Goal: Information Seeking & Learning: Learn about a topic

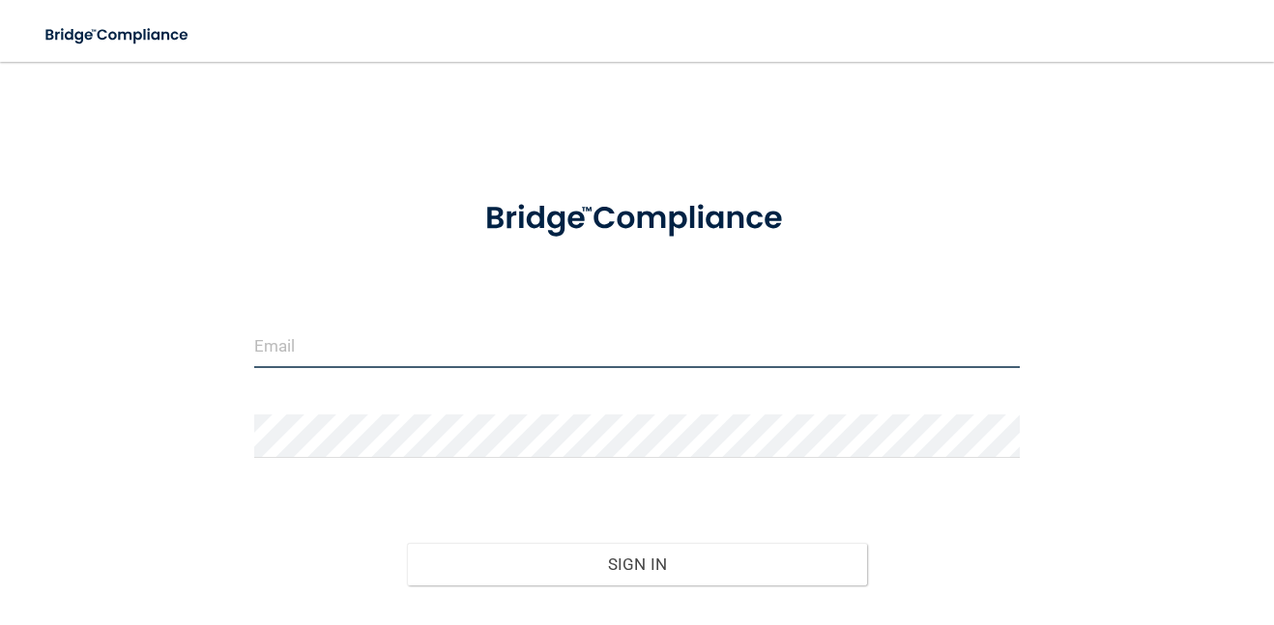
click at [376, 344] on input "email" at bounding box center [637, 347] width 766 height 44
type input "[EMAIL_ADDRESS][DOMAIN_NAME]"
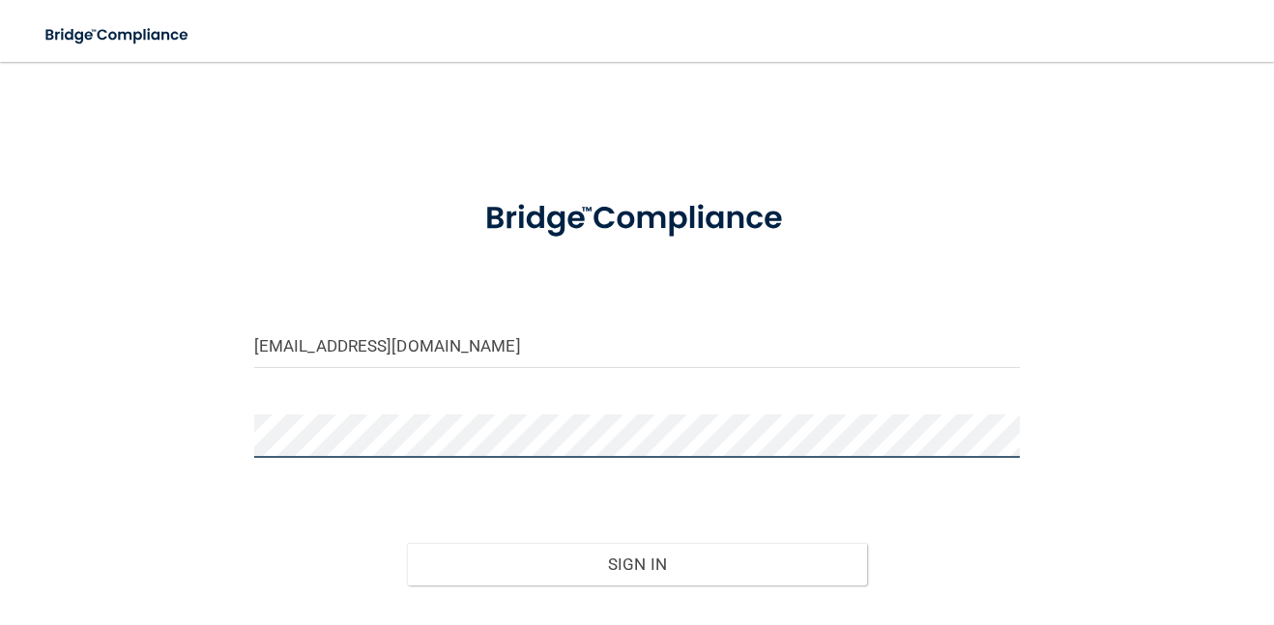
click at [407, 543] on button "Sign In" at bounding box center [636, 564] width 459 height 43
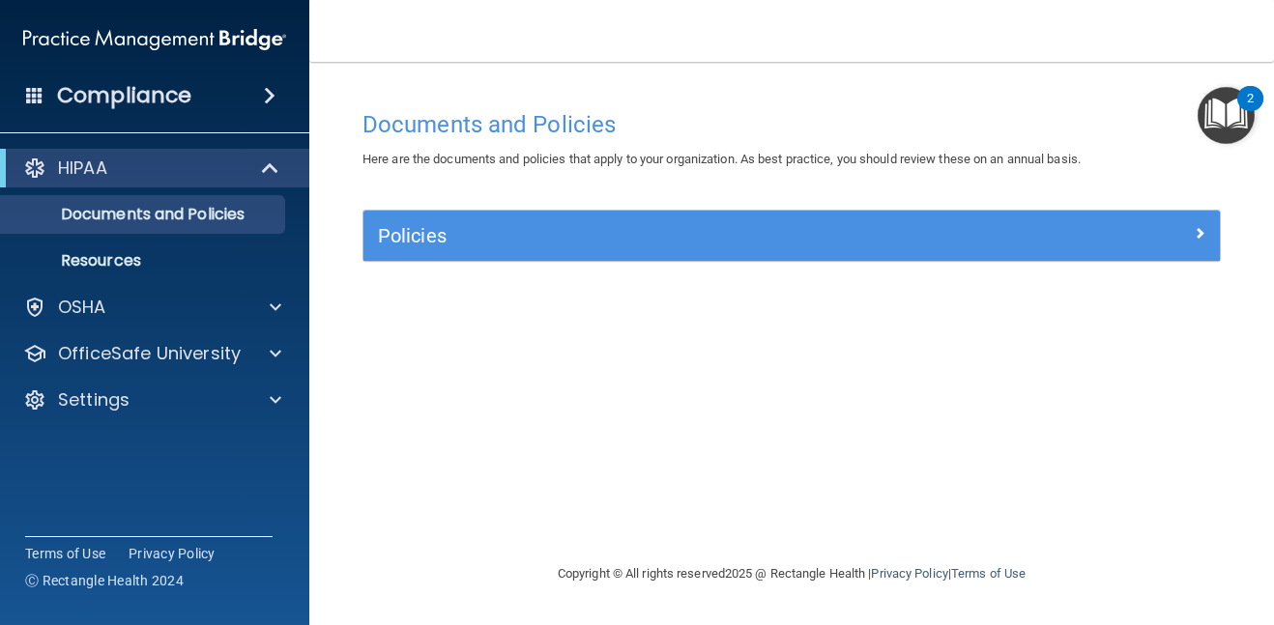
click at [273, 96] on span at bounding box center [270, 95] width 12 height 23
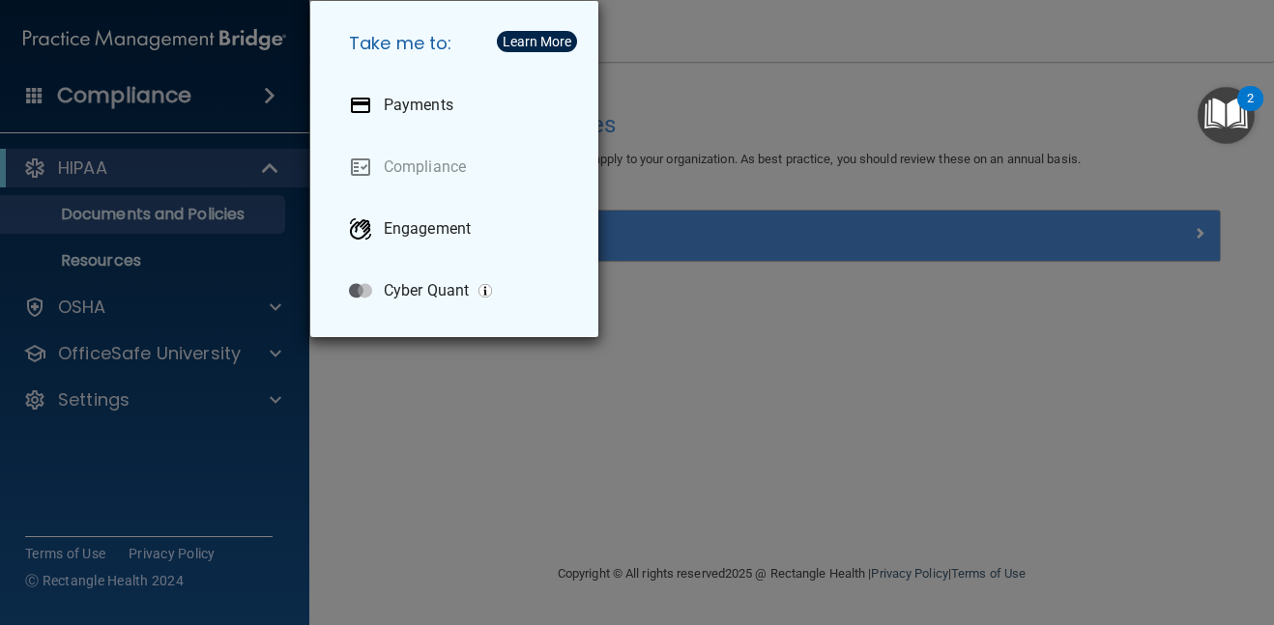
click at [130, 182] on div "Take me to: Payments Compliance Engagement Cyber Quant" at bounding box center [637, 312] width 1274 height 625
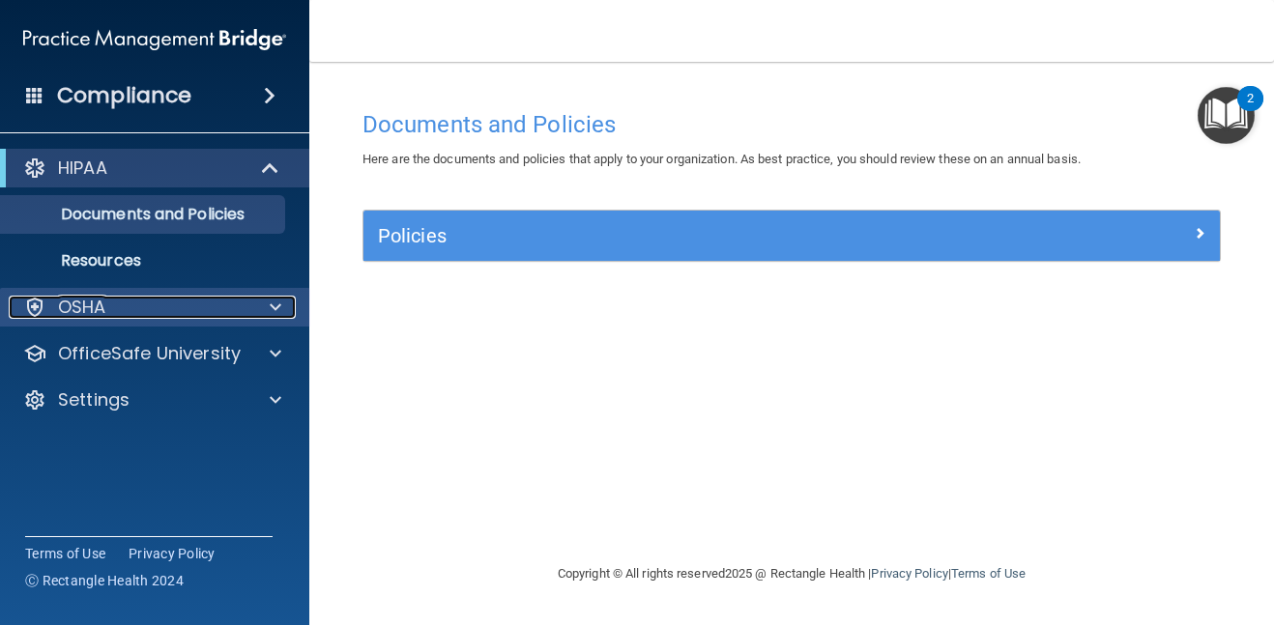
click at [270, 306] on span at bounding box center [276, 307] width 12 height 23
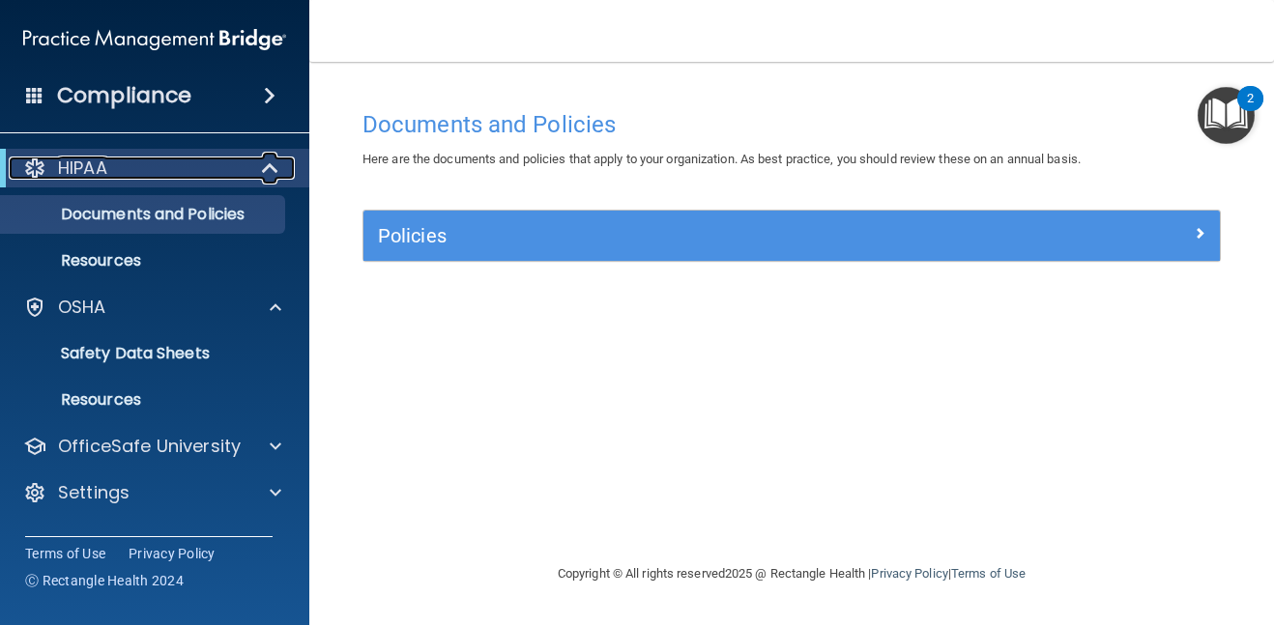
click at [272, 169] on span at bounding box center [272, 168] width 16 height 23
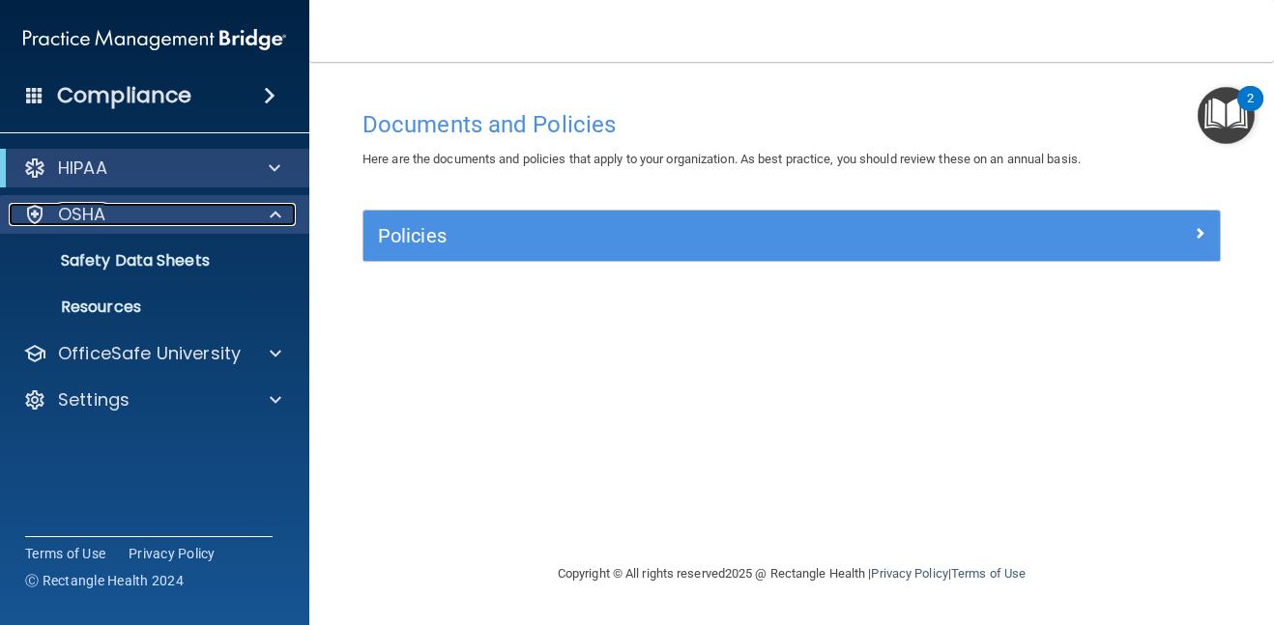
click at [268, 218] on div at bounding box center [272, 214] width 48 height 23
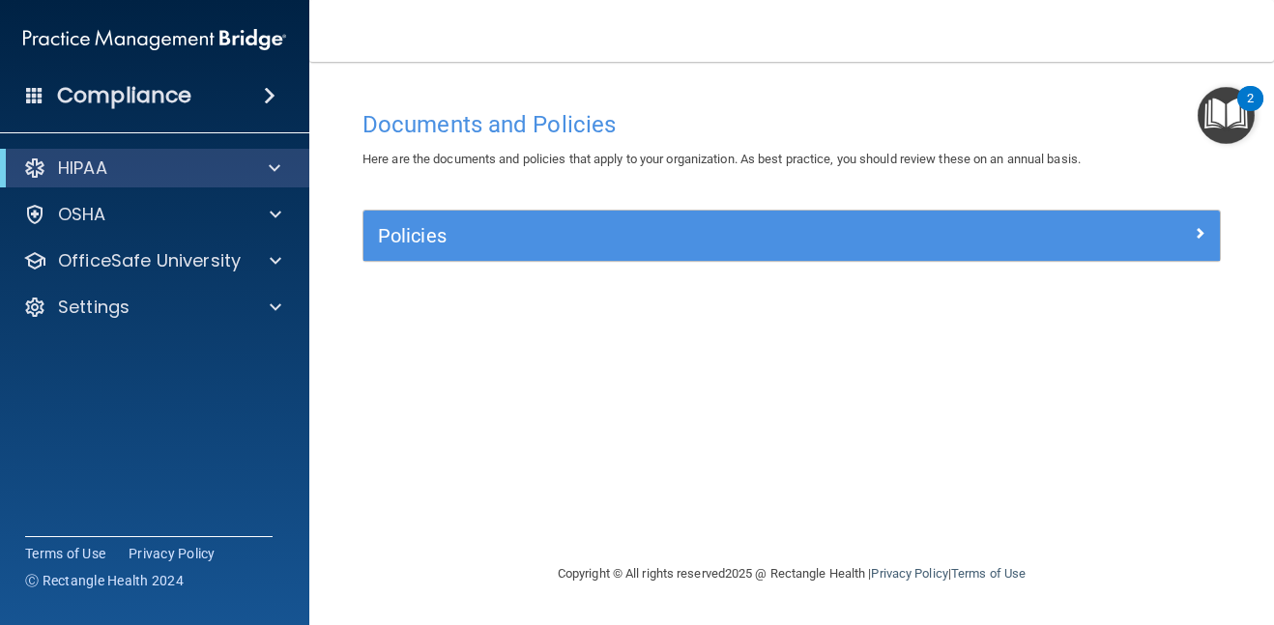
click at [266, 97] on span at bounding box center [270, 95] width 12 height 23
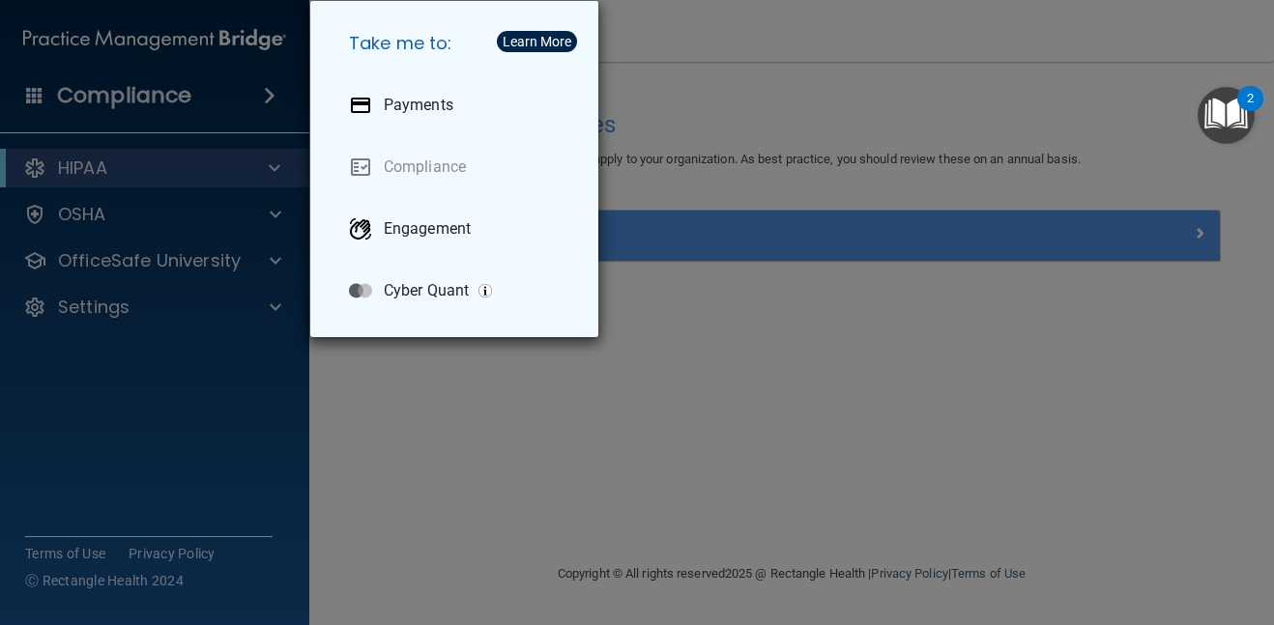
click at [867, 227] on div "Take me to: Payments Compliance Engagement Cyber Quant" at bounding box center [637, 312] width 1274 height 625
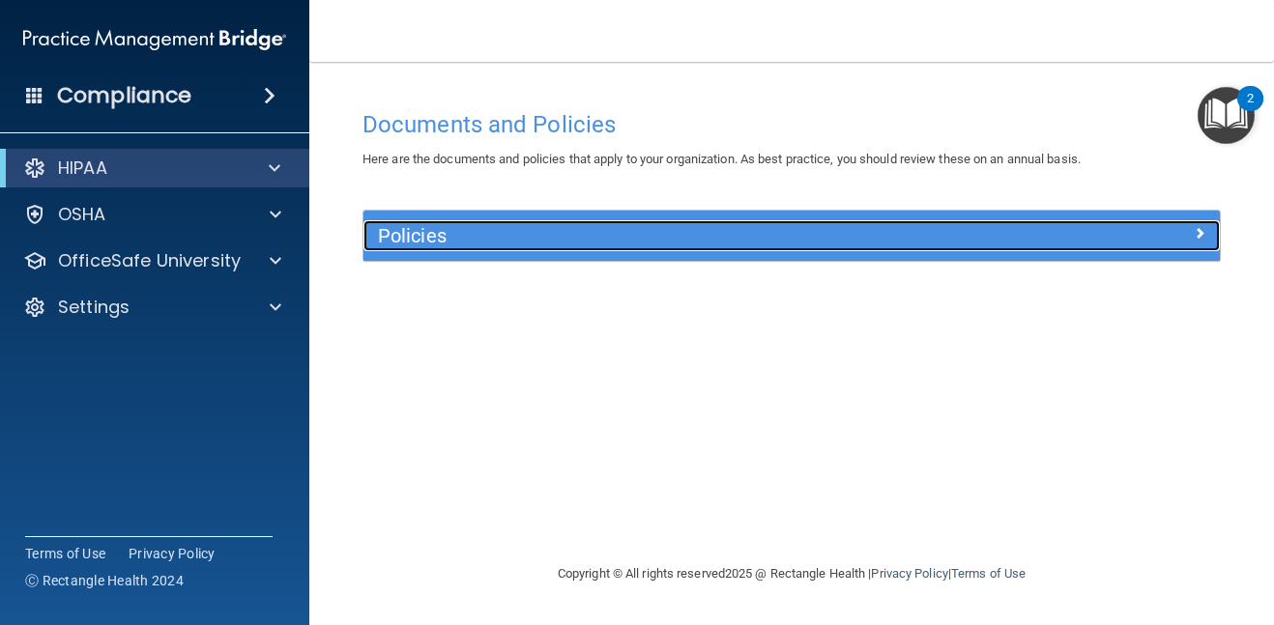
click at [867, 227] on h5 "Policies" at bounding box center [685, 235] width 614 height 21
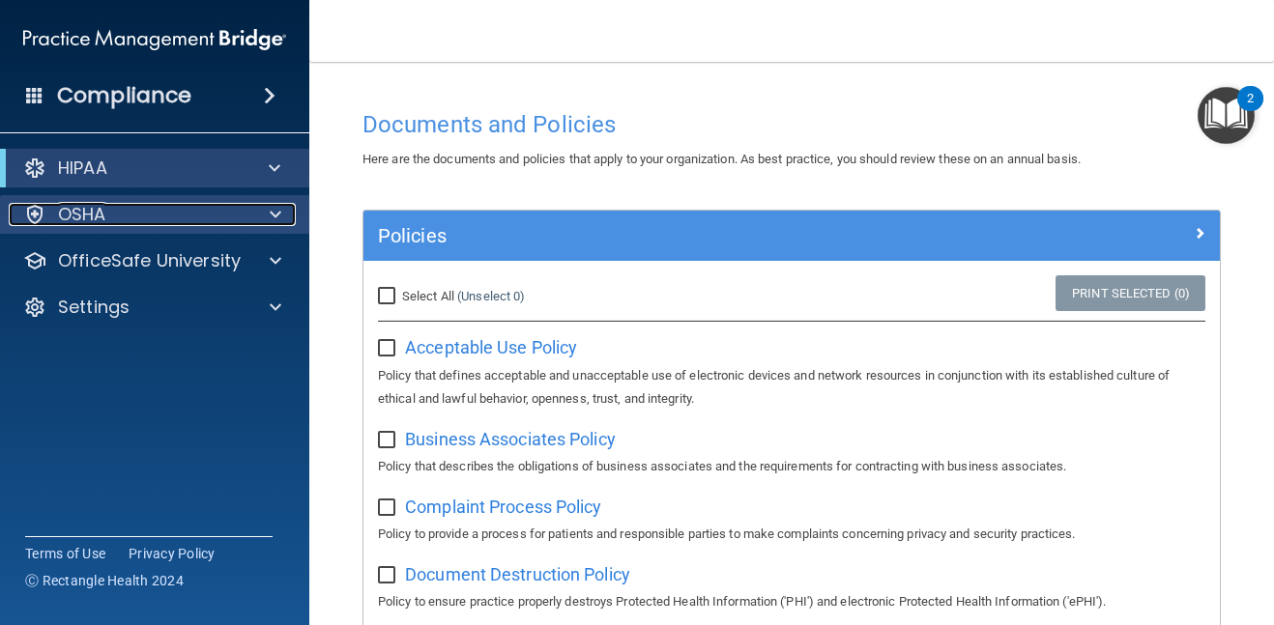
click at [277, 213] on span at bounding box center [276, 214] width 12 height 23
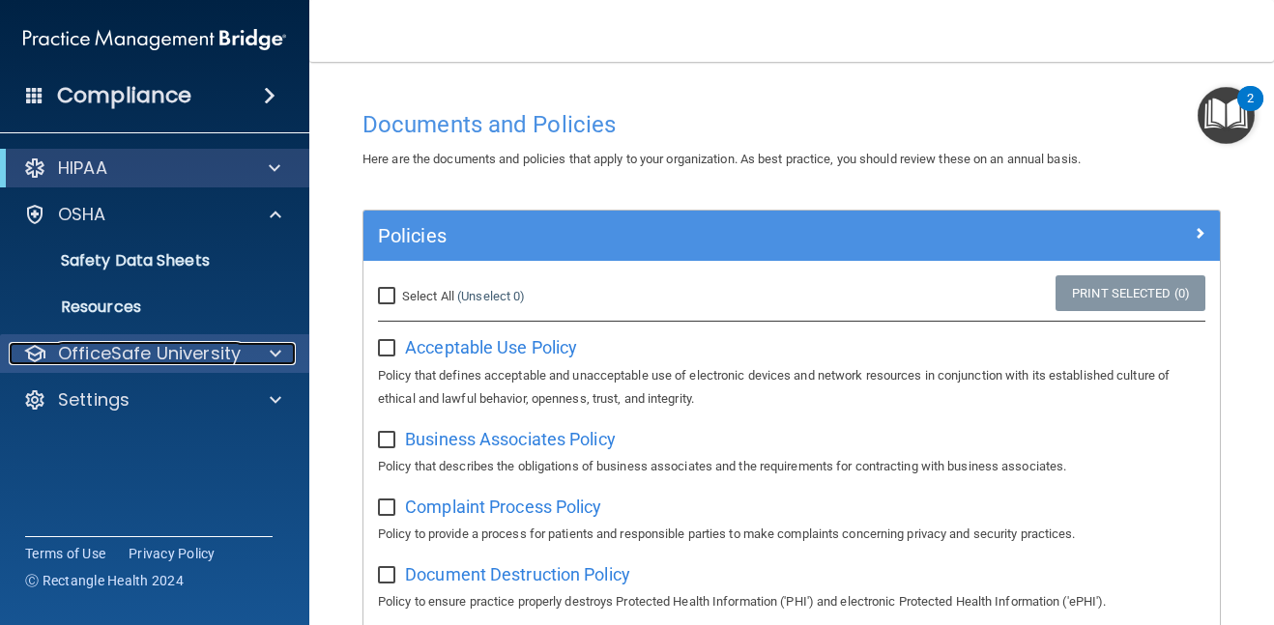
click at [281, 361] on div at bounding box center [272, 353] width 48 height 23
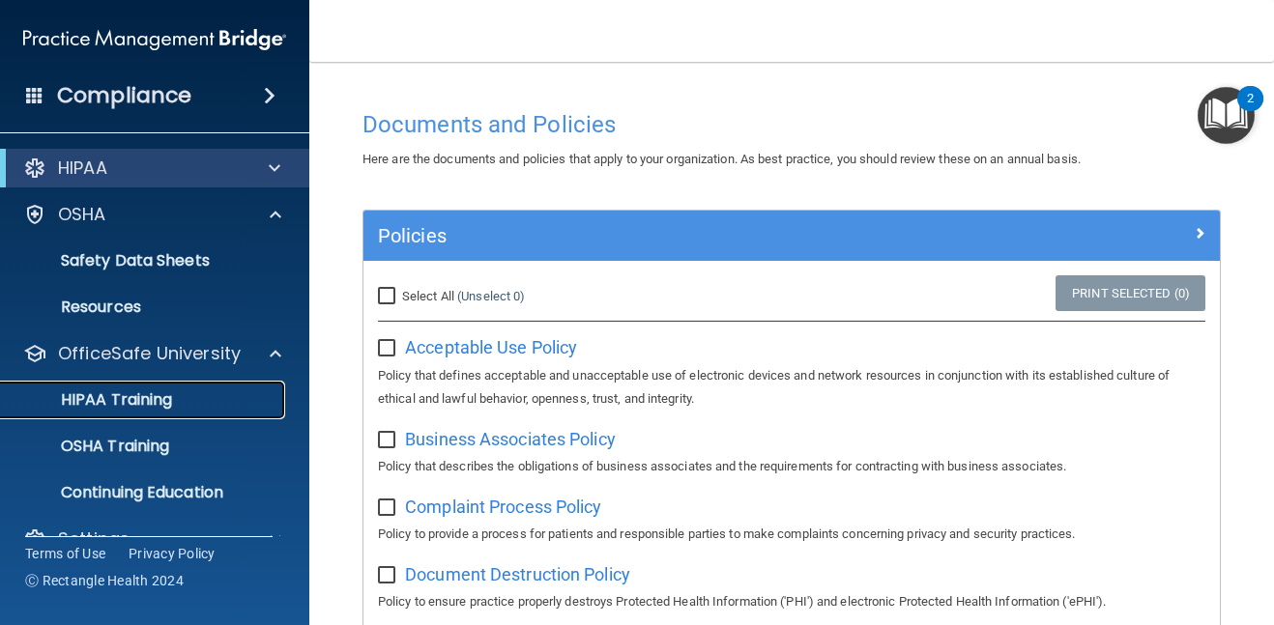
click at [204, 413] on link "HIPAA Training" at bounding box center [133, 400] width 305 height 39
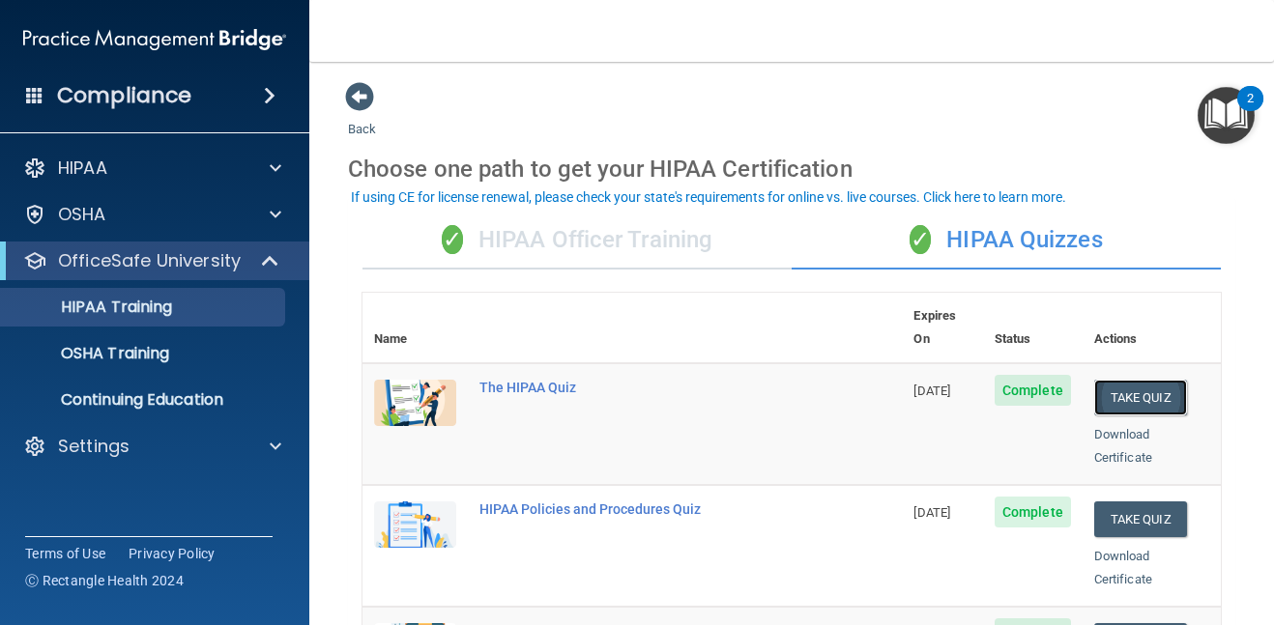
click at [1146, 380] on button "Take Quiz" at bounding box center [1140, 398] width 93 height 36
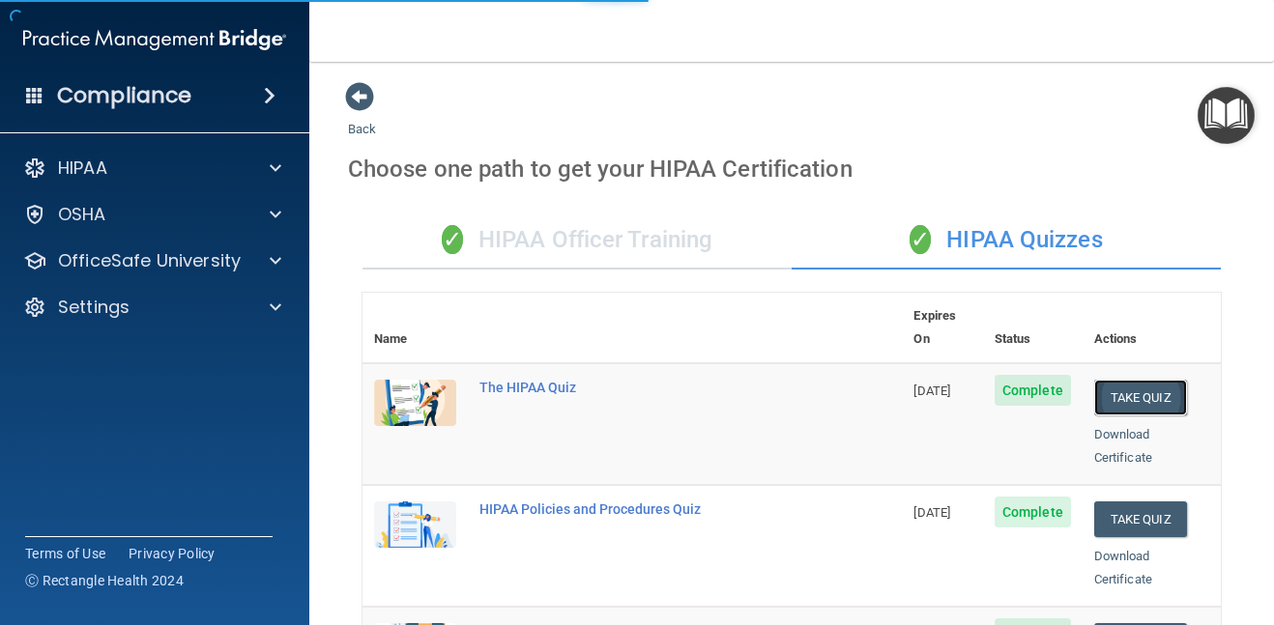
click at [1146, 380] on button "Take Quiz" at bounding box center [1140, 398] width 93 height 36
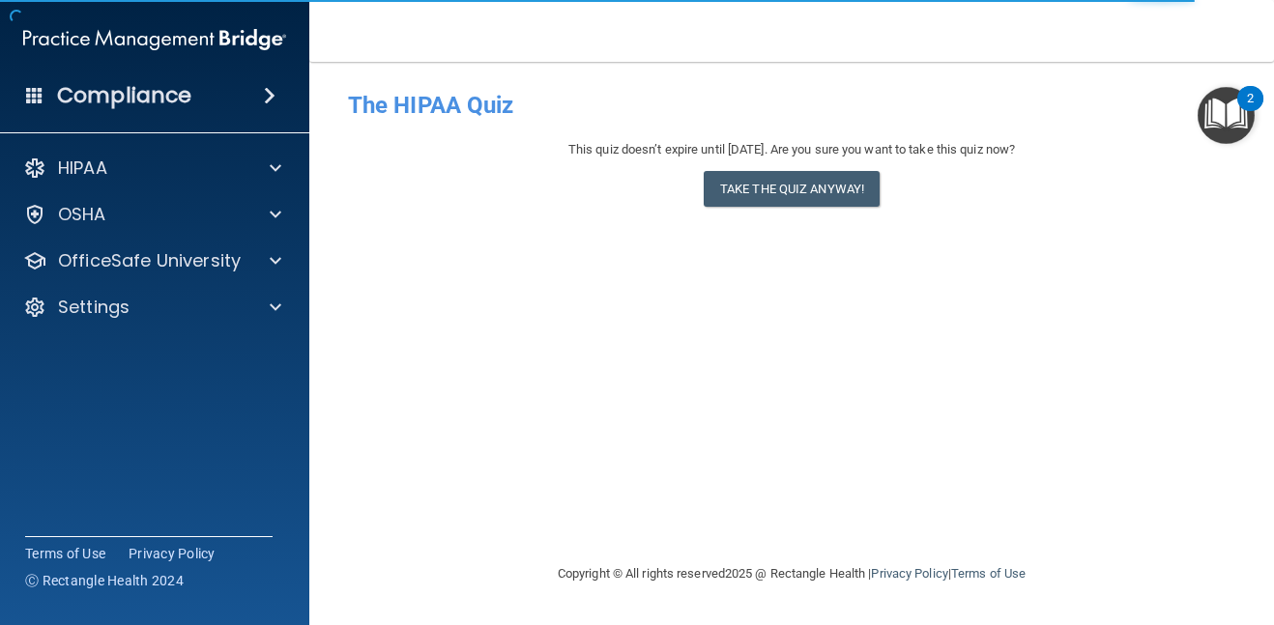
click at [1146, 375] on div "- The HIPAA Quiz This quiz doesn’t expire until 11/27/2025. Are you sure you wa…" at bounding box center [791, 312] width 887 height 462
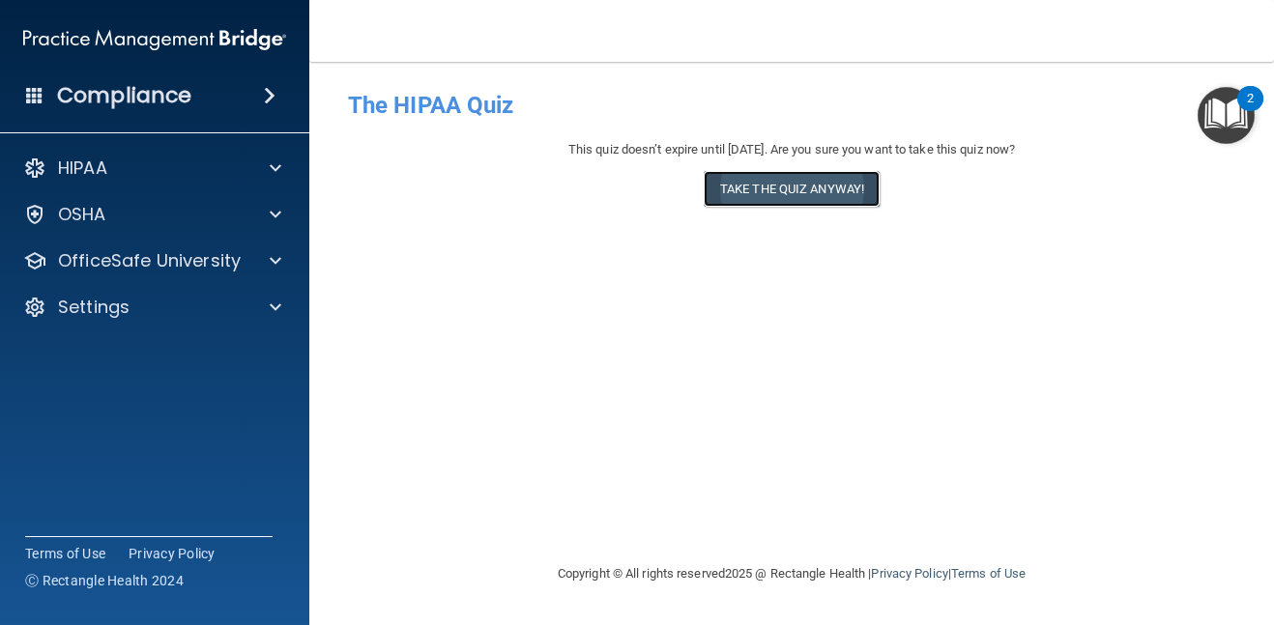
click at [826, 204] on button "Take the quiz anyway!" at bounding box center [792, 189] width 176 height 36
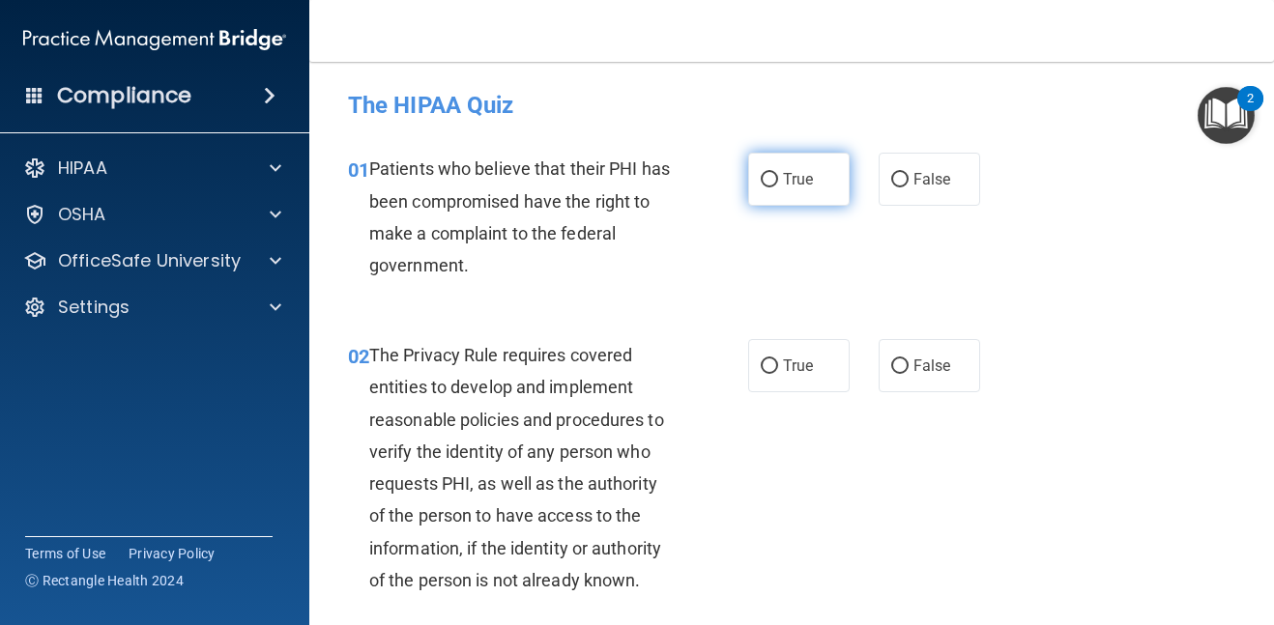
click at [772, 183] on input "True" at bounding box center [769, 180] width 17 height 15
radio input "true"
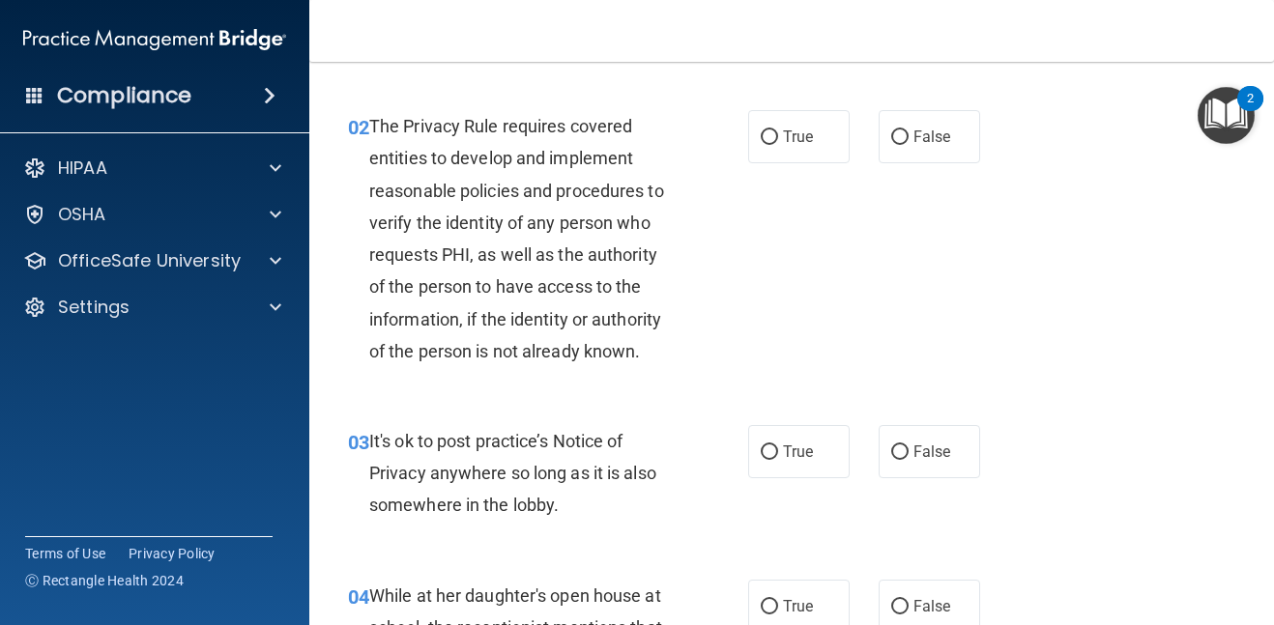
scroll to position [232, 0]
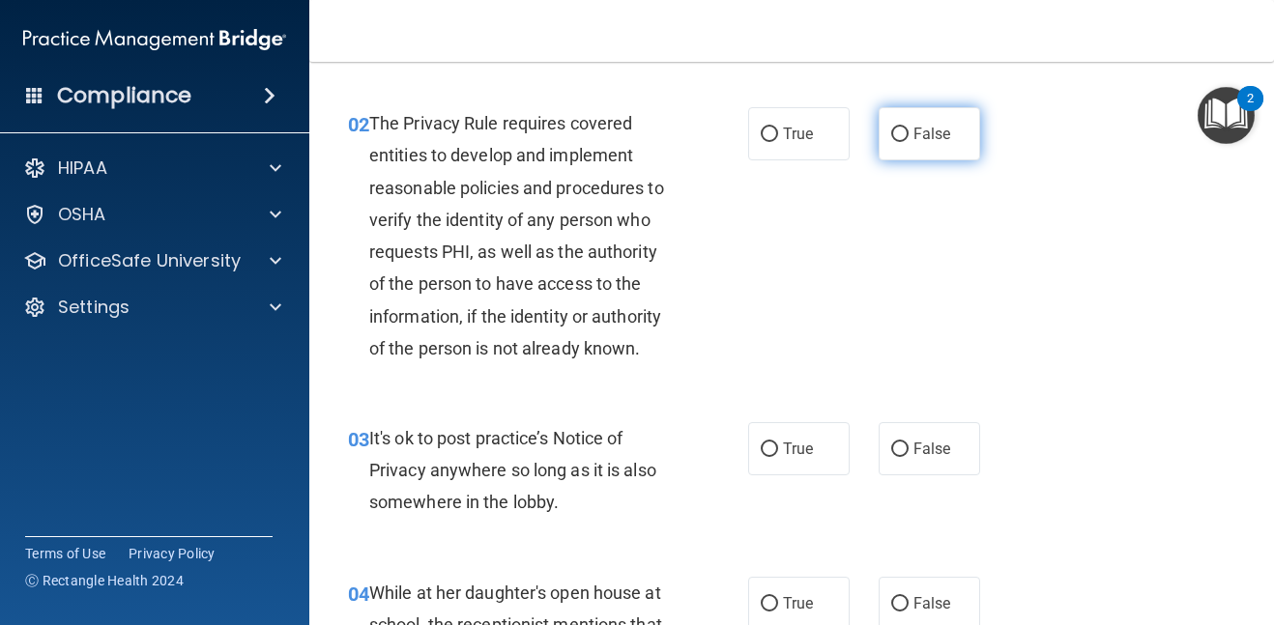
click at [903, 131] on input "False" at bounding box center [899, 135] width 17 height 15
radio input "true"
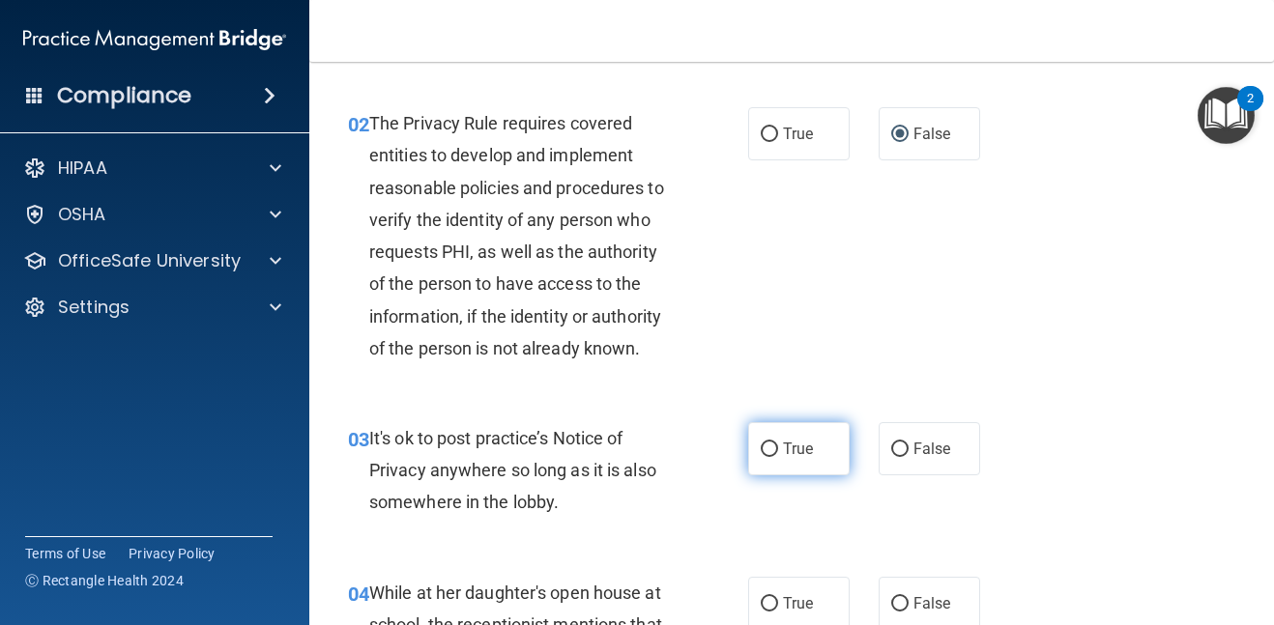
click at [772, 451] on input "True" at bounding box center [769, 450] width 17 height 15
radio input "true"
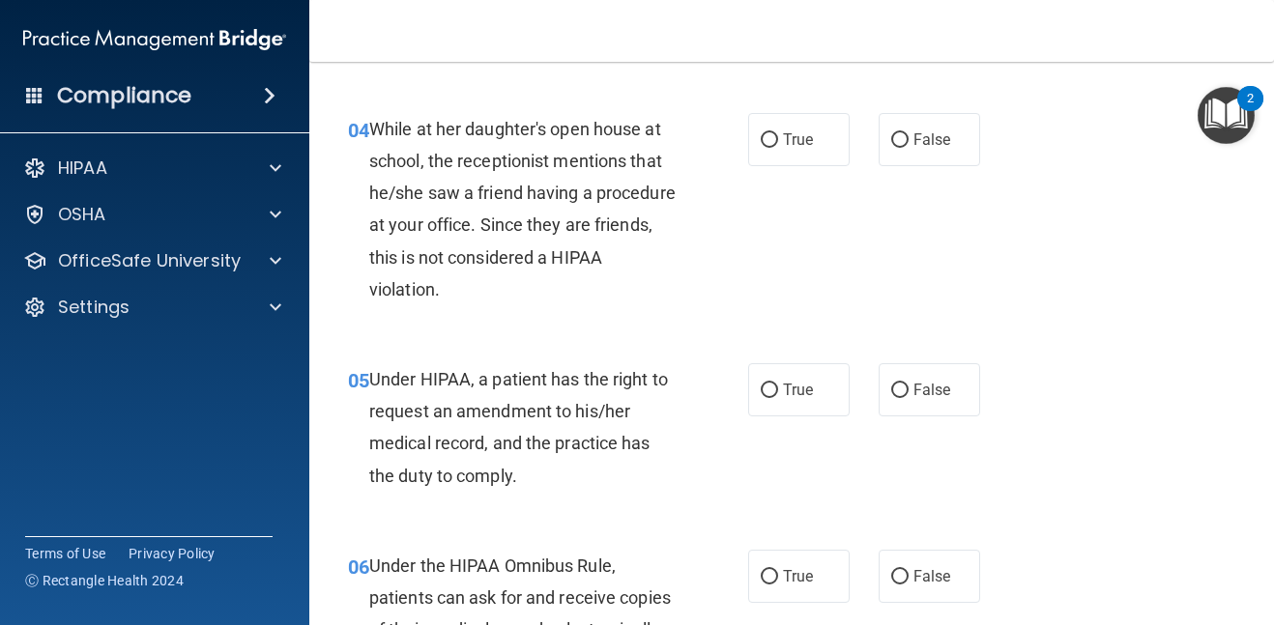
scroll to position [735, 0]
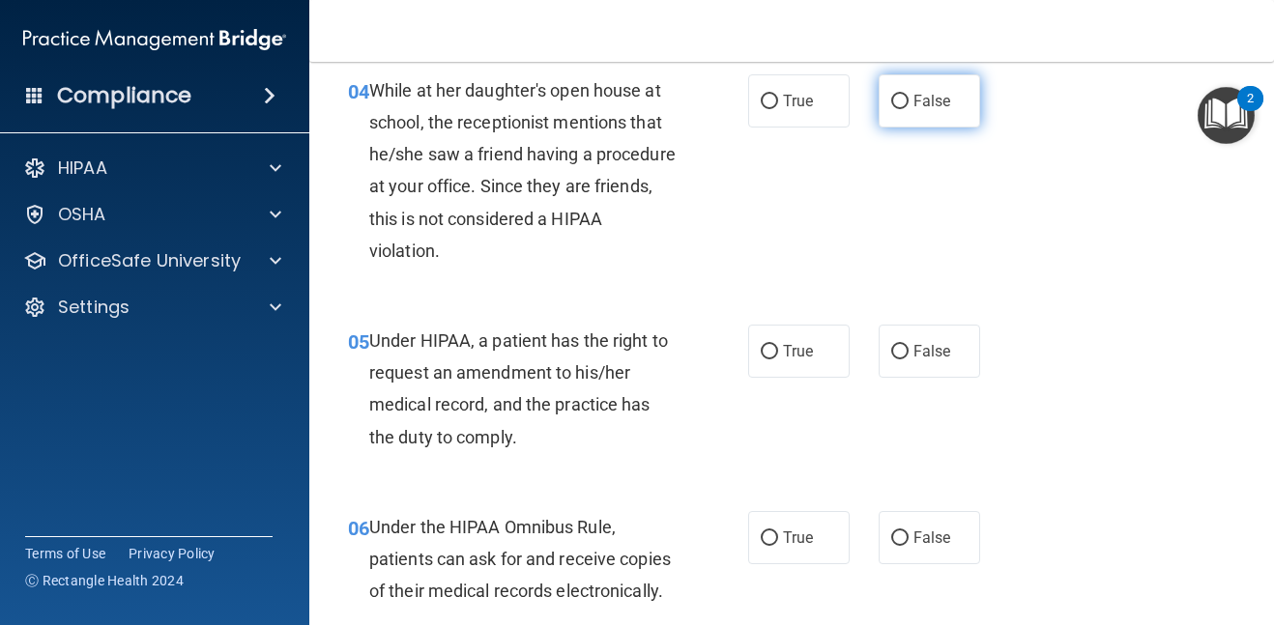
click at [898, 101] on input "False" at bounding box center [899, 102] width 17 height 15
radio input "true"
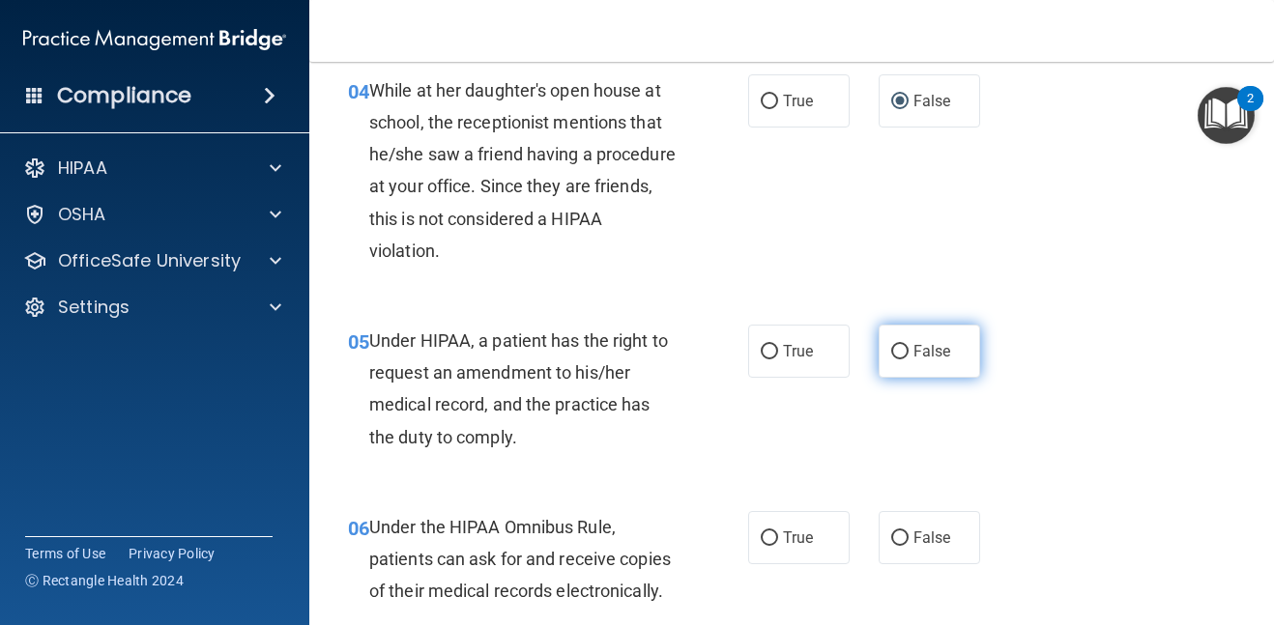
click at [900, 353] on input "False" at bounding box center [899, 352] width 17 height 15
radio input "true"
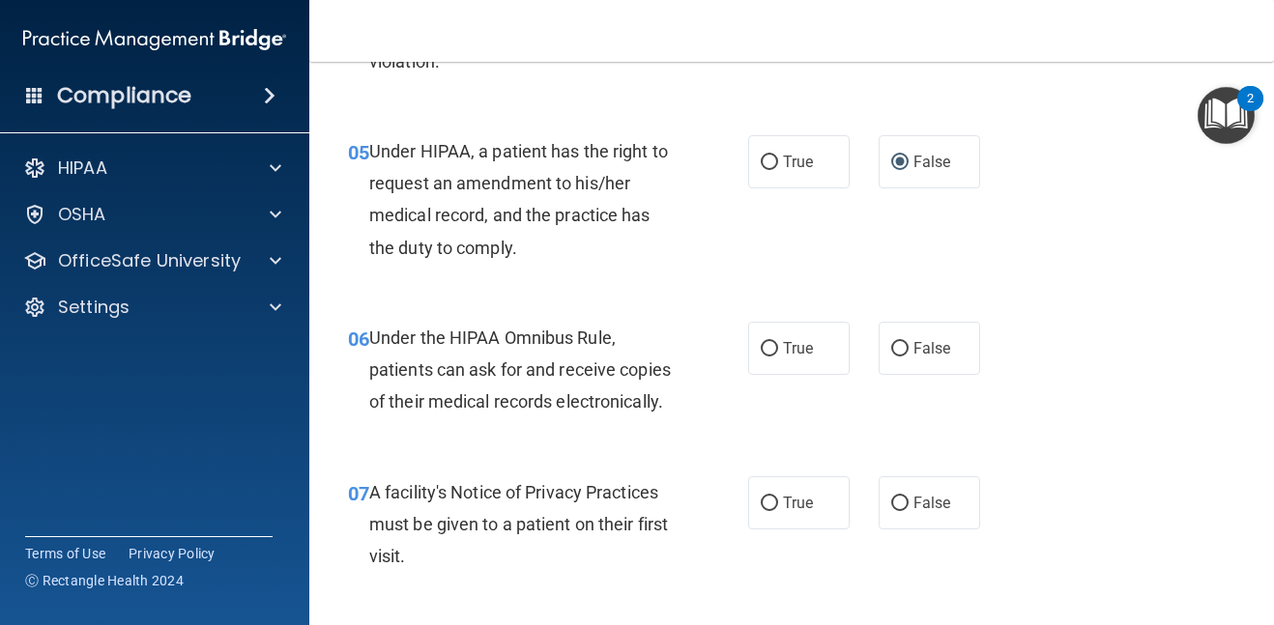
scroll to position [928, 0]
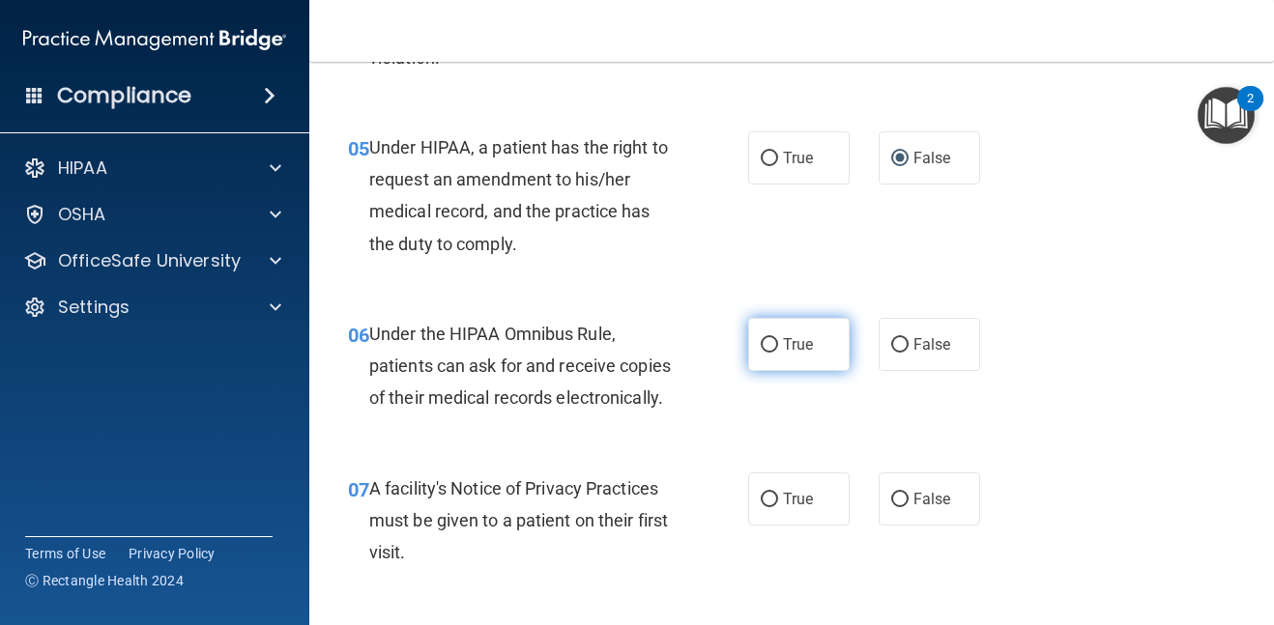
click at [765, 346] on input "True" at bounding box center [769, 345] width 17 height 15
radio input "true"
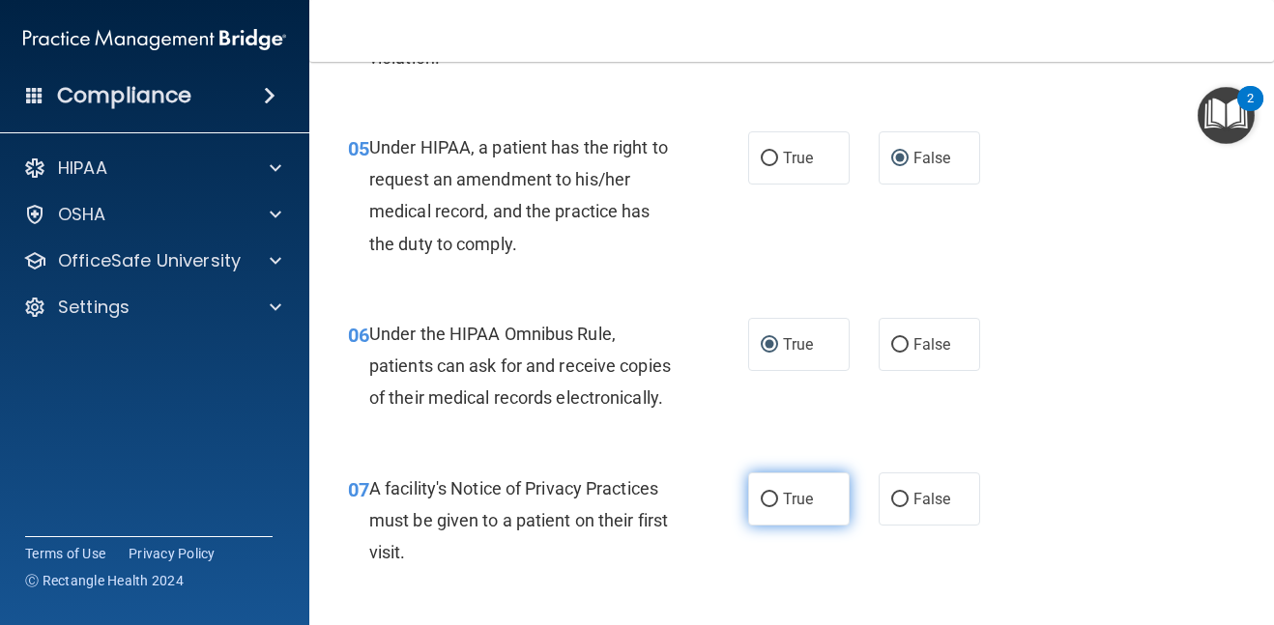
click at [769, 500] on input "True" at bounding box center [769, 500] width 17 height 15
radio input "true"
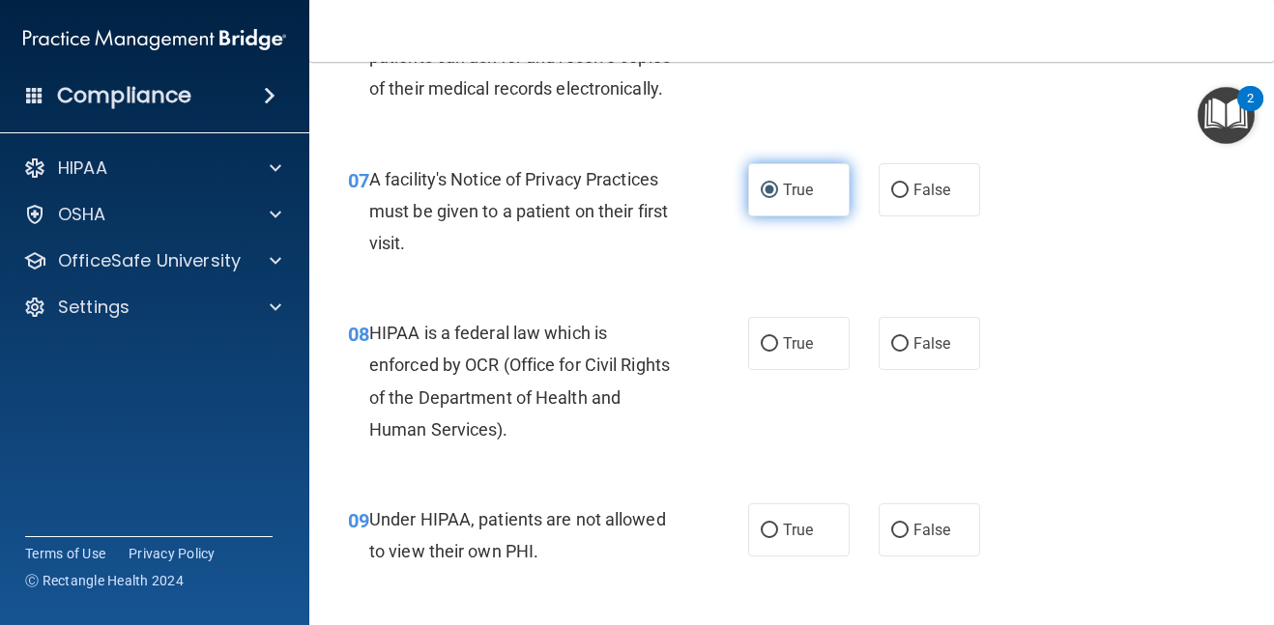
scroll to position [1276, 0]
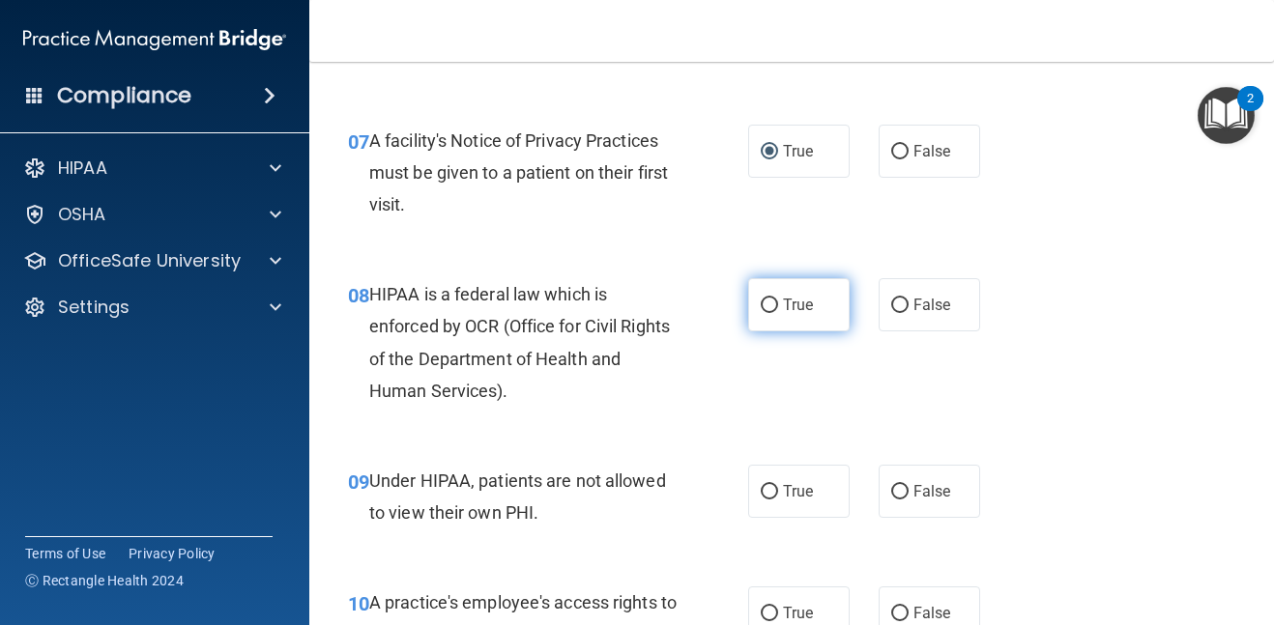
click at [767, 303] on input "True" at bounding box center [769, 306] width 17 height 15
radio input "true"
click at [767, 303] on input "True" at bounding box center [769, 306] width 17 height 15
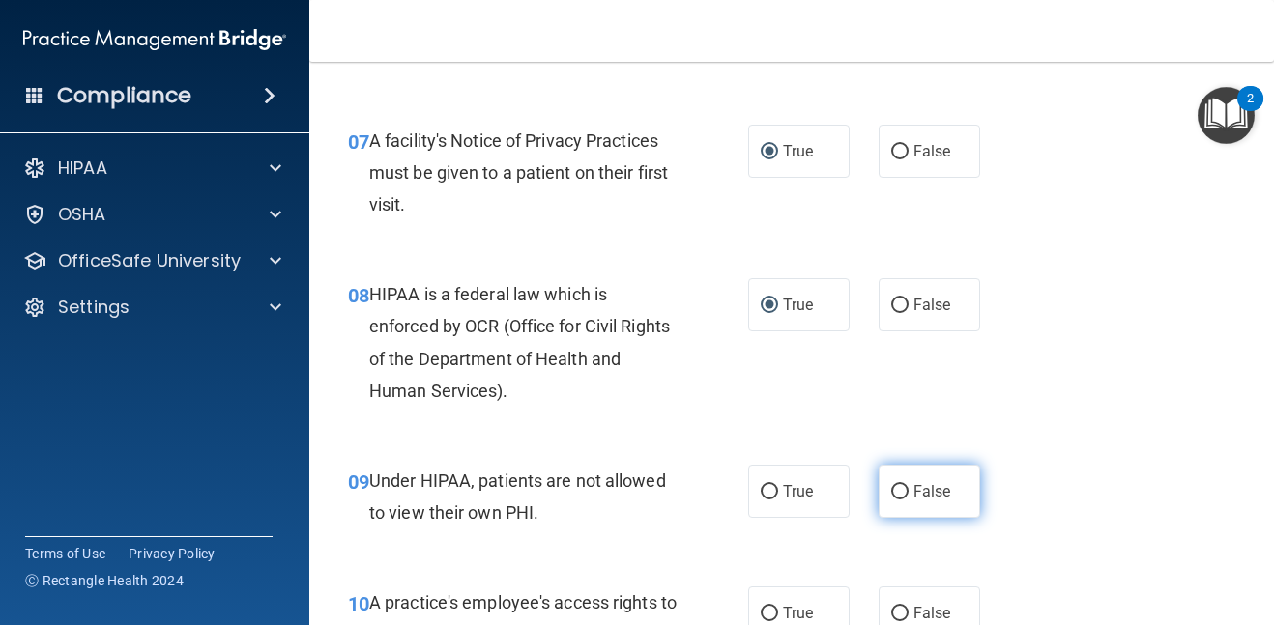
click at [900, 492] on input "False" at bounding box center [899, 492] width 17 height 15
radio input "true"
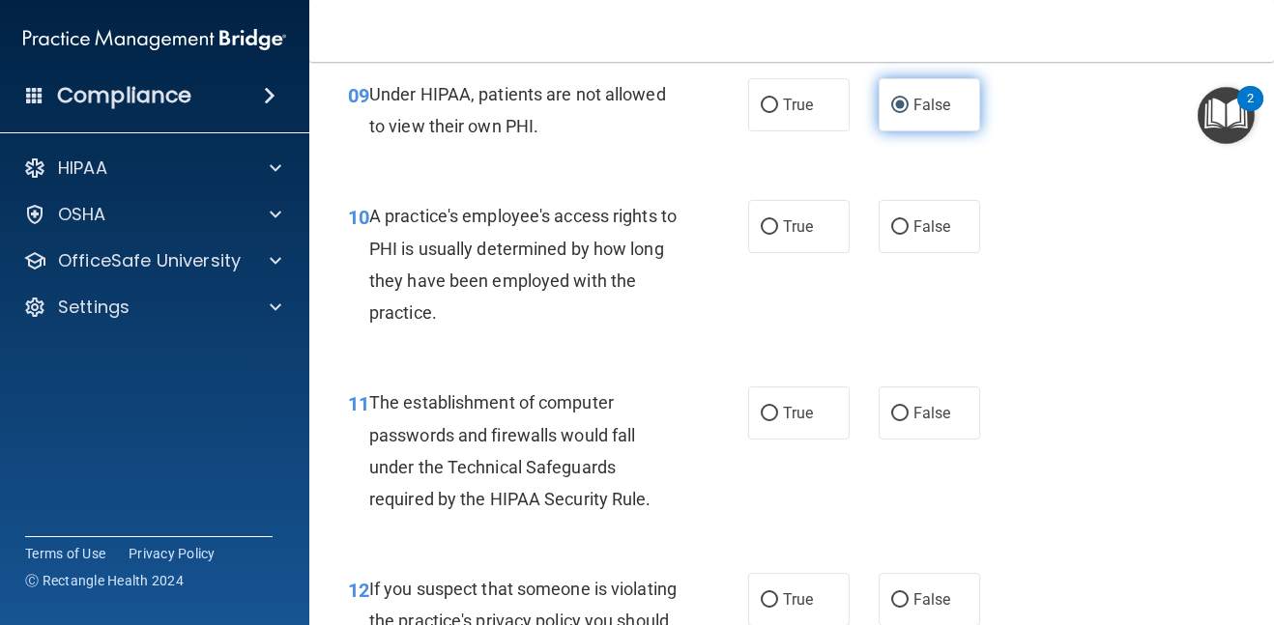
scroll to position [1701, 0]
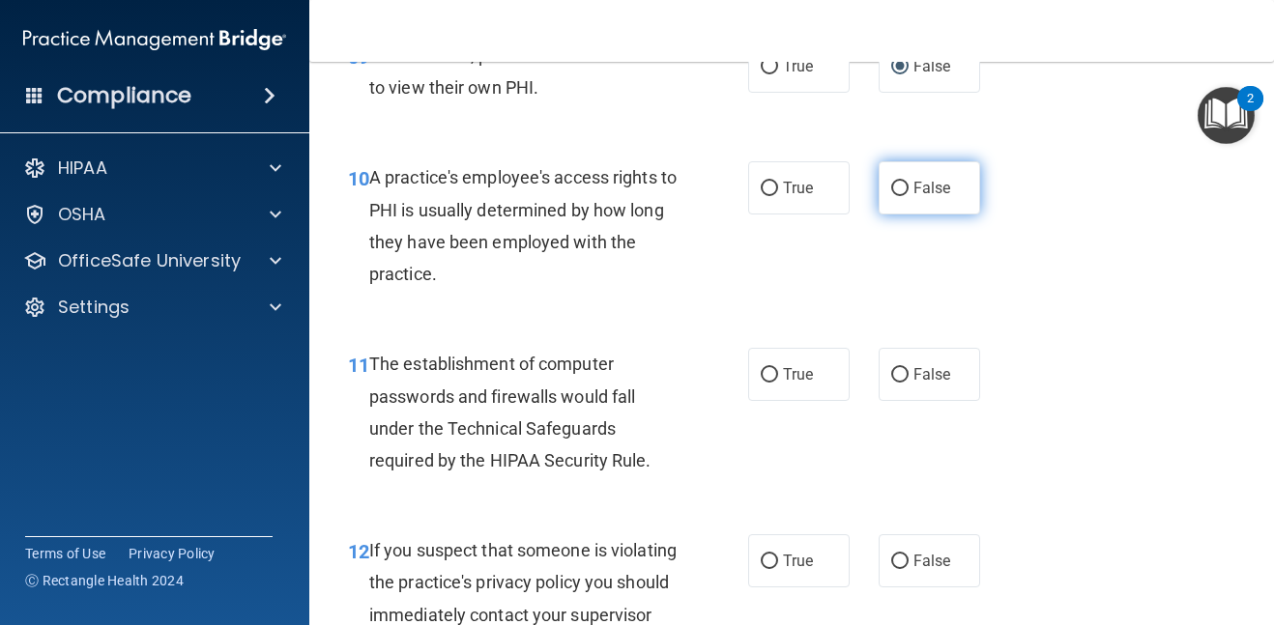
click at [903, 189] on input "False" at bounding box center [899, 189] width 17 height 15
radio input "true"
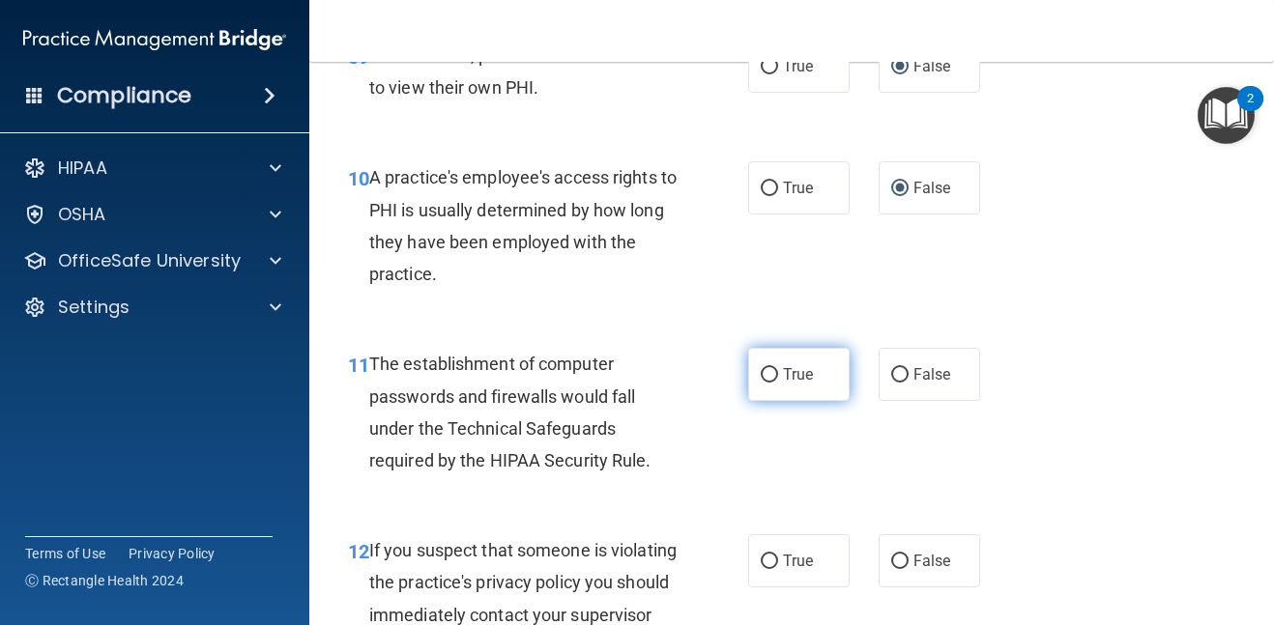
click at [767, 370] on input "True" at bounding box center [769, 375] width 17 height 15
radio input "true"
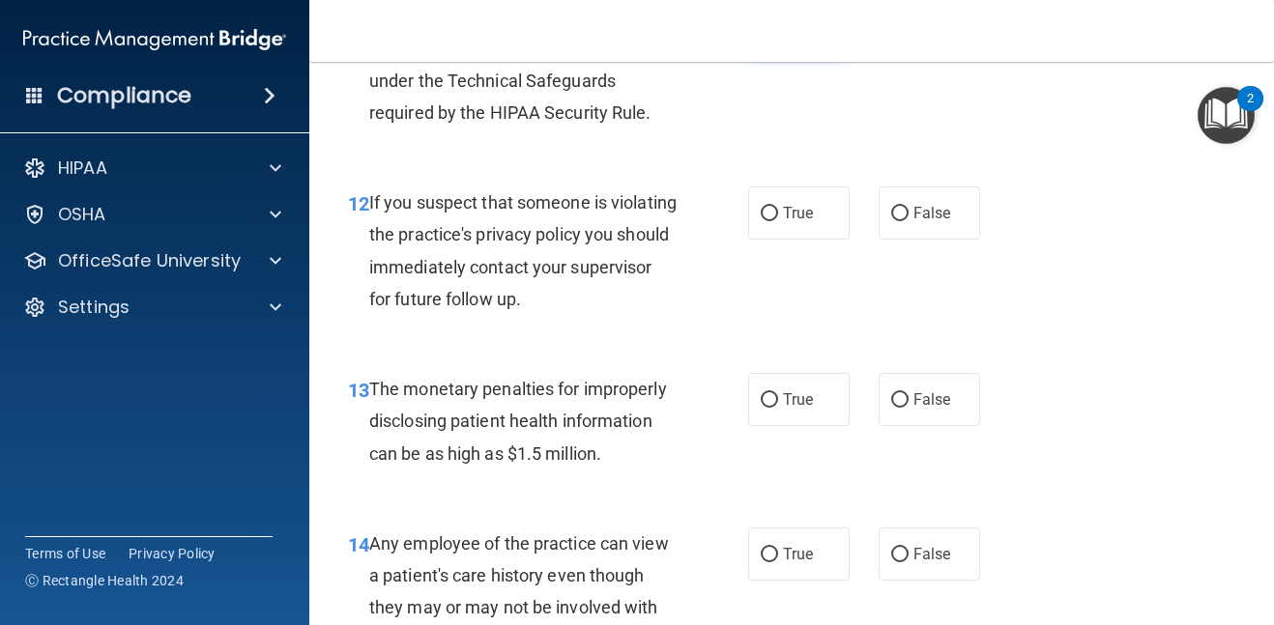
scroll to position [2088, 0]
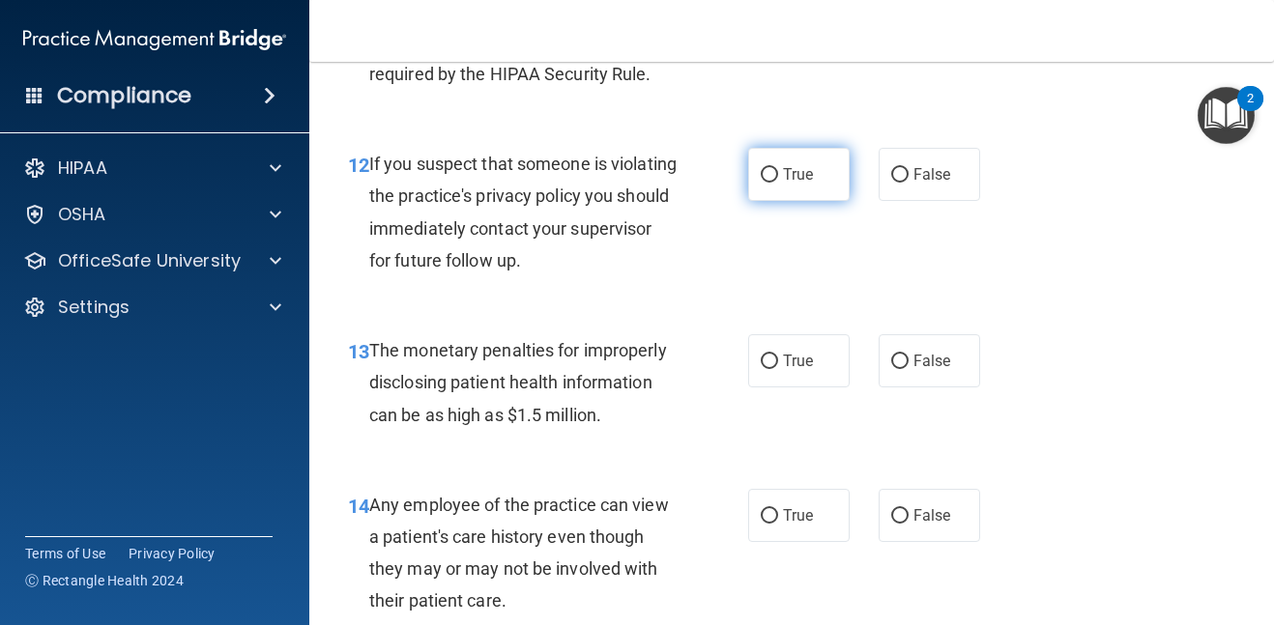
click at [769, 177] on input "True" at bounding box center [769, 175] width 17 height 15
radio input "true"
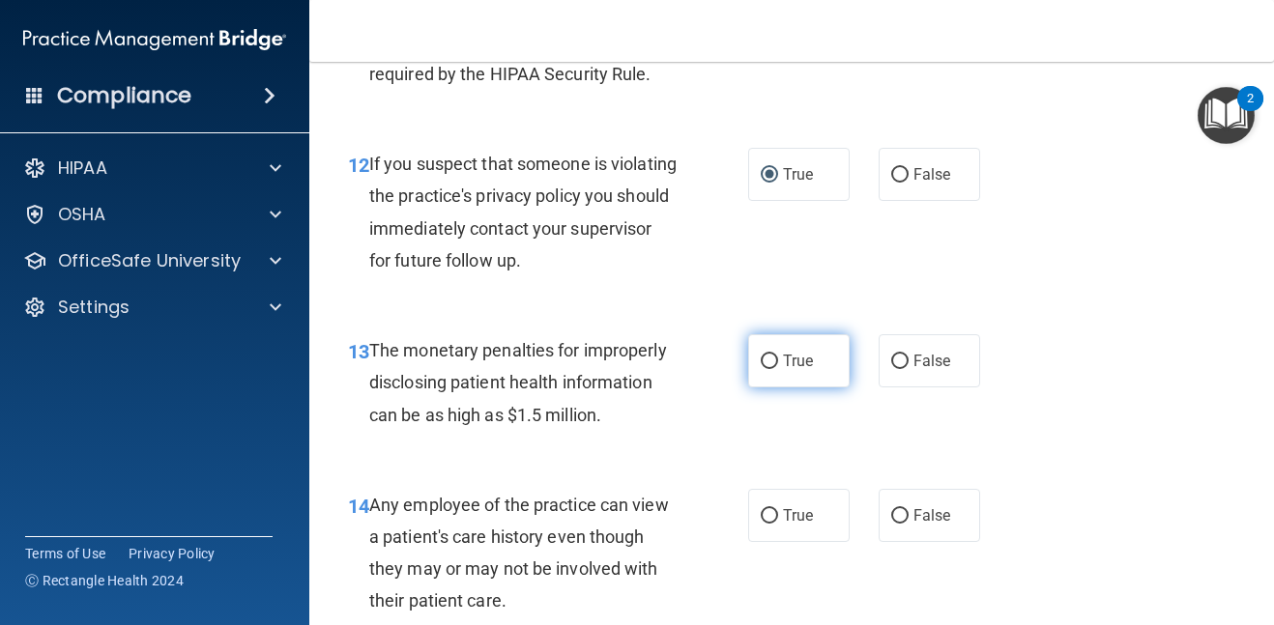
click at [768, 360] on input "True" at bounding box center [769, 362] width 17 height 15
radio input "true"
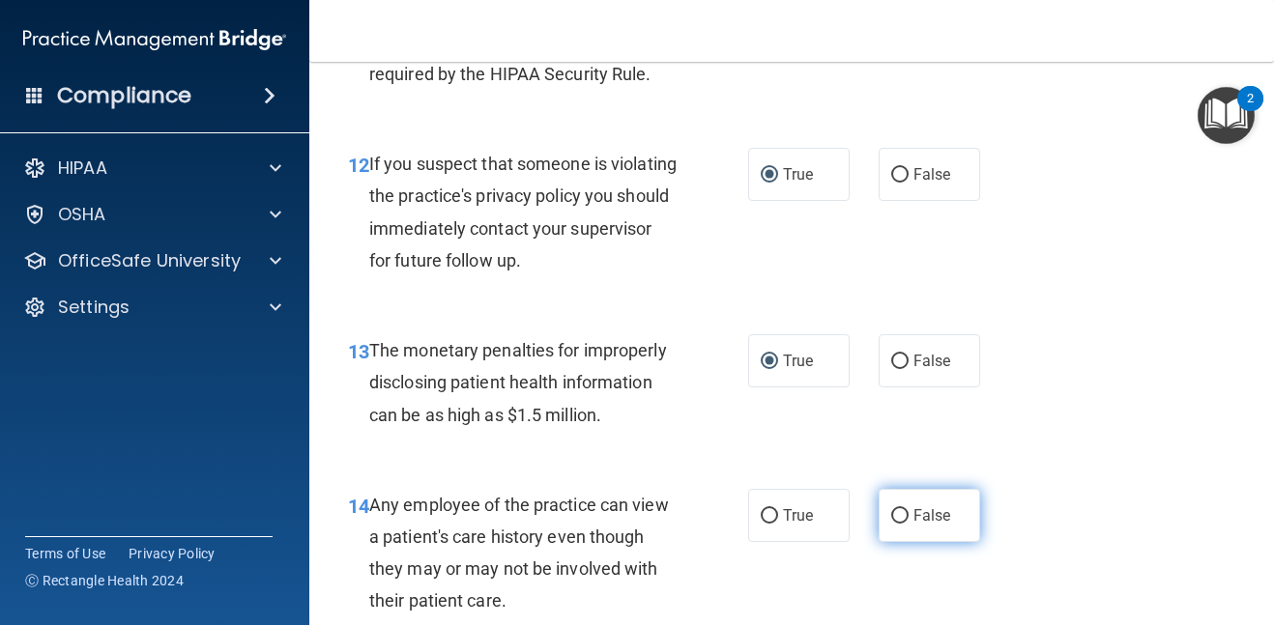
click at [896, 516] on input "False" at bounding box center [899, 516] width 17 height 15
radio input "true"
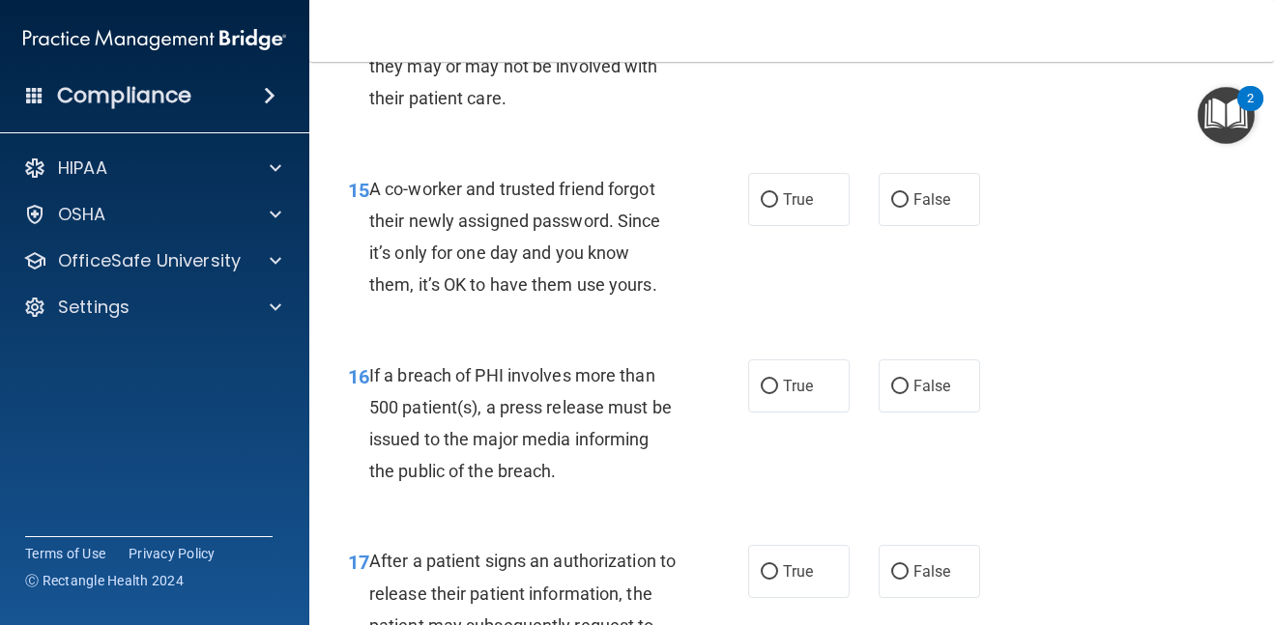
scroll to position [2629, 0]
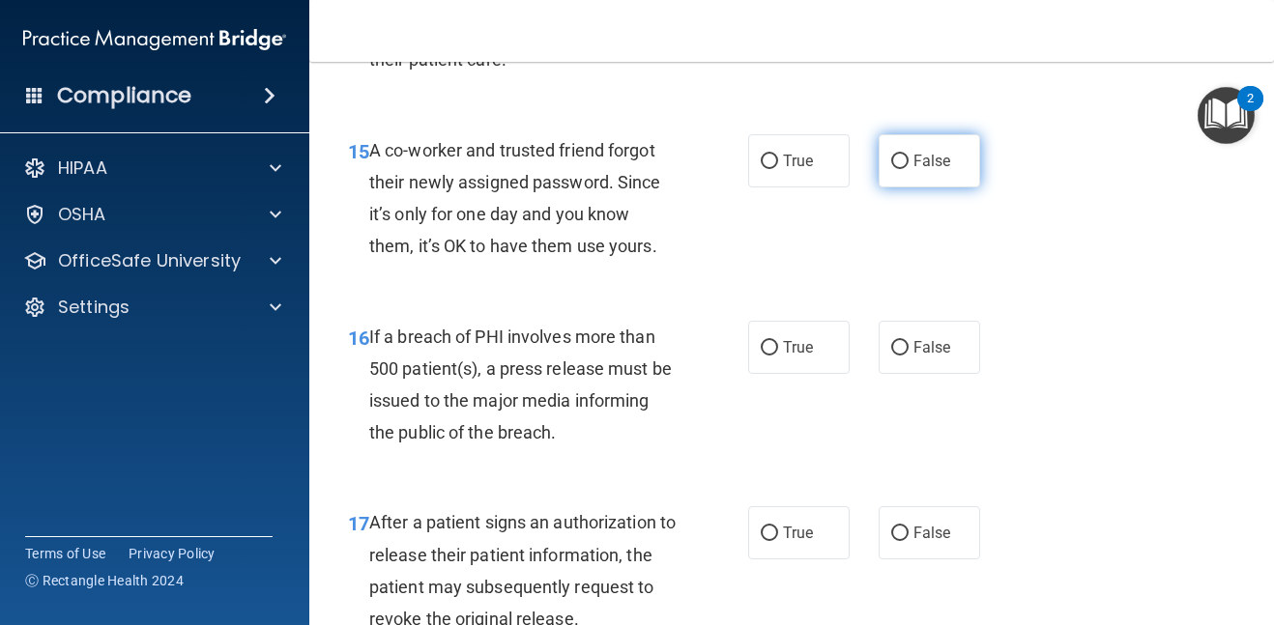
click at [896, 161] on input "False" at bounding box center [899, 162] width 17 height 15
radio input "true"
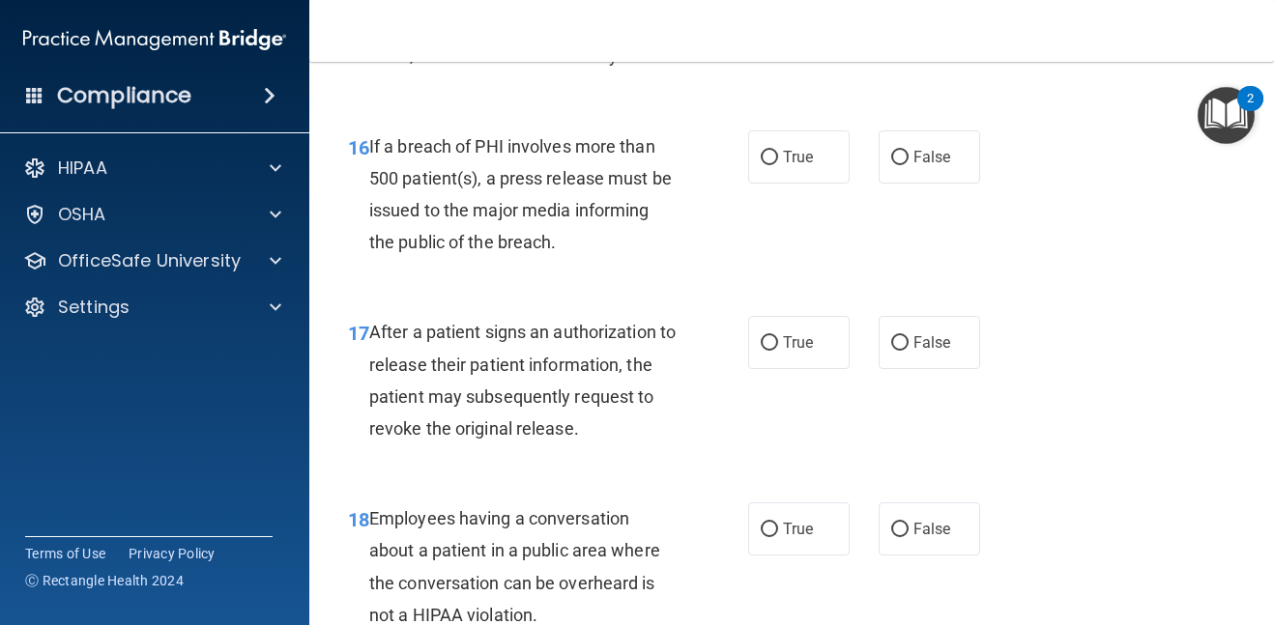
scroll to position [2823, 0]
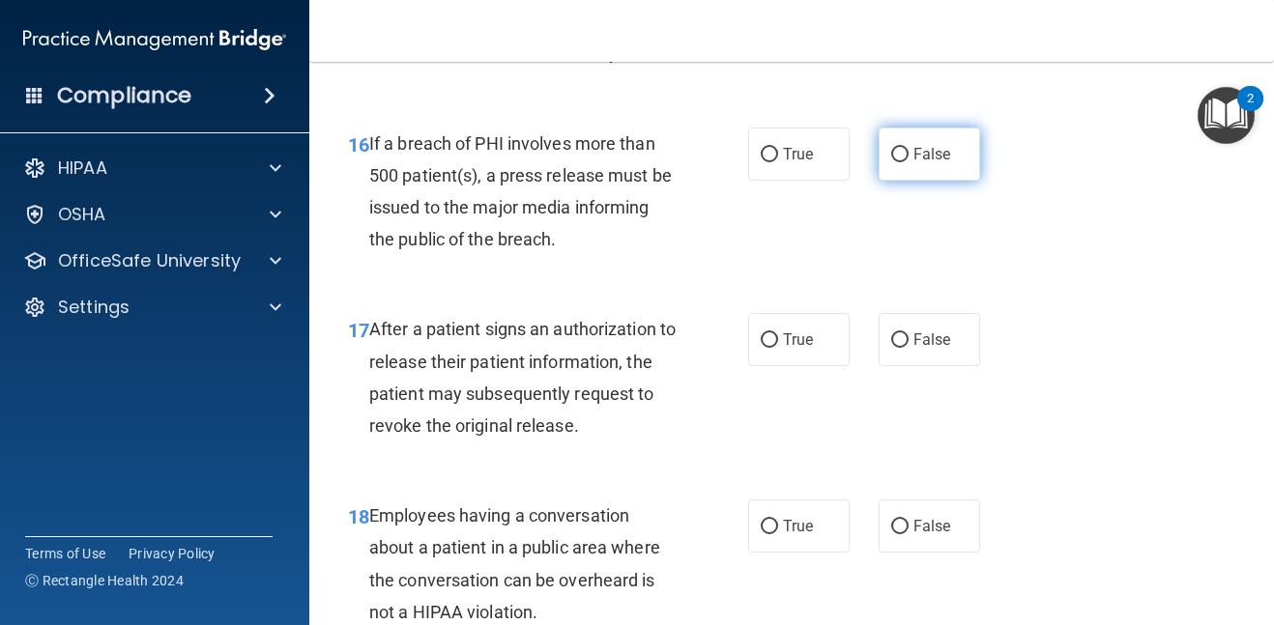
click at [898, 155] on input "False" at bounding box center [899, 155] width 17 height 15
radio input "true"
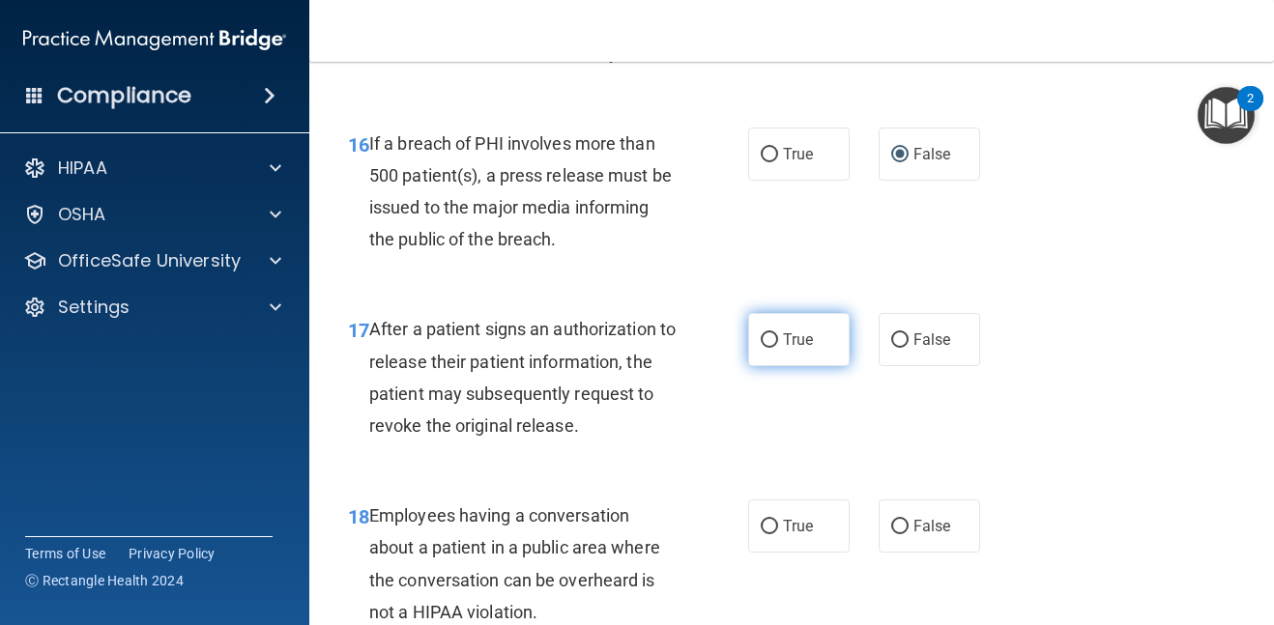
click at [767, 334] on input "True" at bounding box center [769, 341] width 17 height 15
radio input "true"
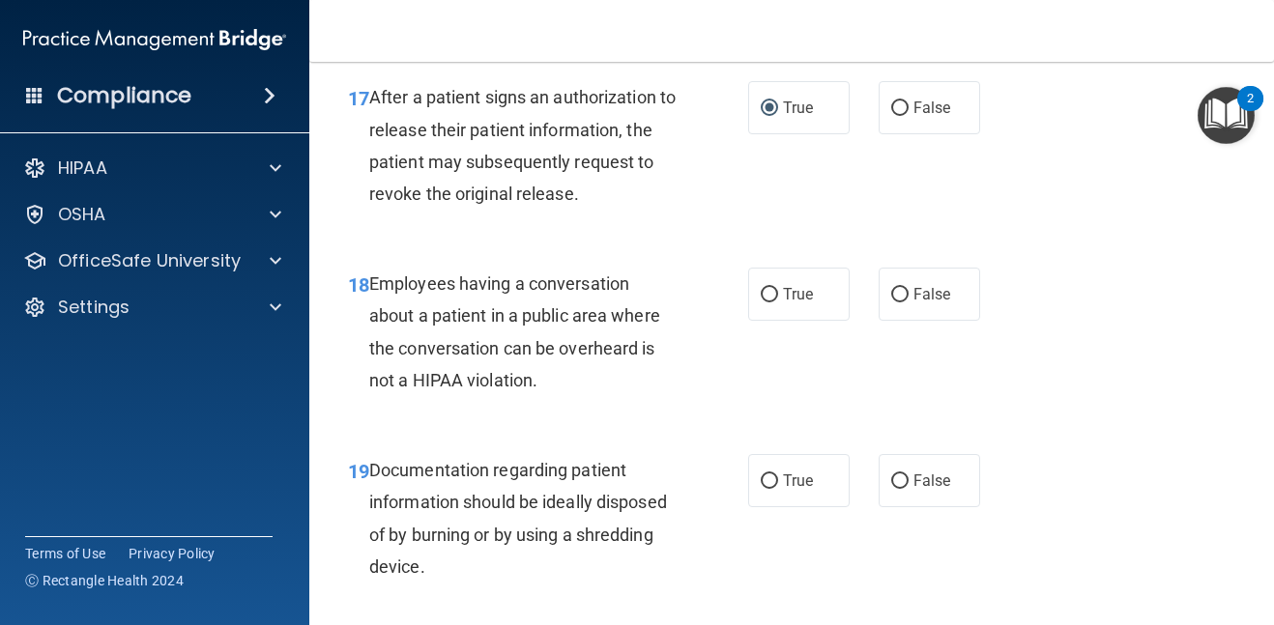
scroll to position [3093, 0]
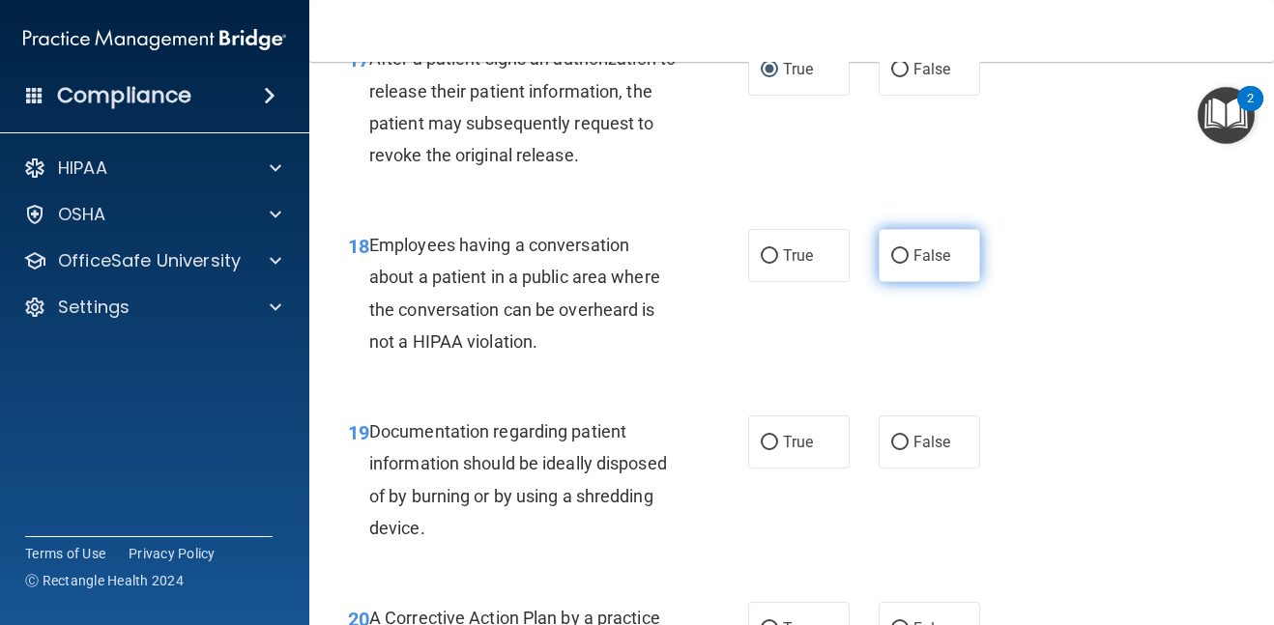
click at [903, 254] on input "False" at bounding box center [899, 256] width 17 height 15
radio input "true"
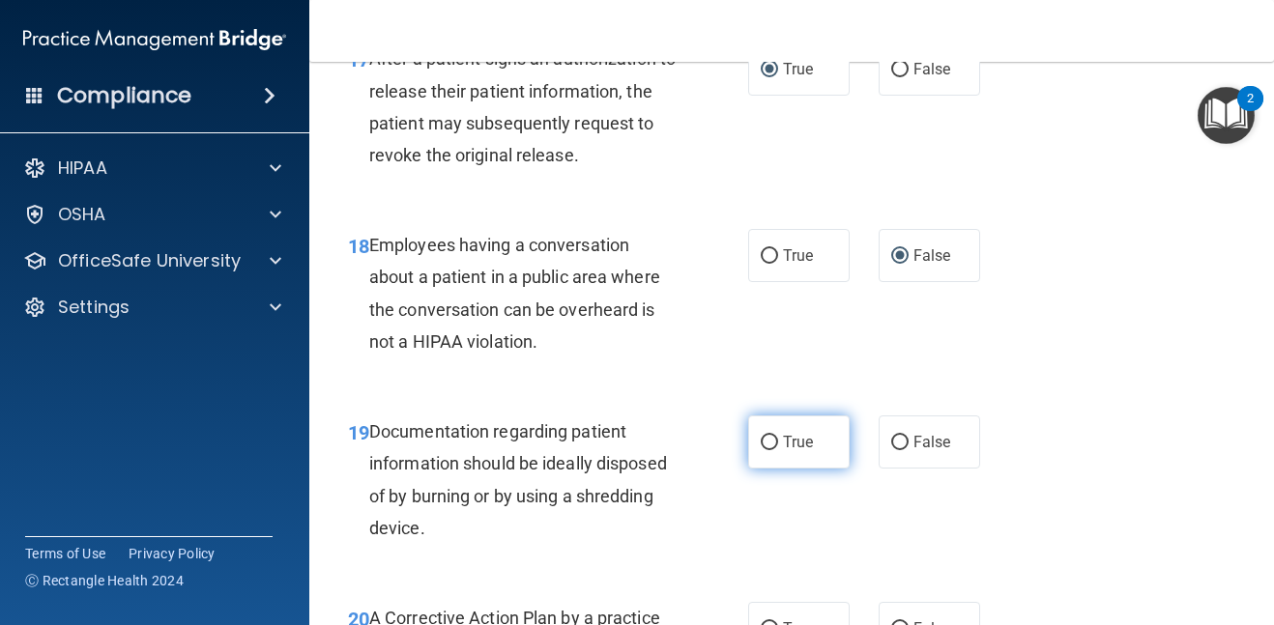
click at [769, 443] on input "True" at bounding box center [769, 443] width 17 height 15
radio input "true"
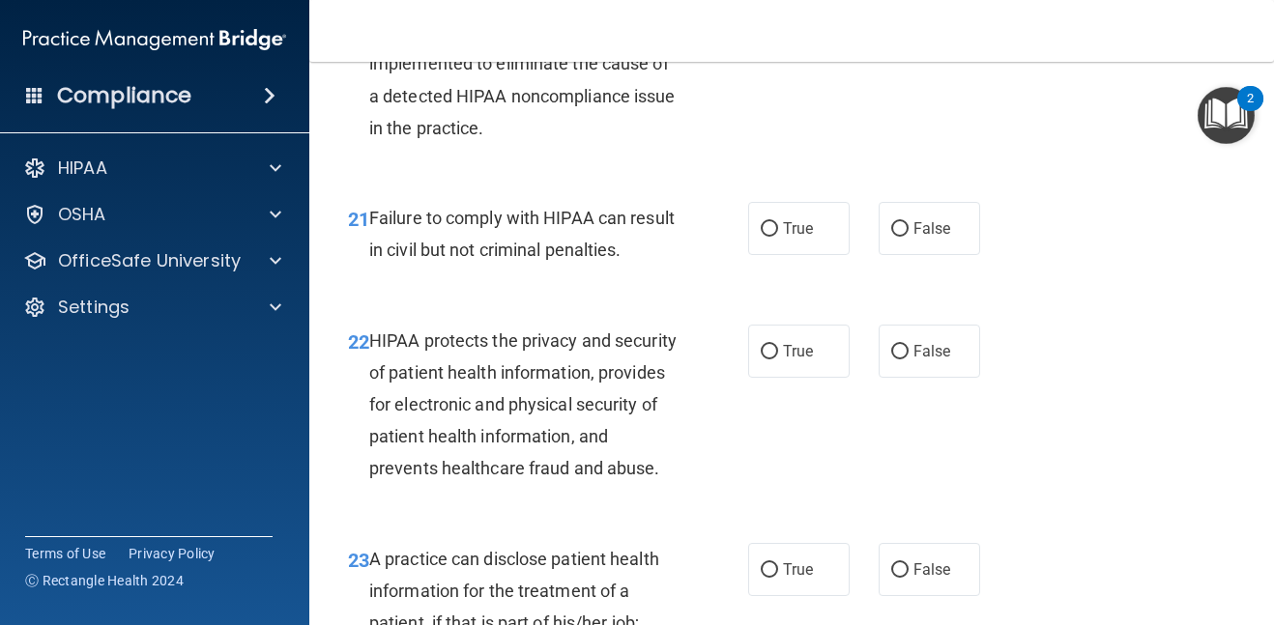
scroll to position [3751, 0]
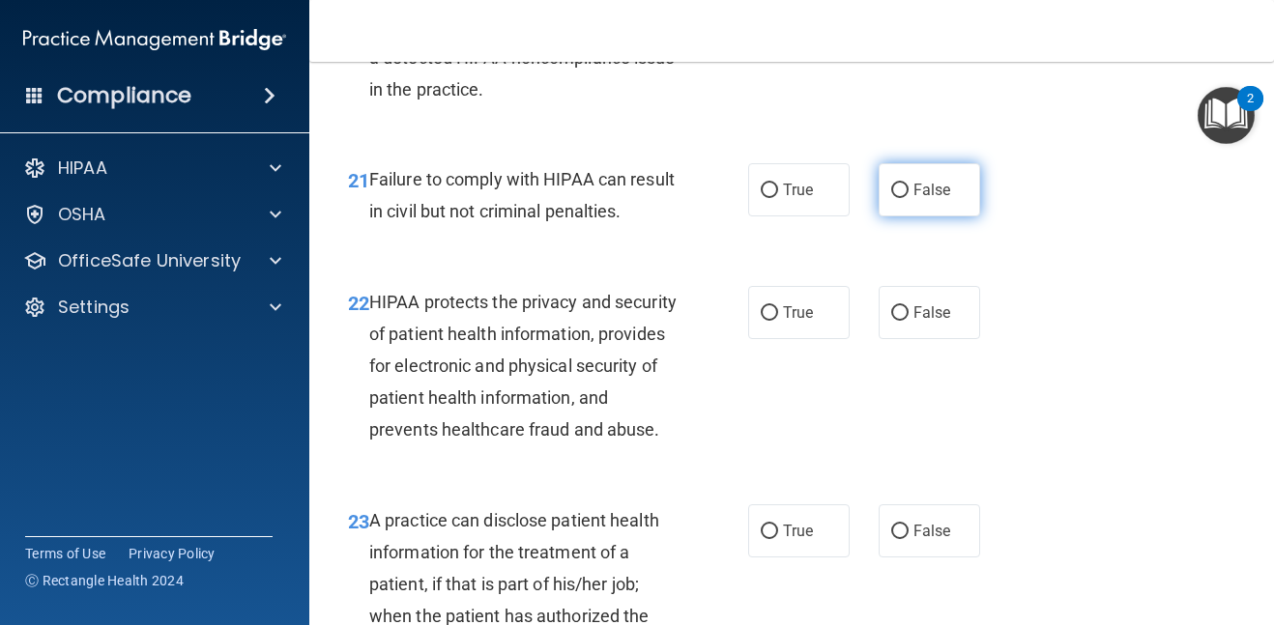
click at [902, 189] on input "False" at bounding box center [899, 191] width 17 height 15
radio input "true"
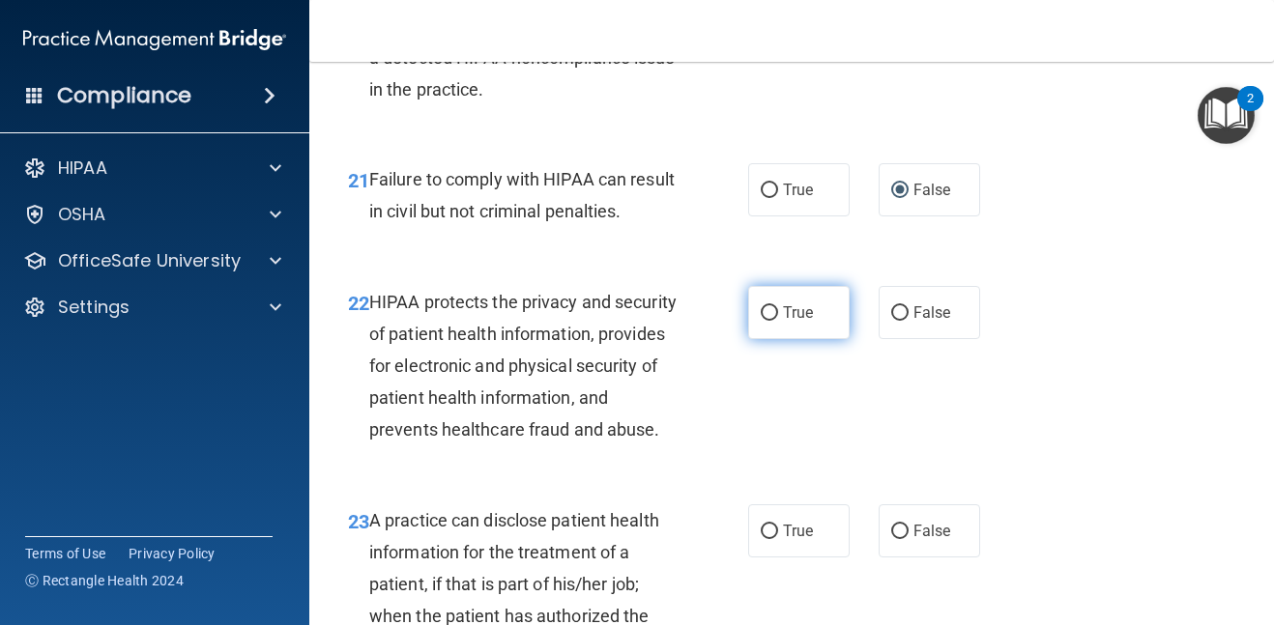
click at [771, 311] on input "True" at bounding box center [769, 313] width 17 height 15
radio input "true"
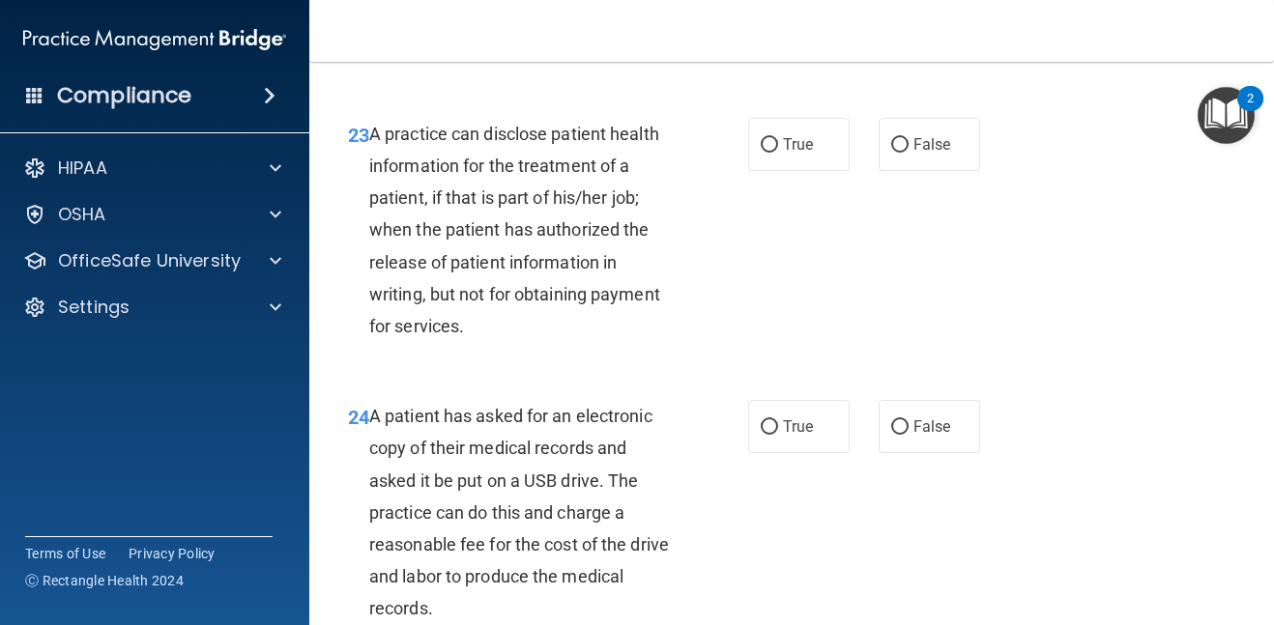
scroll to position [4176, 0]
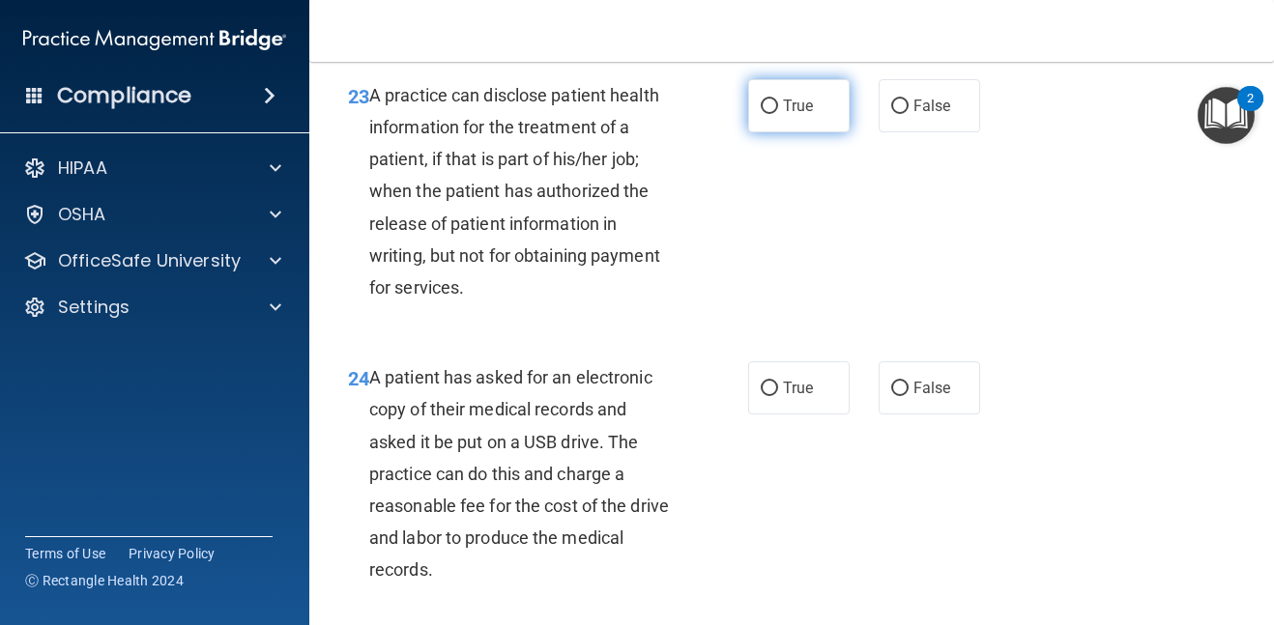
click at [769, 114] on input "True" at bounding box center [769, 107] width 17 height 15
radio input "true"
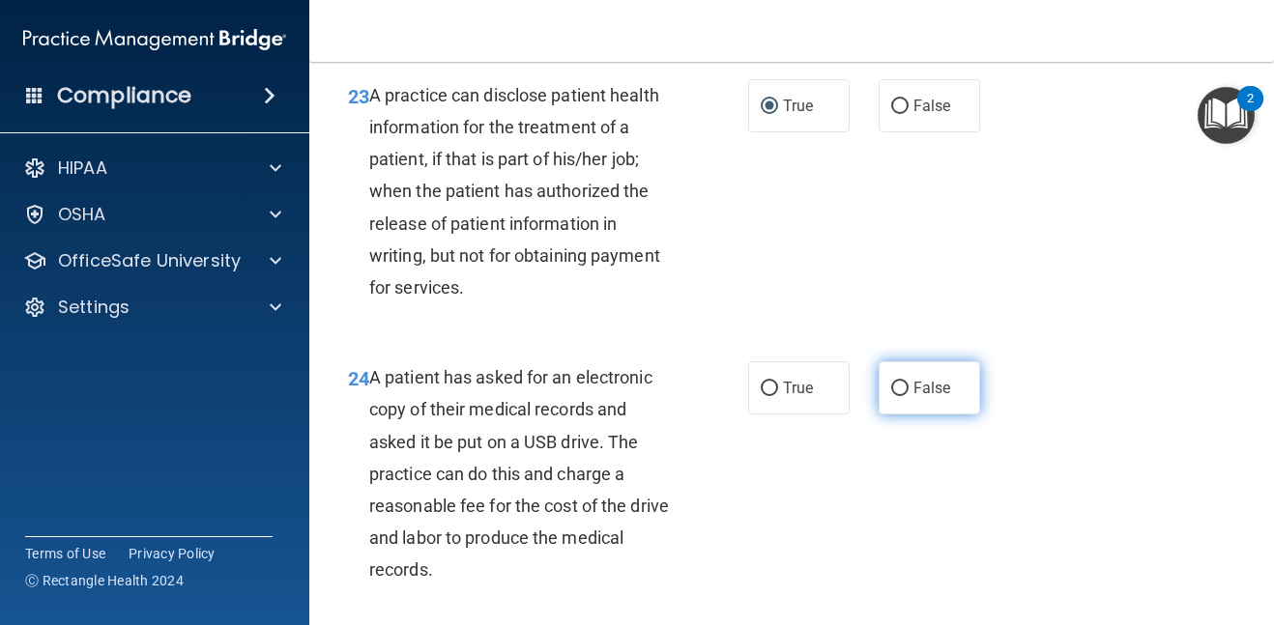
click at [909, 415] on label "False" at bounding box center [930, 388] width 102 height 53
click at [909, 396] on input "False" at bounding box center [899, 389] width 17 height 15
radio input "true"
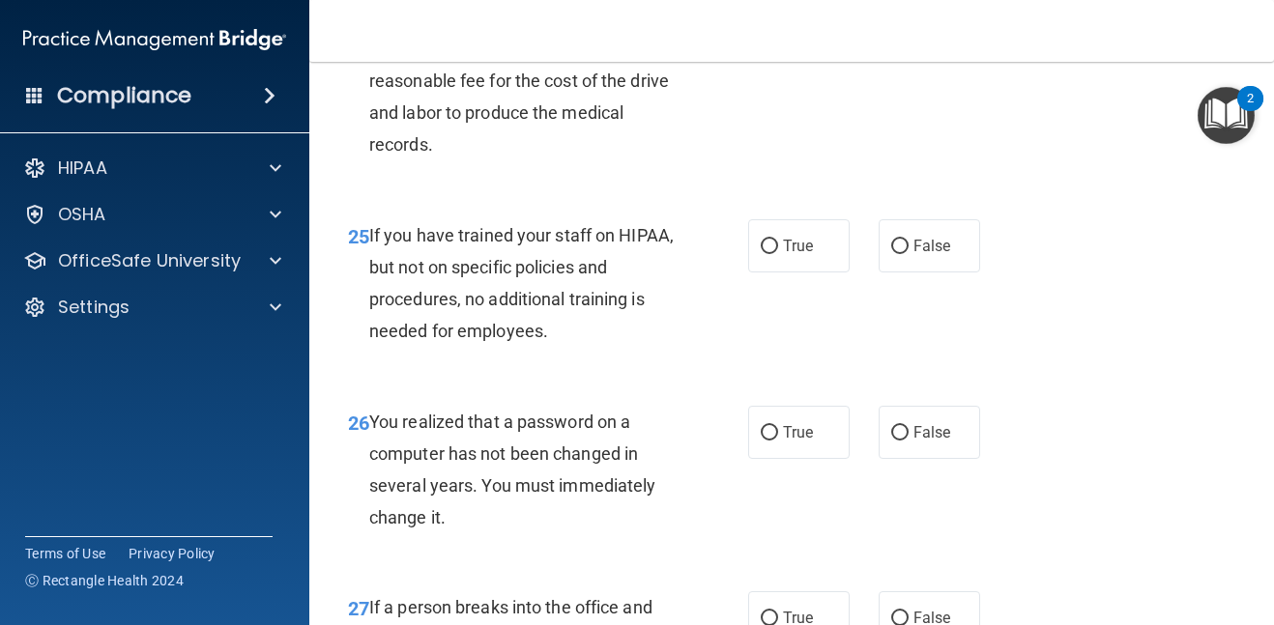
scroll to position [4640, 0]
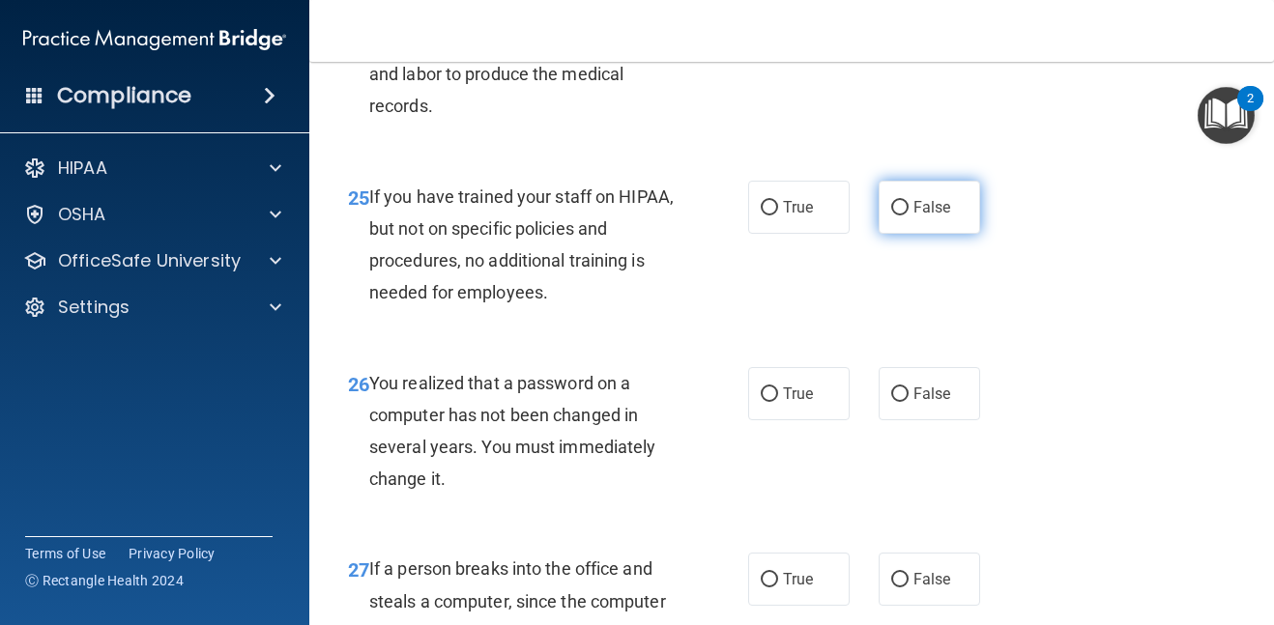
click at [897, 216] on input "False" at bounding box center [899, 208] width 17 height 15
radio input "true"
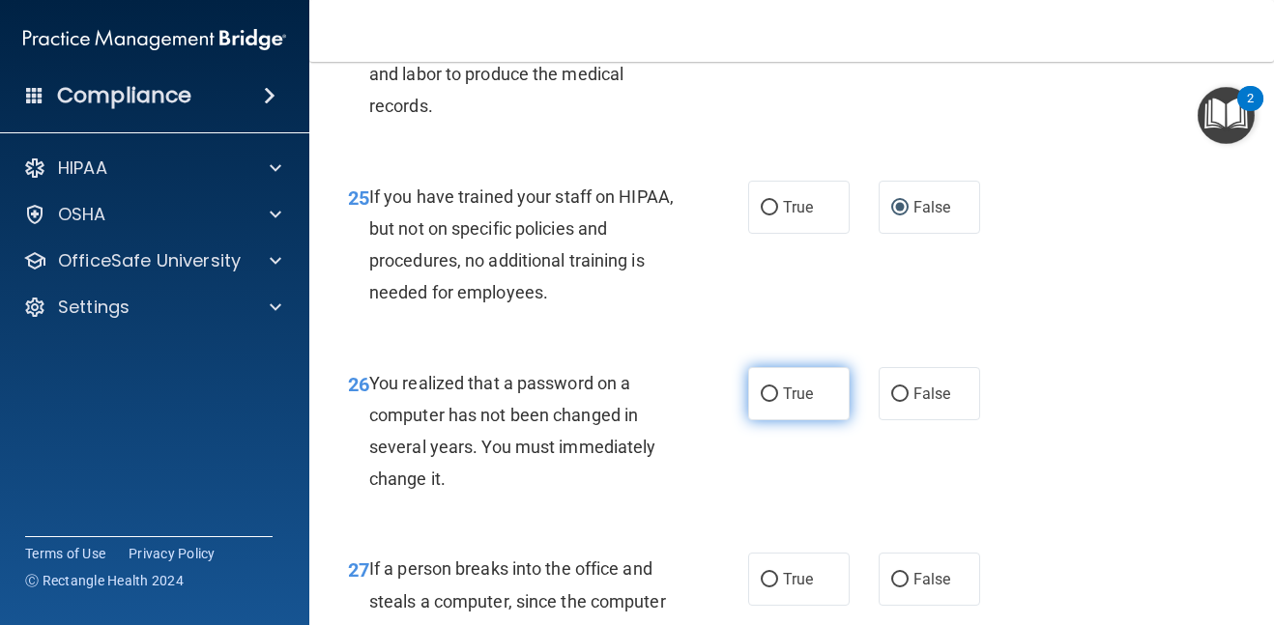
click at [772, 402] on input "True" at bounding box center [769, 395] width 17 height 15
radio input "true"
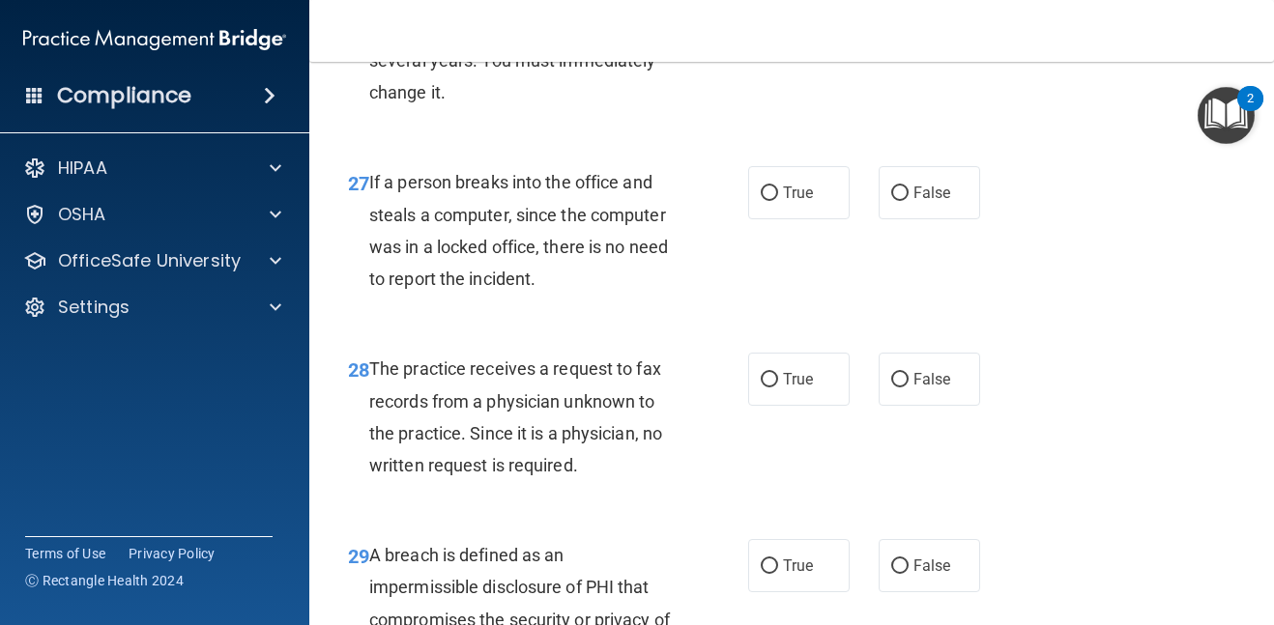
scroll to position [5065, 0]
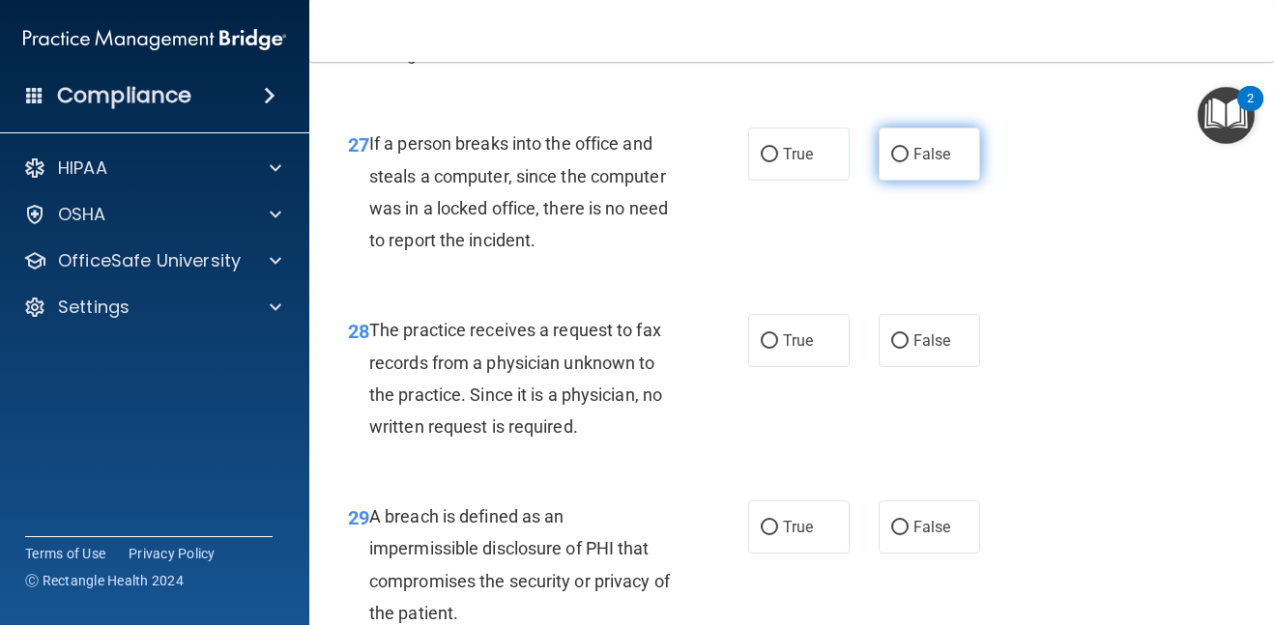
click at [904, 162] on input "False" at bounding box center [899, 155] width 17 height 15
radio input "true"
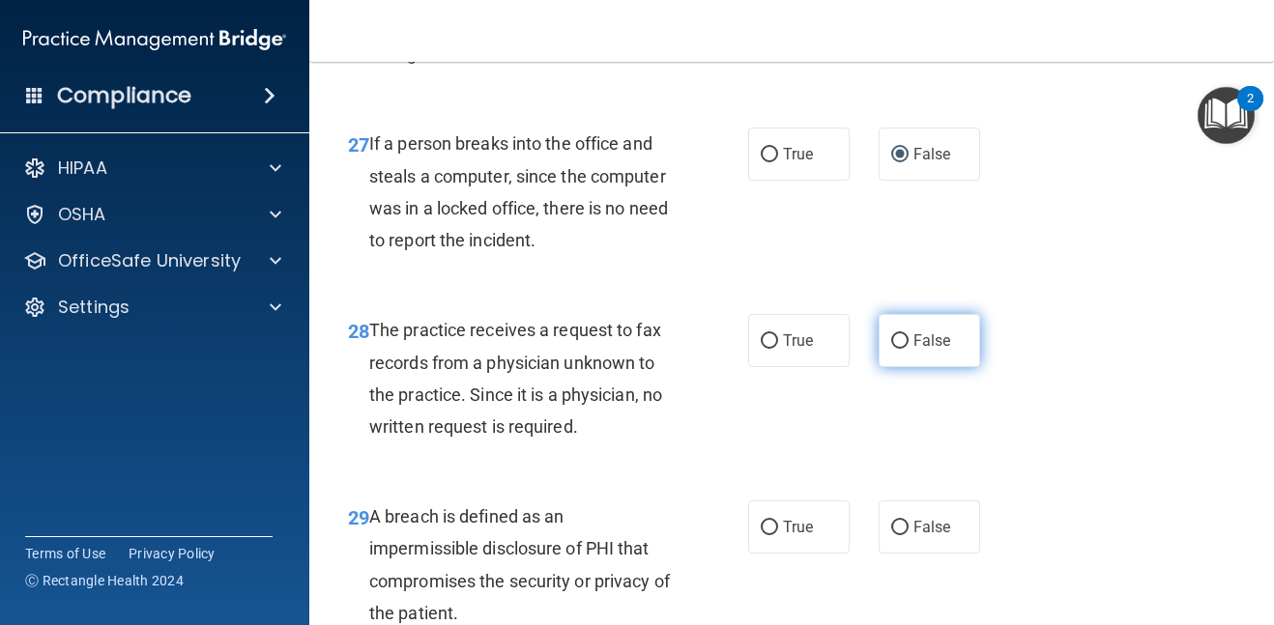
click at [904, 349] on input "False" at bounding box center [899, 341] width 17 height 15
radio input "true"
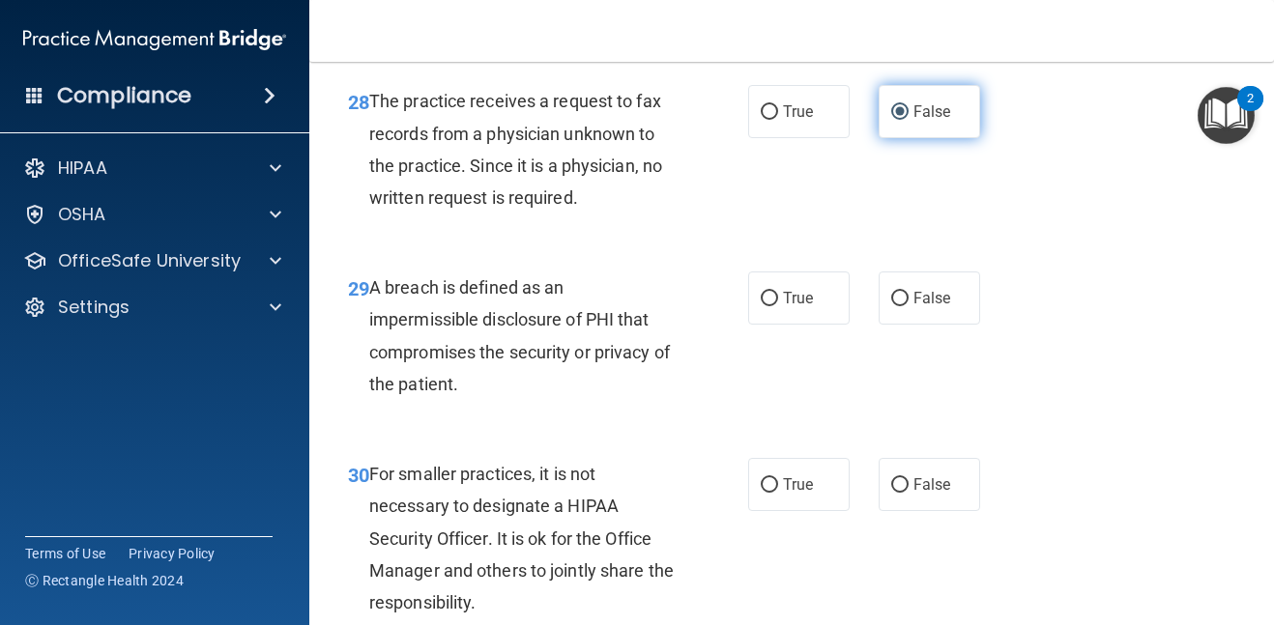
scroll to position [5297, 0]
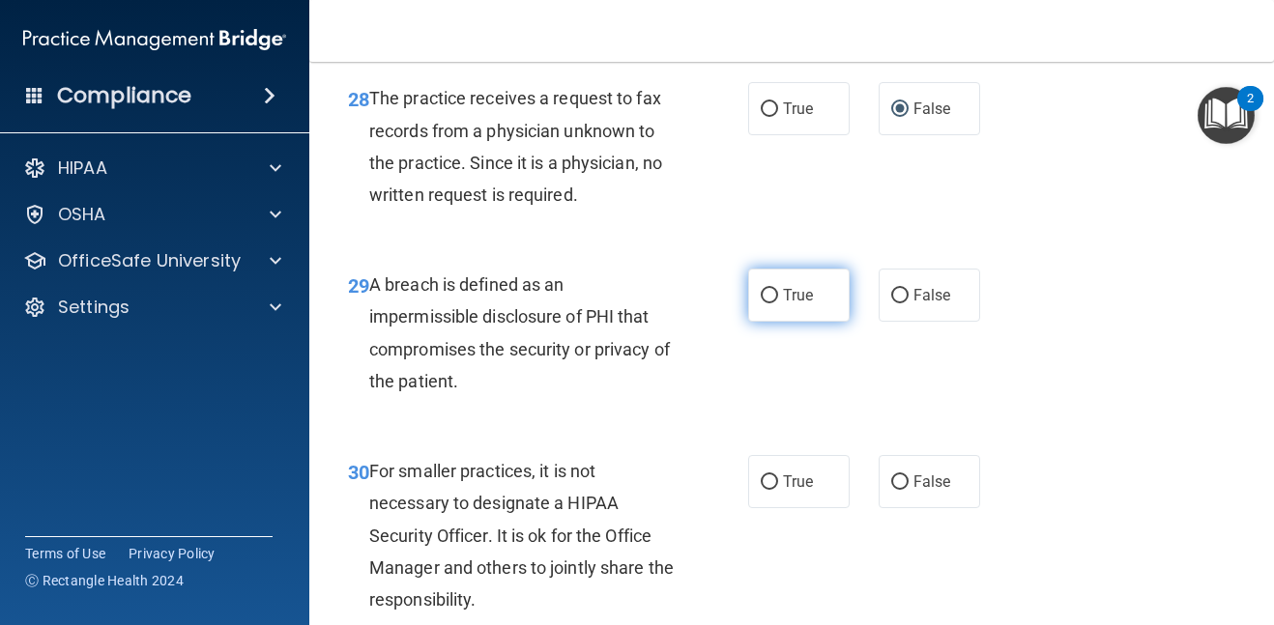
click at [773, 304] on input "True" at bounding box center [769, 296] width 17 height 15
radio input "true"
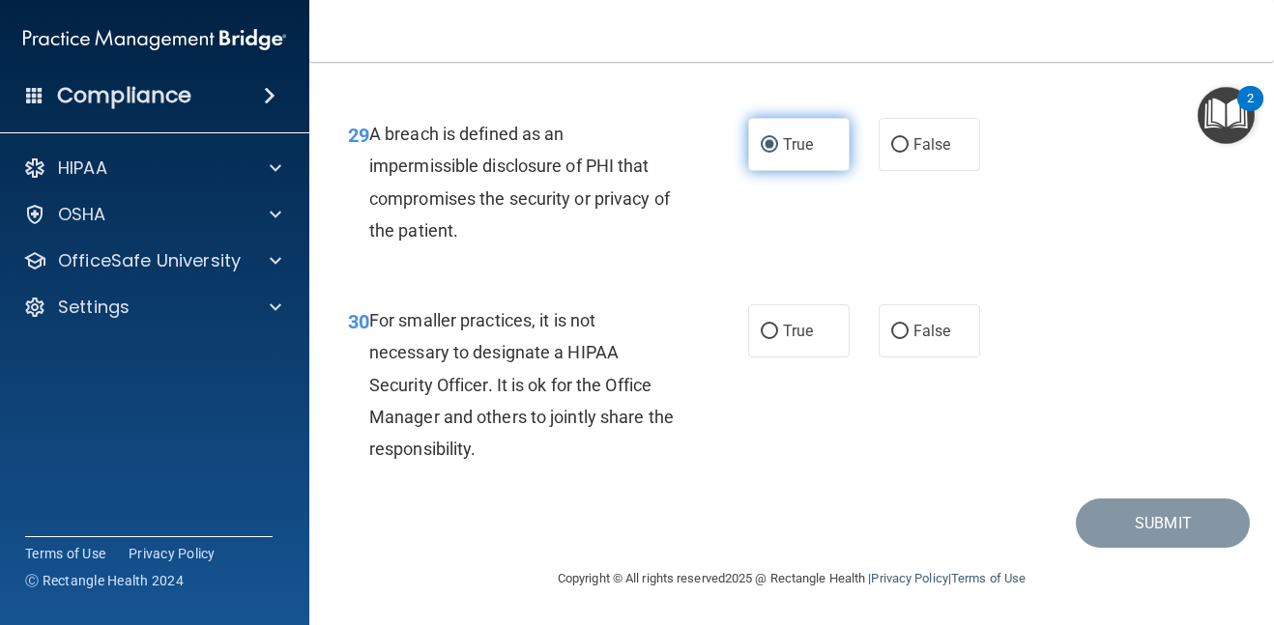
scroll to position [5480, 0]
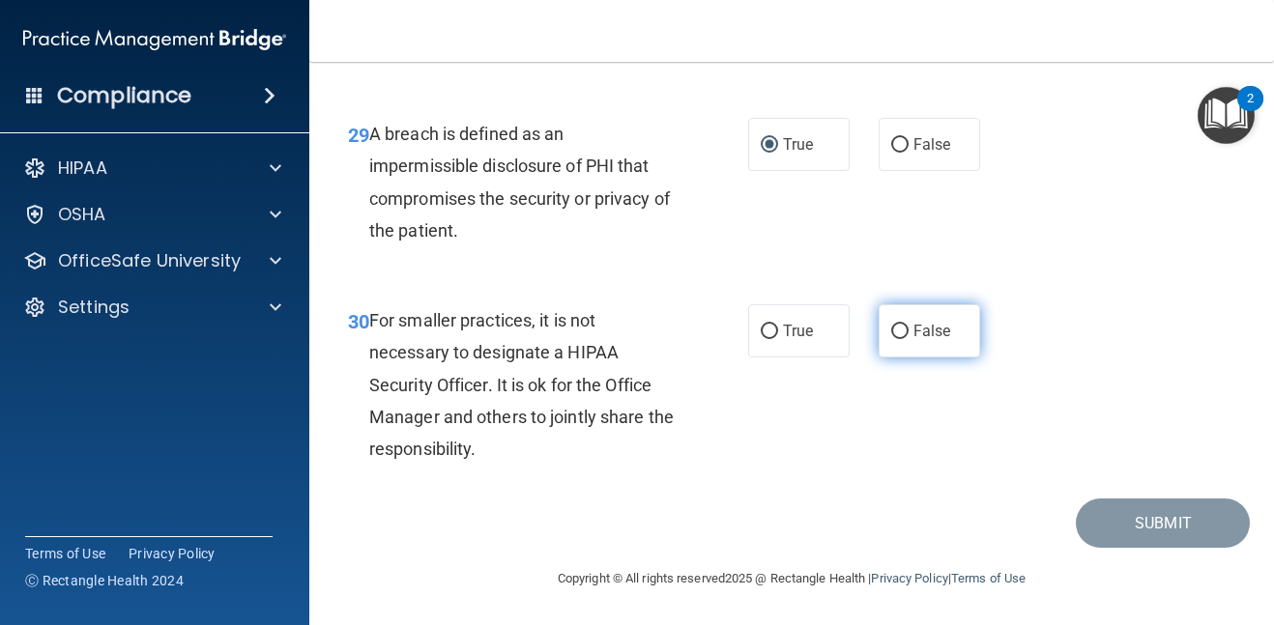
click at [914, 332] on span "False" at bounding box center [933, 331] width 38 height 18
click at [909, 332] on input "False" at bounding box center [899, 332] width 17 height 15
radio input "true"
click at [943, 603] on div "Copyright © All rights reserved 2025 @ Rectangle Health | Privacy Policy | Term…" at bounding box center [792, 579] width 706 height 62
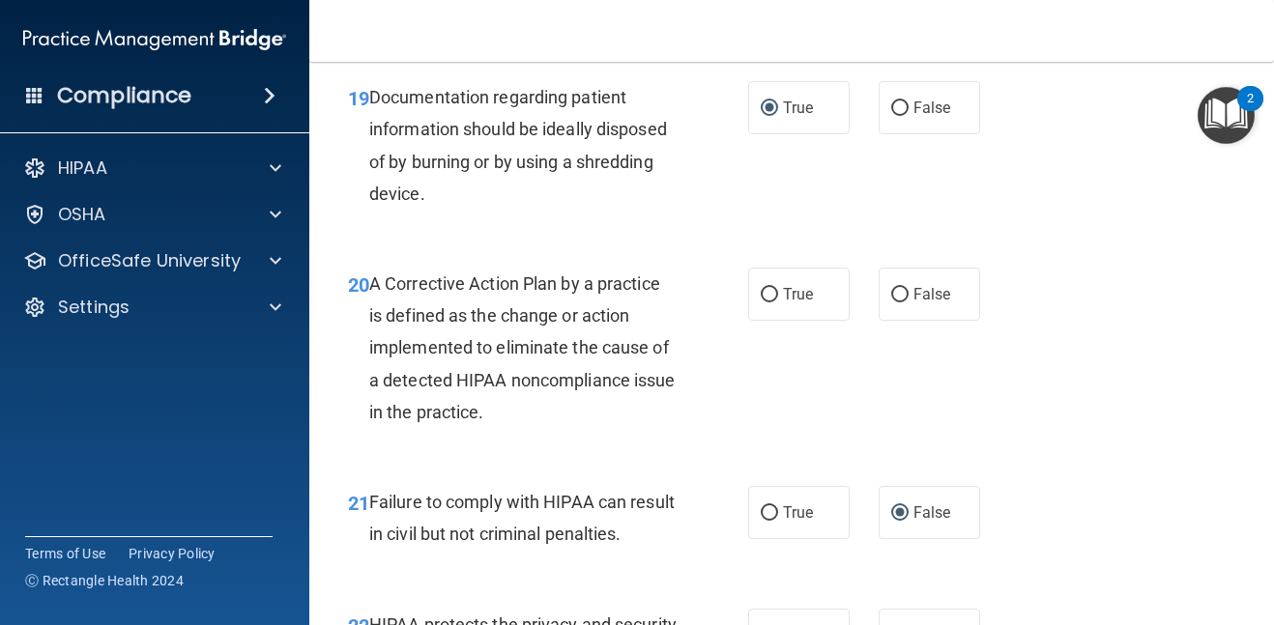
scroll to position [3387, 0]
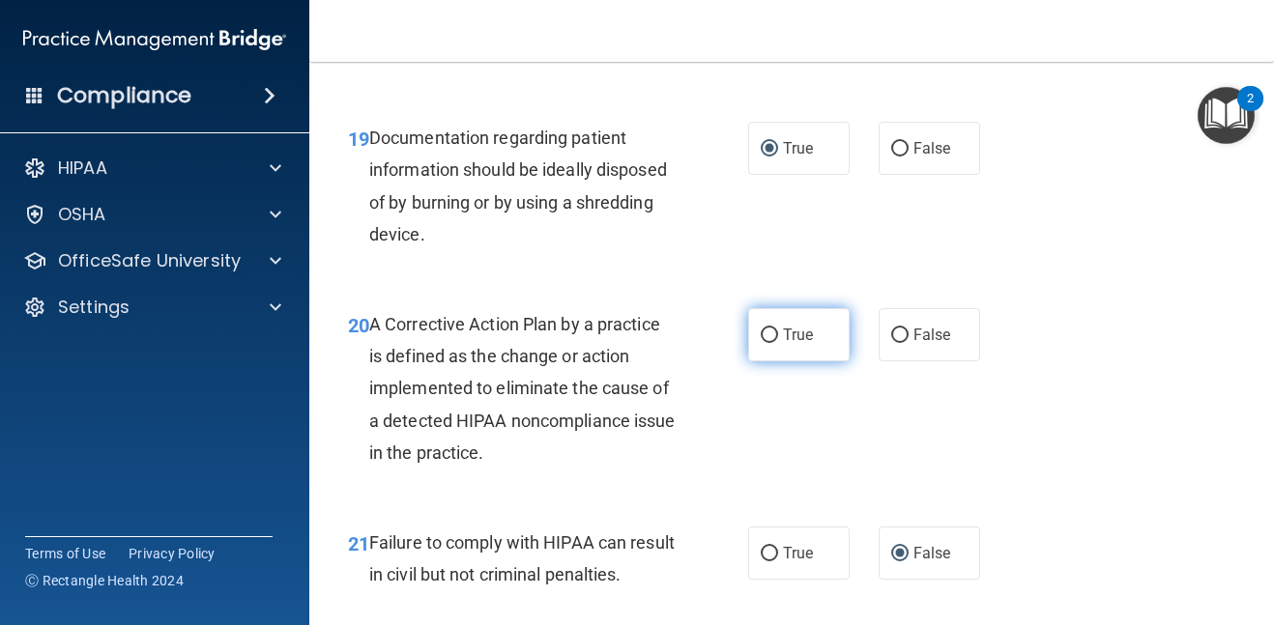
click at [766, 334] on input "True" at bounding box center [769, 336] width 17 height 15
radio input "true"
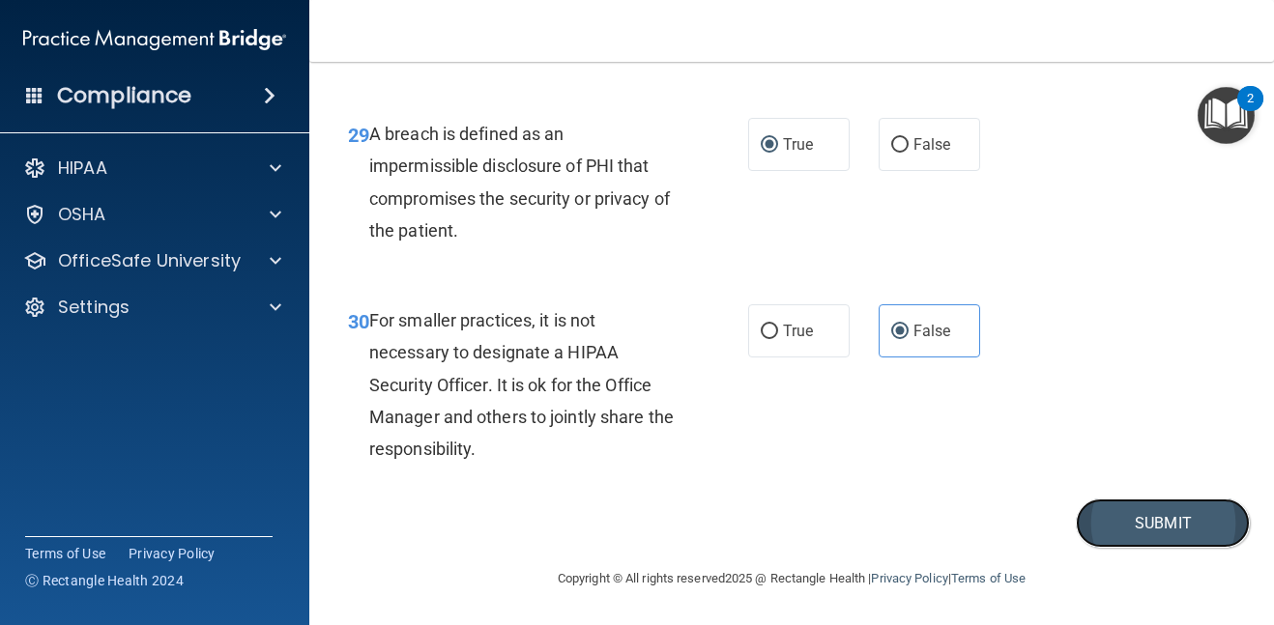
click at [1159, 522] on button "Submit" at bounding box center [1163, 523] width 174 height 49
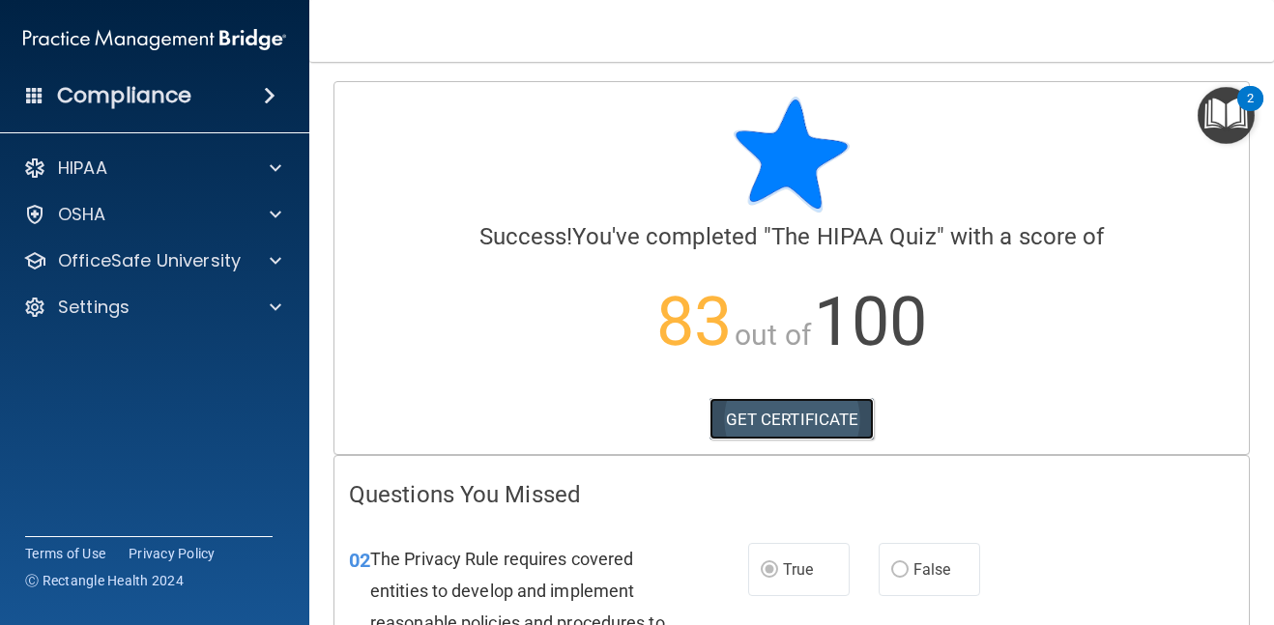
click at [807, 432] on link "GET CERTIFICATE" at bounding box center [792, 419] width 165 height 43
click at [621, 367] on p "83 out of 100" at bounding box center [791, 322] width 885 height 125
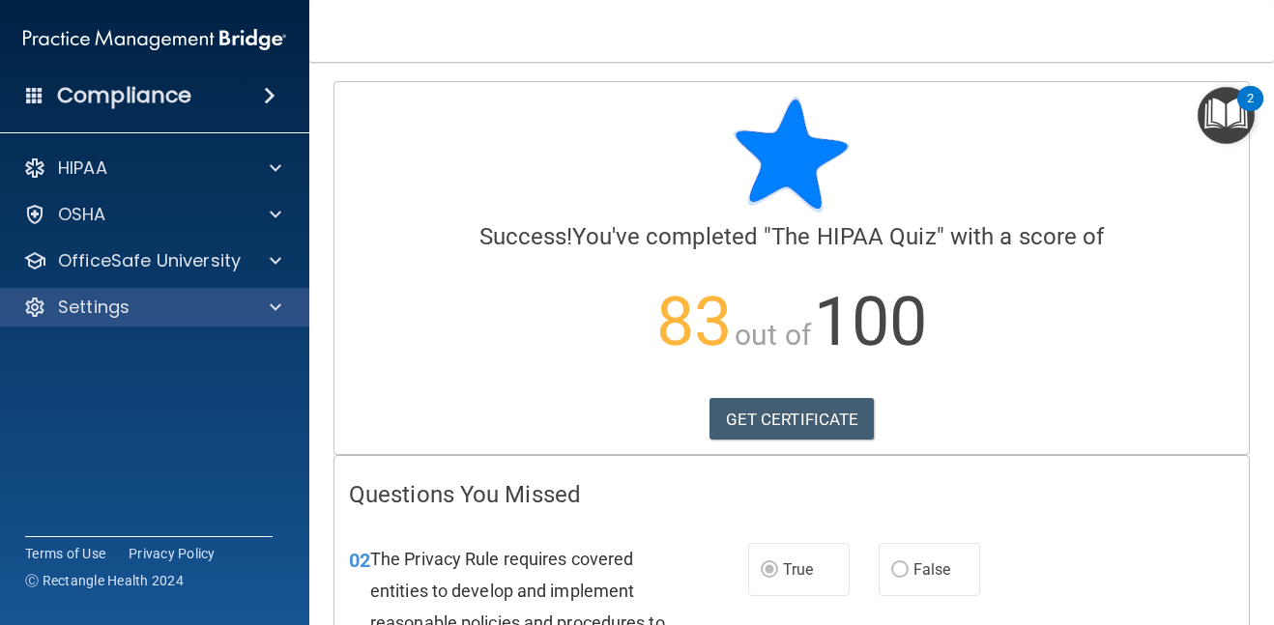
click at [0, 305] on div "Settings" at bounding box center [155, 307] width 310 height 39
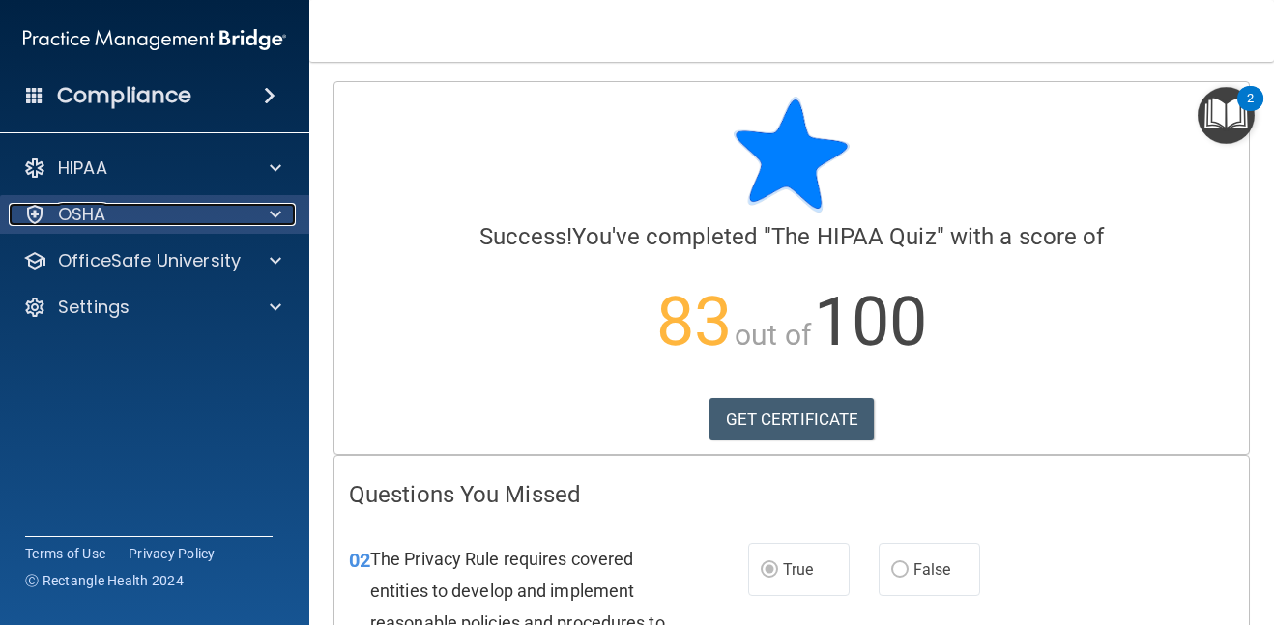
click at [240, 222] on div "OSHA" at bounding box center [129, 214] width 240 height 23
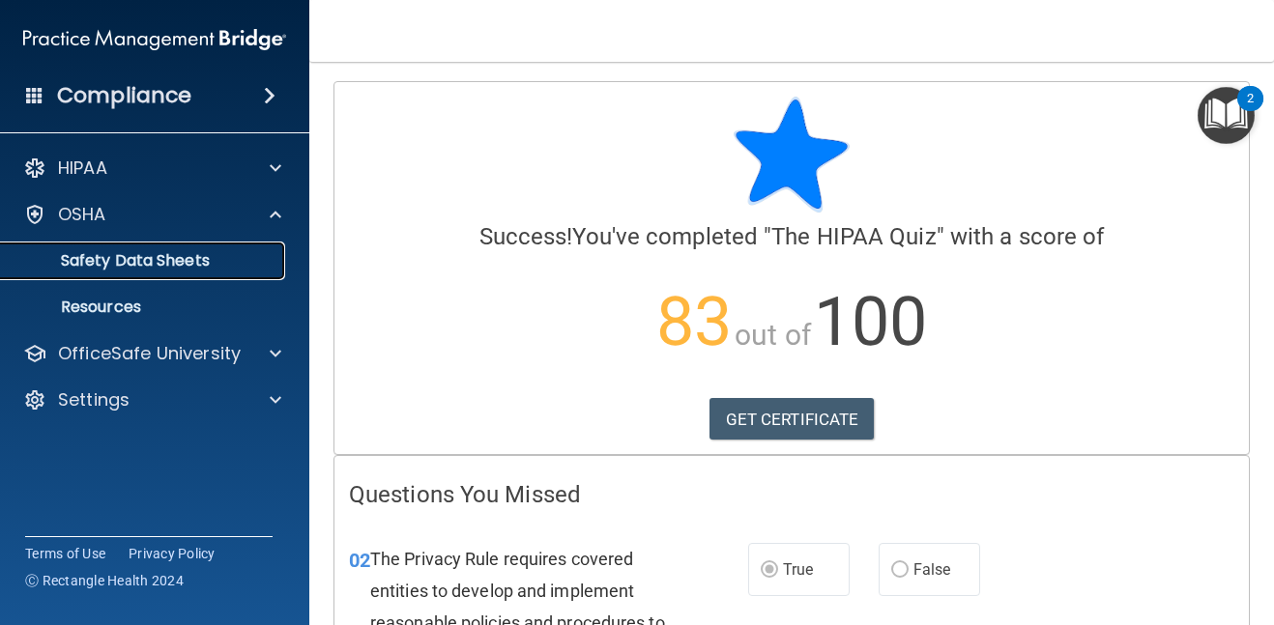
click at [225, 270] on p "Safety Data Sheets" at bounding box center [145, 260] width 264 height 19
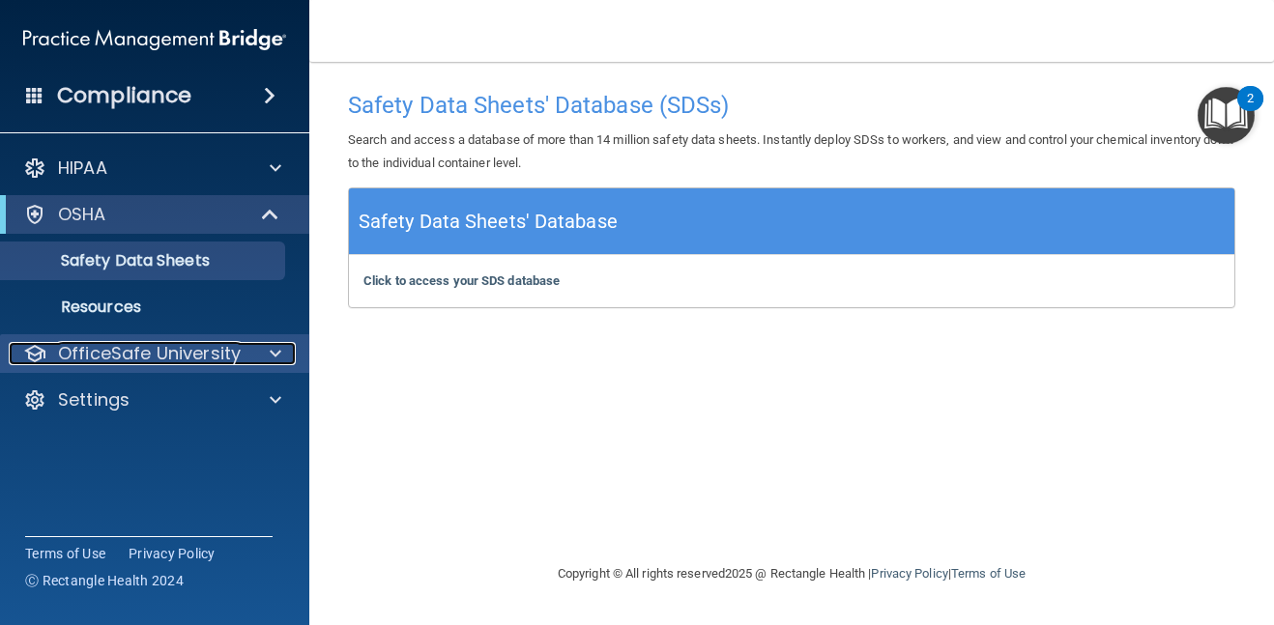
click at [271, 361] on span at bounding box center [276, 353] width 12 height 23
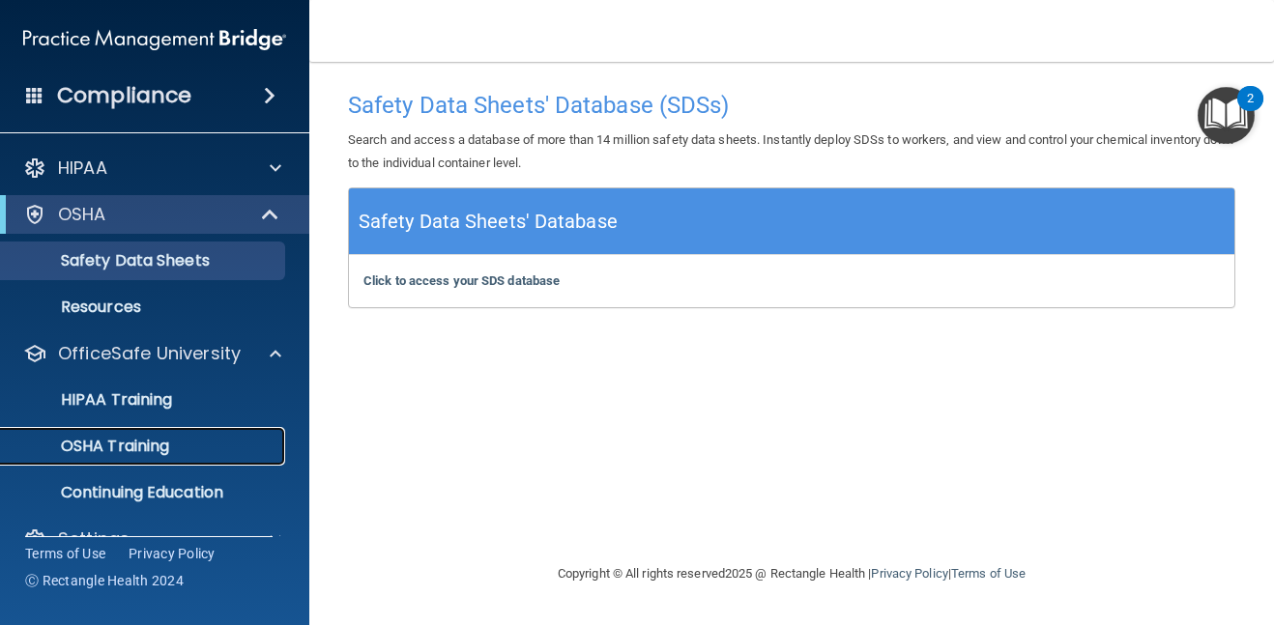
click at [185, 445] on div "OSHA Training" at bounding box center [145, 446] width 264 height 19
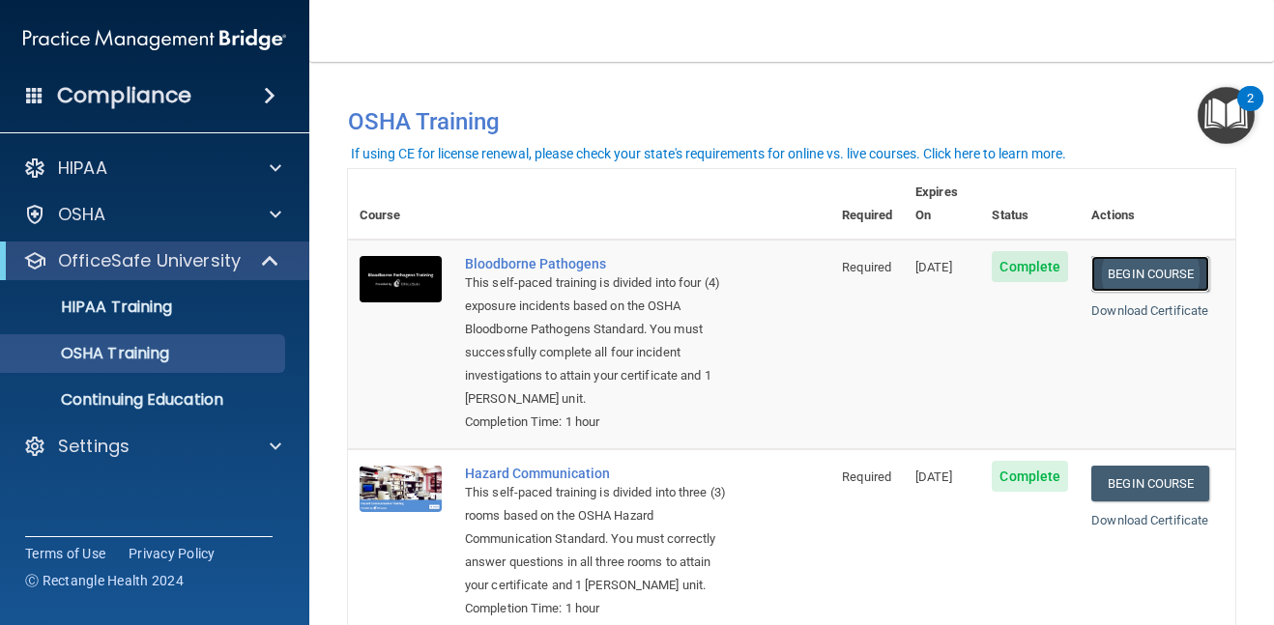
click at [1149, 256] on link "Begin Course" at bounding box center [1150, 274] width 118 height 36
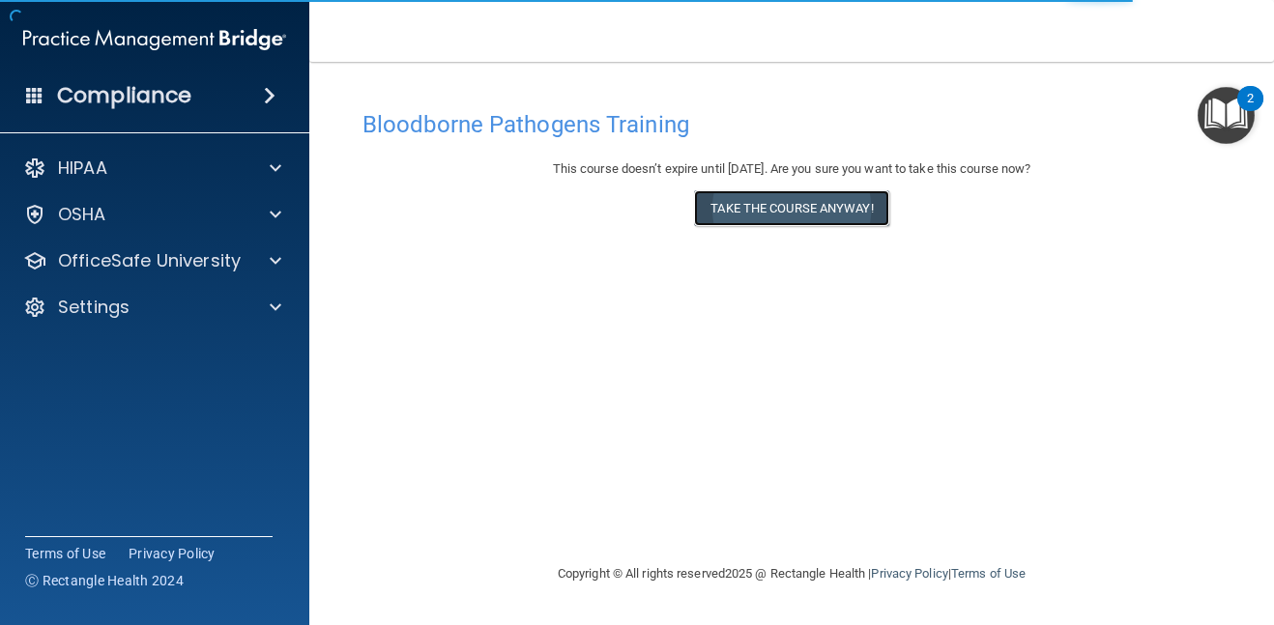
click at [841, 205] on button "Take the course anyway!" at bounding box center [791, 208] width 194 height 36
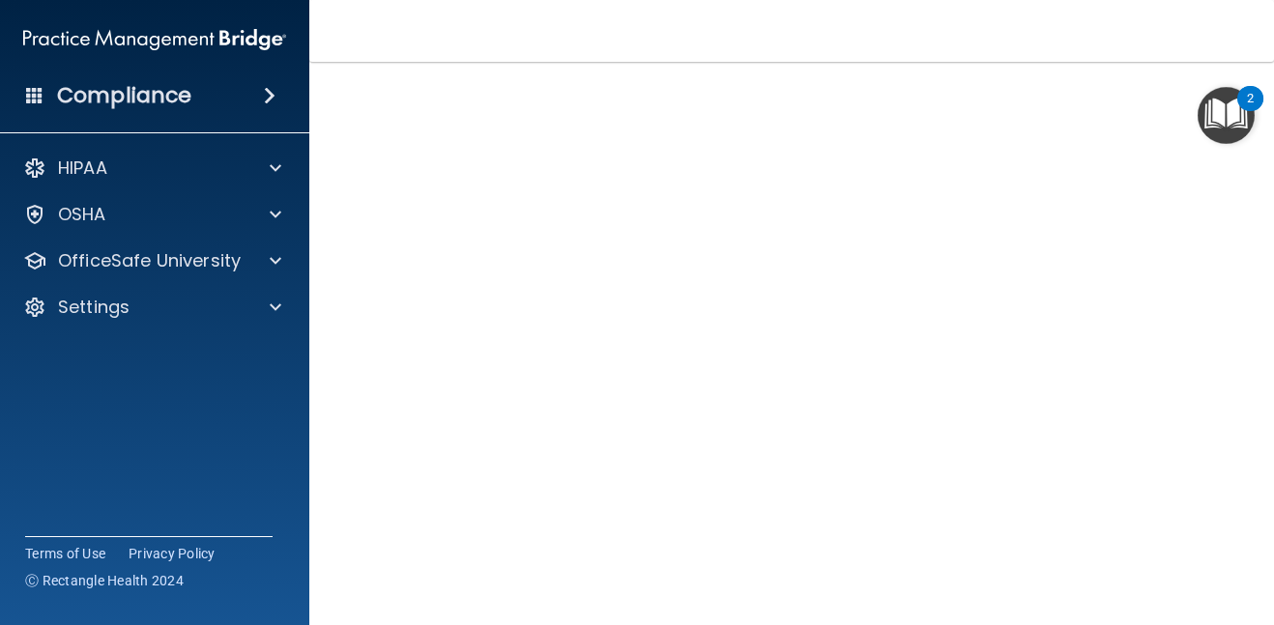
scroll to position [49, 0]
click at [352, 549] on div "Bloodborne Pathogens Training This course doesn’t expire until 11/28/2025. Are …" at bounding box center [791, 385] width 887 height 669
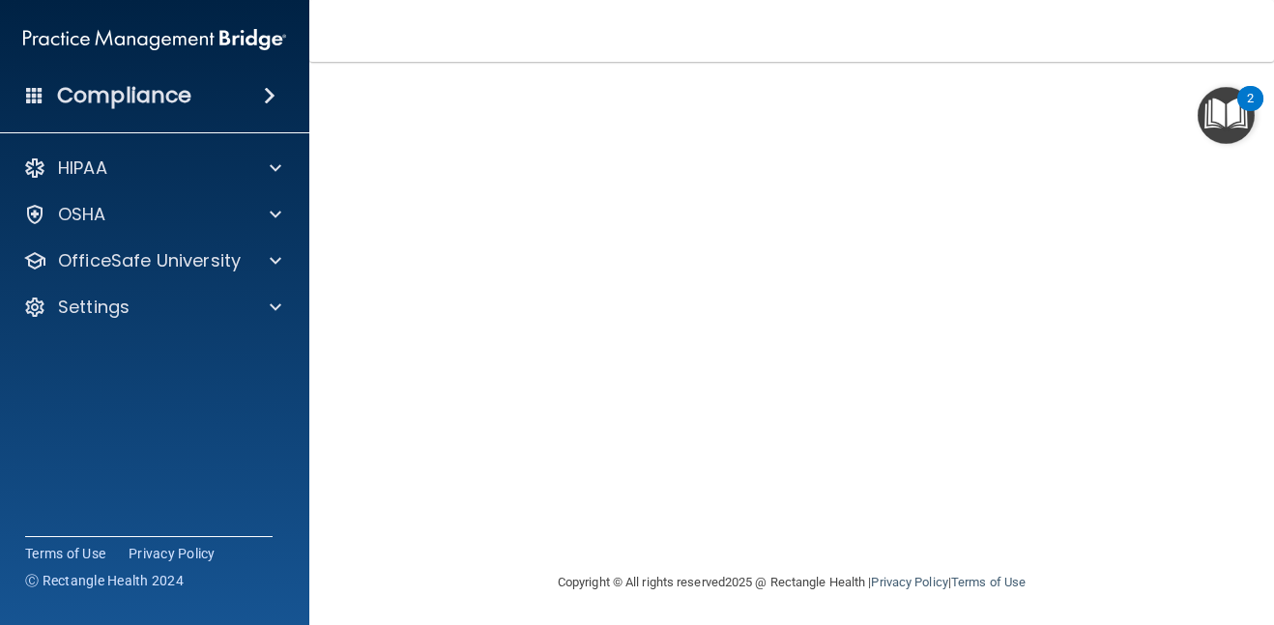
scroll to position [202, 0]
click at [1193, 624] on main "Bloodborne Pathogens Training This course doesn’t expire until 11/28/2025. Are …" at bounding box center [791, 344] width 965 height 564
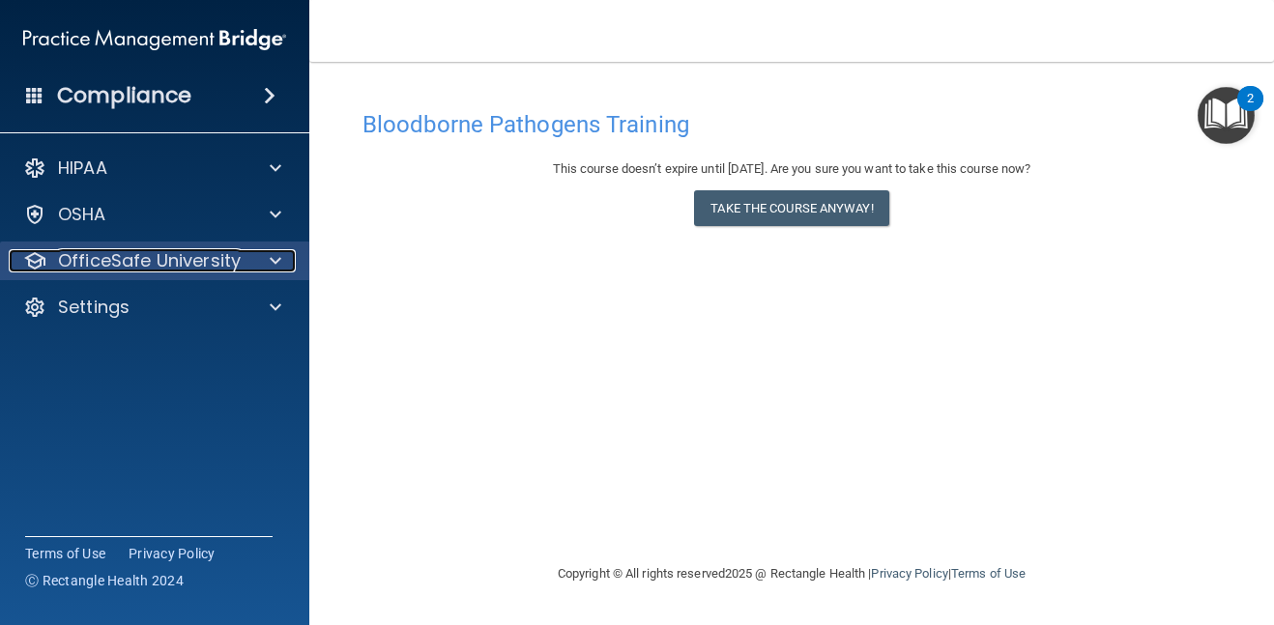
click at [231, 261] on p "OfficeSafe University" at bounding box center [149, 260] width 183 height 23
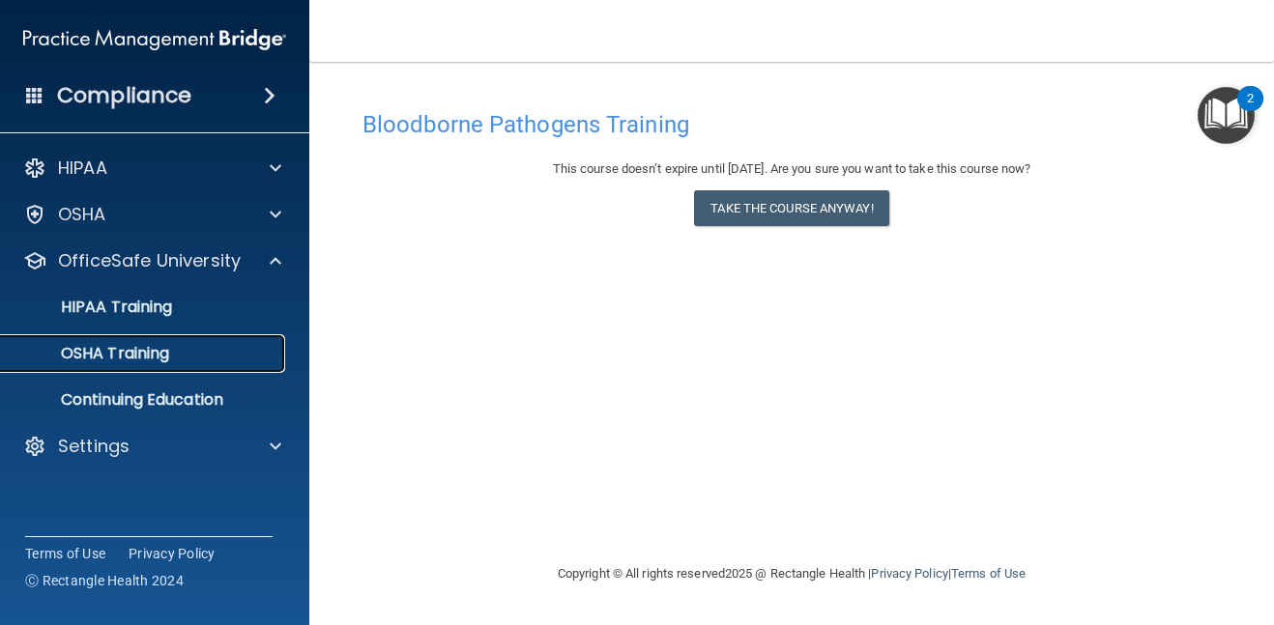
click at [164, 368] on link "OSHA Training" at bounding box center [133, 353] width 305 height 39
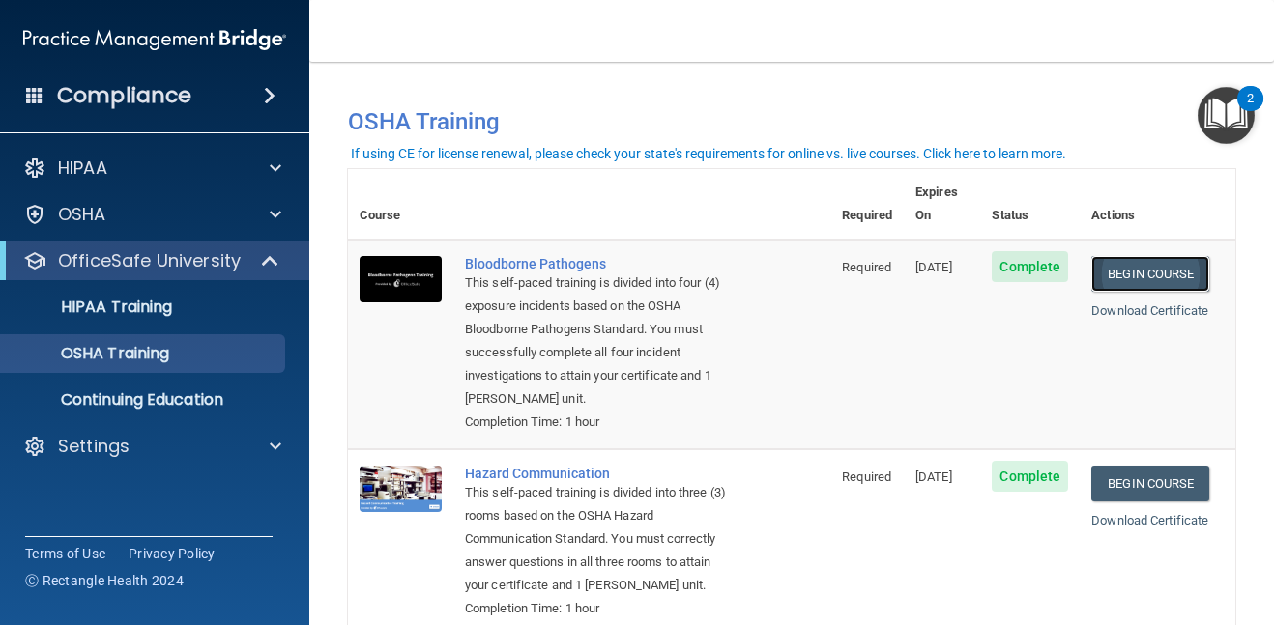
click at [1168, 257] on link "Begin Course" at bounding box center [1150, 274] width 118 height 36
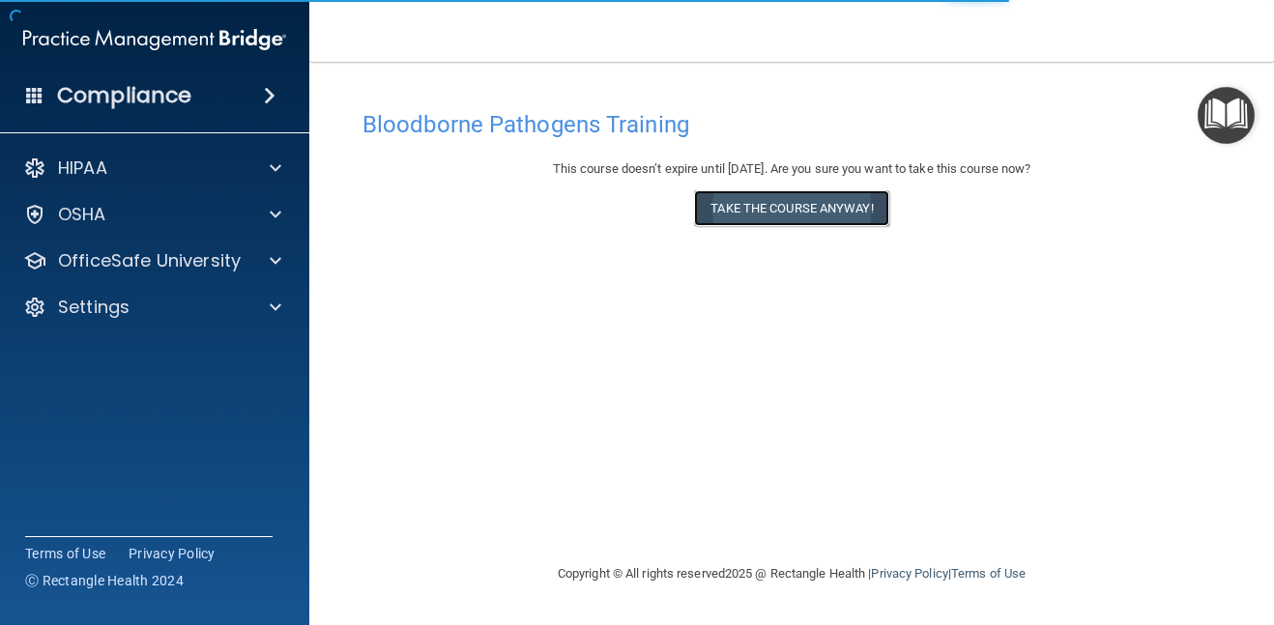
click at [776, 217] on button "Take the course anyway!" at bounding box center [791, 208] width 194 height 36
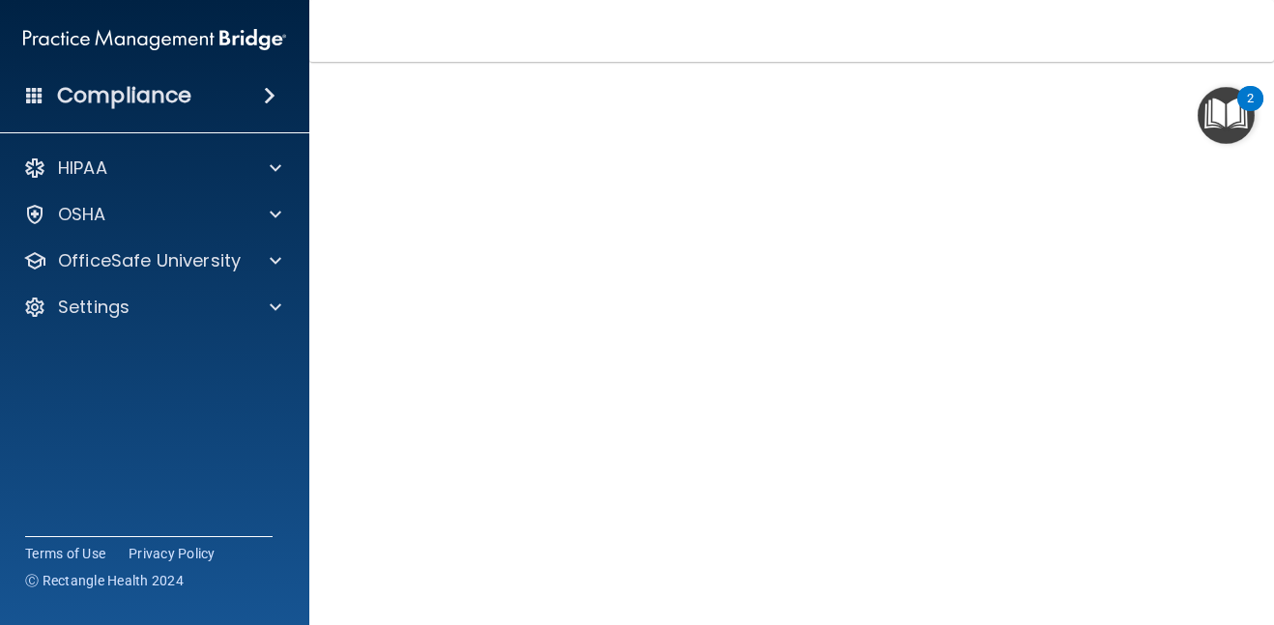
scroll to position [86, 0]
click at [1198, 130] on img "Open Resource Center, 2 new notifications" at bounding box center [1226, 115] width 57 height 57
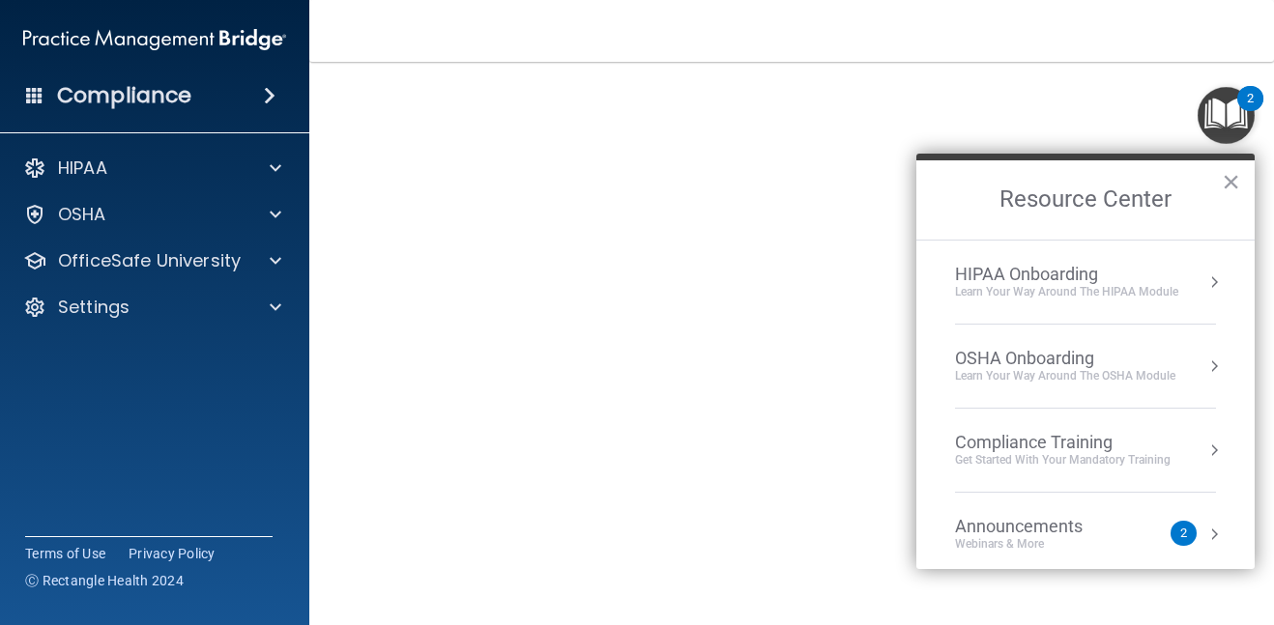
click at [1198, 129] on img "Open Resource Center, 2 new notifications" at bounding box center [1226, 115] width 57 height 57
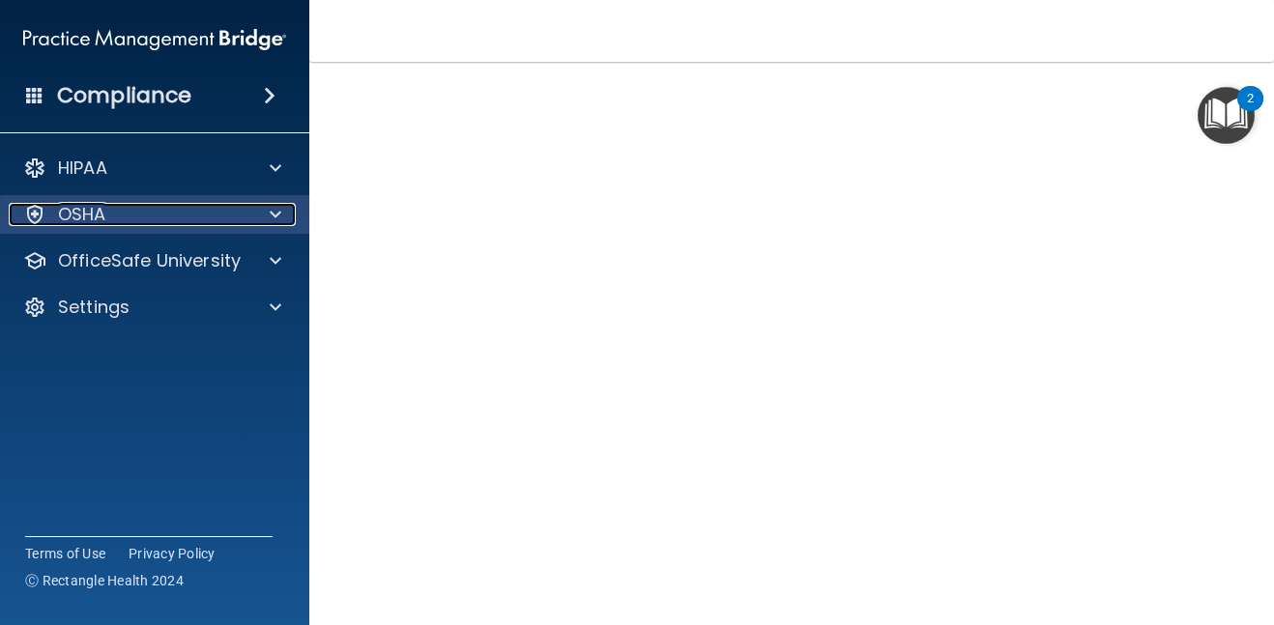
click at [241, 222] on div "OSHA" at bounding box center [129, 214] width 240 height 23
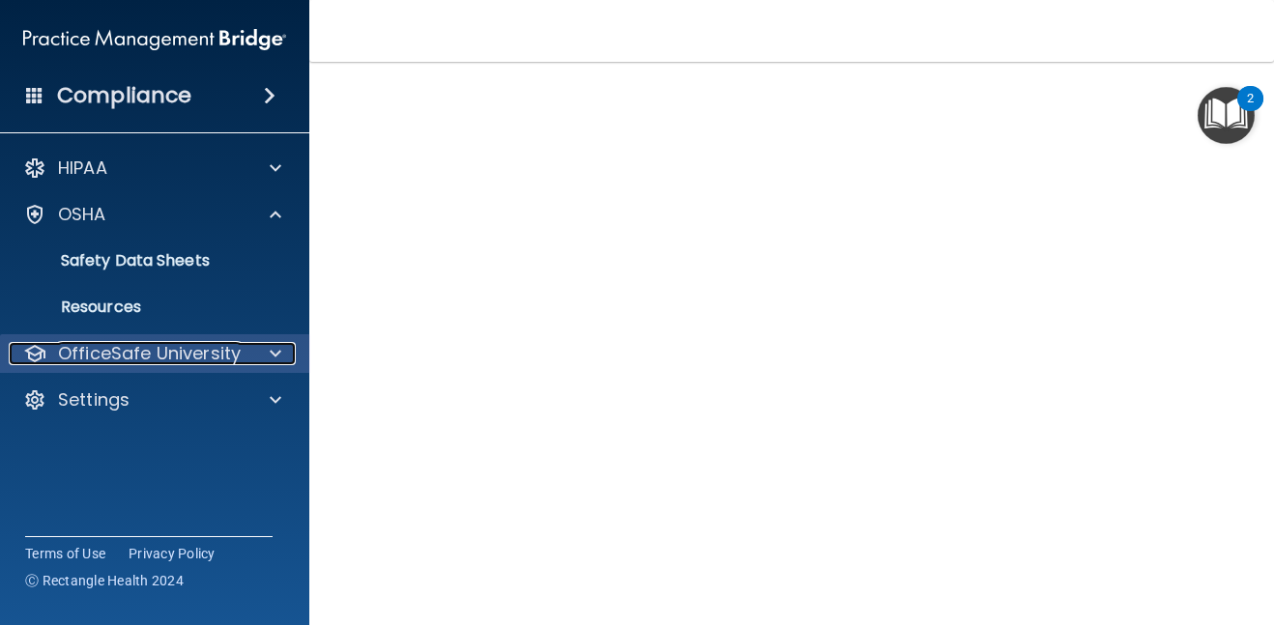
click at [230, 355] on p "OfficeSafe University" at bounding box center [149, 353] width 183 height 23
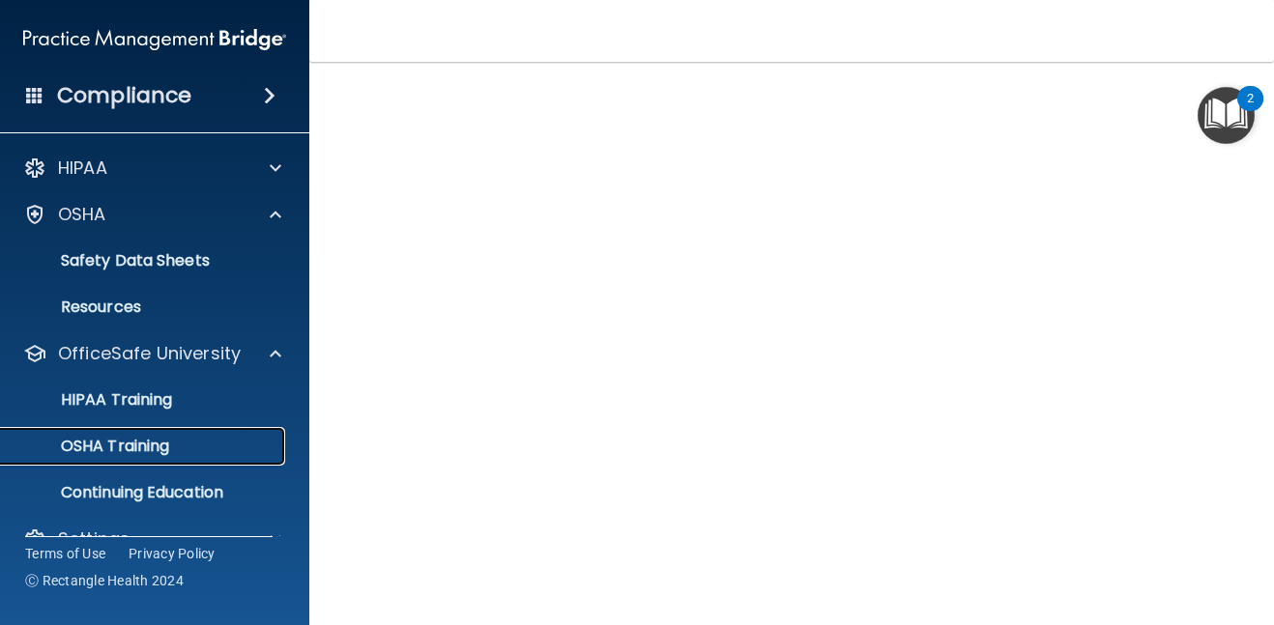
click at [212, 441] on div "OSHA Training" at bounding box center [145, 446] width 264 height 19
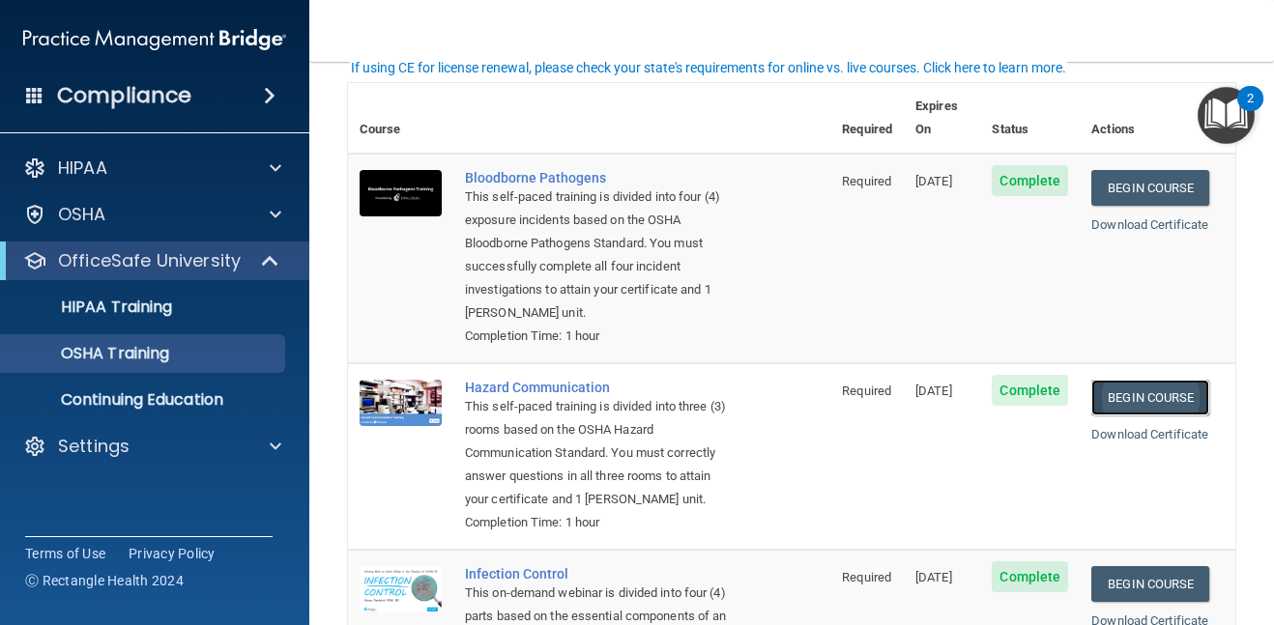
click at [1149, 380] on link "Begin Course" at bounding box center [1150, 398] width 118 height 36
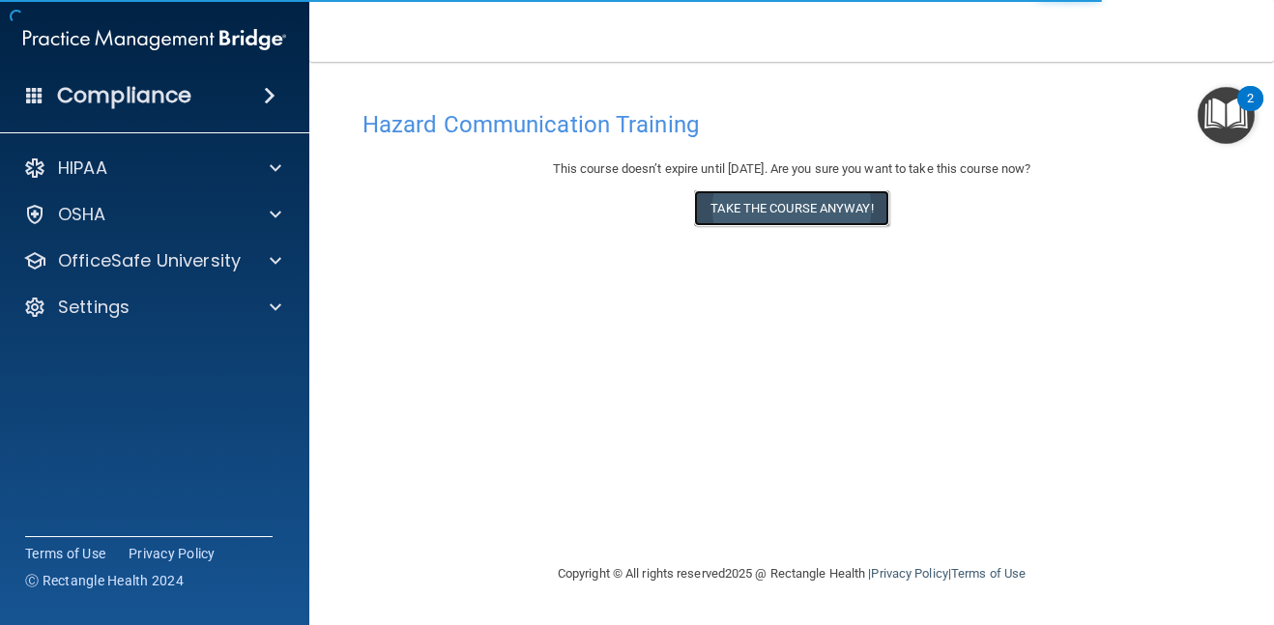
click at [802, 210] on button "Take the course anyway!" at bounding box center [791, 208] width 194 height 36
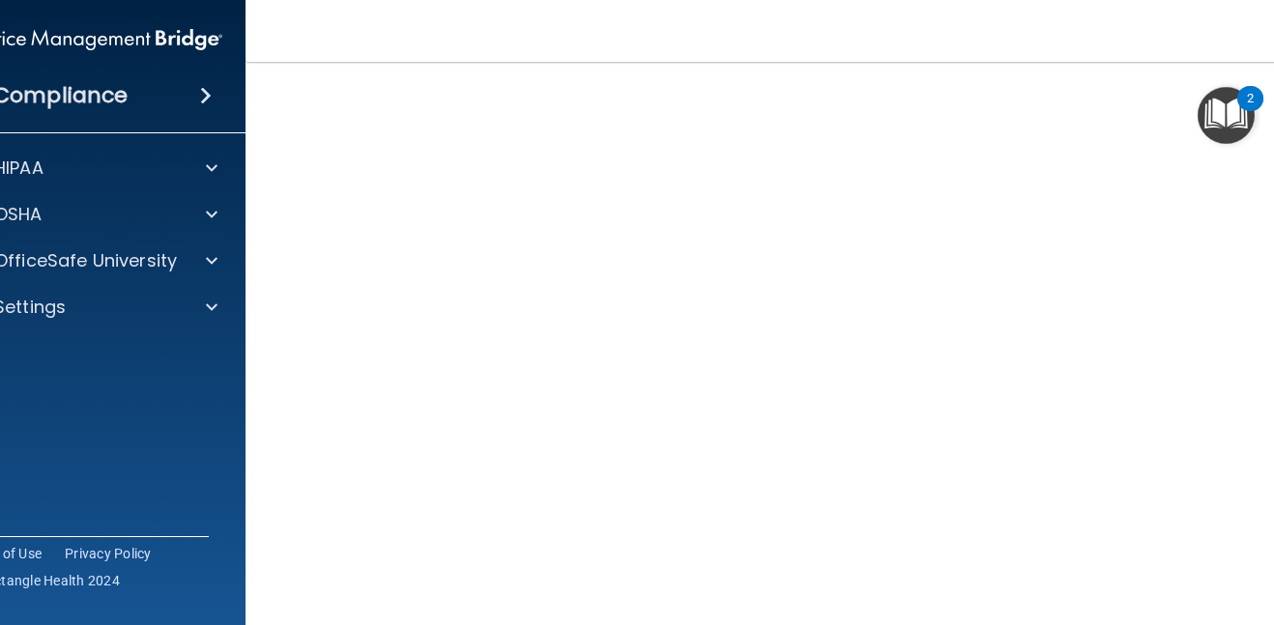
scroll to position [102, 0]
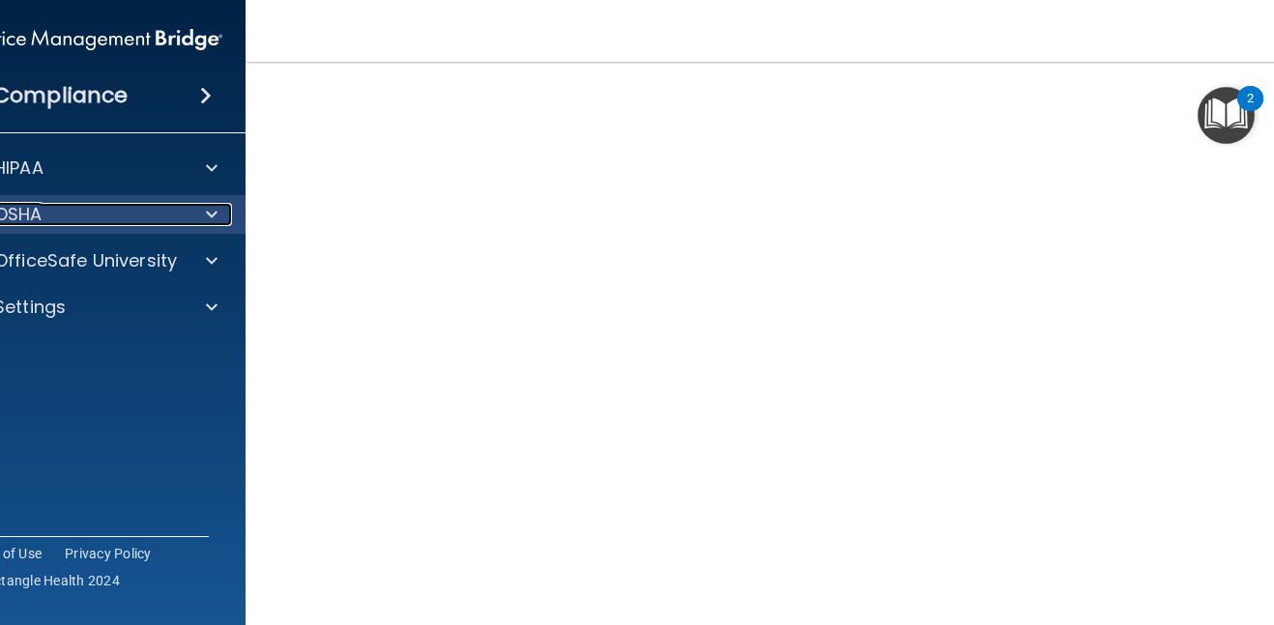
click at [214, 205] on span at bounding box center [212, 214] width 12 height 23
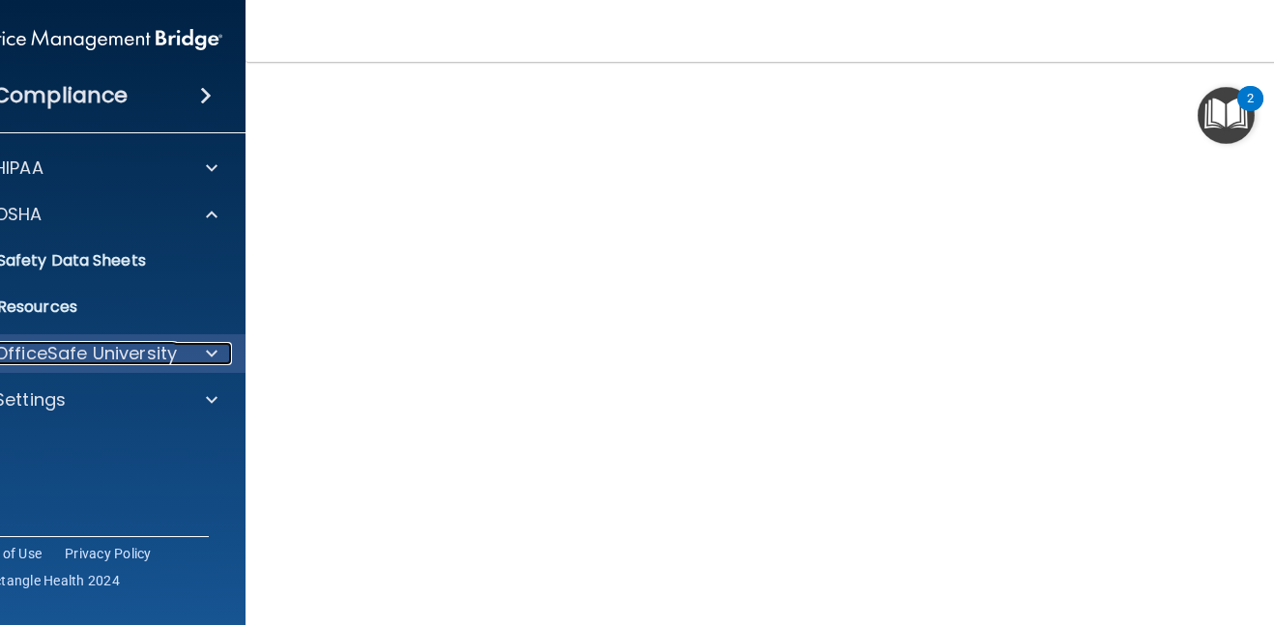
click at [130, 357] on p "OfficeSafe University" at bounding box center [85, 353] width 183 height 23
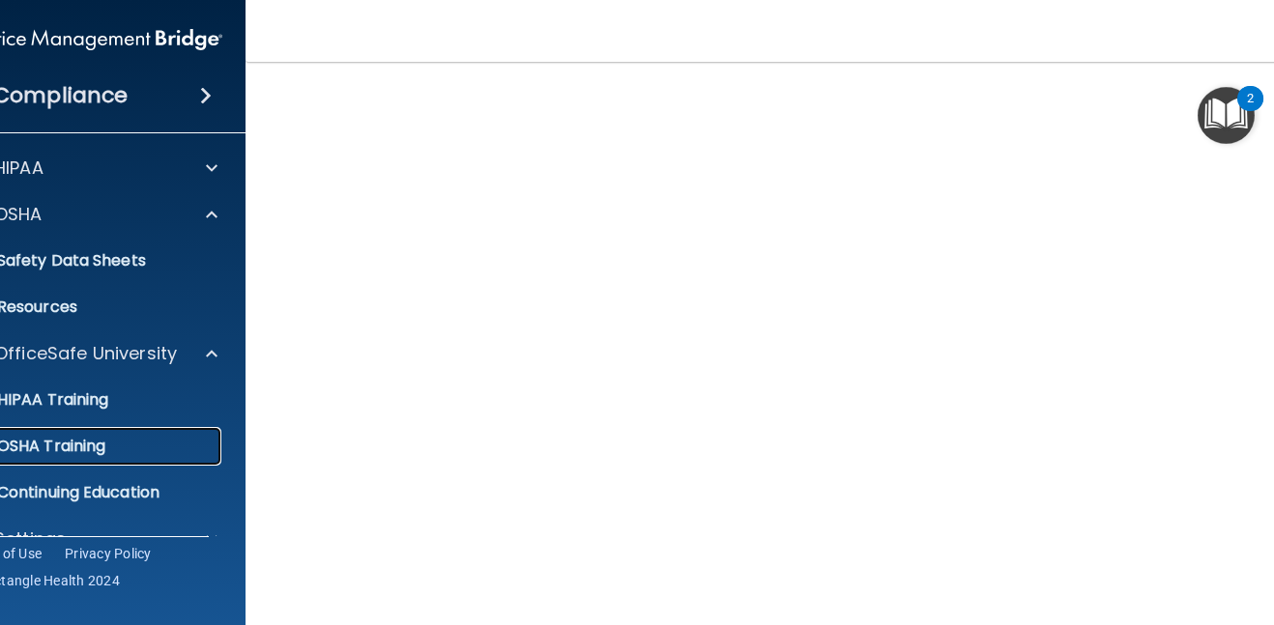
click at [117, 442] on div "OSHA Training" at bounding box center [81, 446] width 264 height 19
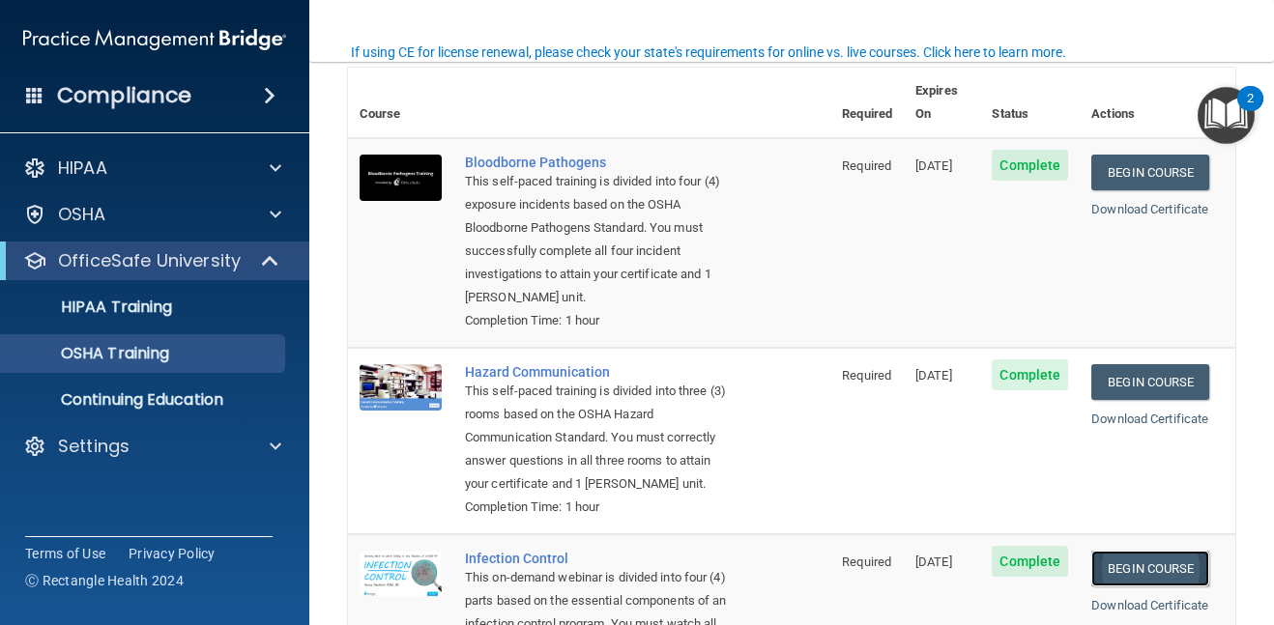
click at [1157, 551] on link "Begin Course" at bounding box center [1150, 569] width 118 height 36
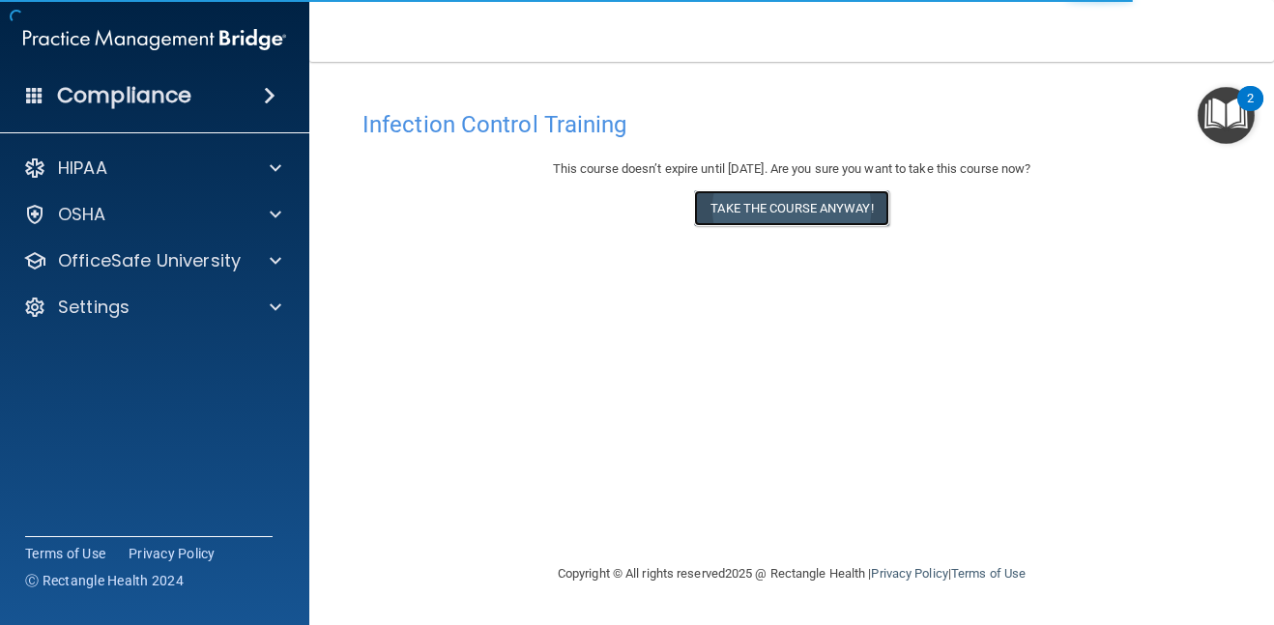
click at [793, 215] on button "Take the course anyway!" at bounding box center [791, 208] width 194 height 36
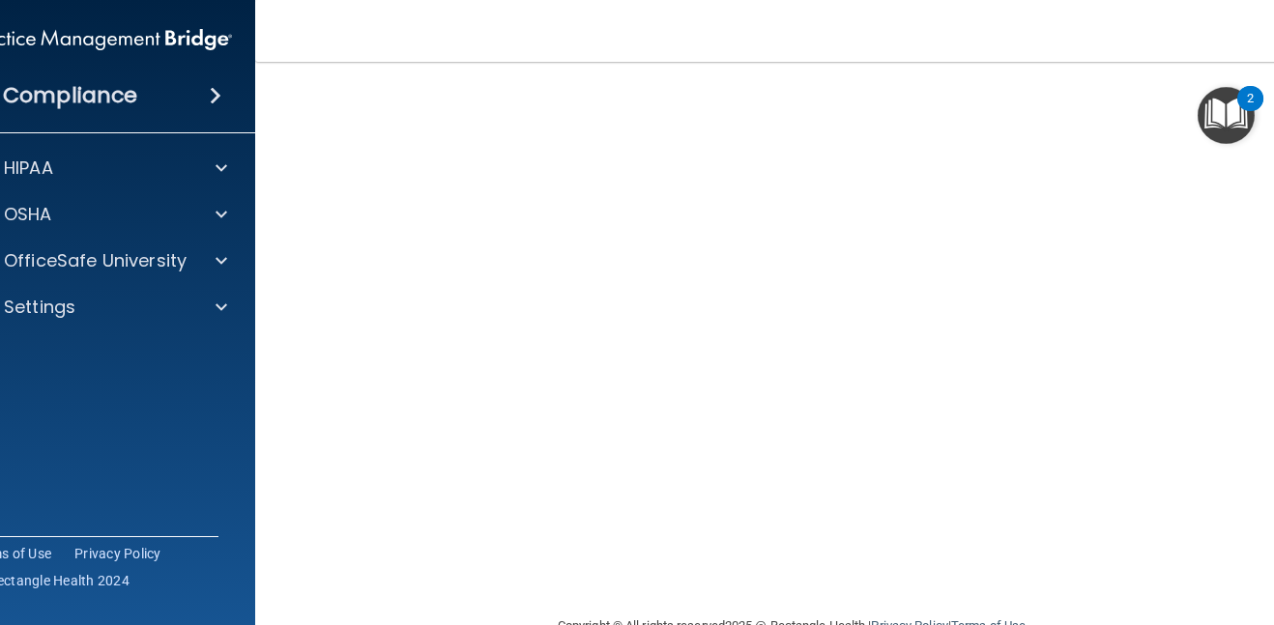
scroll to position [116, 0]
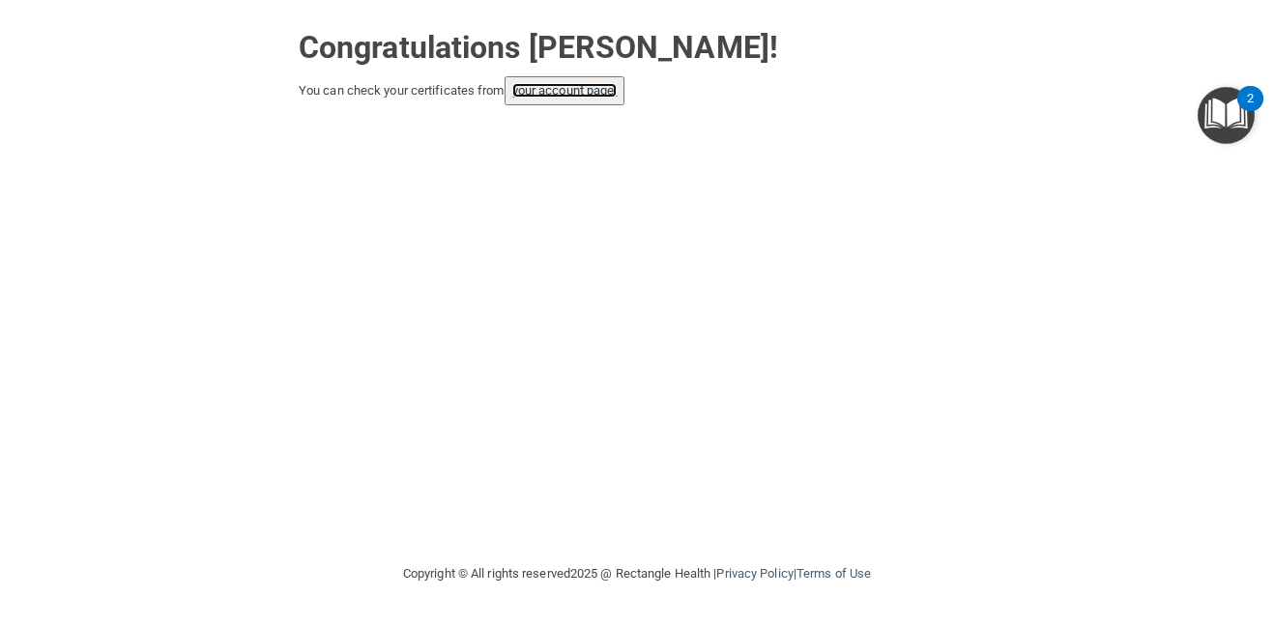
click at [585, 84] on link "your account page!" at bounding box center [564, 90] width 105 height 15
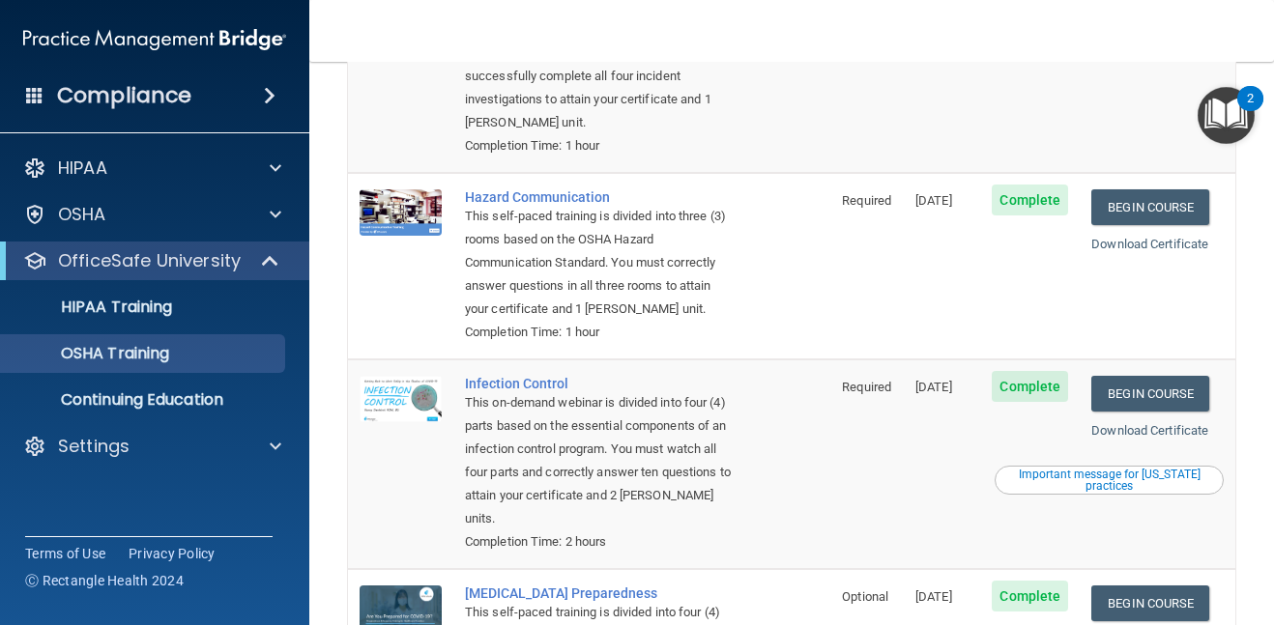
scroll to position [395, 0]
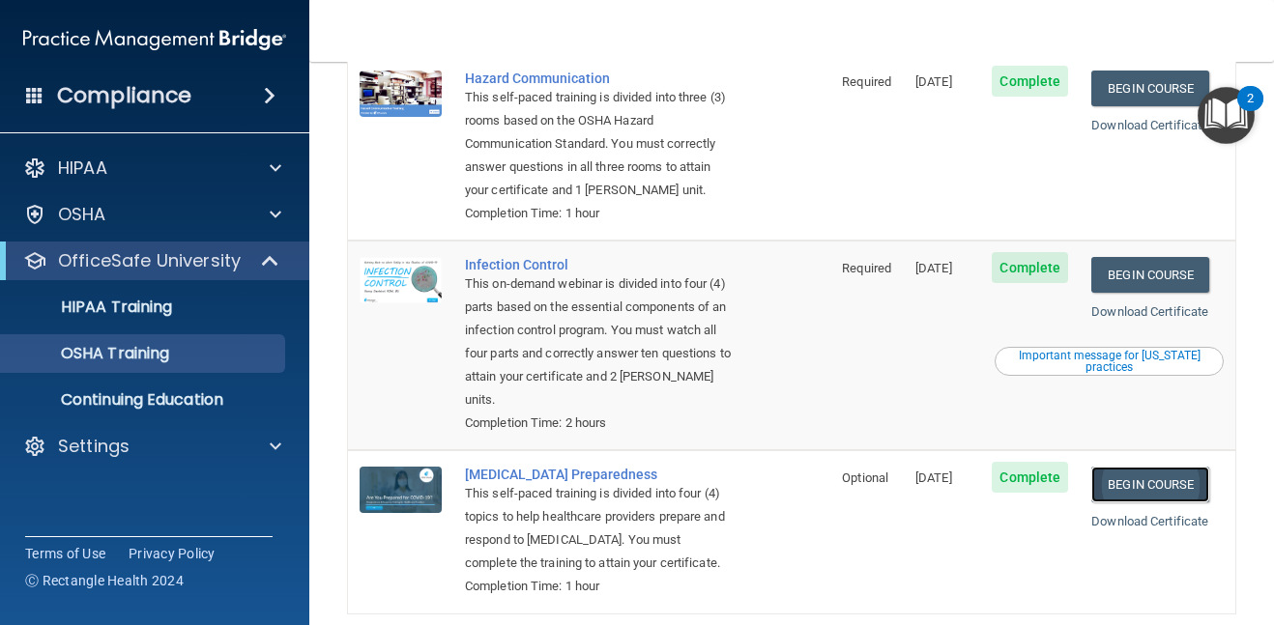
click at [1137, 467] on link "Begin Course" at bounding box center [1150, 485] width 118 height 36
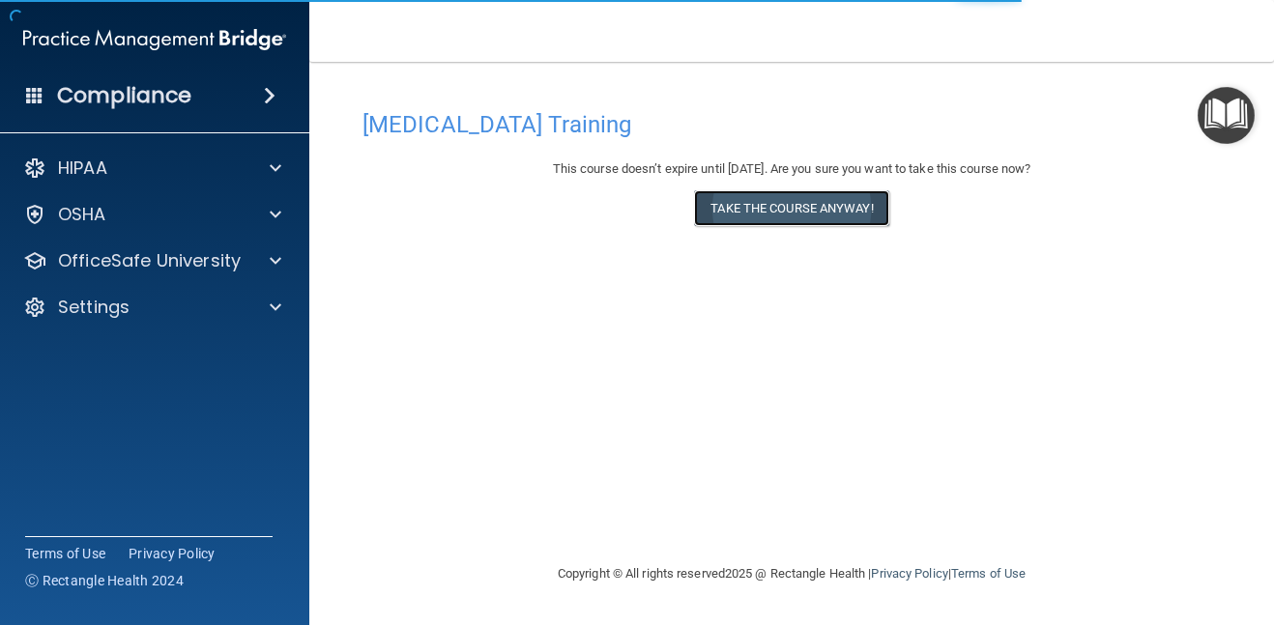
click at [799, 196] on button "Take the course anyway!" at bounding box center [791, 208] width 194 height 36
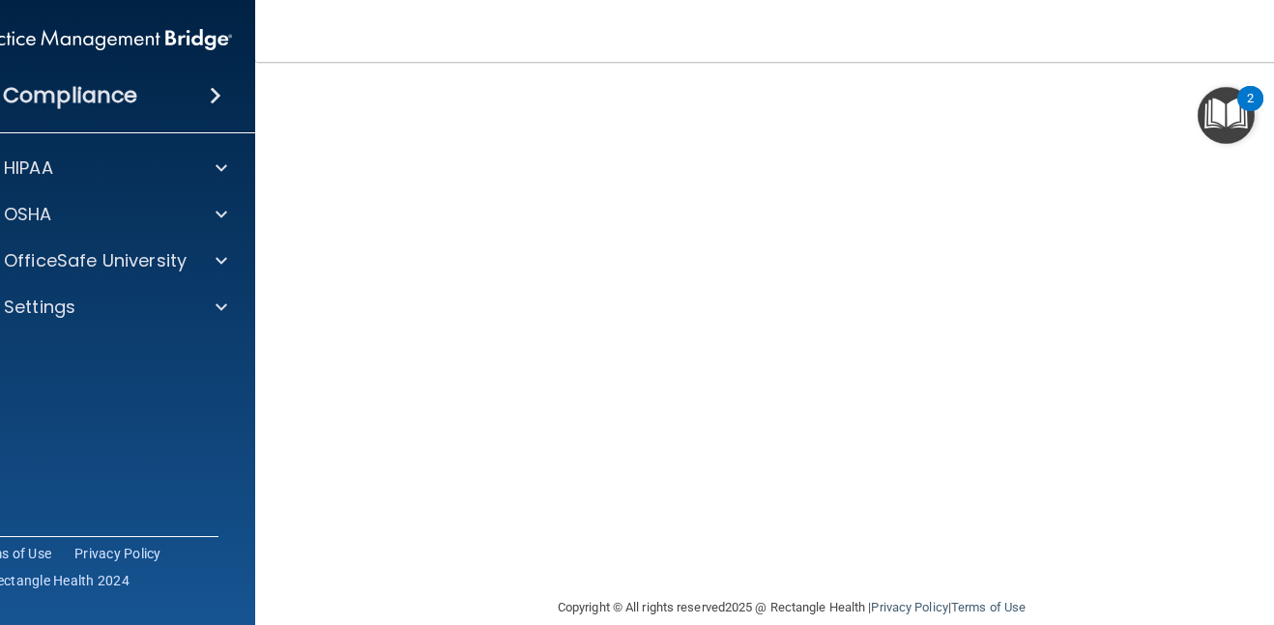
scroll to position [57, 0]
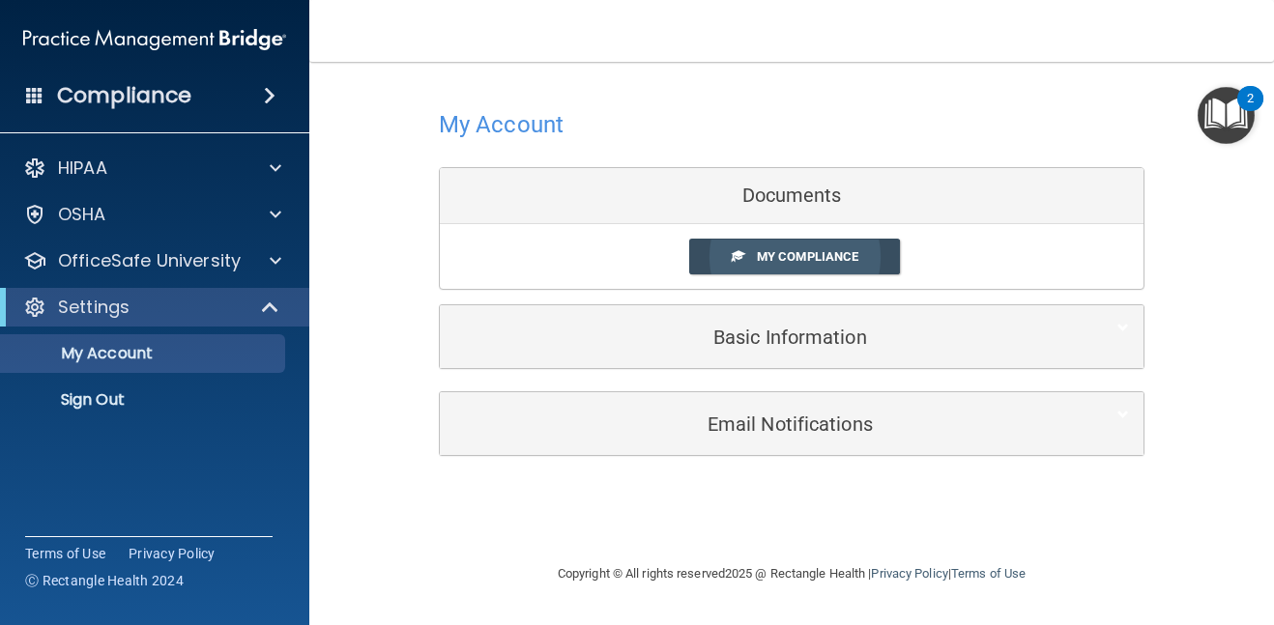
click at [784, 258] on span "My Compliance" at bounding box center [808, 256] width 102 height 15
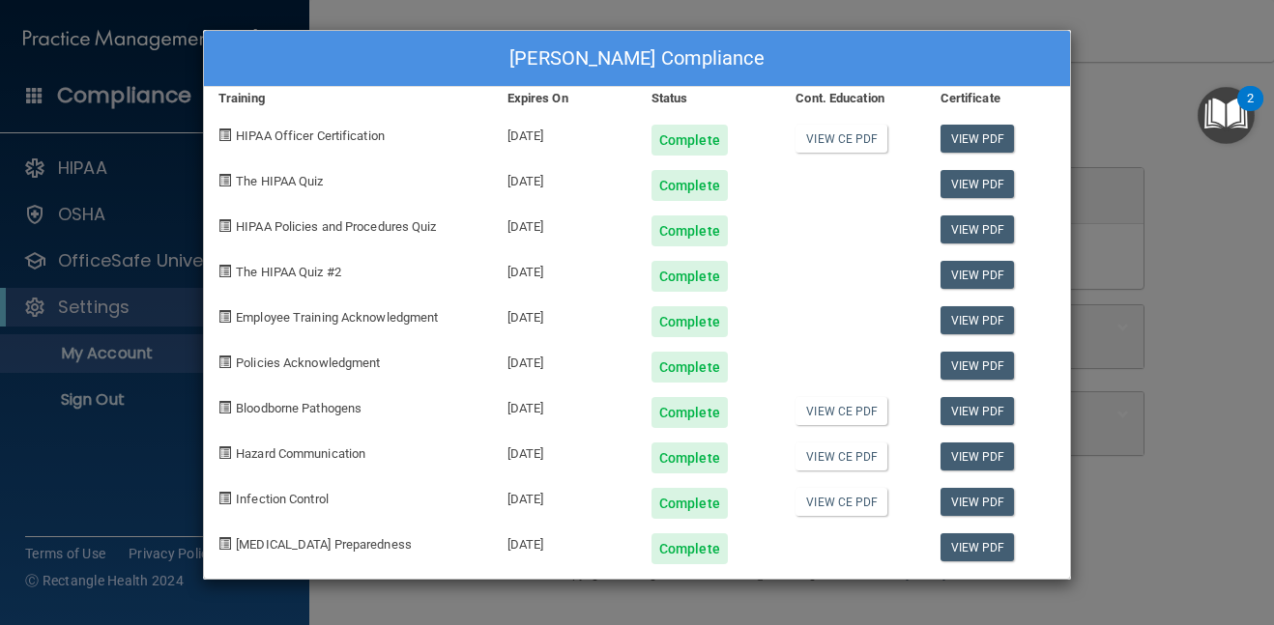
click at [320, 365] on span "Policies Acknowledgment" at bounding box center [308, 363] width 144 height 15
click at [1170, 15] on div "[PERSON_NAME] Compliance Training Expires On Status Cont. Education Certificate…" at bounding box center [637, 312] width 1274 height 625
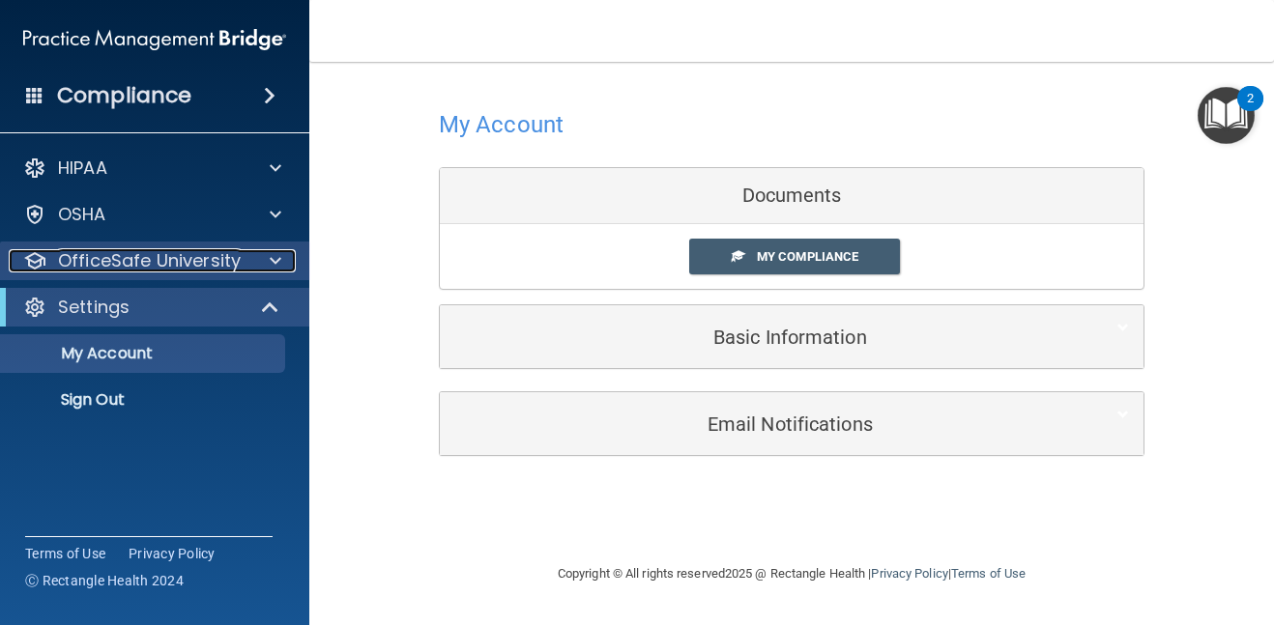
click at [251, 258] on div at bounding box center [272, 260] width 48 height 23
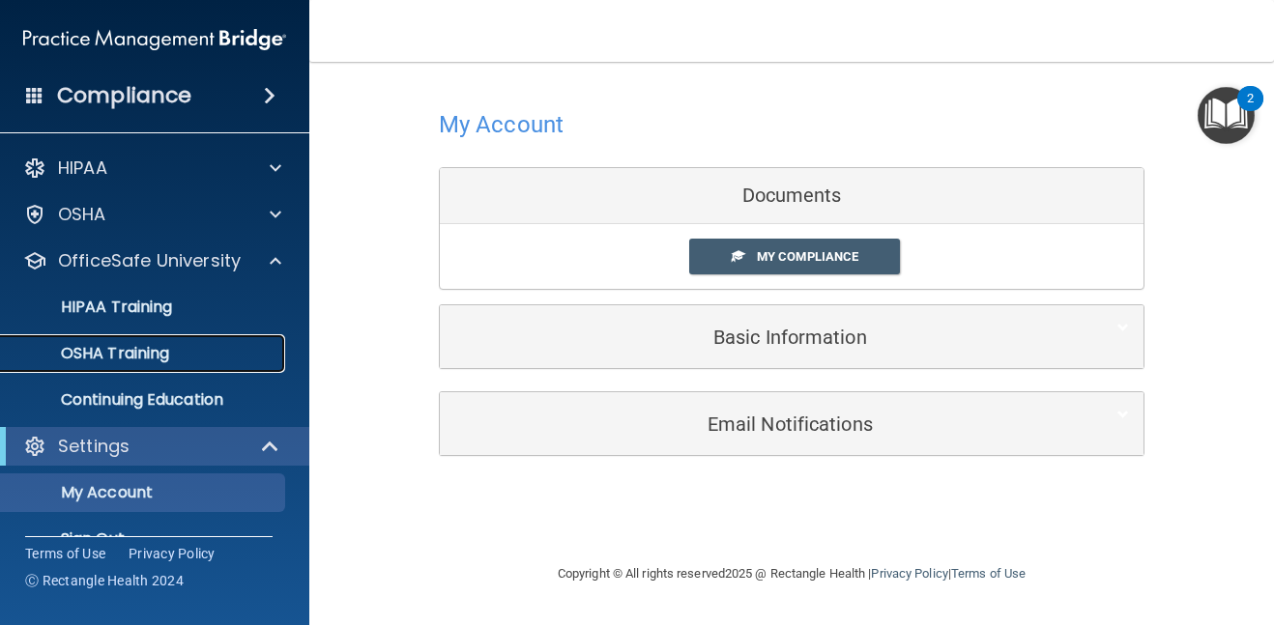
click at [172, 365] on link "OSHA Training" at bounding box center [133, 353] width 305 height 39
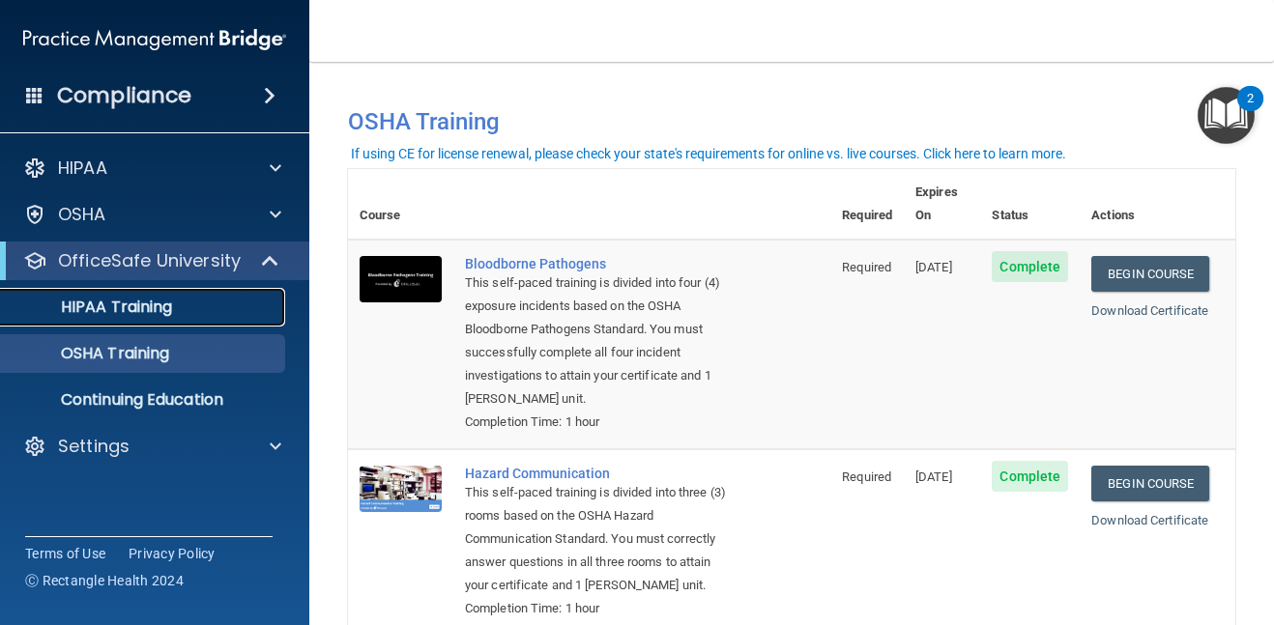
click at [169, 309] on p "HIPAA Training" at bounding box center [93, 307] width 160 height 19
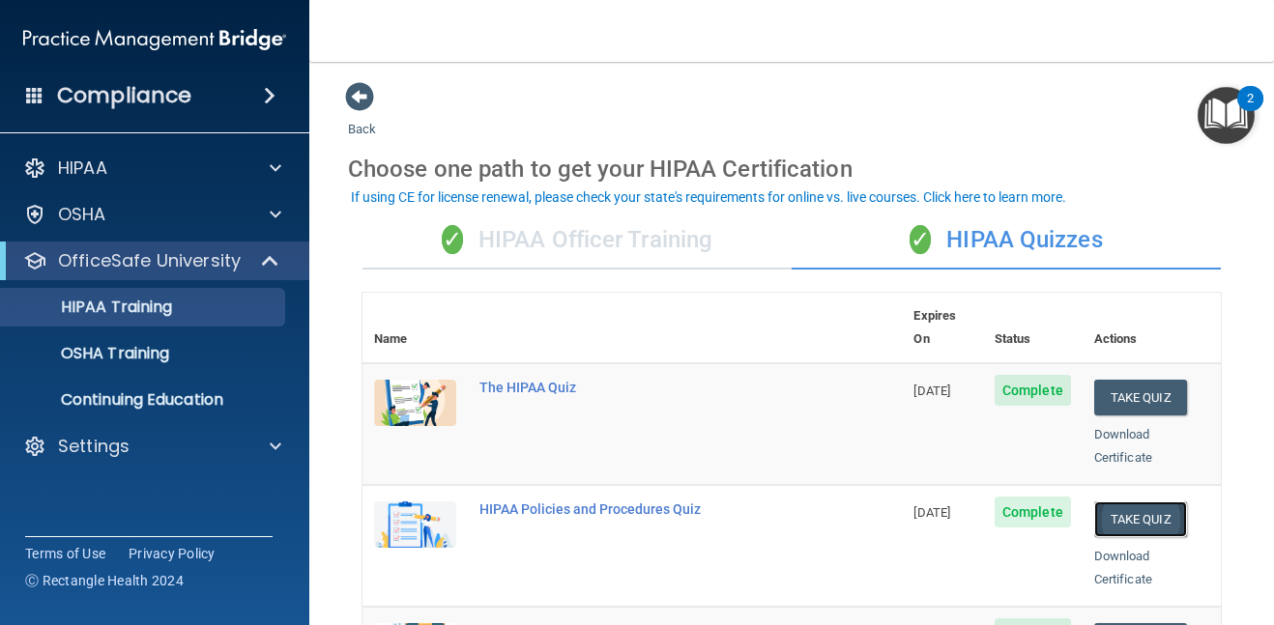
click at [1138, 506] on button "Take Quiz" at bounding box center [1140, 520] width 93 height 36
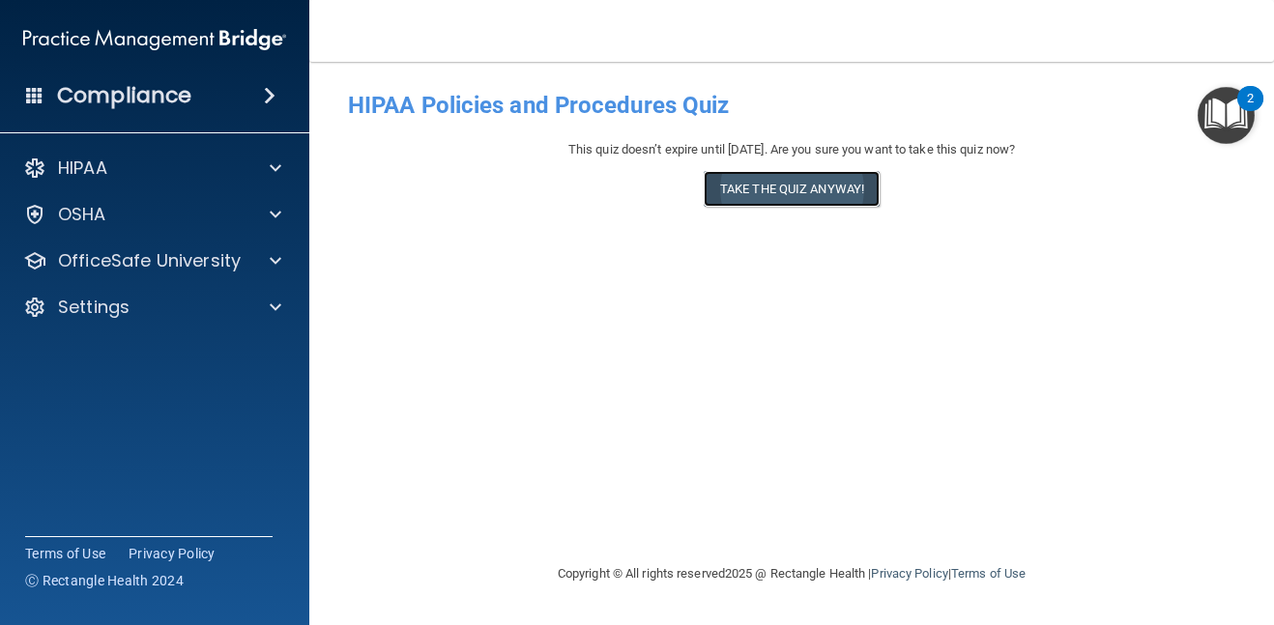
click at [791, 198] on button "Take the quiz anyway!" at bounding box center [792, 189] width 176 height 36
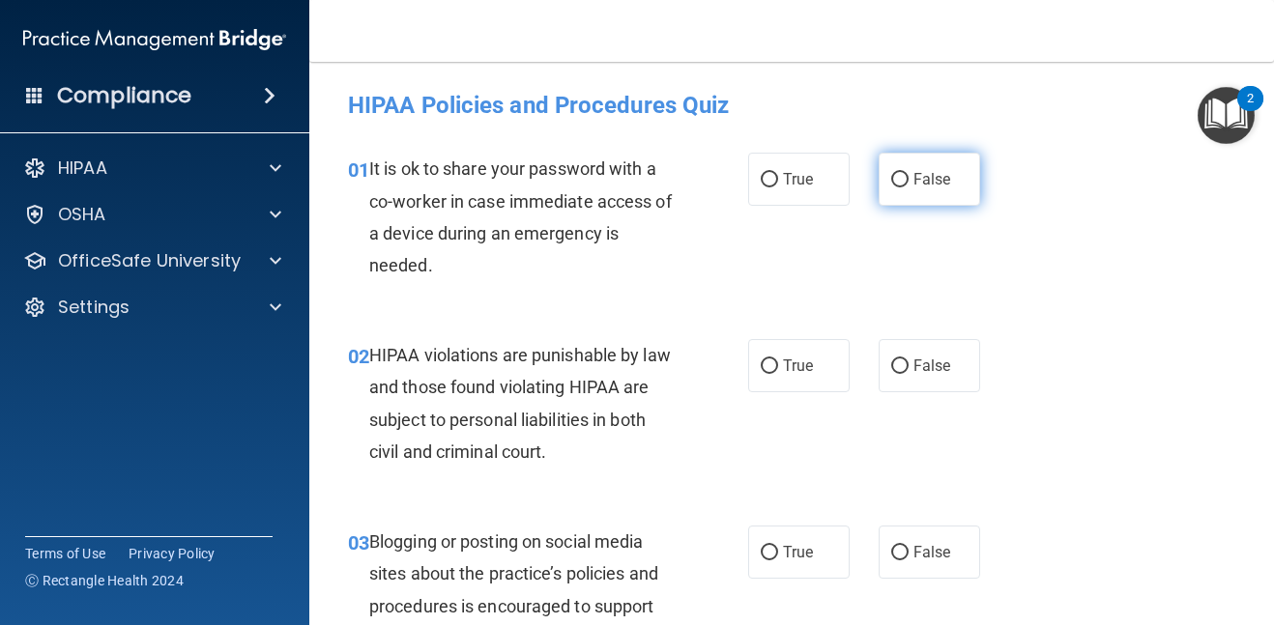
click at [902, 180] on input "False" at bounding box center [899, 180] width 17 height 15
radio input "true"
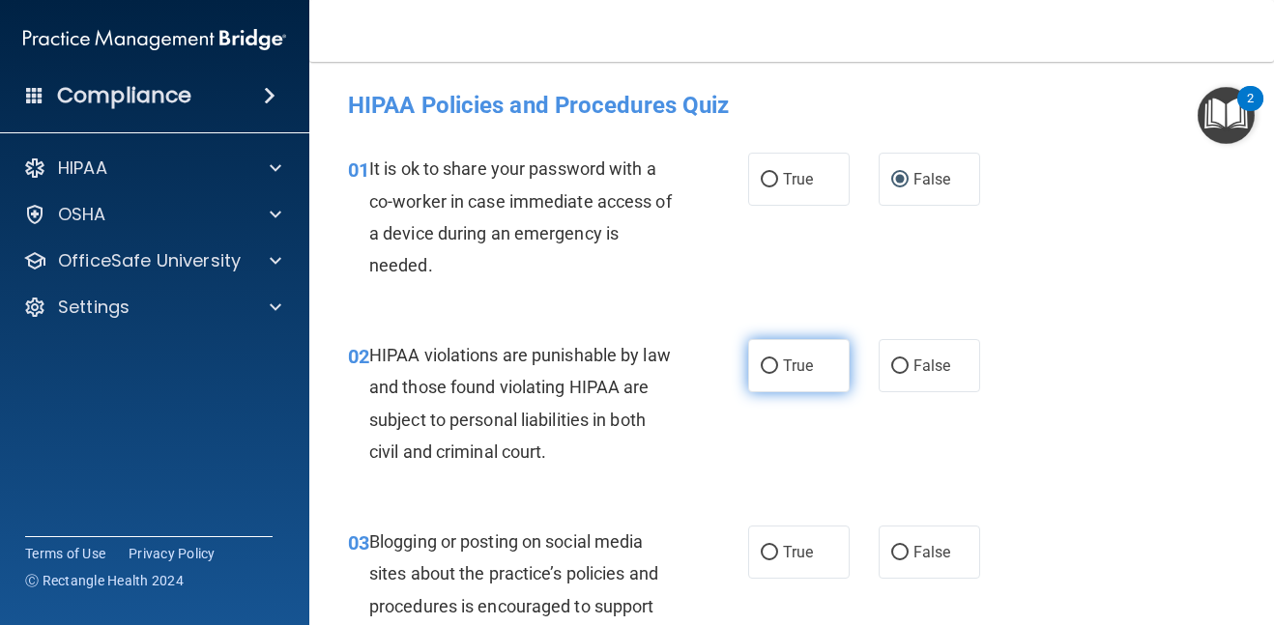
click at [783, 366] on span "True" at bounding box center [798, 366] width 30 height 18
click at [778, 366] on input "True" at bounding box center [769, 367] width 17 height 15
radio input "true"
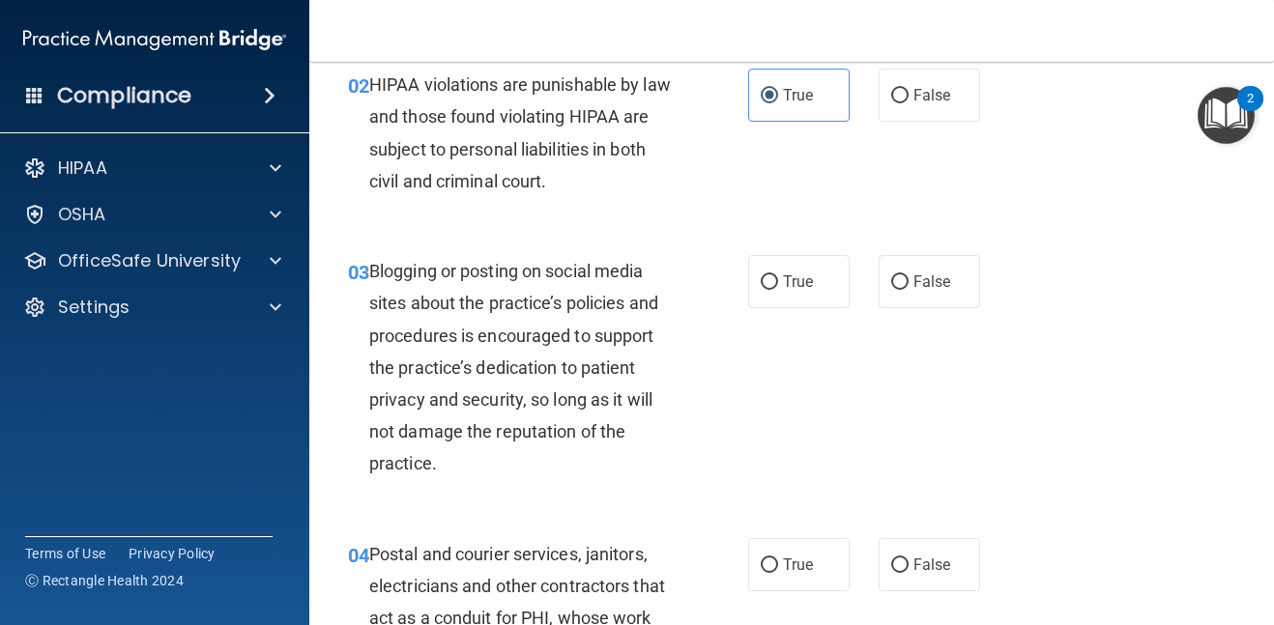
scroll to position [309, 0]
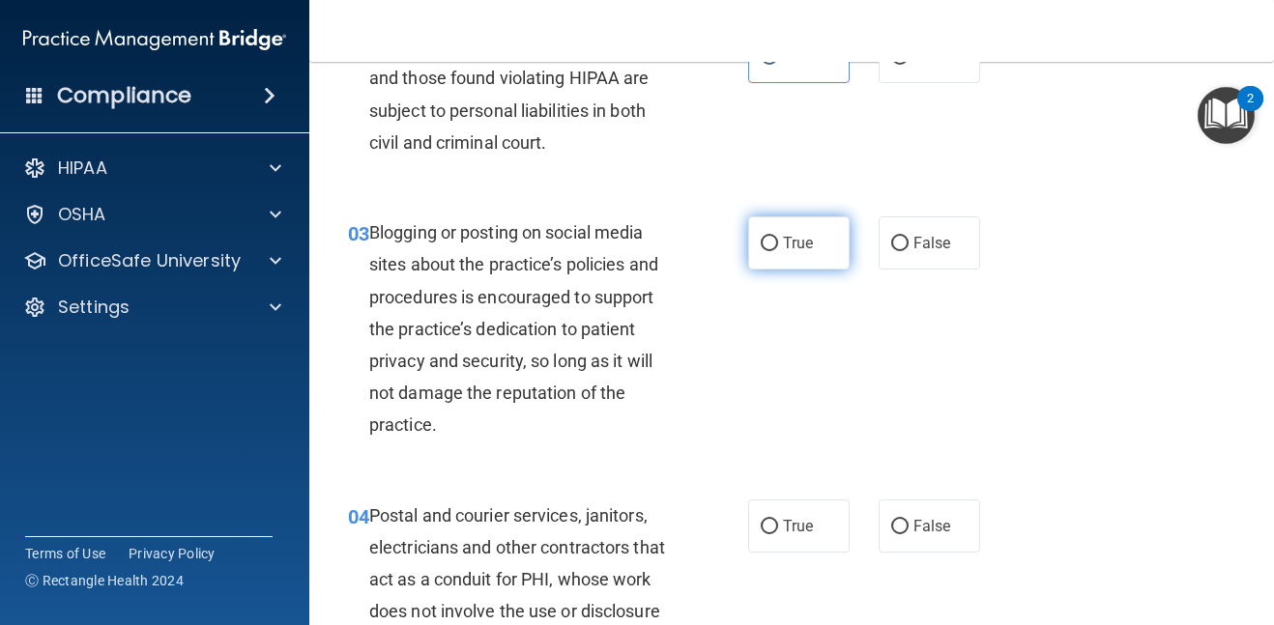
click at [773, 247] on input "True" at bounding box center [769, 244] width 17 height 15
radio input "true"
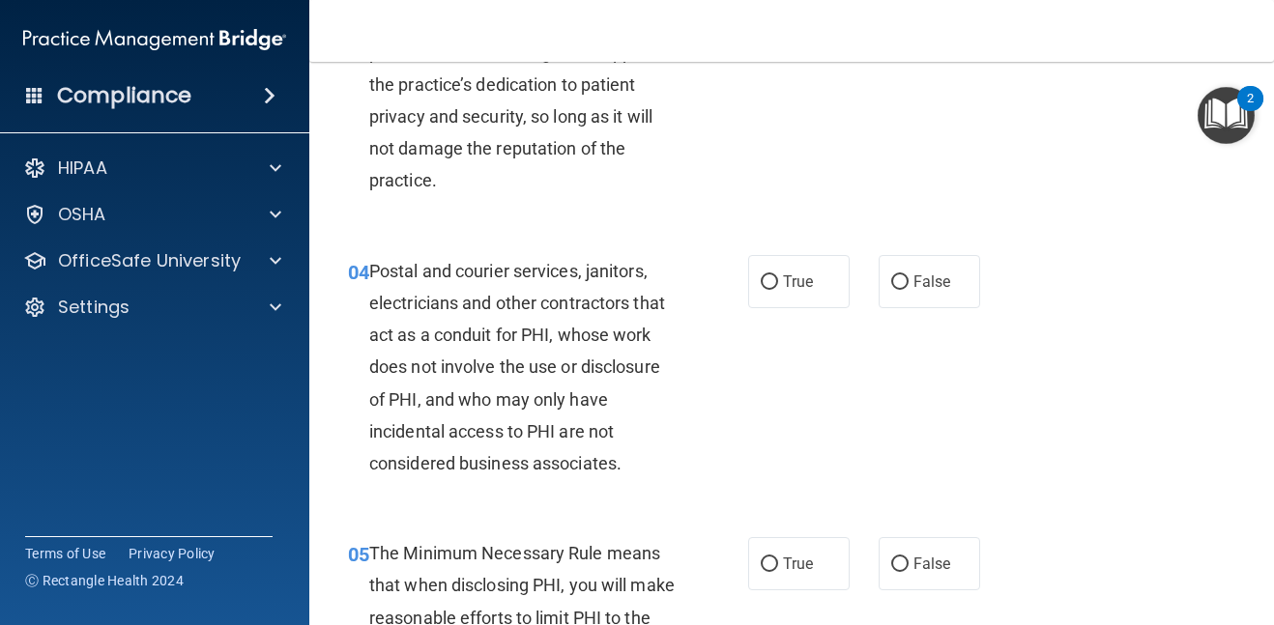
scroll to position [580, 0]
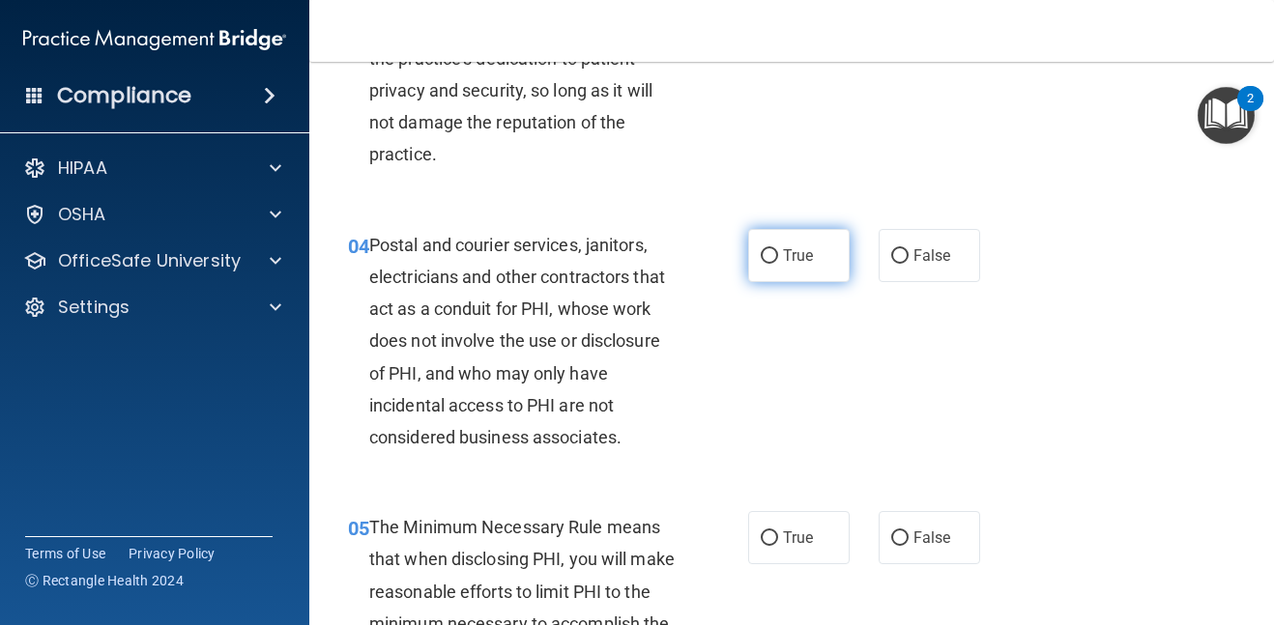
click at [785, 249] on span "True" at bounding box center [798, 256] width 30 height 18
click at [778, 249] on input "True" at bounding box center [769, 256] width 17 height 15
radio input "true"
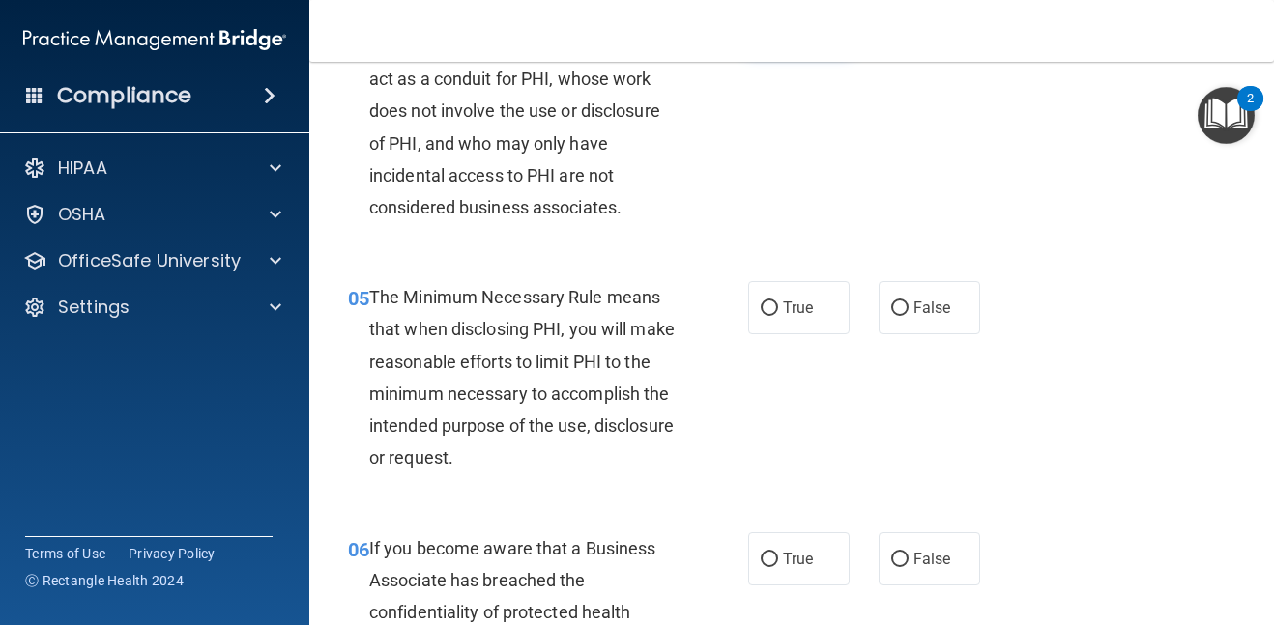
scroll to position [812, 0]
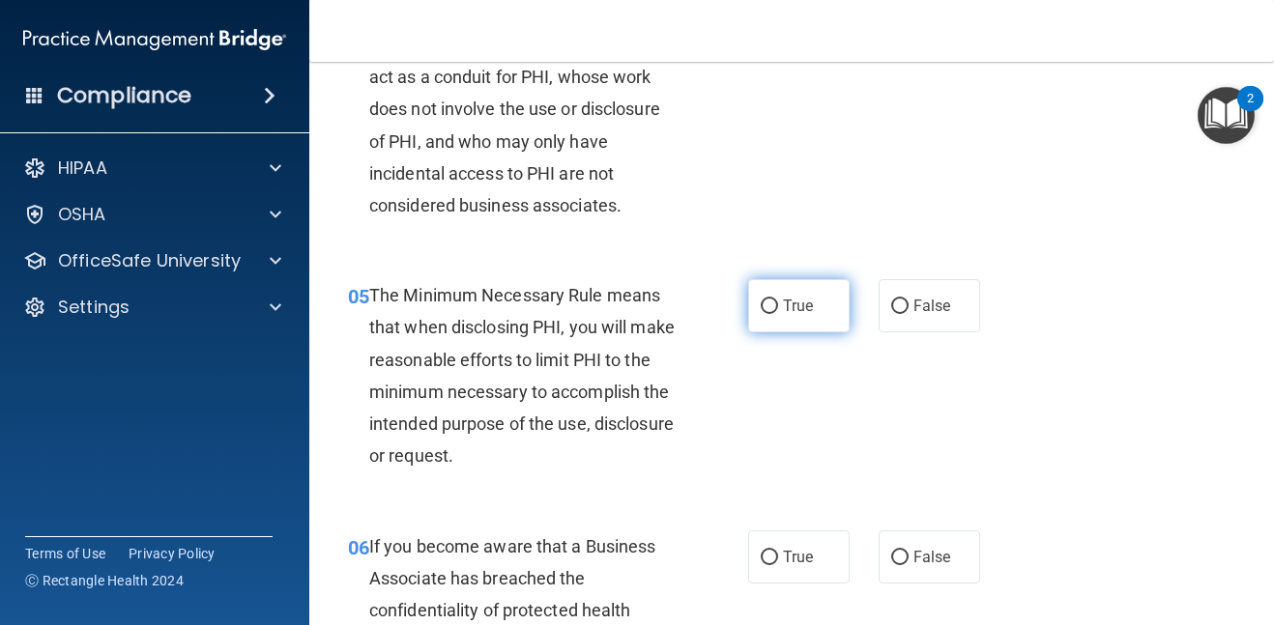
click at [770, 305] on input "True" at bounding box center [769, 307] width 17 height 15
radio input "true"
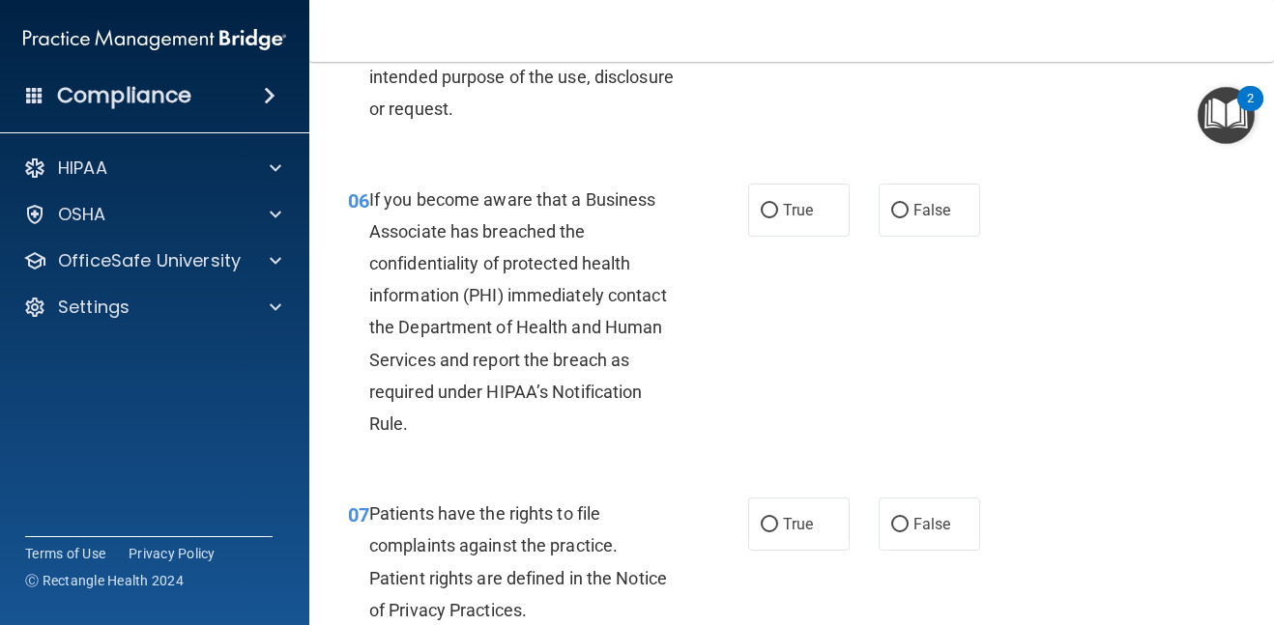
scroll to position [1160, 0]
click at [936, 215] on span "False" at bounding box center [933, 209] width 38 height 18
click at [909, 215] on input "False" at bounding box center [899, 210] width 17 height 15
radio input "true"
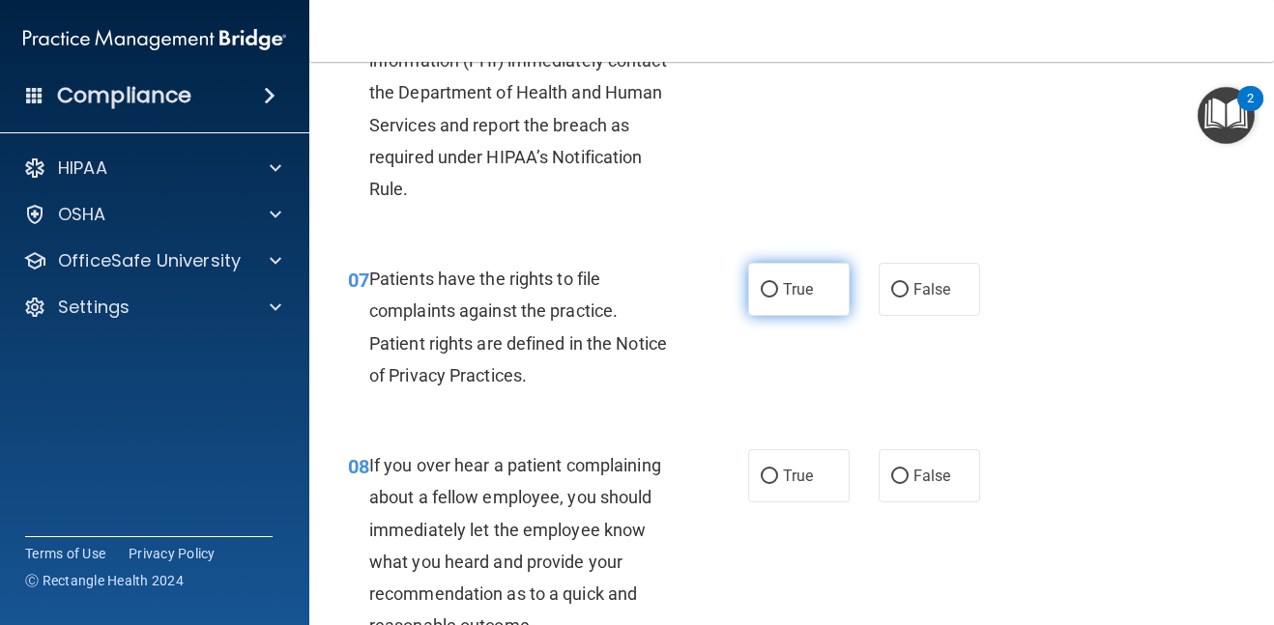
scroll to position [1431, 0]
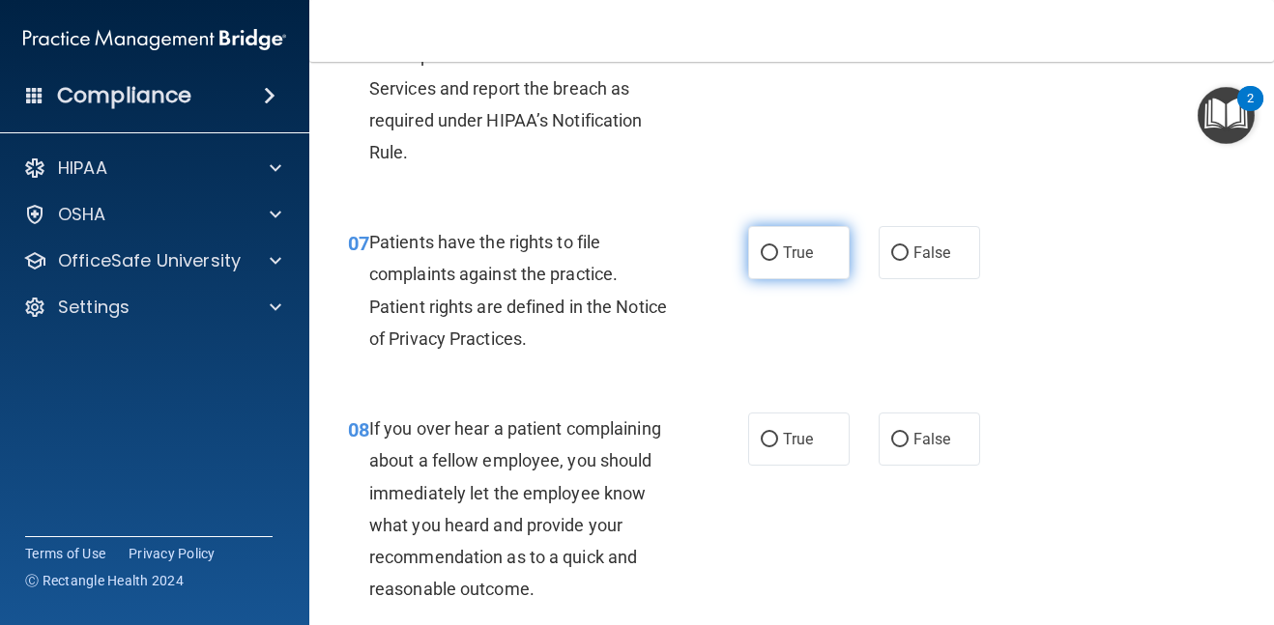
click at [787, 261] on span "True" at bounding box center [798, 253] width 30 height 18
click at [778, 261] on input "True" at bounding box center [769, 254] width 17 height 15
radio input "true"
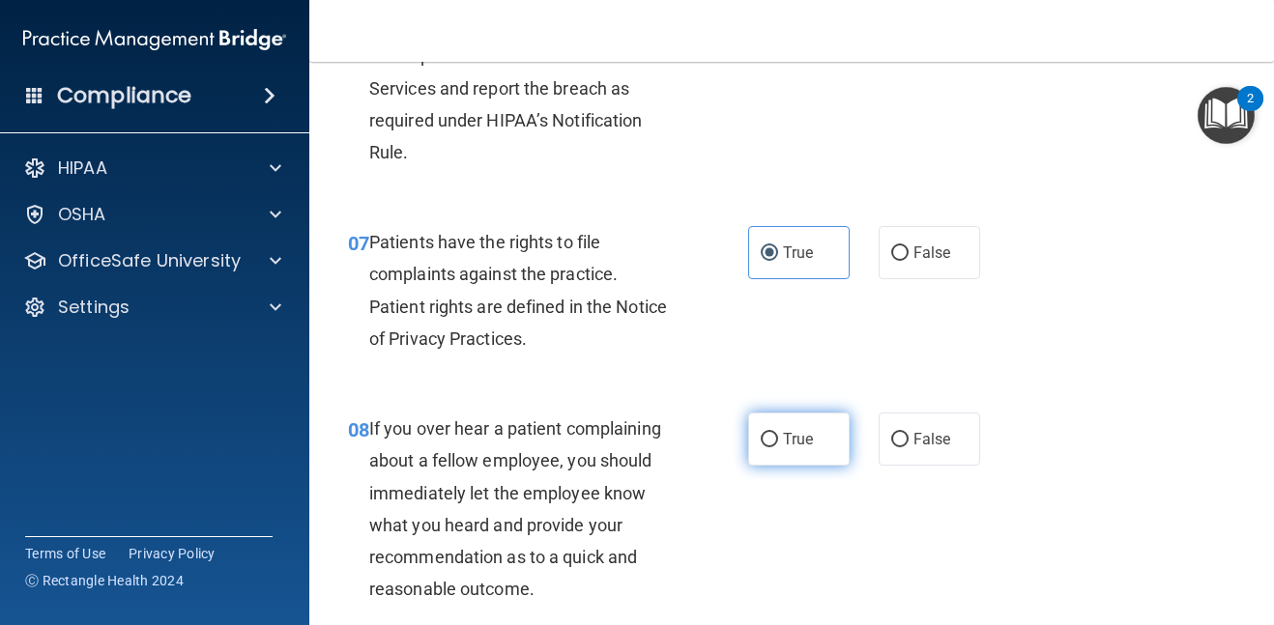
click at [774, 438] on input "True" at bounding box center [769, 440] width 17 height 15
radio input "true"
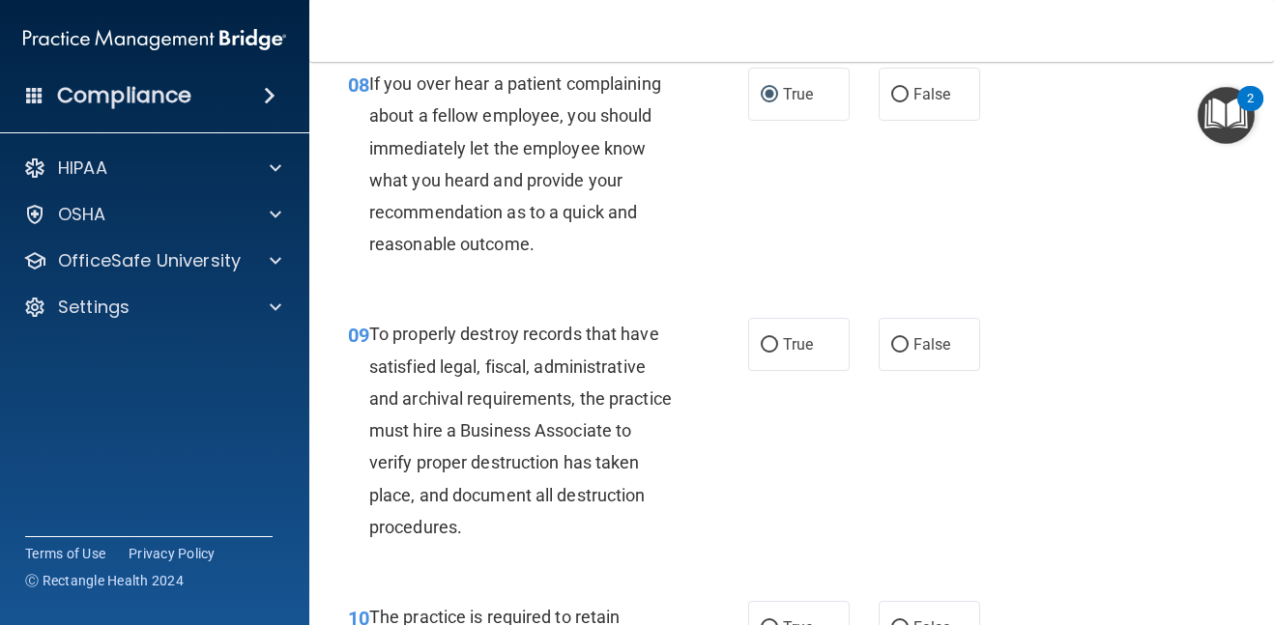
scroll to position [1779, 0]
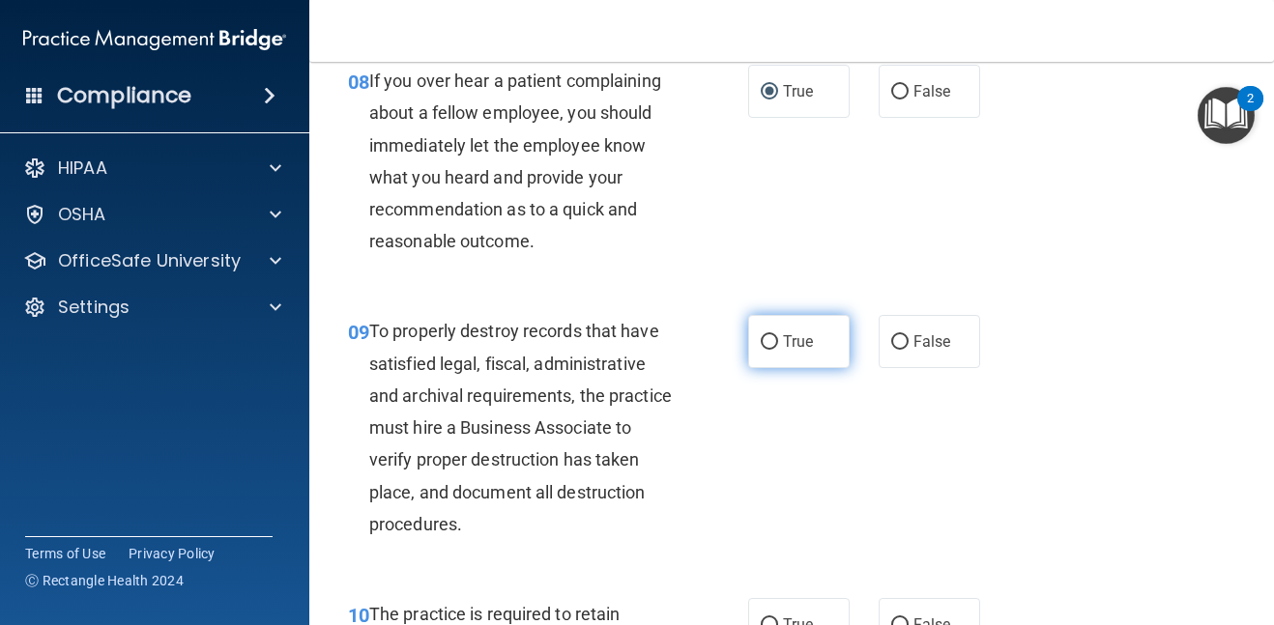
click at [775, 341] on input "True" at bounding box center [769, 342] width 17 height 15
radio input "true"
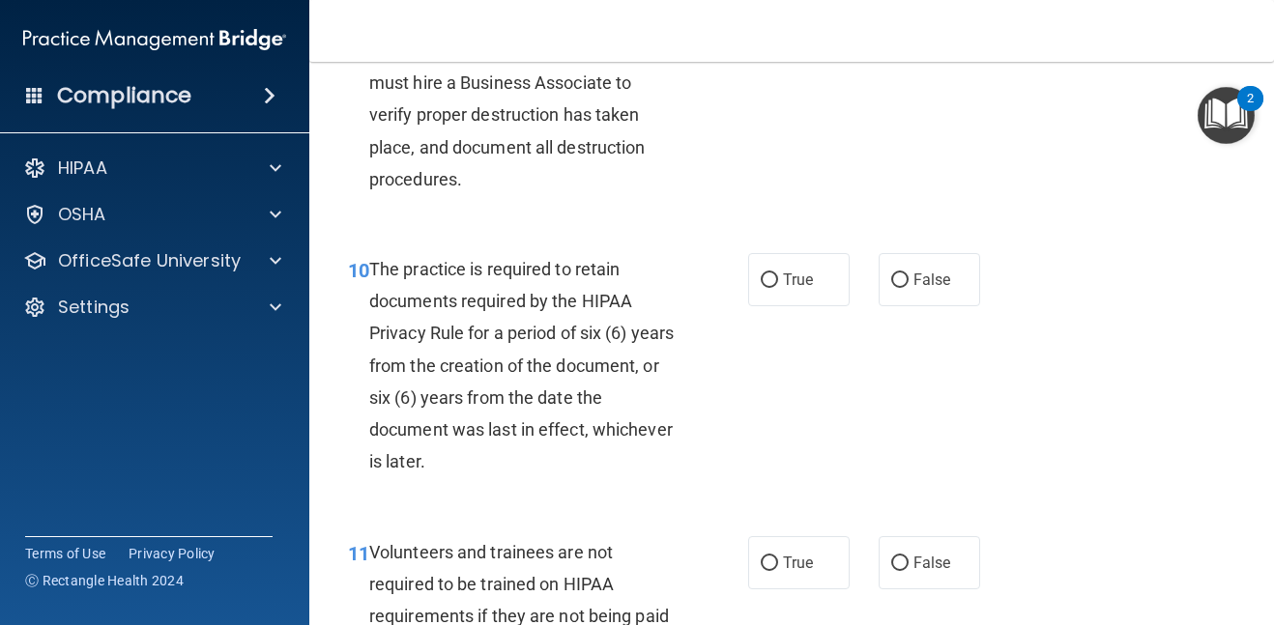
scroll to position [2127, 0]
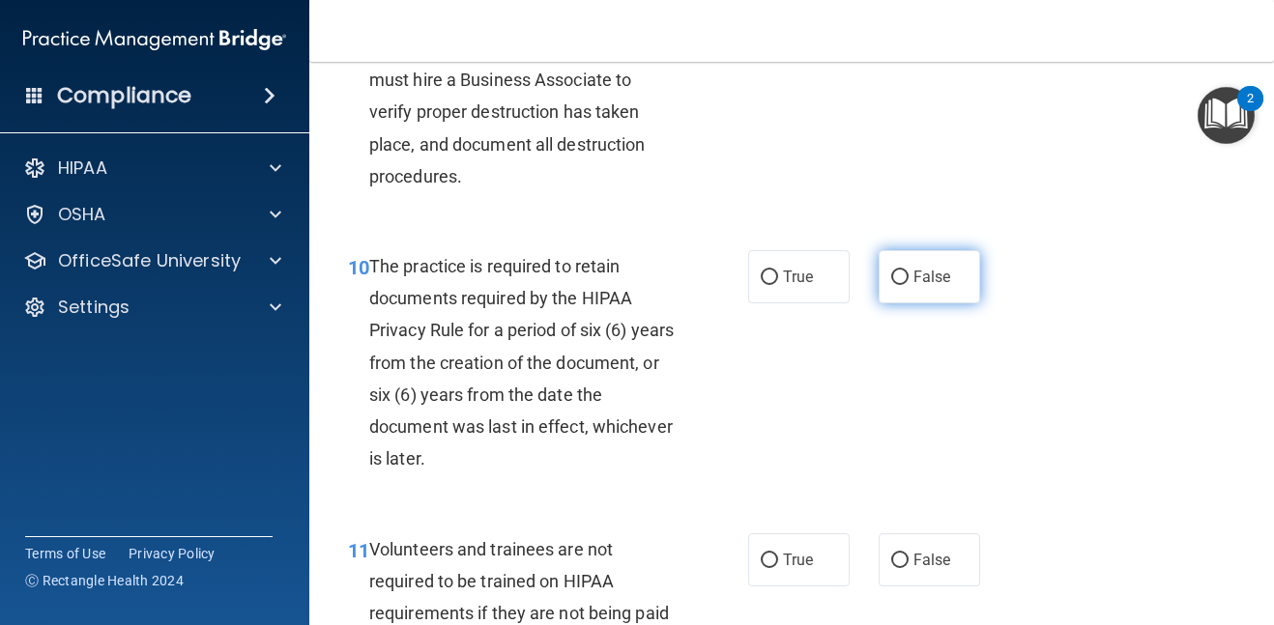
click at [910, 276] on label "False" at bounding box center [930, 276] width 102 height 53
click at [909, 276] on input "False" at bounding box center [899, 278] width 17 height 15
radio input "true"
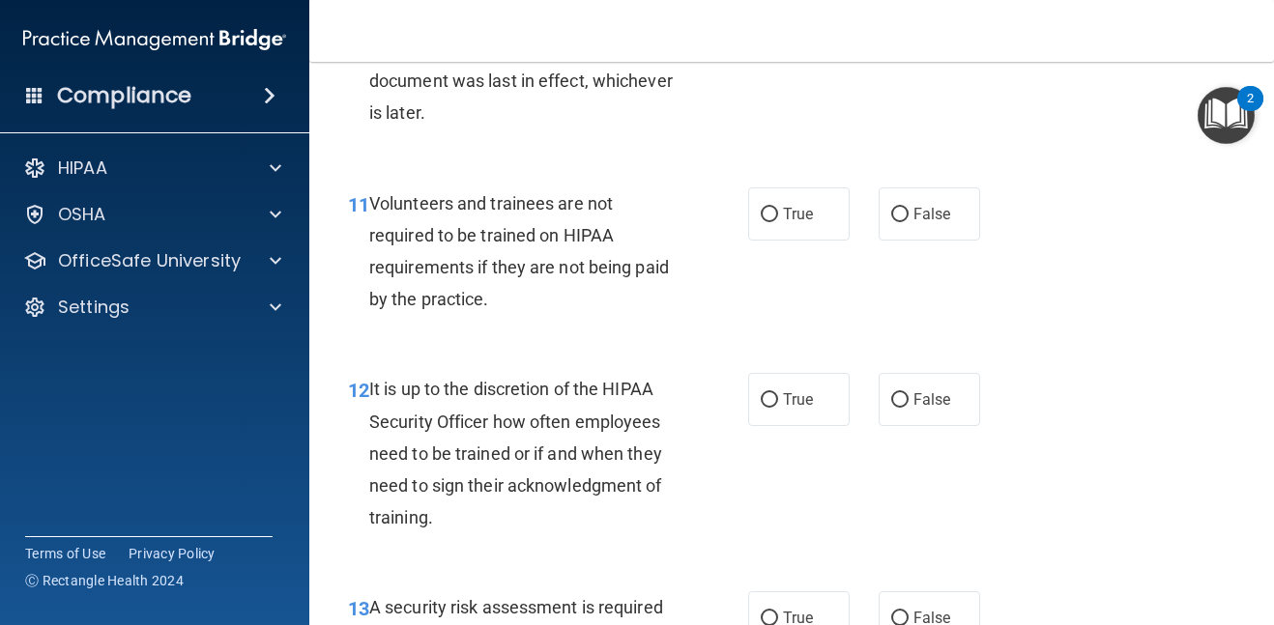
scroll to position [2475, 0]
click at [905, 209] on input "False" at bounding box center [899, 213] width 17 height 15
radio input "true"
click at [919, 385] on label "False" at bounding box center [930, 397] width 102 height 53
click at [909, 392] on input "False" at bounding box center [899, 399] width 17 height 15
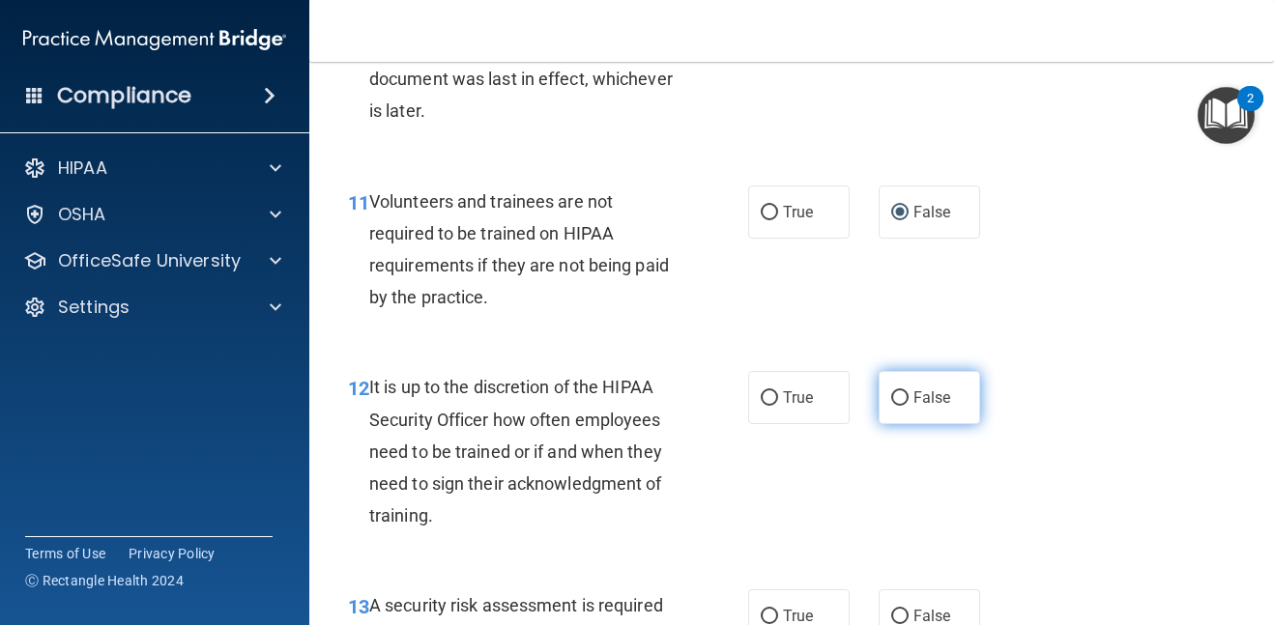
radio input "true"
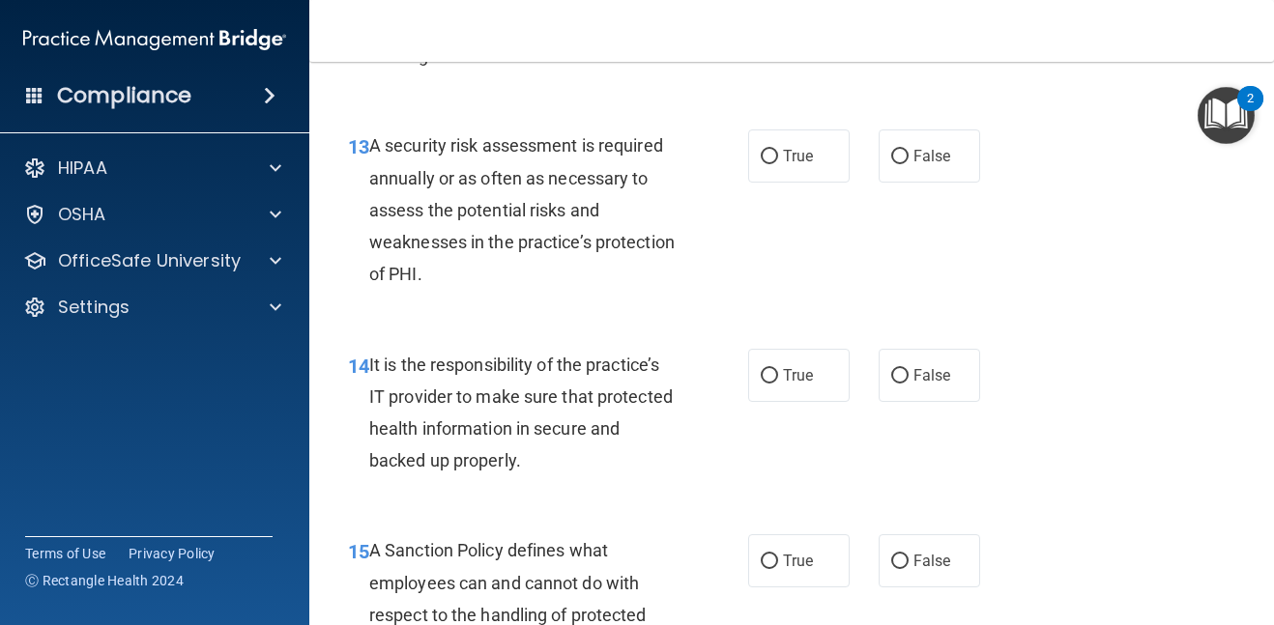
scroll to position [2939, 0]
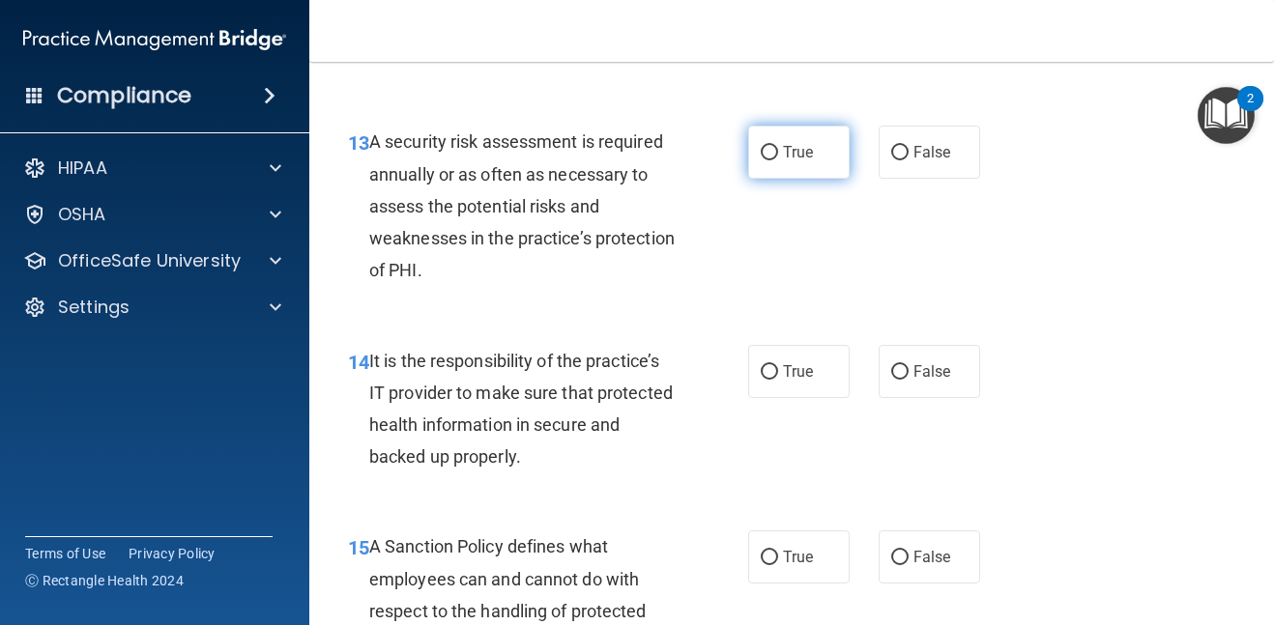
click at [770, 163] on label "True" at bounding box center [799, 152] width 102 height 53
click at [770, 160] on input "True" at bounding box center [769, 153] width 17 height 15
radio input "true"
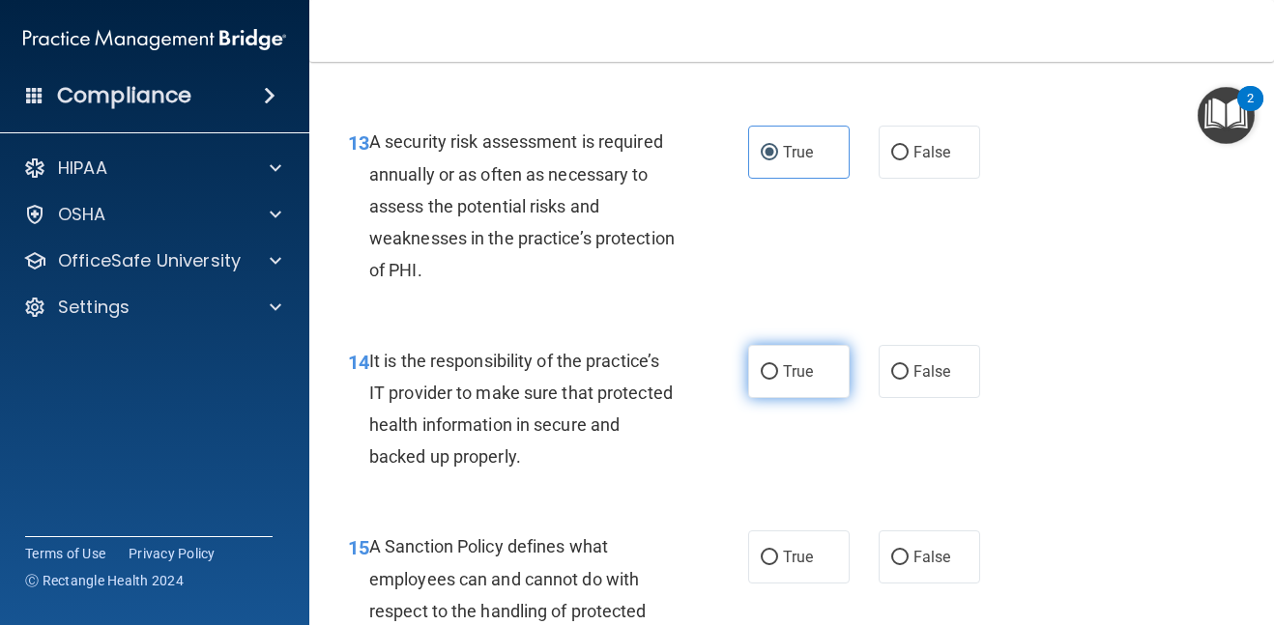
click at [798, 361] on label "True" at bounding box center [799, 371] width 102 height 53
click at [778, 365] on input "True" at bounding box center [769, 372] width 17 height 15
radio input "true"
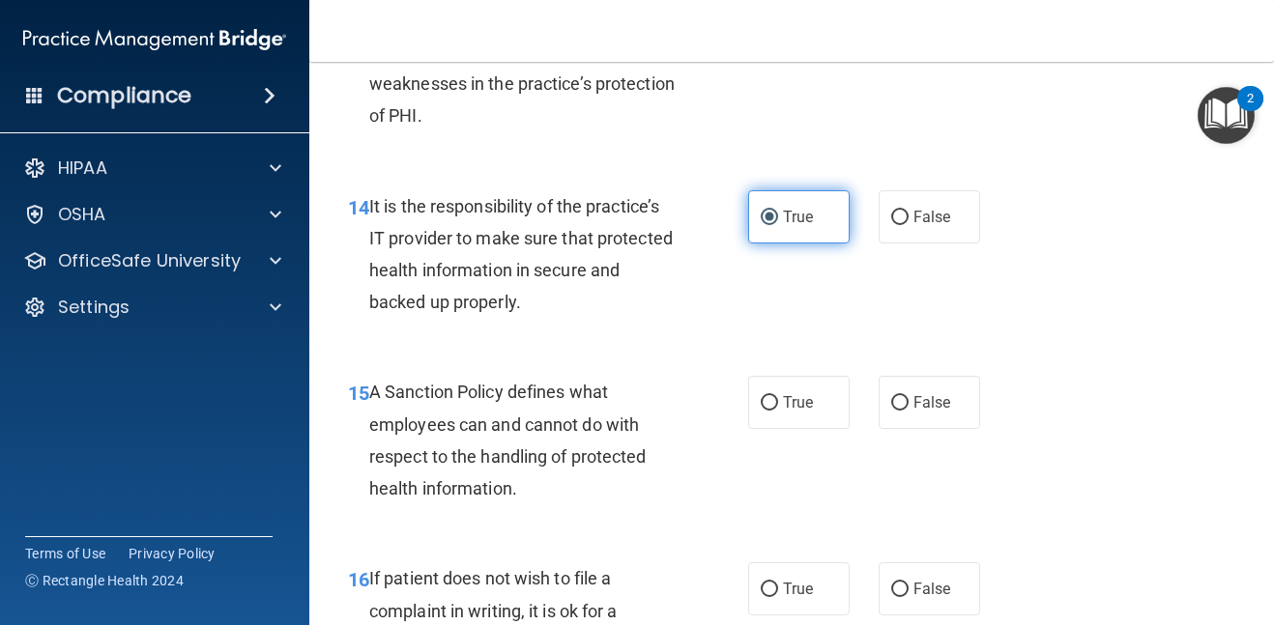
scroll to position [3132, 0]
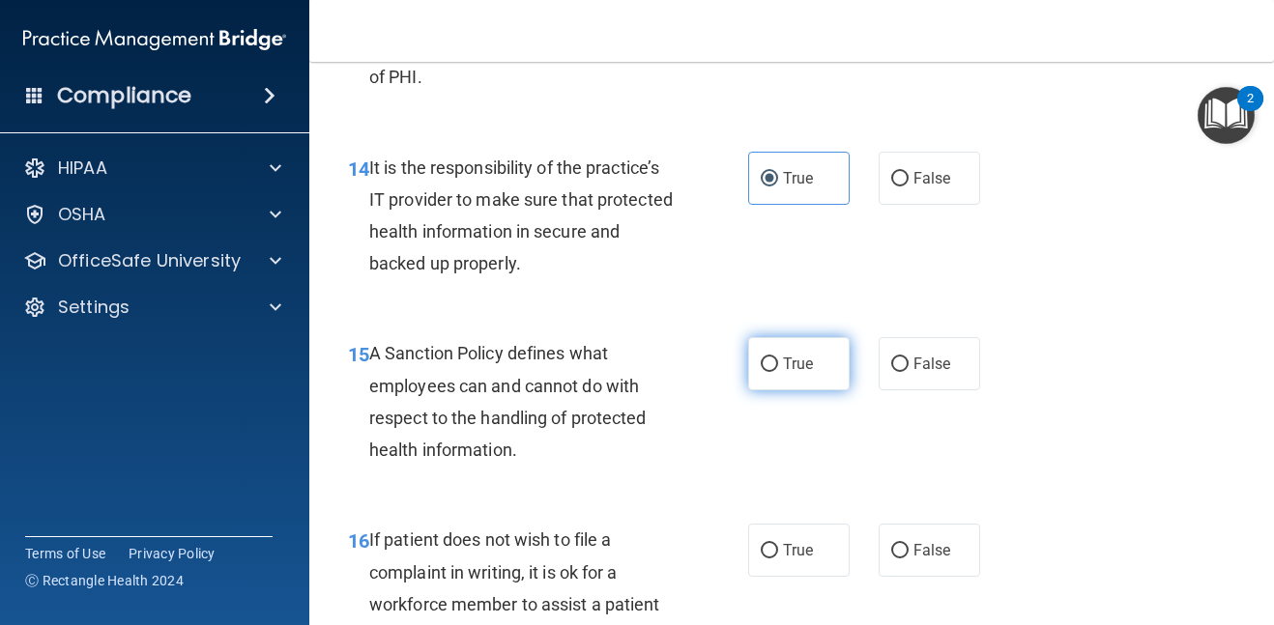
click at [810, 367] on span "True" at bounding box center [798, 364] width 30 height 18
click at [778, 367] on input "True" at bounding box center [769, 365] width 17 height 15
radio input "true"
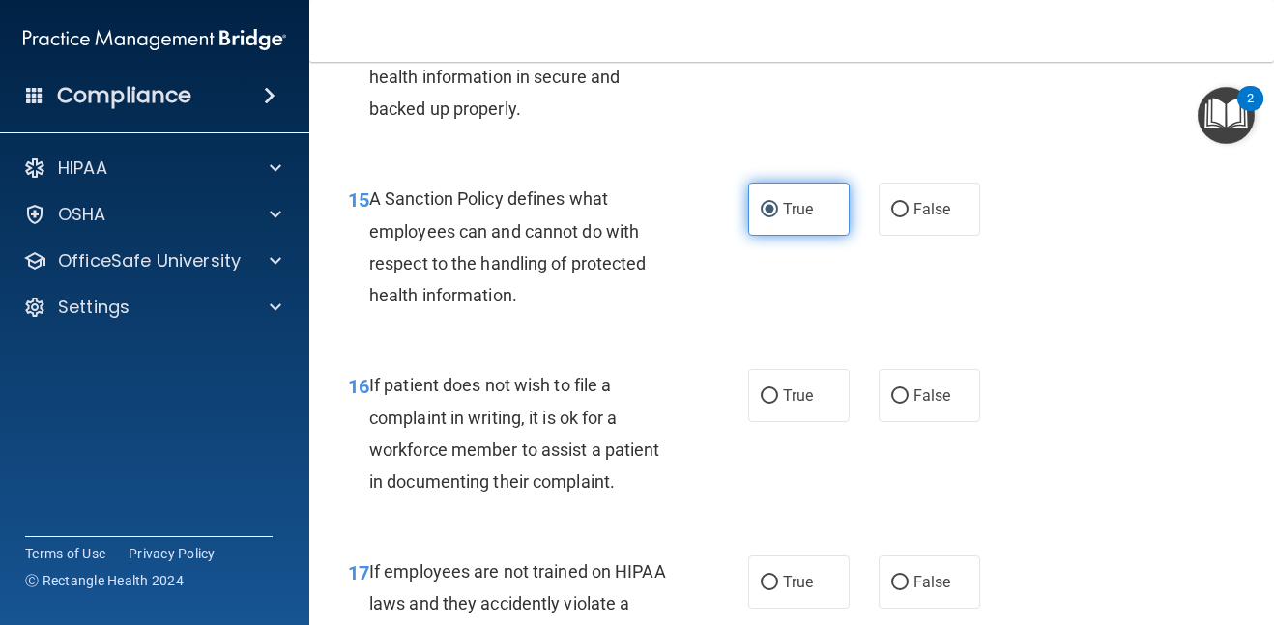
scroll to position [3325, 0]
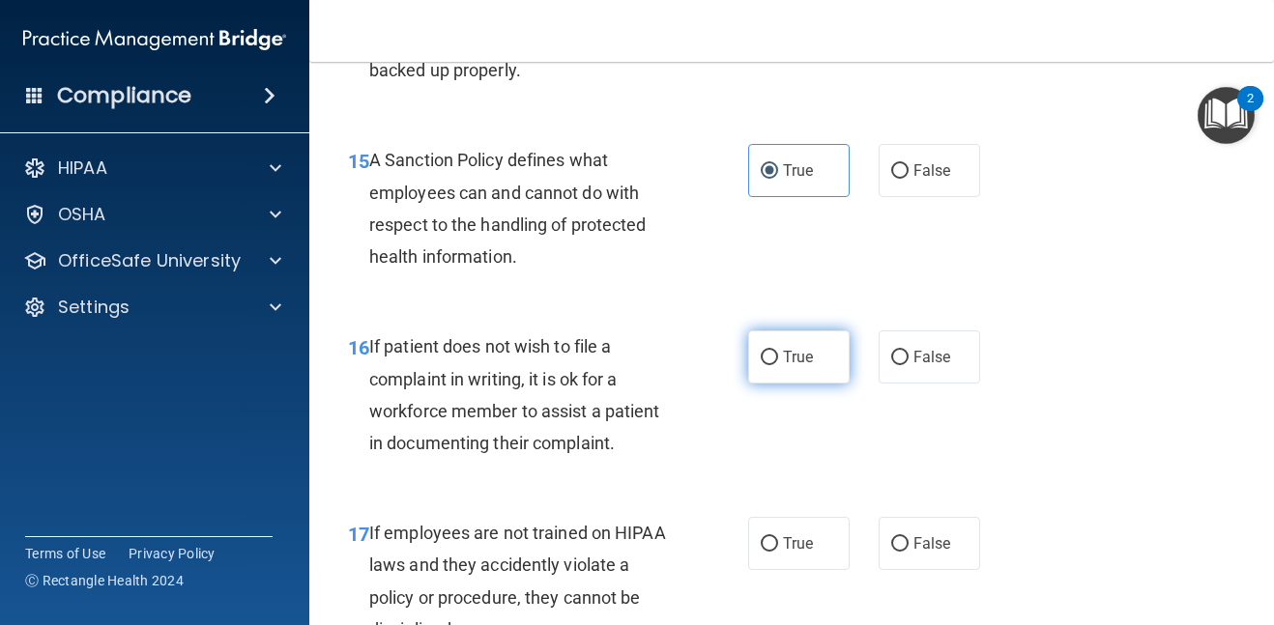
click at [762, 368] on label "True" at bounding box center [799, 357] width 102 height 53
click at [762, 365] on input "True" at bounding box center [769, 358] width 17 height 15
radio input "true"
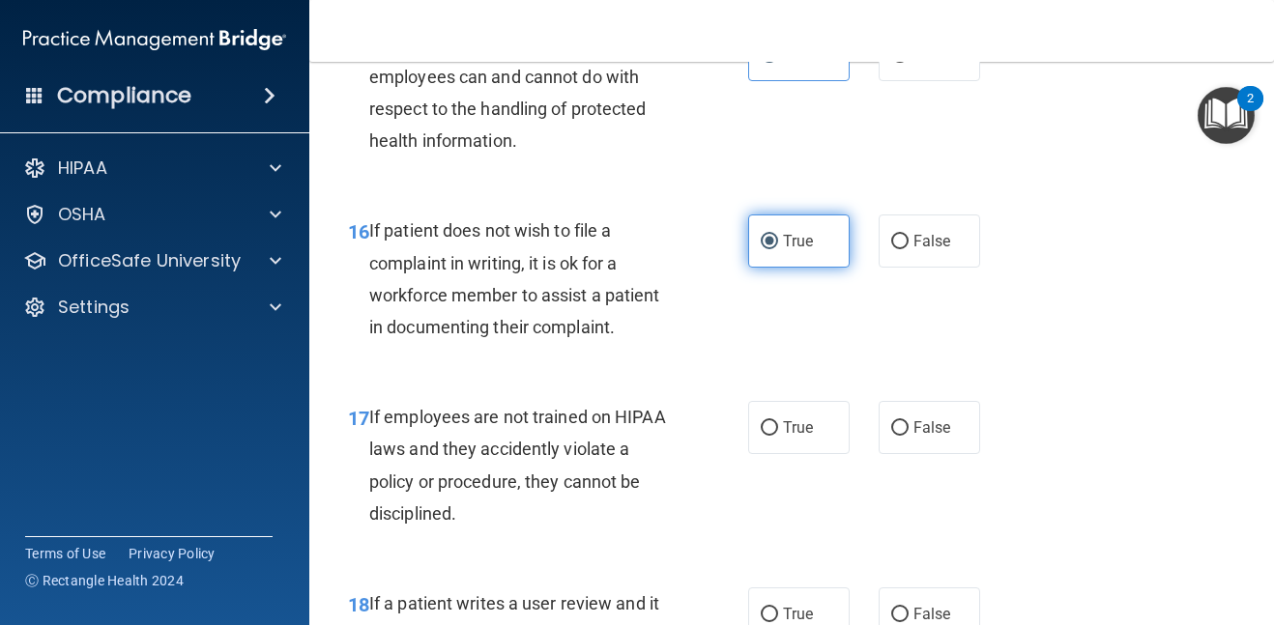
scroll to position [3480, 0]
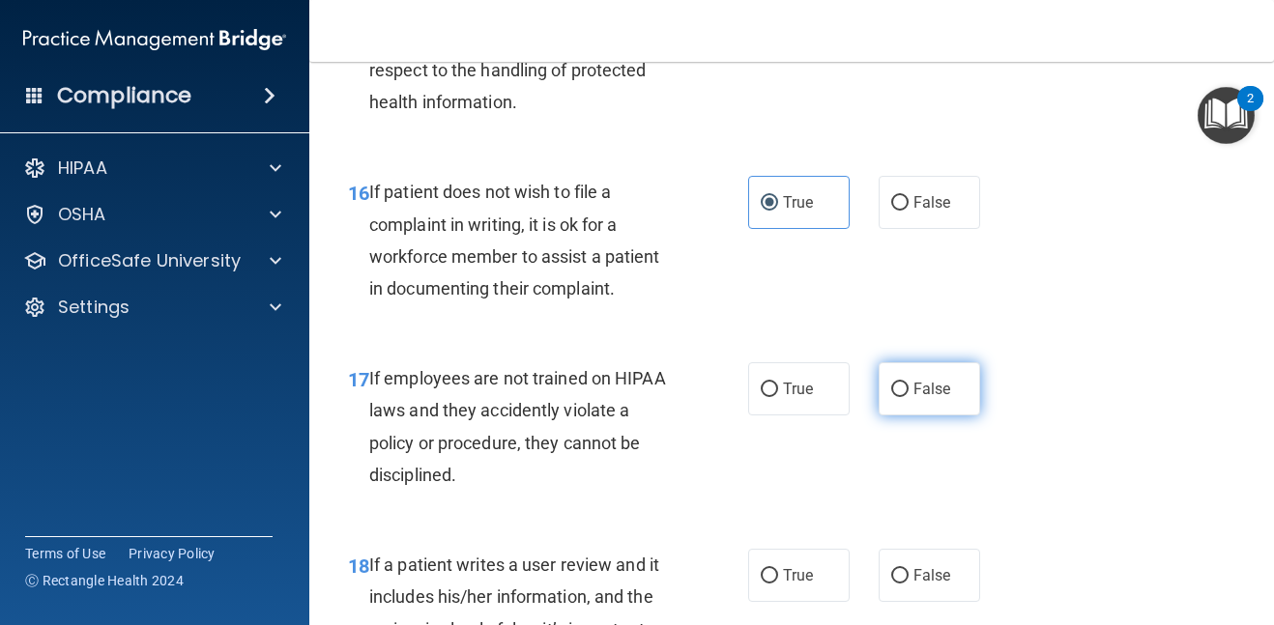
click at [908, 396] on input "False" at bounding box center [899, 390] width 17 height 15
radio input "true"
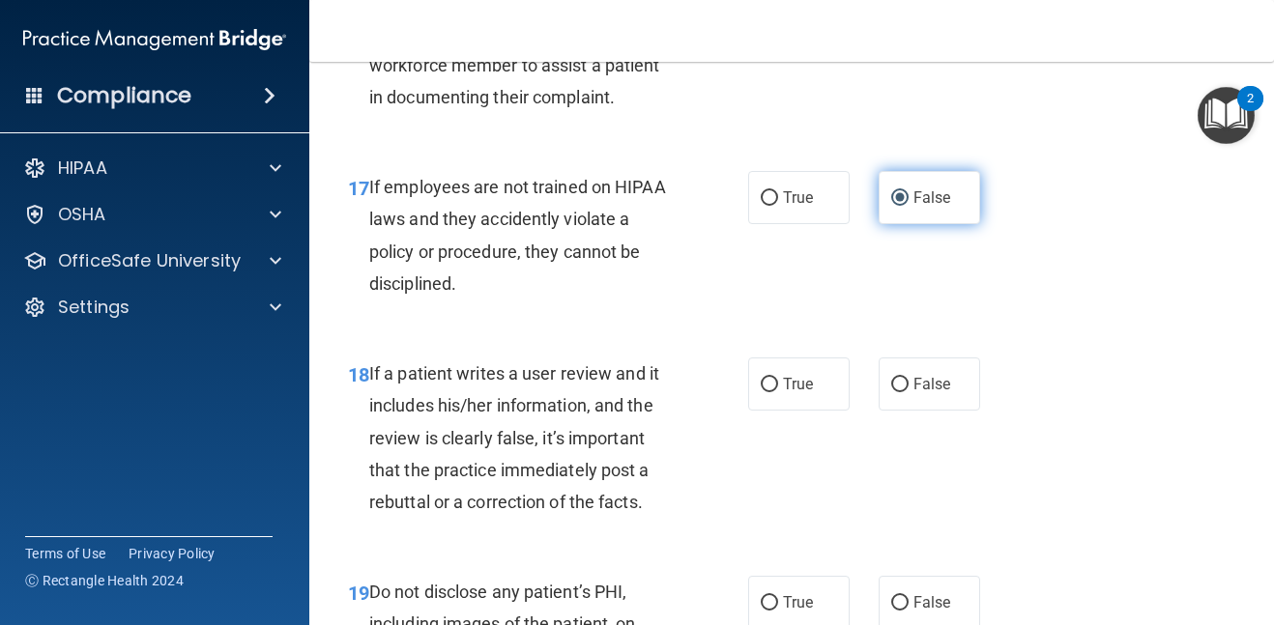
scroll to position [3673, 0]
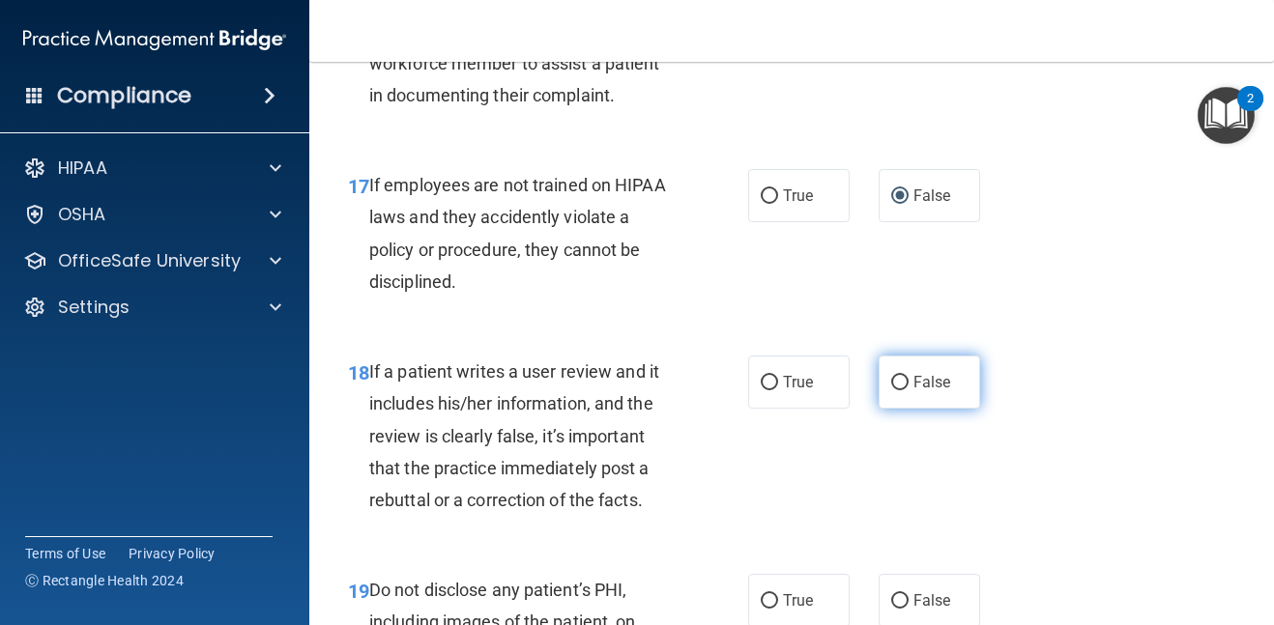
click at [938, 378] on span "False" at bounding box center [933, 382] width 38 height 18
click at [909, 378] on input "False" at bounding box center [899, 383] width 17 height 15
radio input "true"
click at [938, 378] on span "False" at bounding box center [933, 382] width 38 height 18
click at [909, 378] on input "False" at bounding box center [899, 383] width 17 height 15
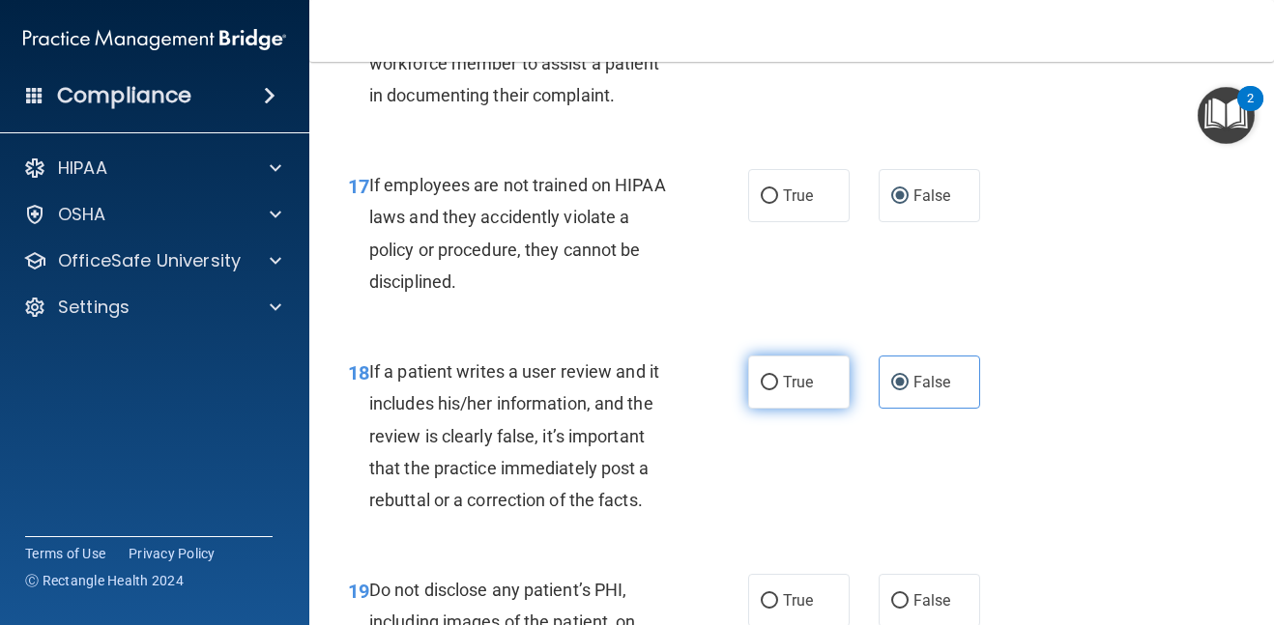
click at [785, 382] on span "True" at bounding box center [798, 382] width 30 height 18
click at [778, 382] on input "True" at bounding box center [769, 383] width 17 height 15
radio input "true"
radio input "false"
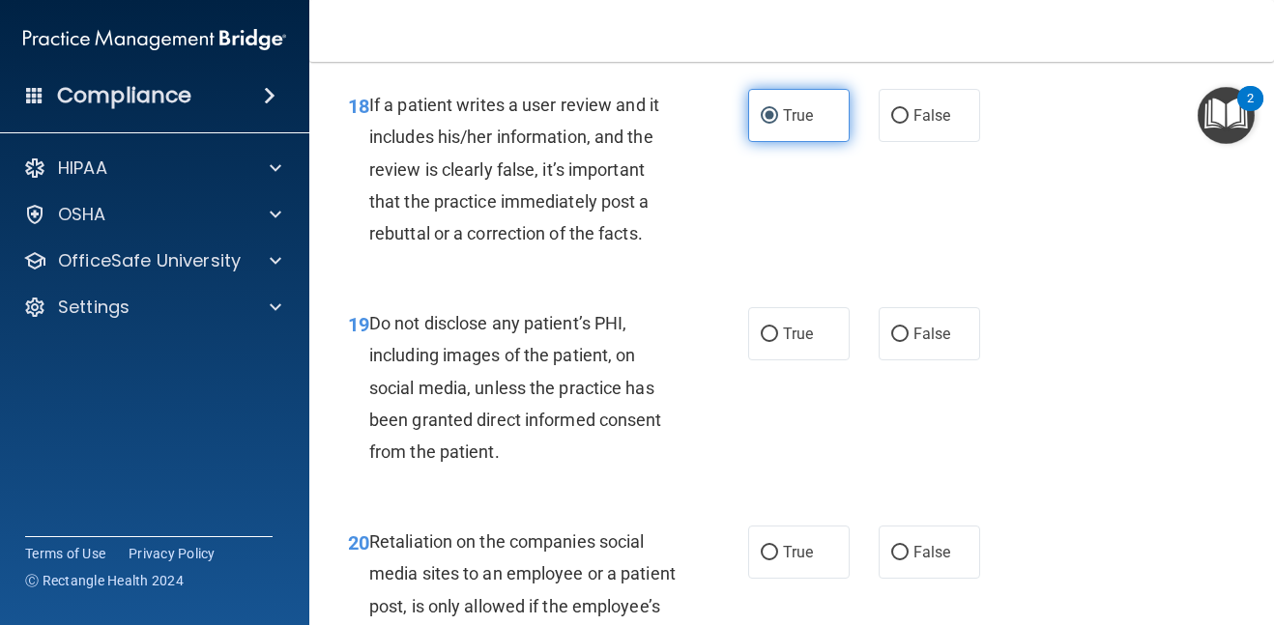
scroll to position [3944, 0]
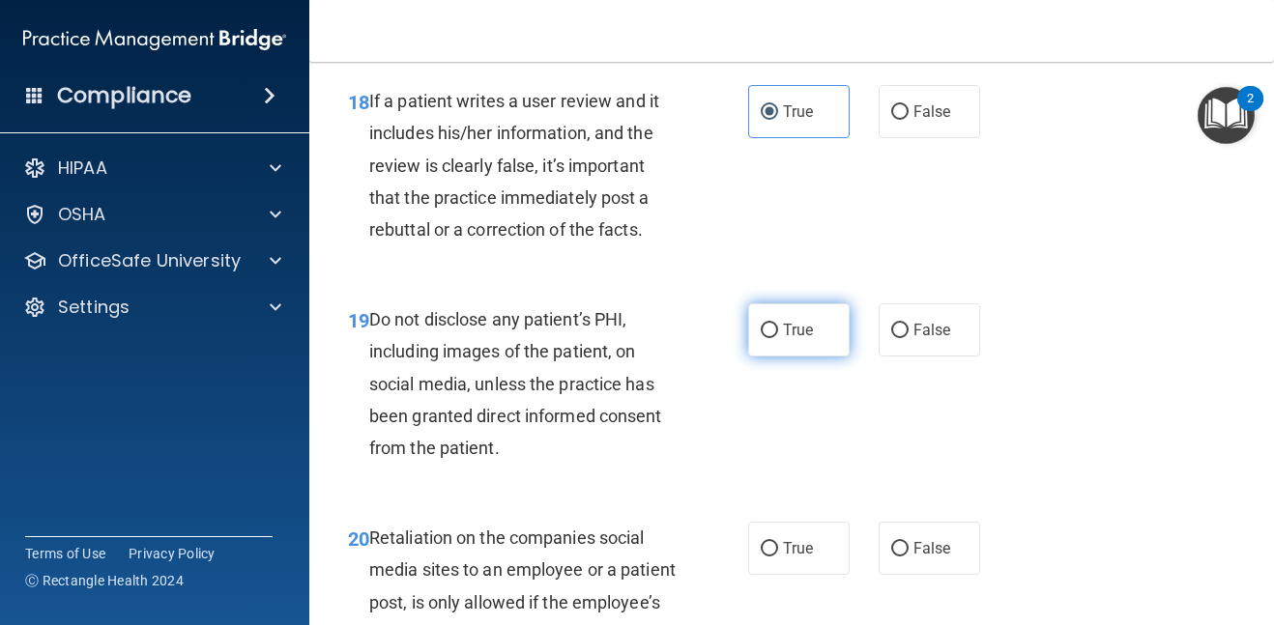
click at [794, 338] on span "True" at bounding box center [798, 330] width 30 height 18
click at [778, 338] on input "True" at bounding box center [769, 331] width 17 height 15
radio input "true"
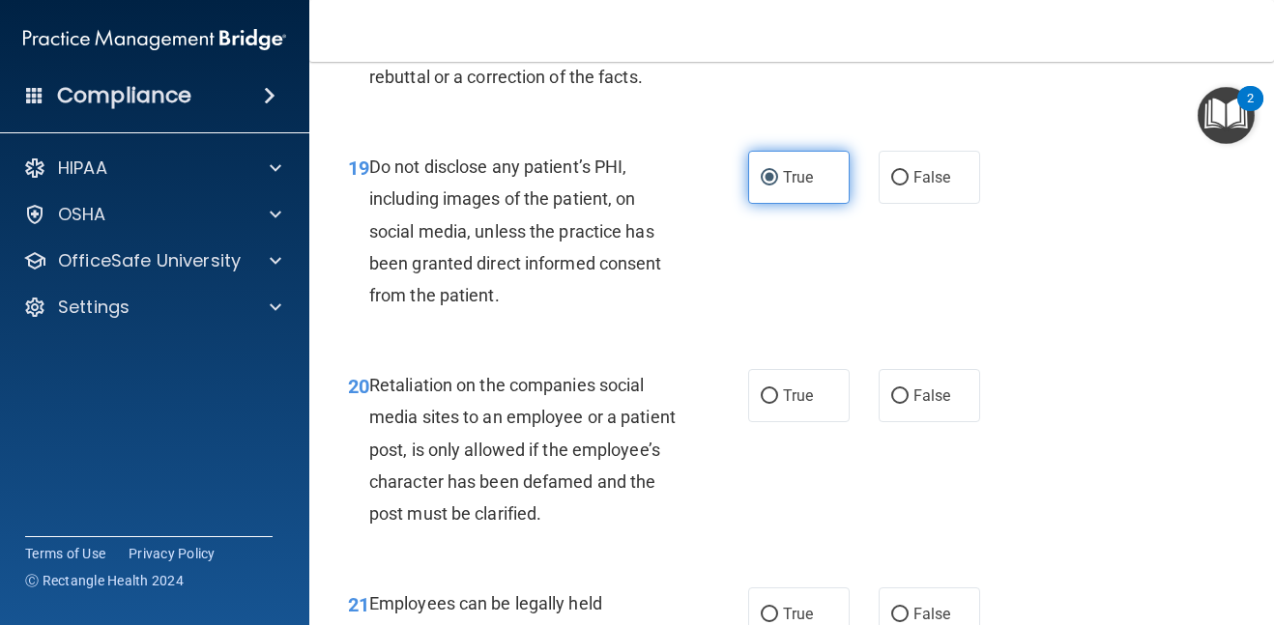
scroll to position [4099, 0]
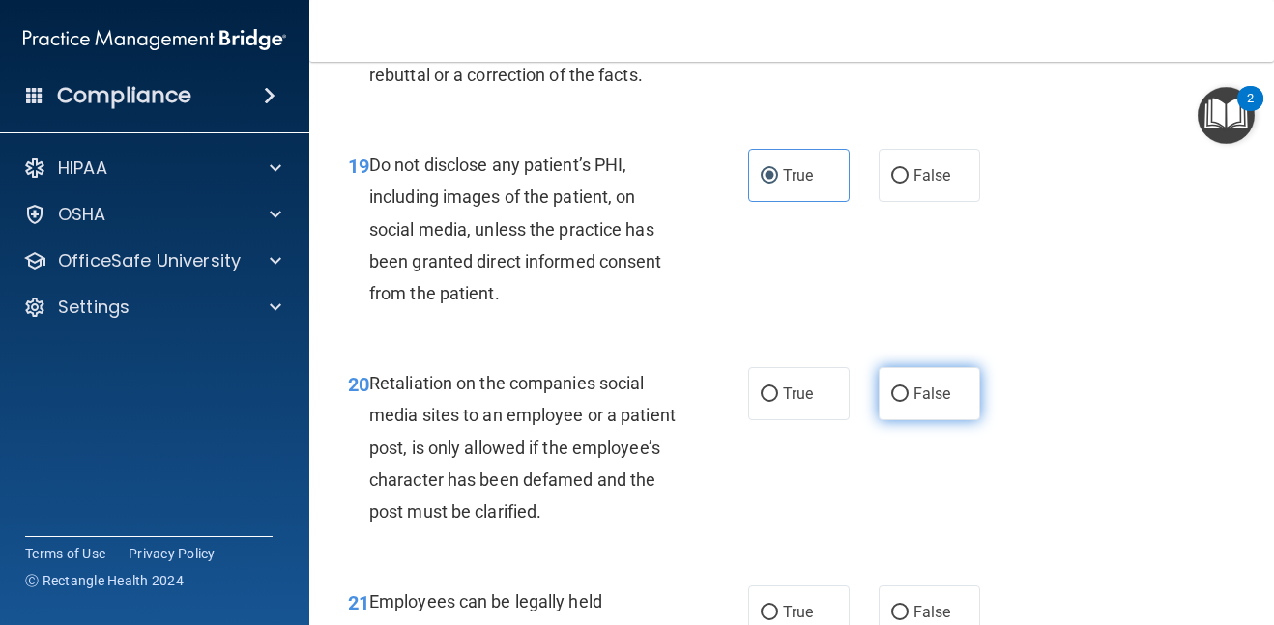
click at [903, 403] on label "False" at bounding box center [930, 393] width 102 height 53
click at [903, 402] on input "False" at bounding box center [899, 395] width 17 height 15
radio input "true"
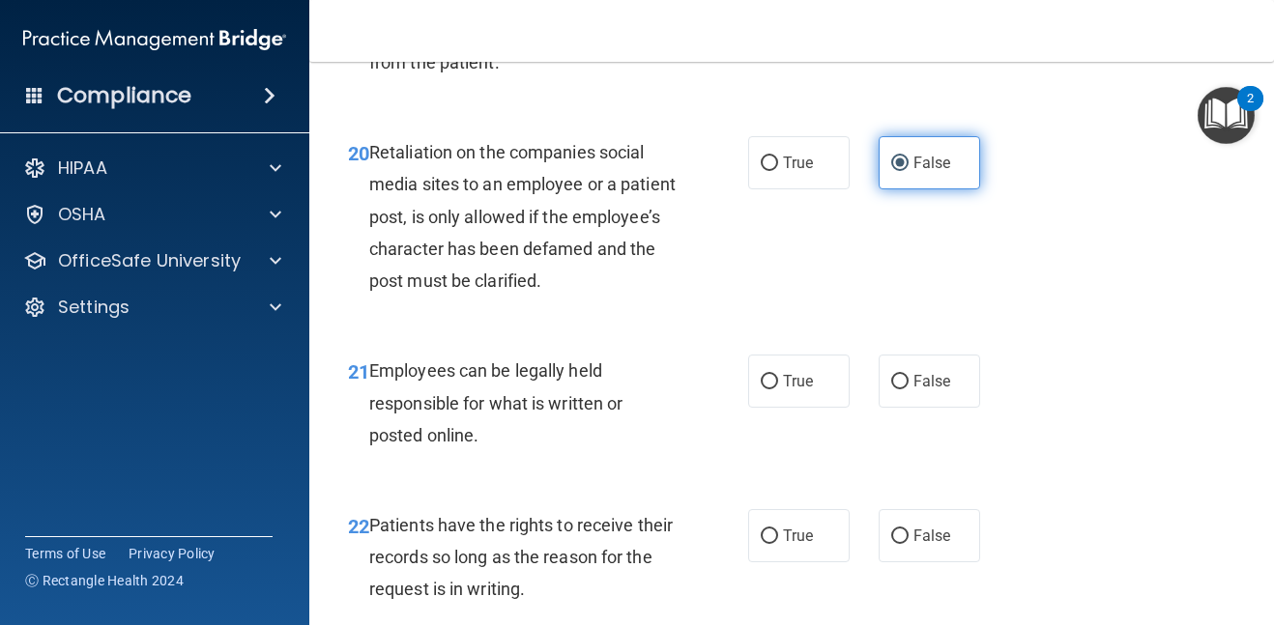
scroll to position [4331, 0]
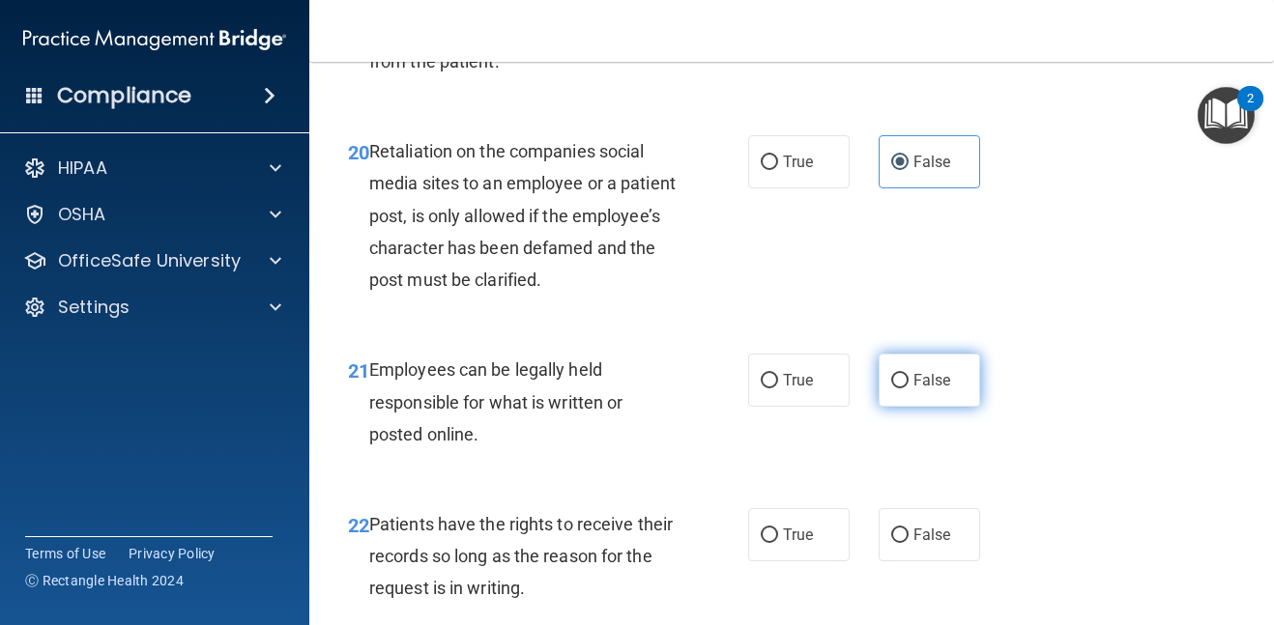
click at [917, 390] on span "False" at bounding box center [933, 380] width 38 height 18
click at [909, 389] on input "False" at bounding box center [899, 381] width 17 height 15
radio input "true"
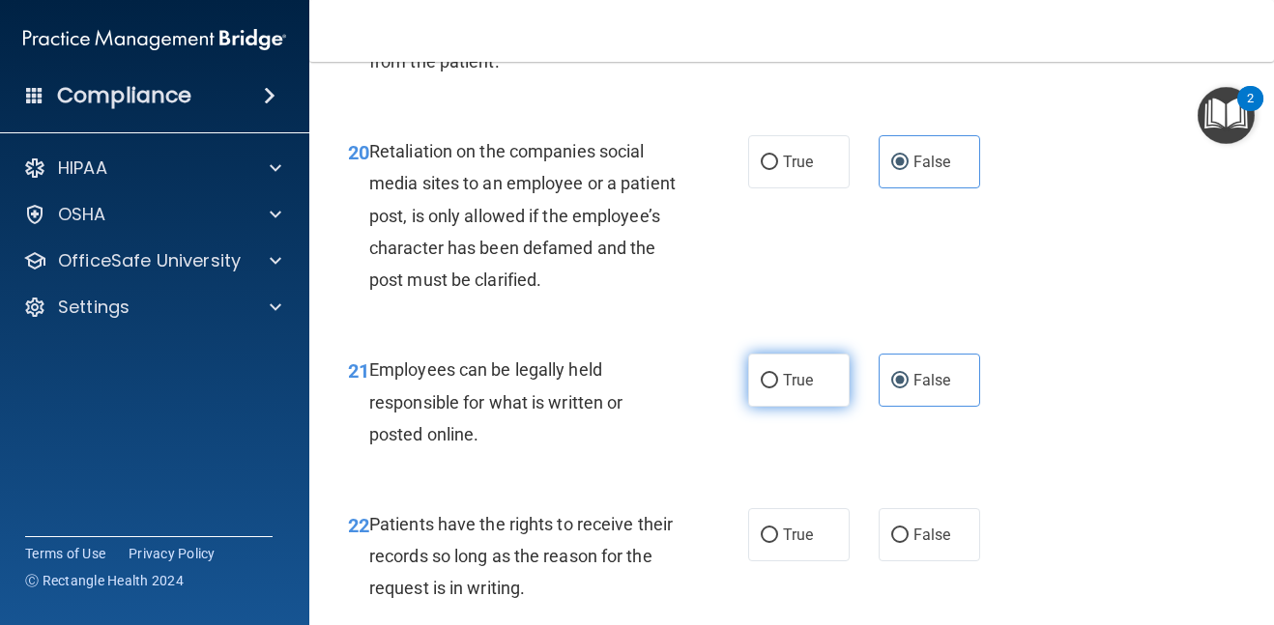
click at [776, 389] on input "True" at bounding box center [769, 381] width 17 height 15
radio input "true"
radio input "false"
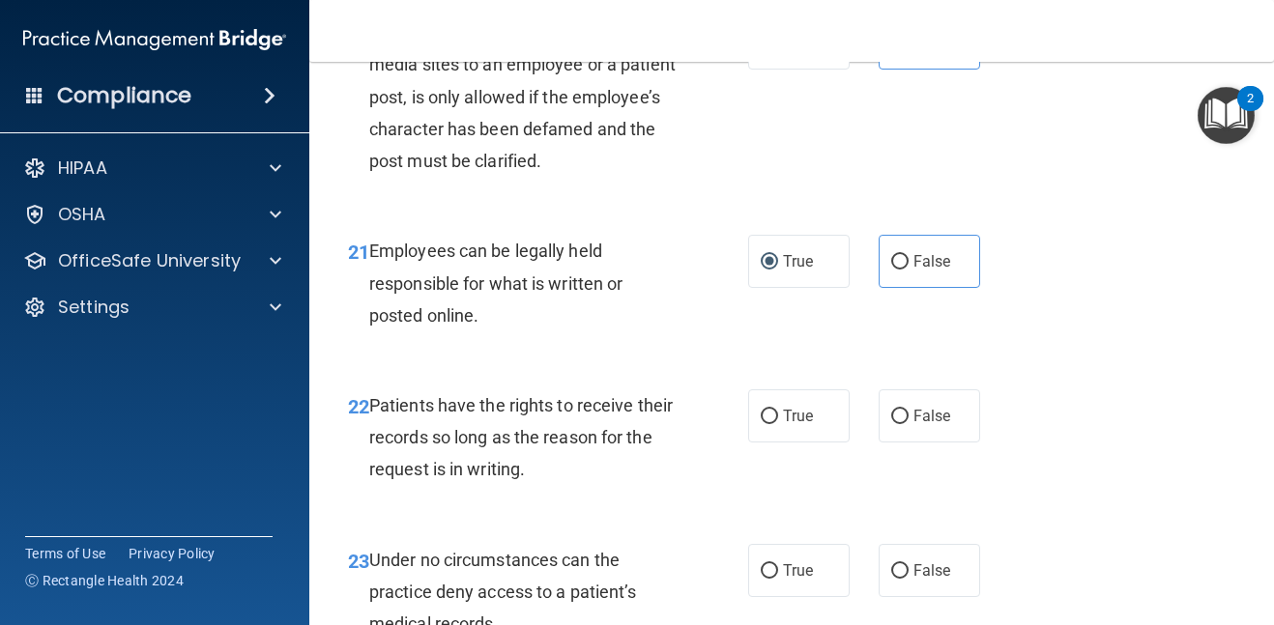
scroll to position [4485, 0]
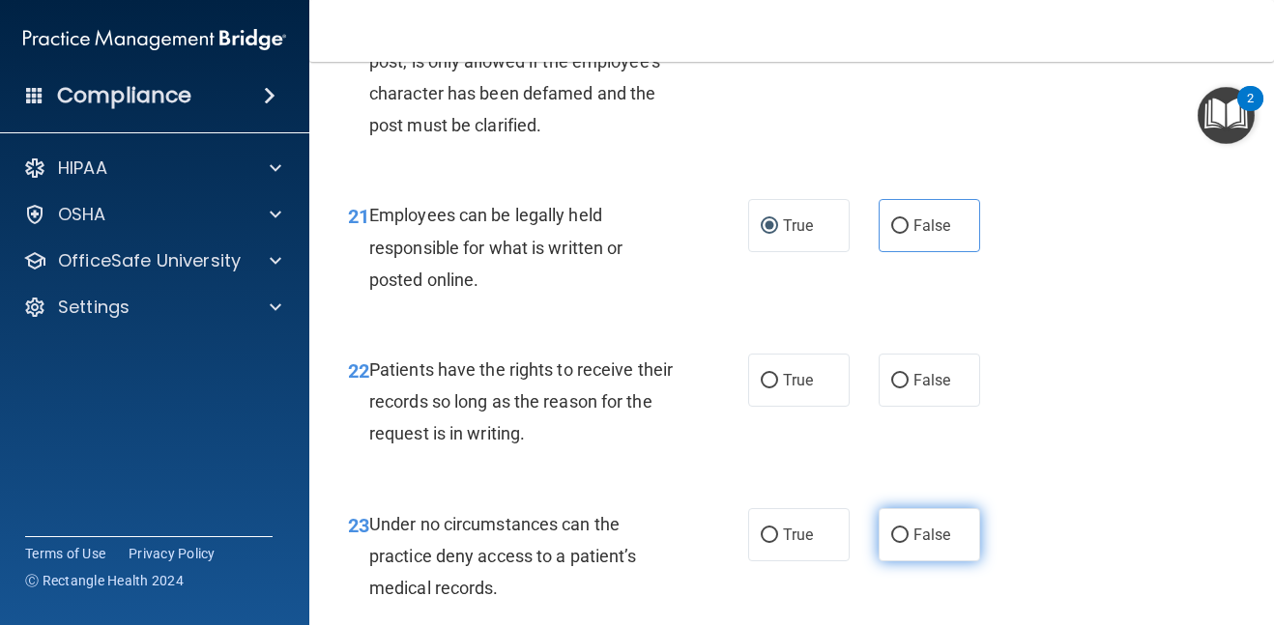
click at [943, 544] on span "False" at bounding box center [933, 535] width 38 height 18
click at [909, 543] on input "False" at bounding box center [899, 536] width 17 height 15
radio input "true"
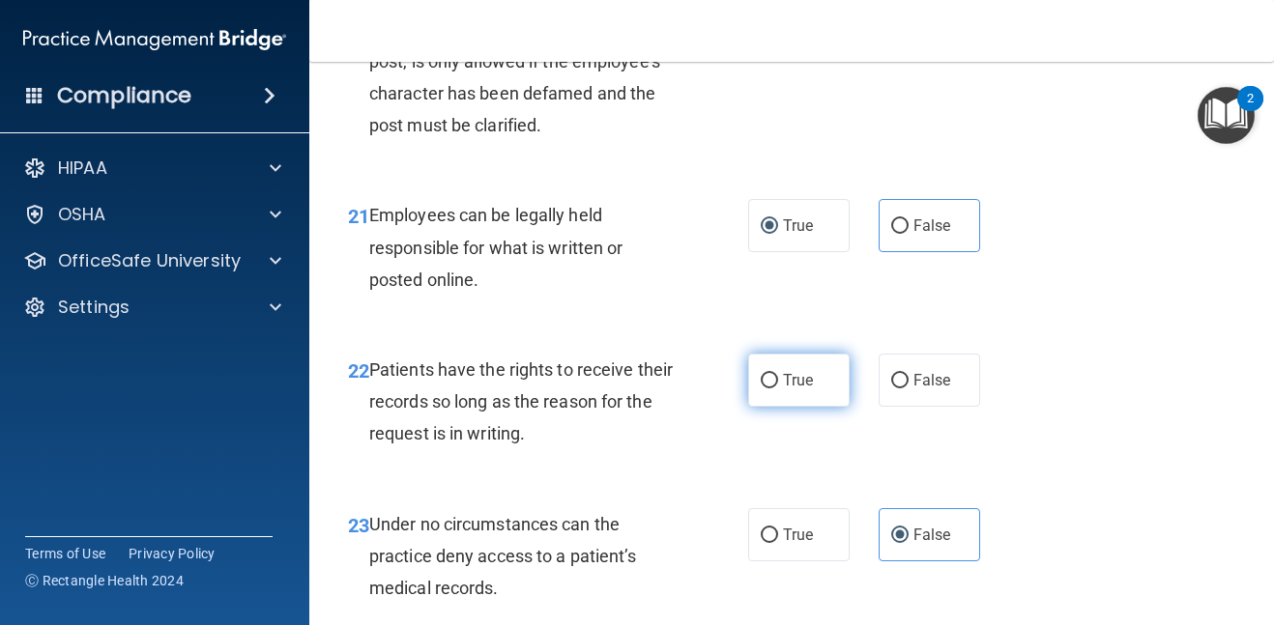
click at [777, 389] on input "True" at bounding box center [769, 381] width 17 height 15
radio input "true"
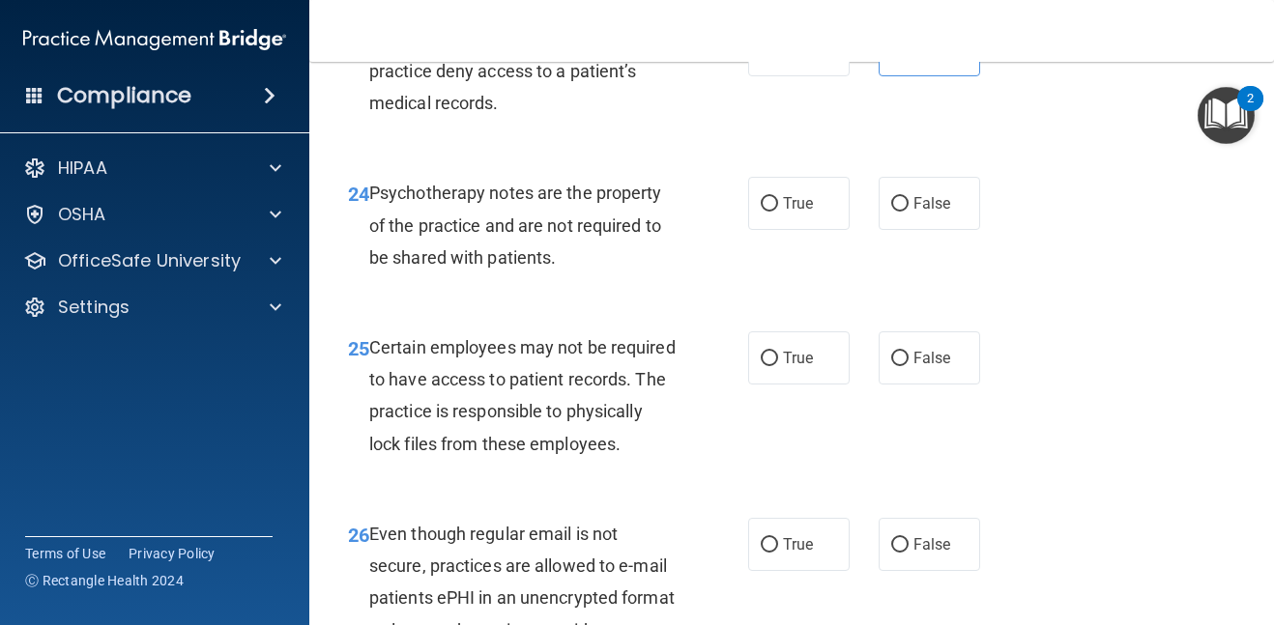
scroll to position [4988, 0]
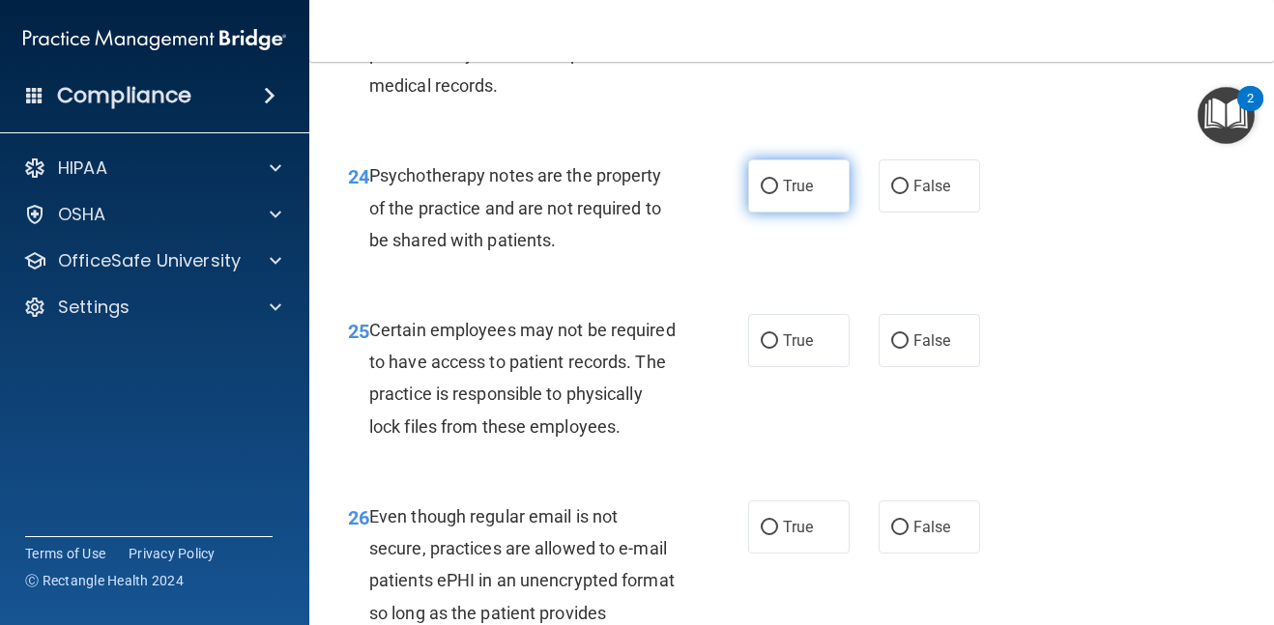
click at [799, 195] on span "True" at bounding box center [798, 186] width 30 height 18
click at [778, 194] on input "True" at bounding box center [769, 187] width 17 height 15
radio input "true"
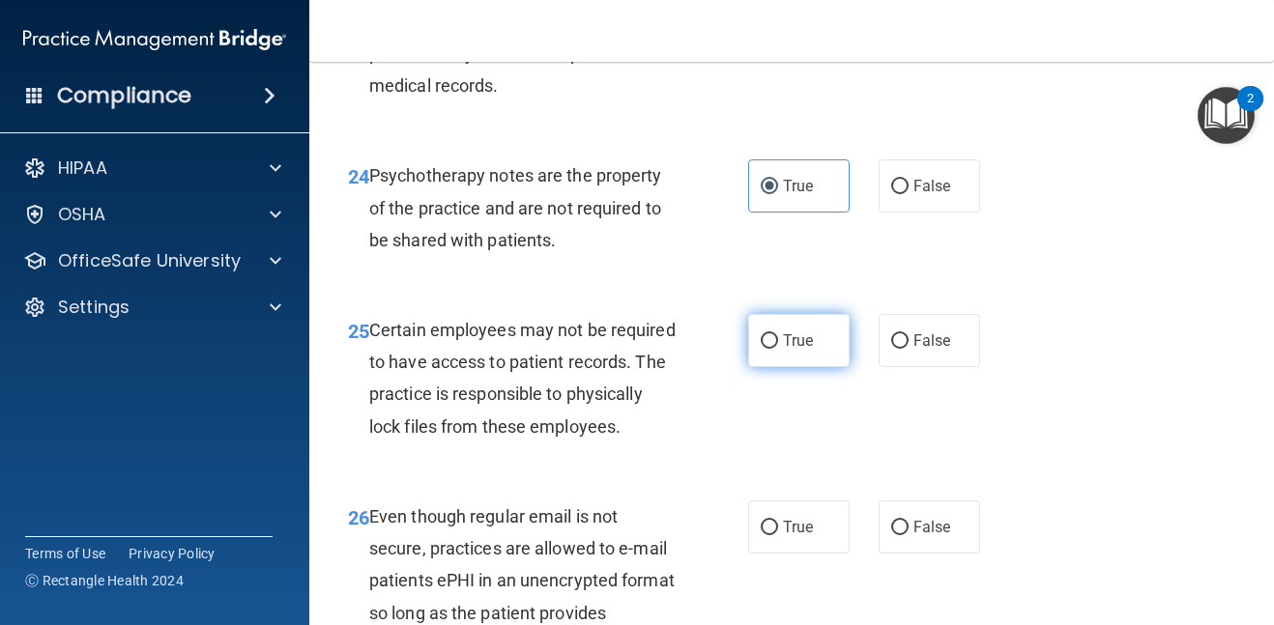
click at [783, 350] on span "True" at bounding box center [798, 341] width 30 height 18
click at [778, 349] on input "True" at bounding box center [769, 341] width 17 height 15
radio input "true"
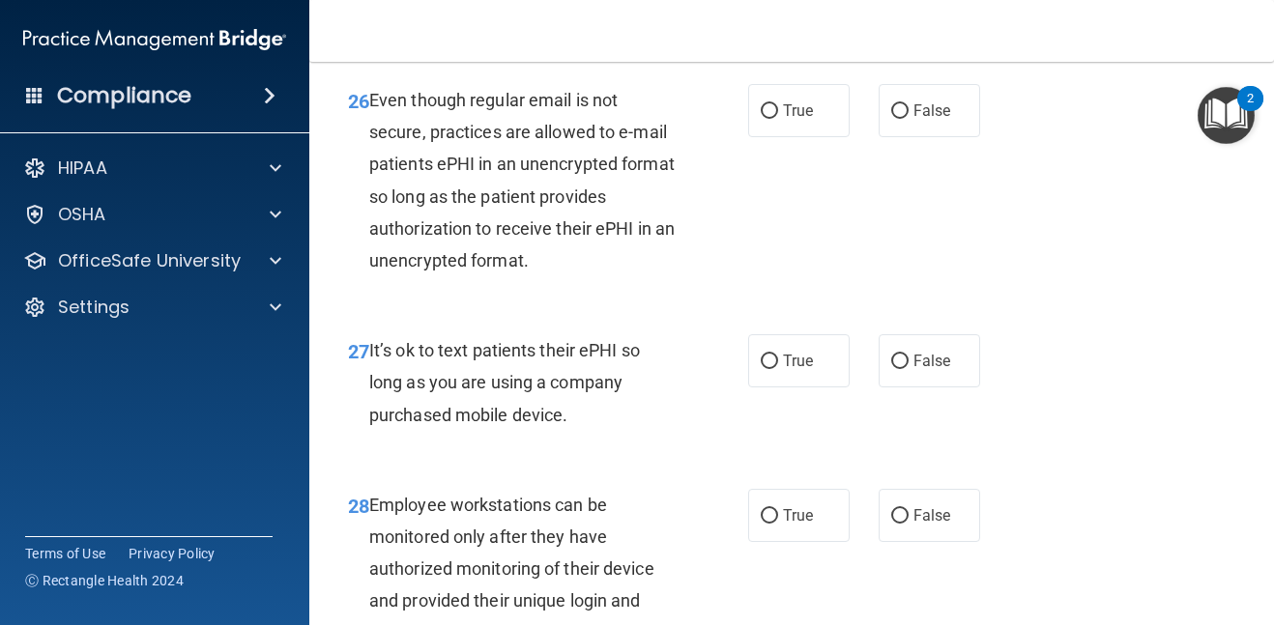
scroll to position [5413, 0]
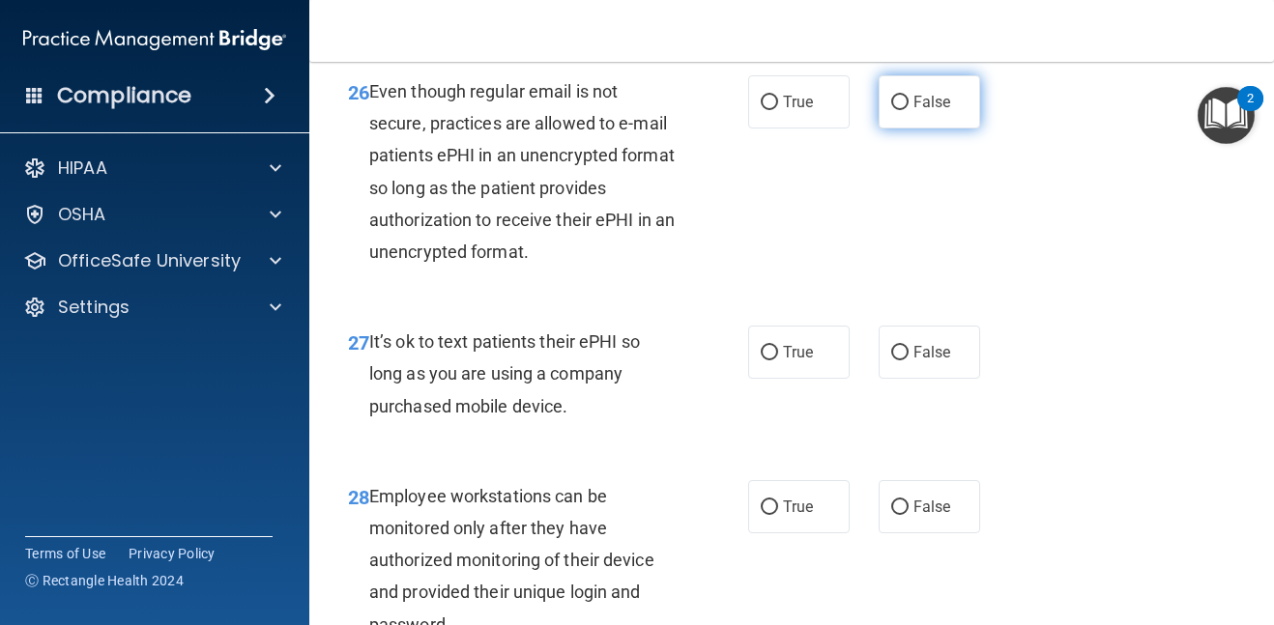
click at [897, 110] on input "False" at bounding box center [899, 103] width 17 height 15
radio input "true"
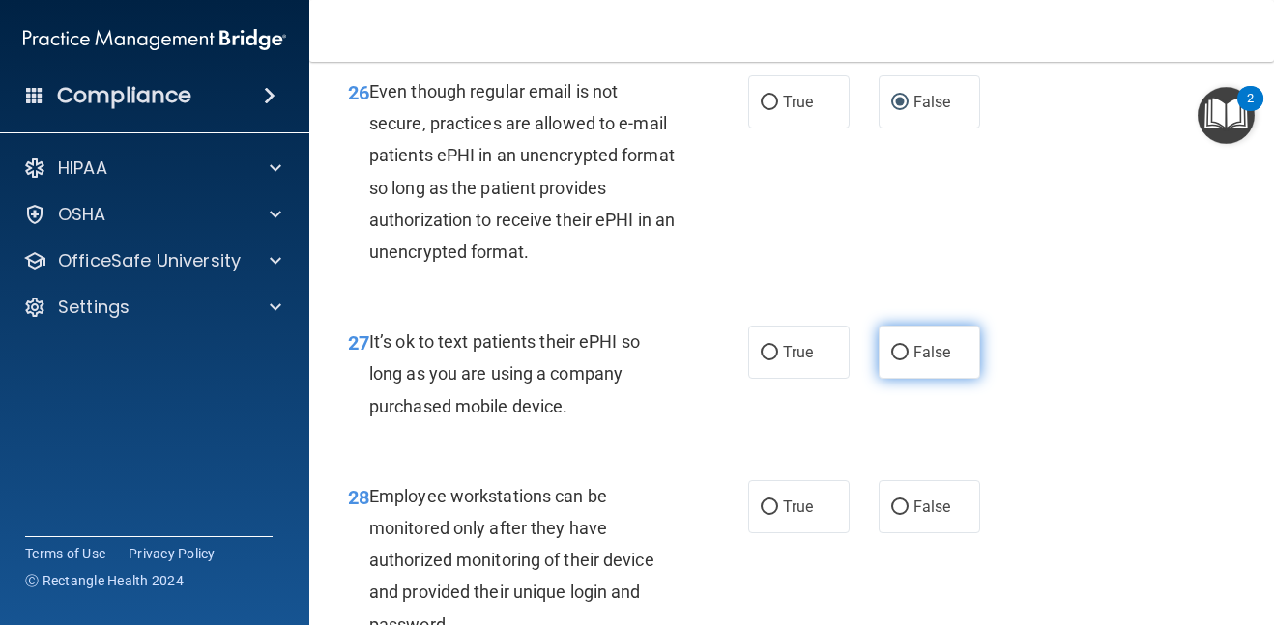
click at [932, 362] on span "False" at bounding box center [933, 352] width 38 height 18
click at [909, 361] on input "False" at bounding box center [899, 353] width 17 height 15
radio input "true"
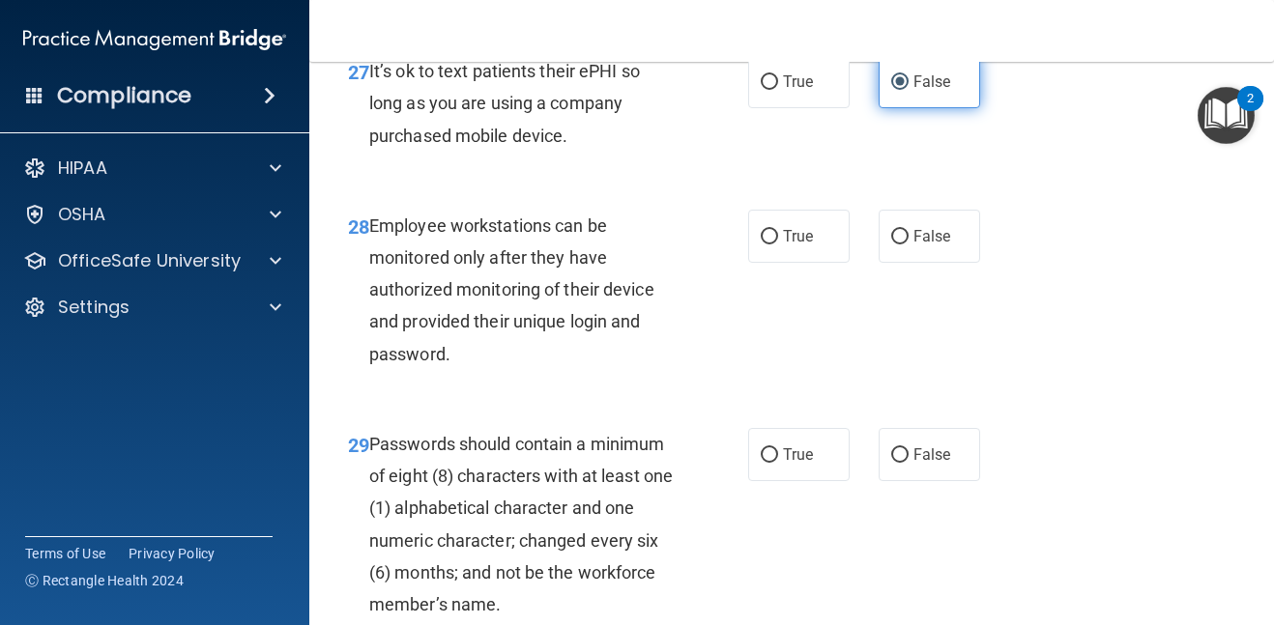
scroll to position [5723, 0]
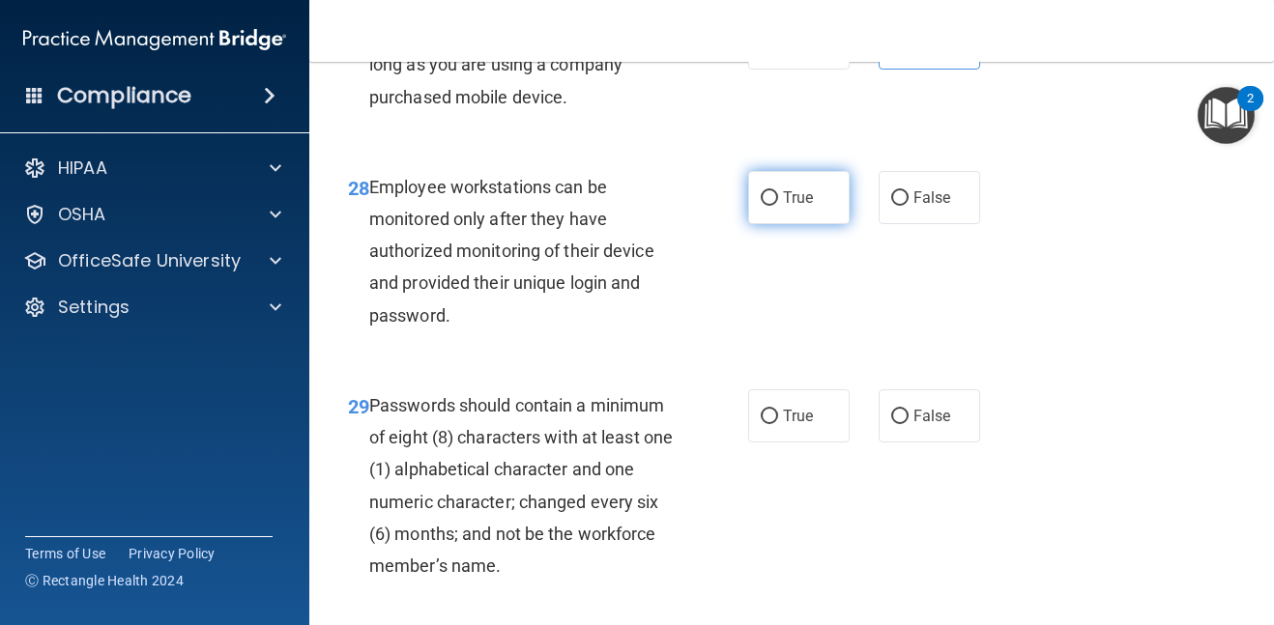
click at [792, 207] on span "True" at bounding box center [798, 198] width 30 height 18
click at [778, 206] on input "True" at bounding box center [769, 198] width 17 height 15
radio input "true"
click at [792, 207] on span "True" at bounding box center [798, 198] width 30 height 18
click at [778, 206] on input "True" at bounding box center [769, 198] width 17 height 15
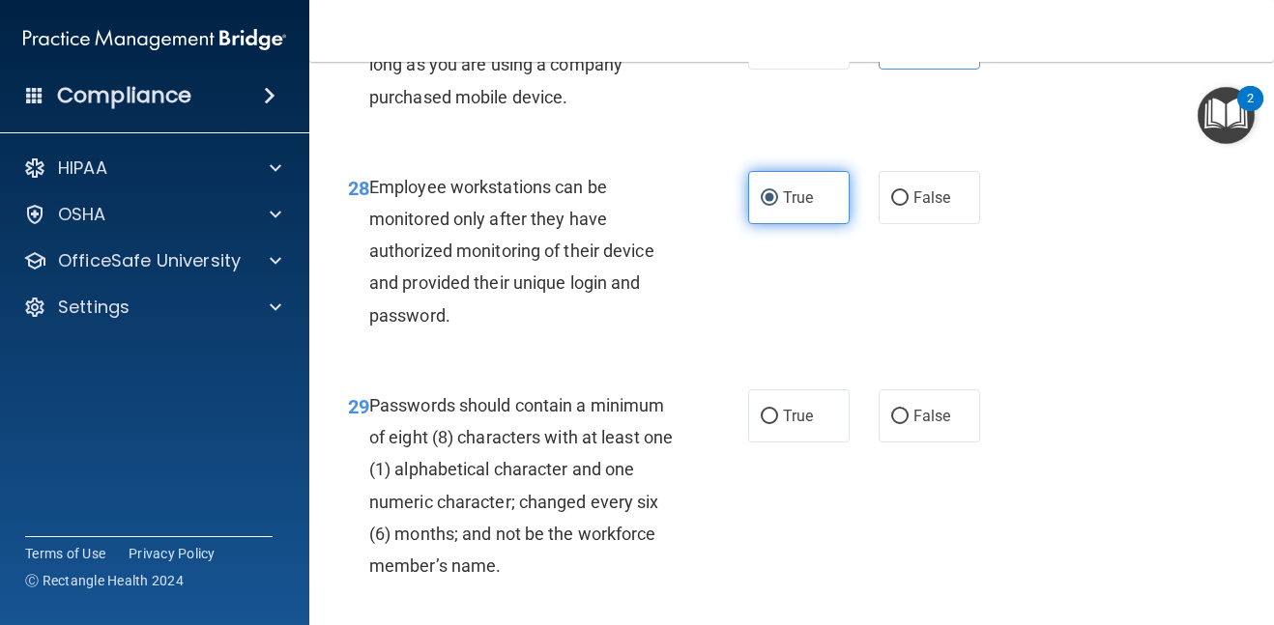
click at [785, 207] on span "True" at bounding box center [798, 198] width 30 height 18
click at [778, 206] on input "True" at bounding box center [769, 198] width 17 height 15
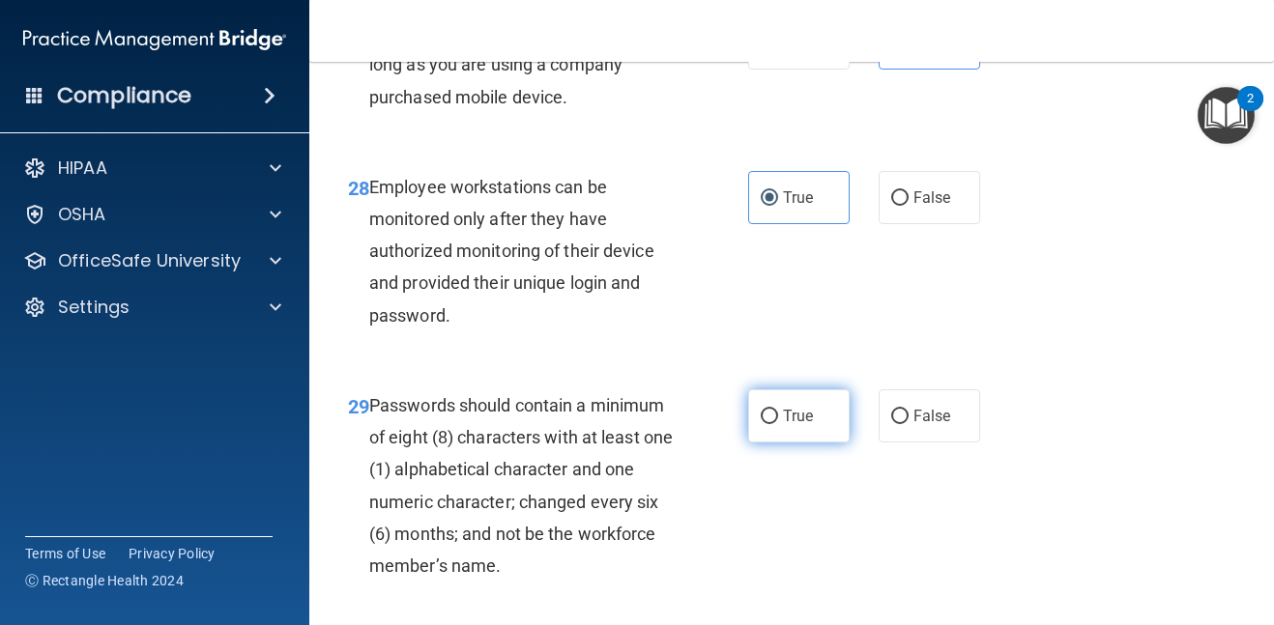
click at [778, 438] on label "True" at bounding box center [799, 416] width 102 height 53
click at [778, 424] on input "True" at bounding box center [769, 417] width 17 height 15
radio input "true"
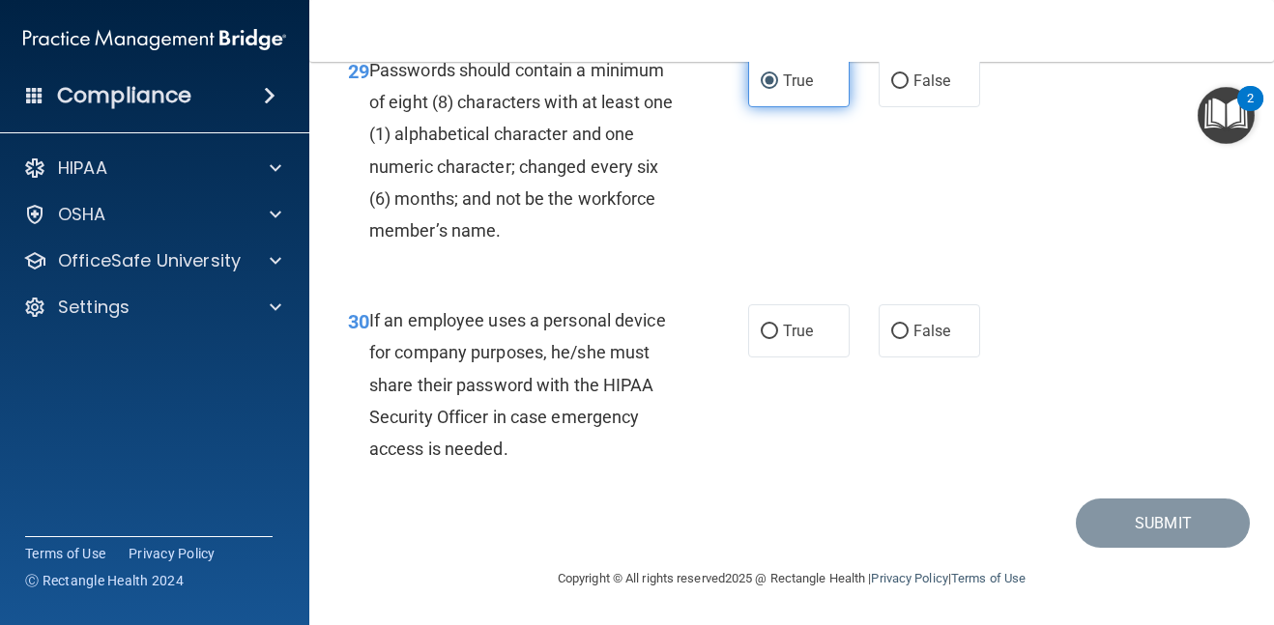
scroll to position [6090, 0]
click at [926, 331] on span "False" at bounding box center [933, 331] width 38 height 18
click at [909, 331] on input "False" at bounding box center [899, 332] width 17 height 15
radio input "true"
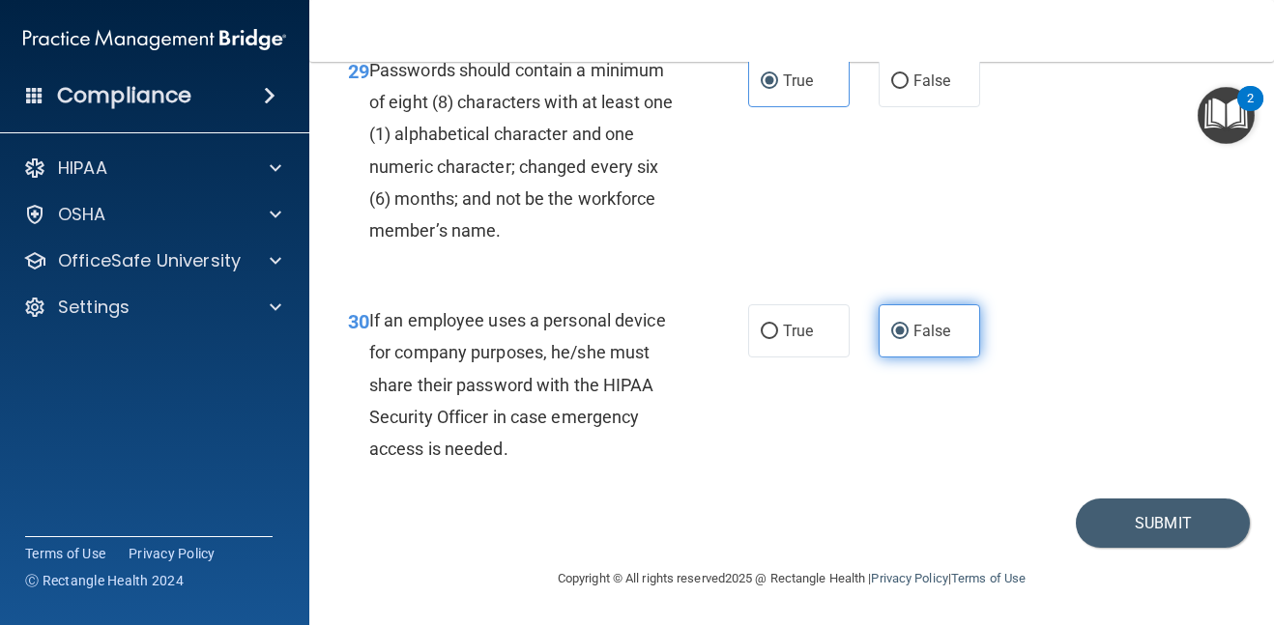
click at [926, 331] on span "False" at bounding box center [933, 331] width 38 height 18
click at [909, 331] on input "False" at bounding box center [899, 332] width 17 height 15
click at [1172, 527] on button "Submit" at bounding box center [1163, 523] width 174 height 49
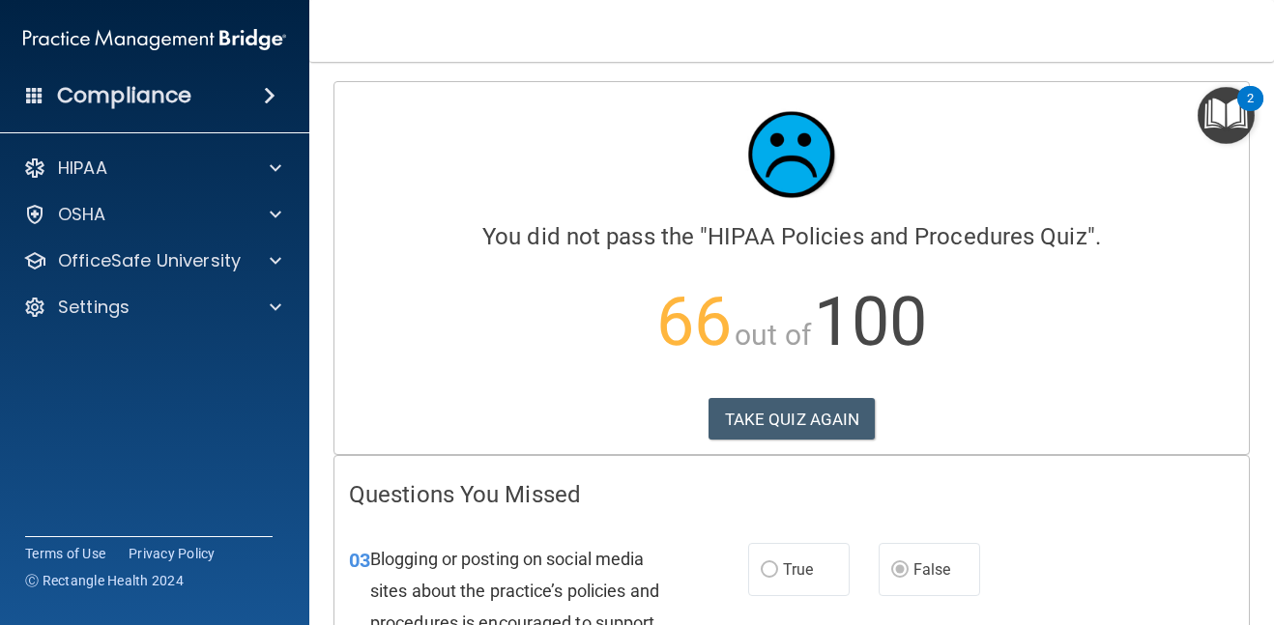
click at [1165, 372] on p "66 out of 100" at bounding box center [791, 322] width 885 height 125
drag, startPoint x: 1179, startPoint y: 262, endPoint x: 1211, endPoint y: 493, distance: 233.2
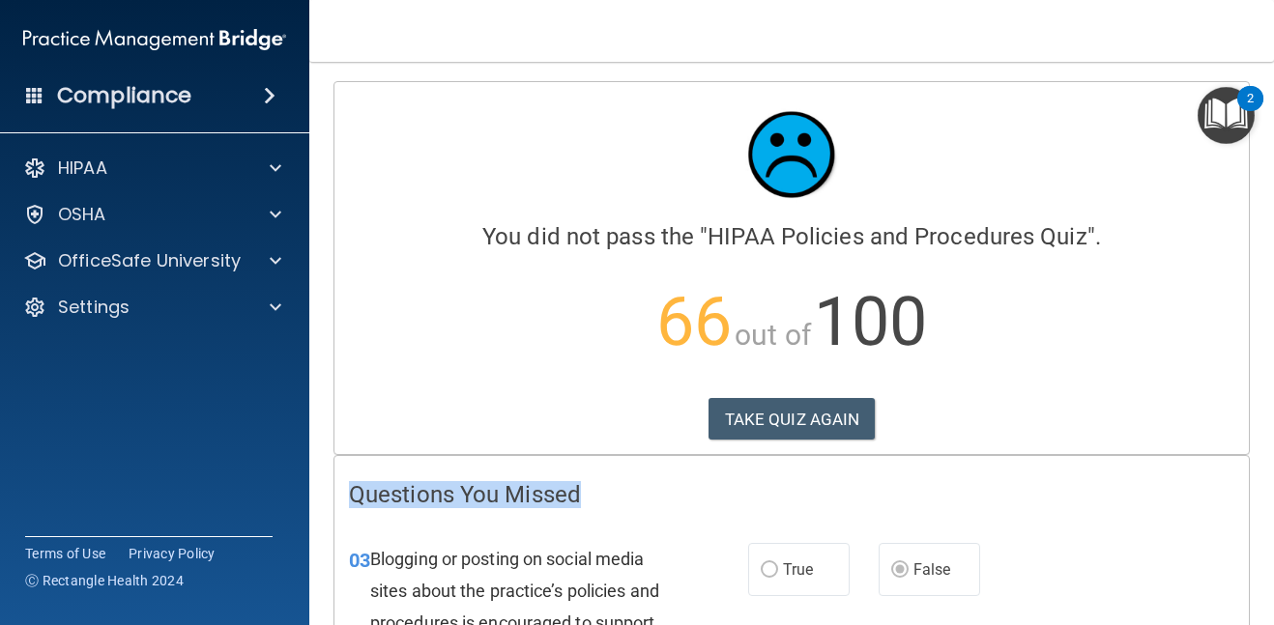
click at [780, 561] on label "True" at bounding box center [799, 569] width 102 height 53
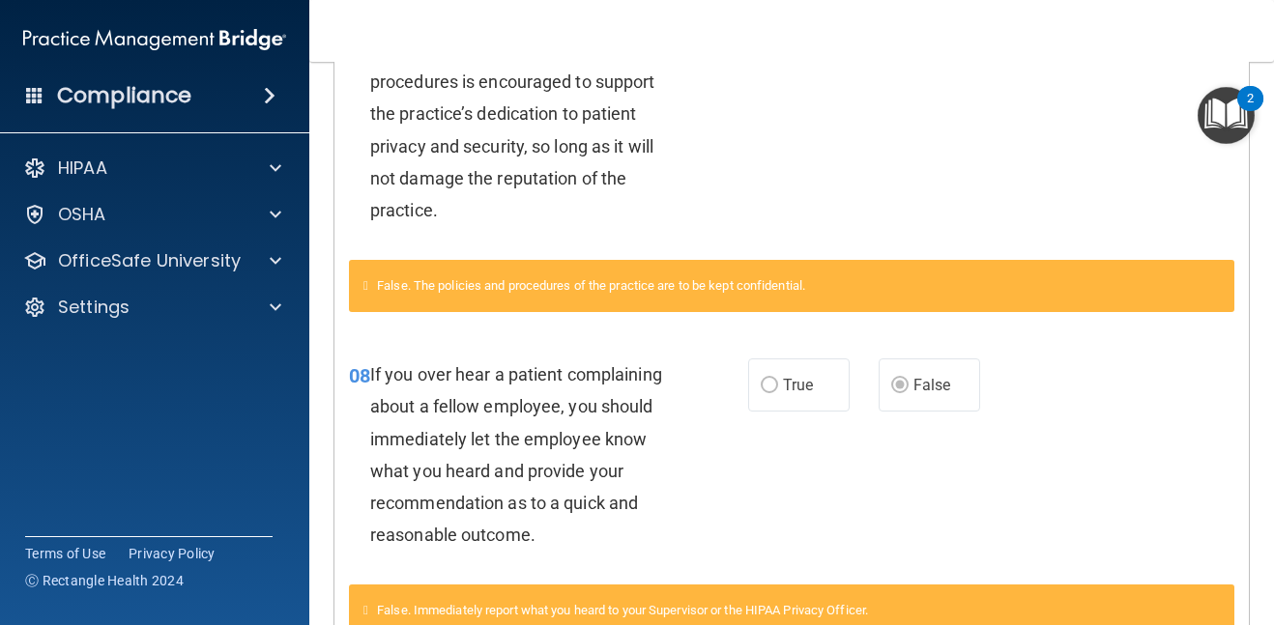
drag, startPoint x: 944, startPoint y: 506, endPoint x: 958, endPoint y: 624, distance: 118.7
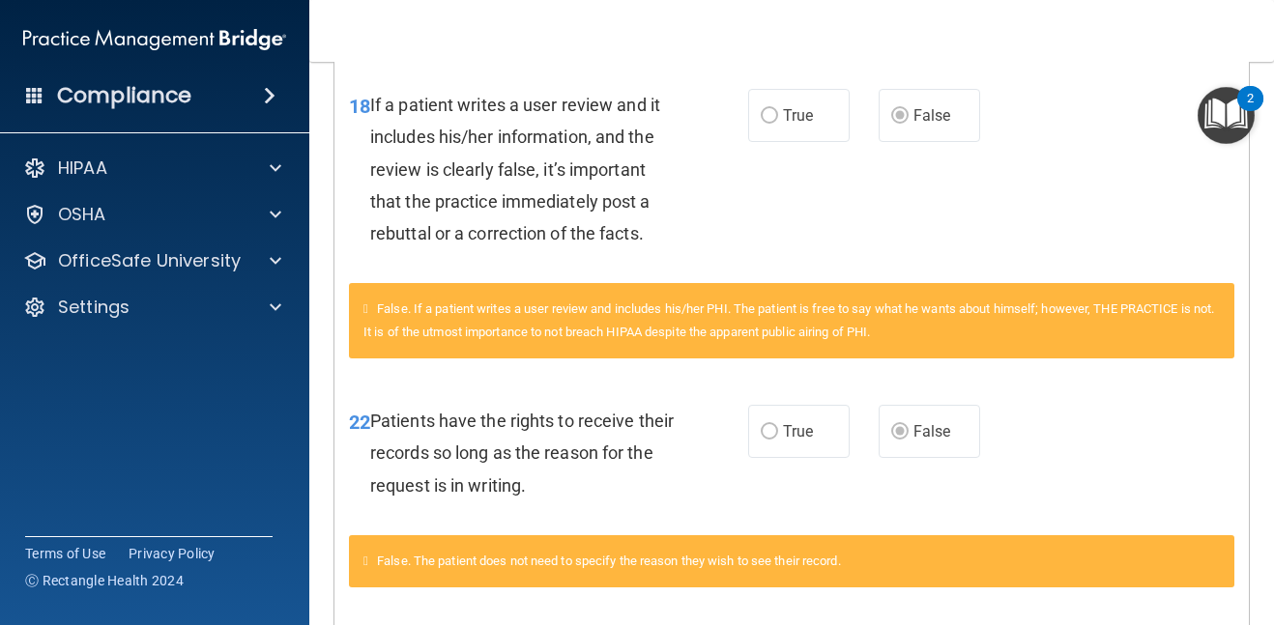
scroll to position [2448, 0]
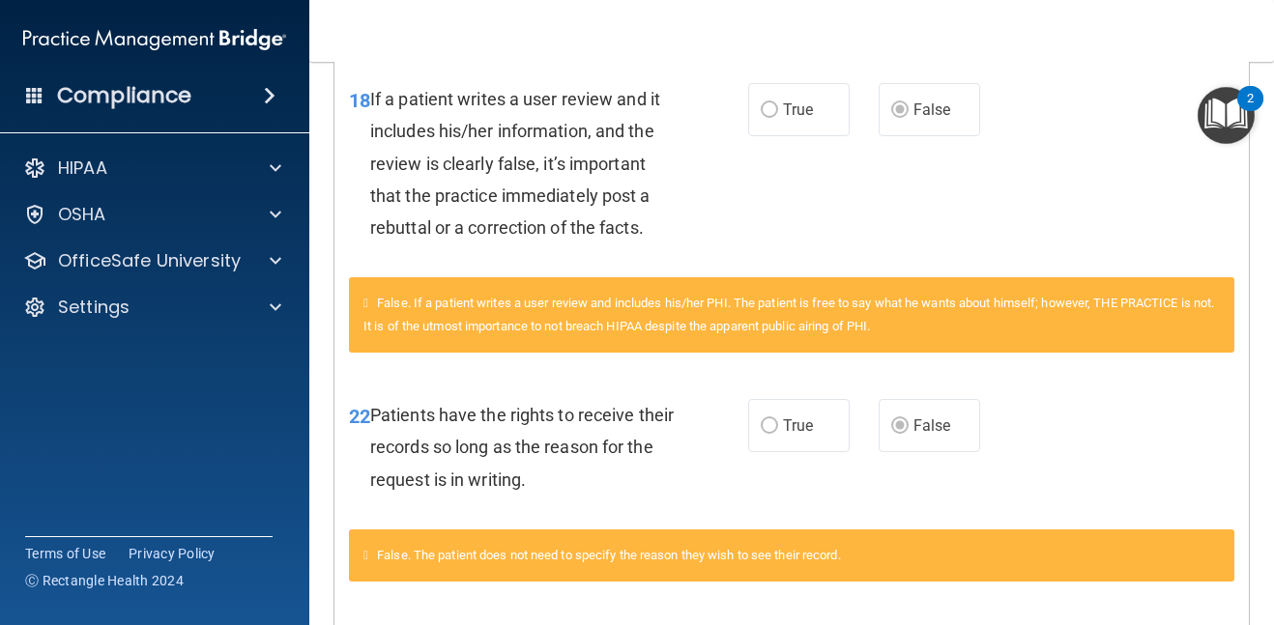
drag, startPoint x: 1272, startPoint y: 447, endPoint x: 1284, endPoint y: 517, distance: 71.5
click at [1273, 517] on html "Compliance HIPAA Documents and Policies Report an Incident Business Associates …" at bounding box center [637, 312] width 1274 height 625
click at [1273, 489] on html "Compliance HIPAA Documents and Policies Report an Incident Business Associates …" at bounding box center [637, 312] width 1274 height 625
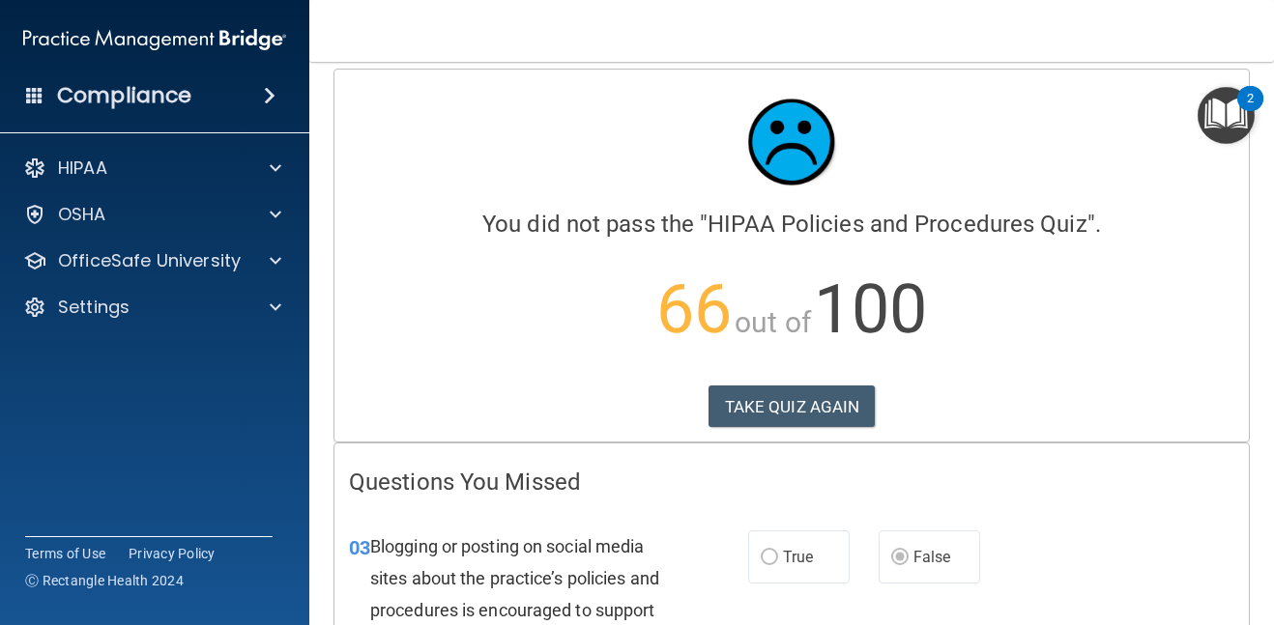
scroll to position [0, 0]
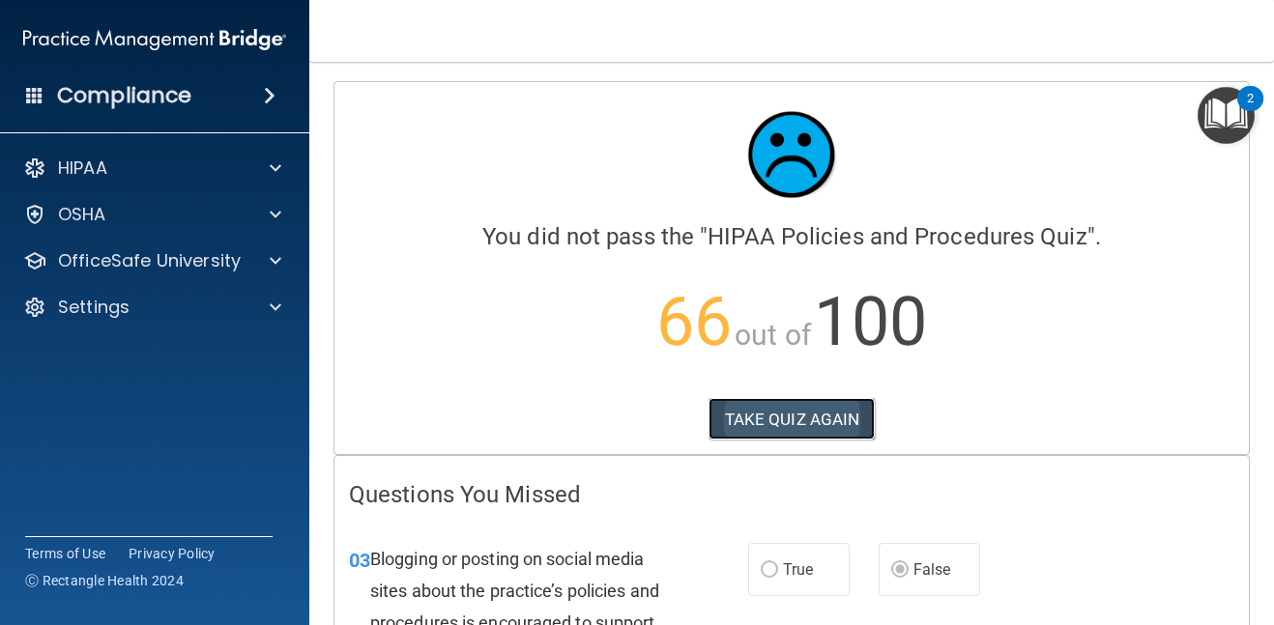
click at [790, 421] on button "TAKE QUIZ AGAIN" at bounding box center [792, 419] width 167 height 43
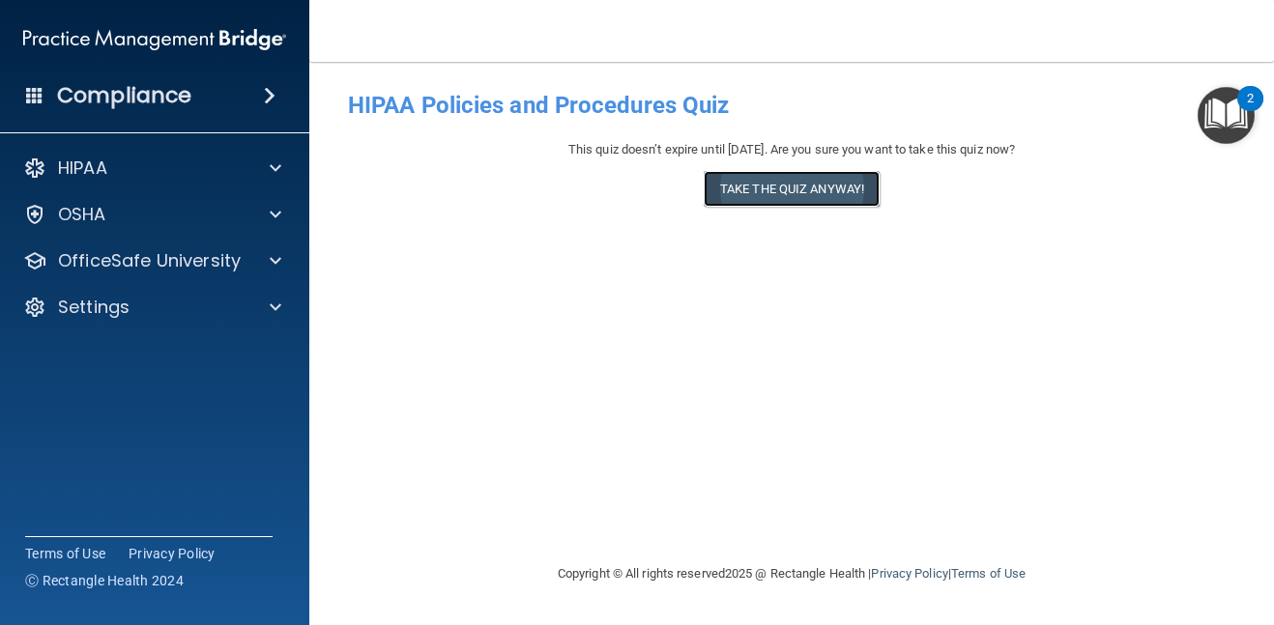
click at [797, 189] on button "Take the quiz anyway!" at bounding box center [792, 189] width 176 height 36
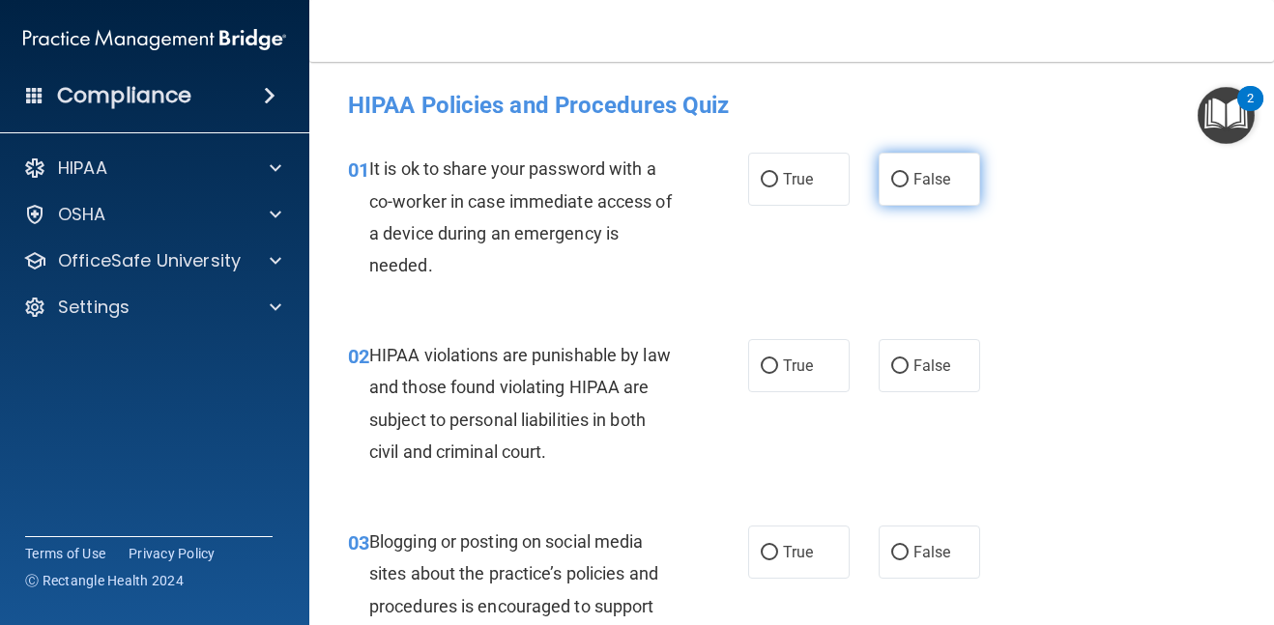
click at [946, 182] on span "False" at bounding box center [933, 179] width 38 height 18
click at [909, 182] on input "False" at bounding box center [899, 180] width 17 height 15
radio input "true"
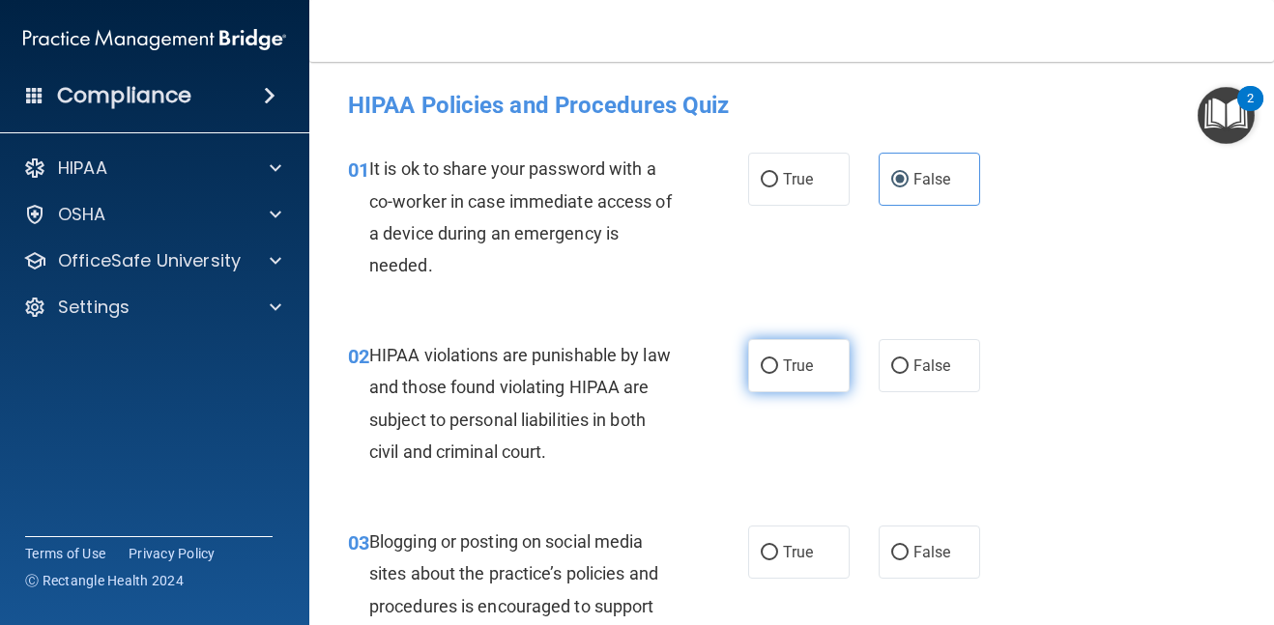
click at [776, 370] on input "True" at bounding box center [769, 367] width 17 height 15
radio input "true"
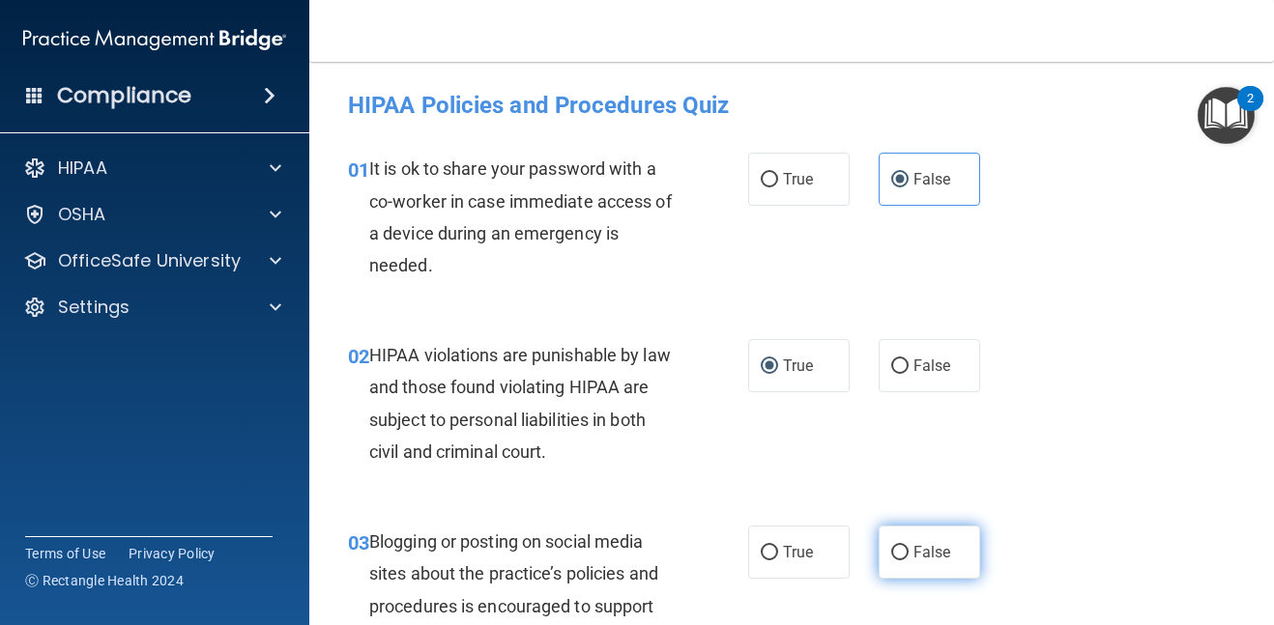
click at [904, 547] on input "False" at bounding box center [899, 553] width 17 height 15
radio input "true"
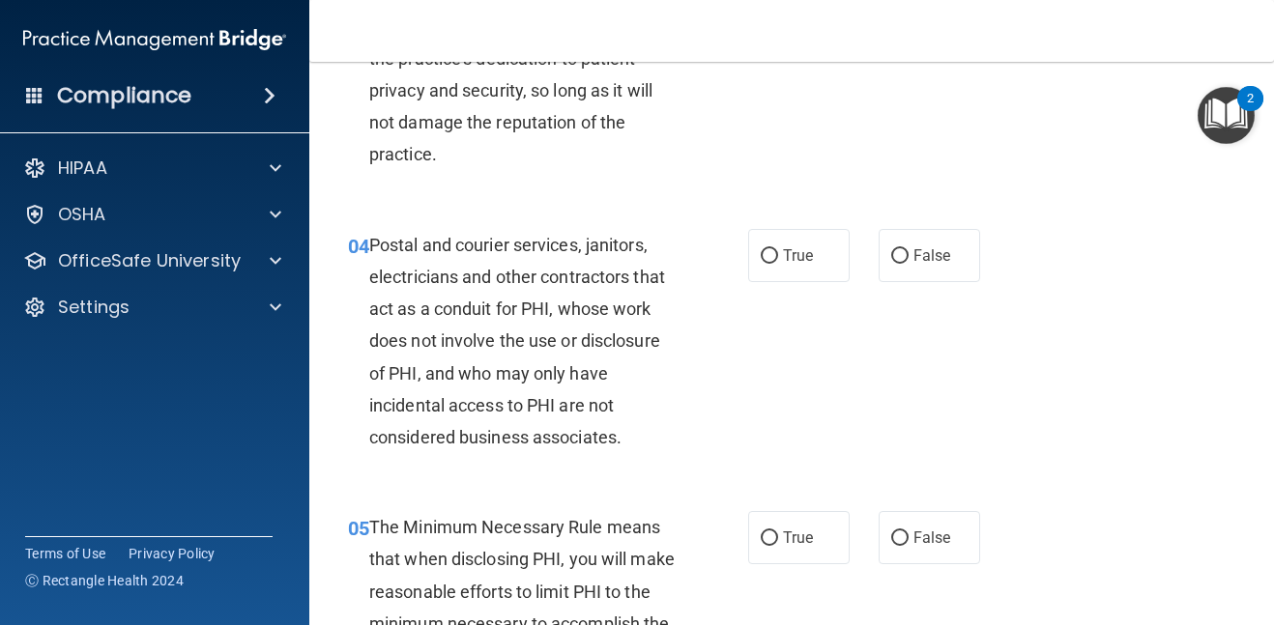
scroll to position [619, 0]
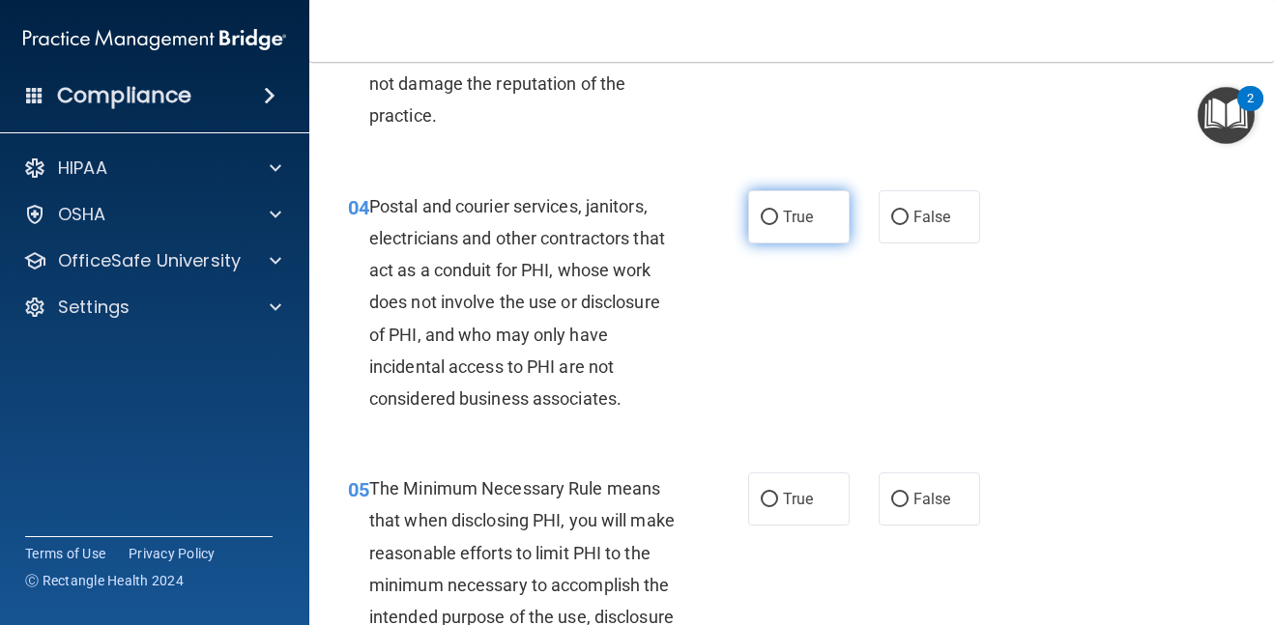
click at [771, 221] on input "True" at bounding box center [769, 218] width 17 height 15
radio input "true"
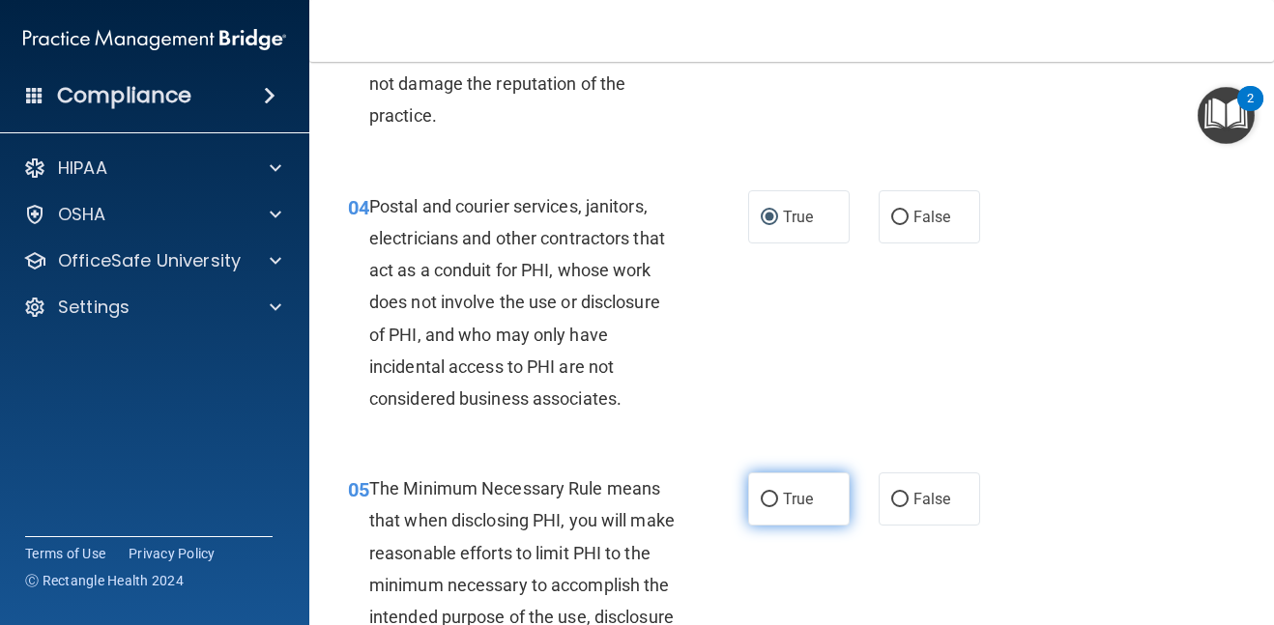
click at [771, 504] on input "True" at bounding box center [769, 500] width 17 height 15
radio input "true"
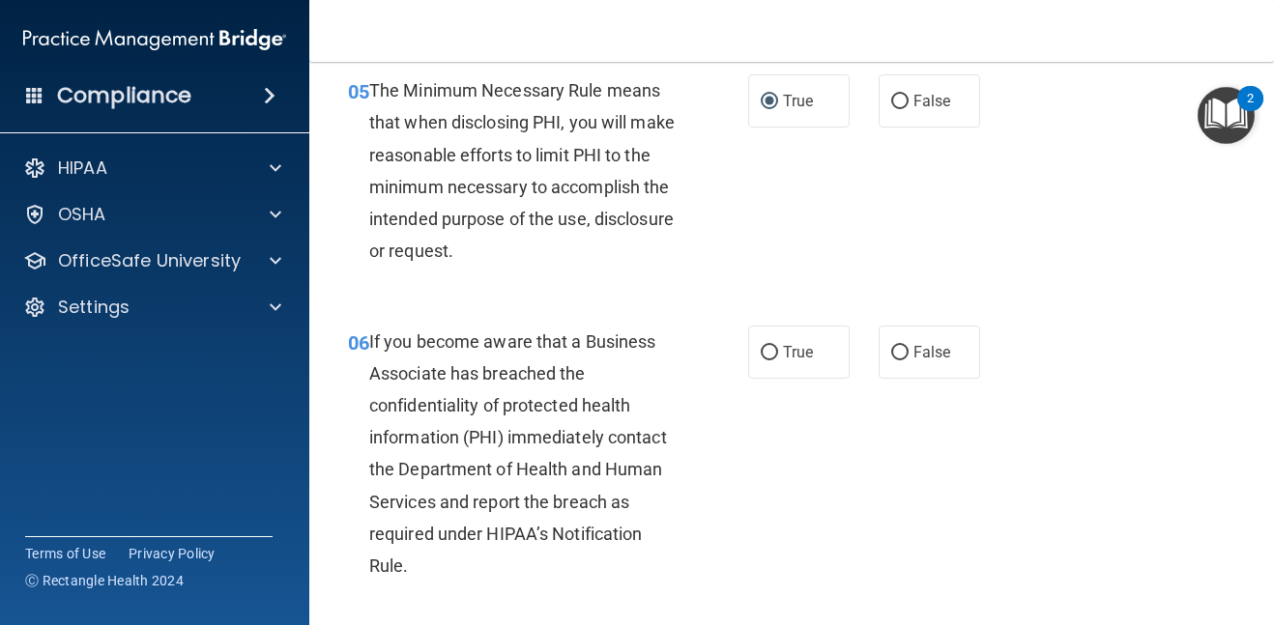
scroll to position [1083, 0]
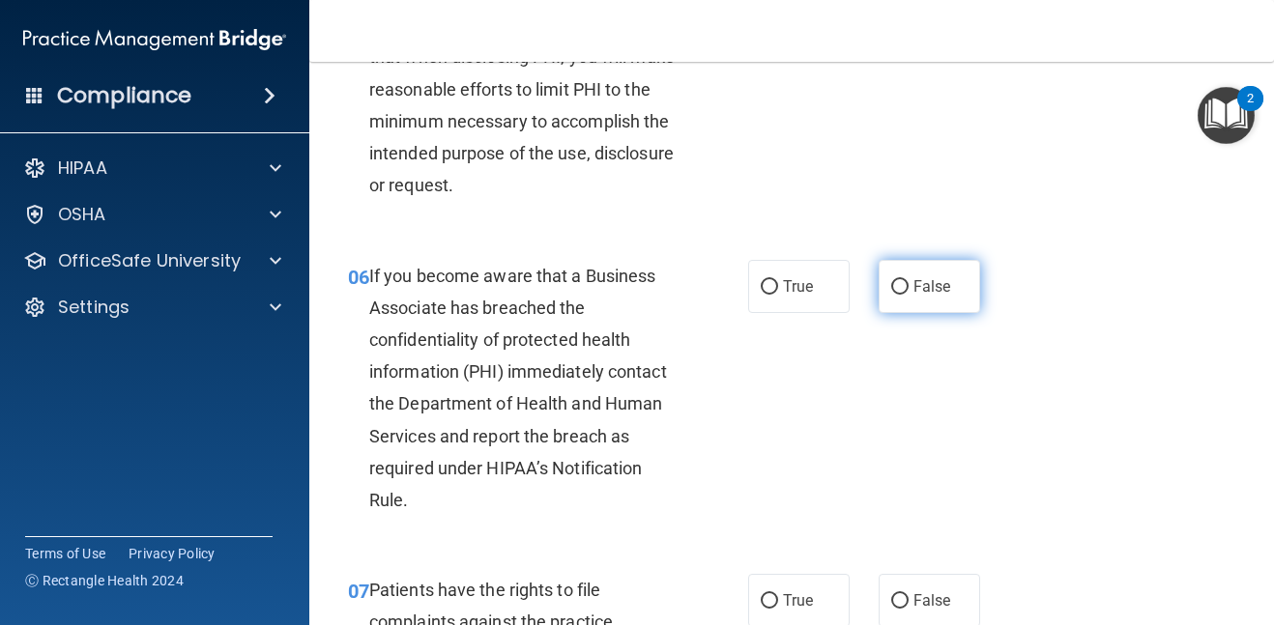
click at [944, 287] on span "False" at bounding box center [933, 286] width 38 height 18
click at [909, 287] on input "False" at bounding box center [899, 287] width 17 height 15
radio input "true"
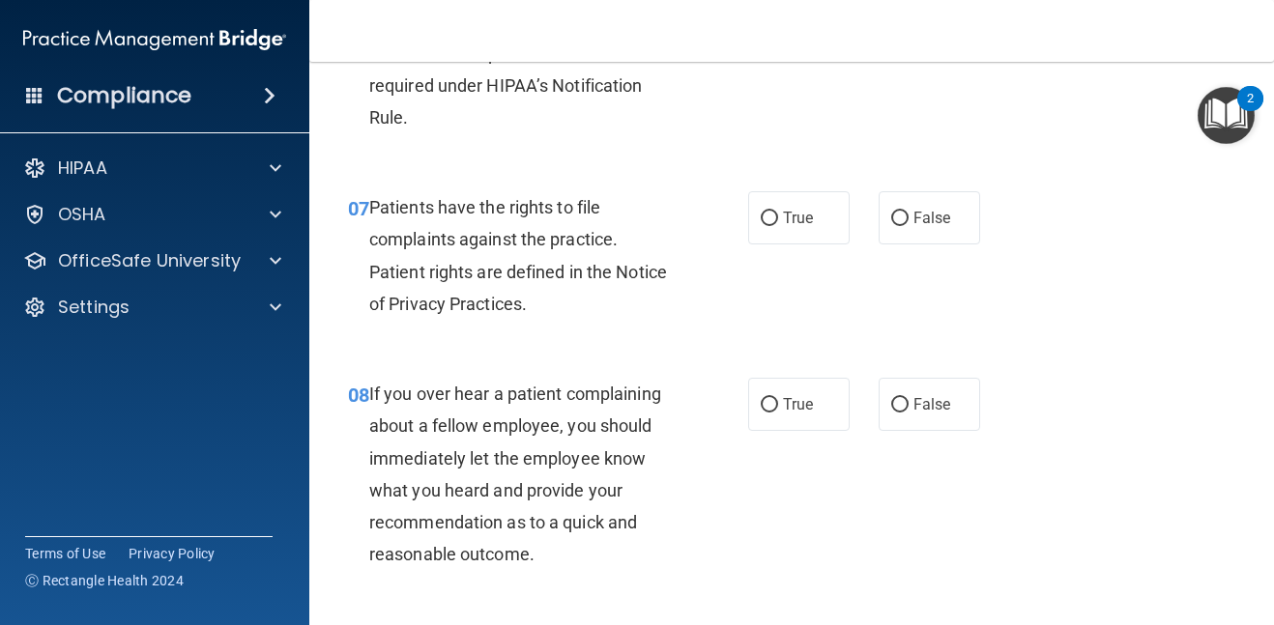
scroll to position [1469, 0]
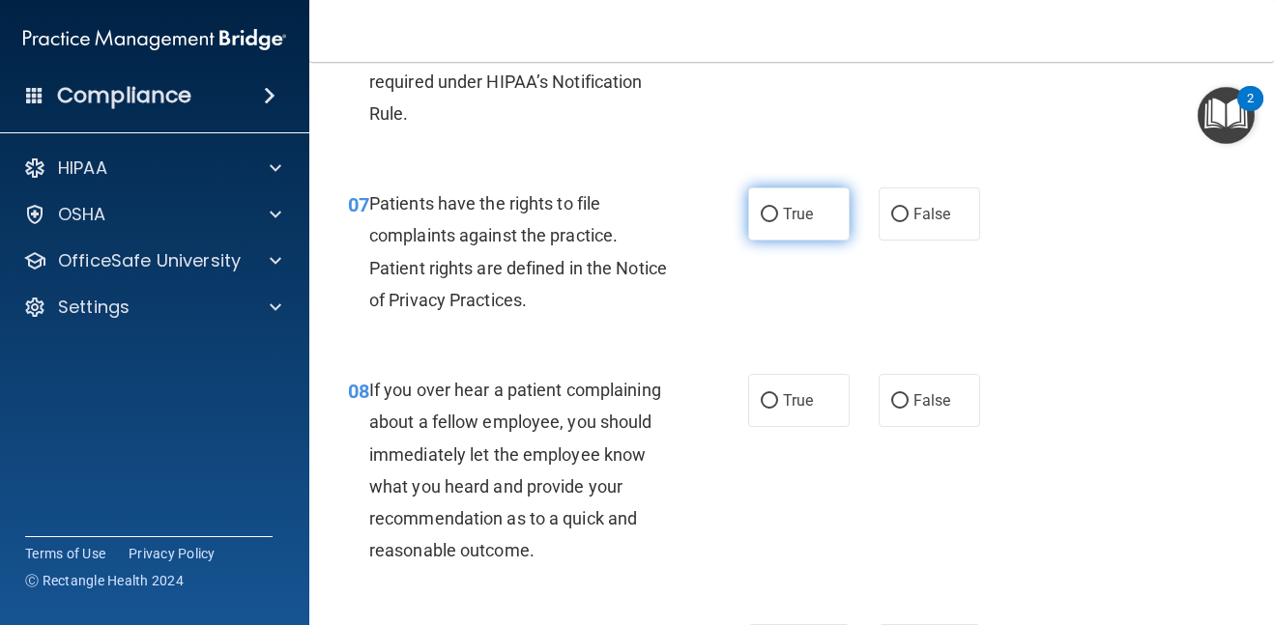
click at [771, 214] on input "True" at bounding box center [769, 215] width 17 height 15
radio input "true"
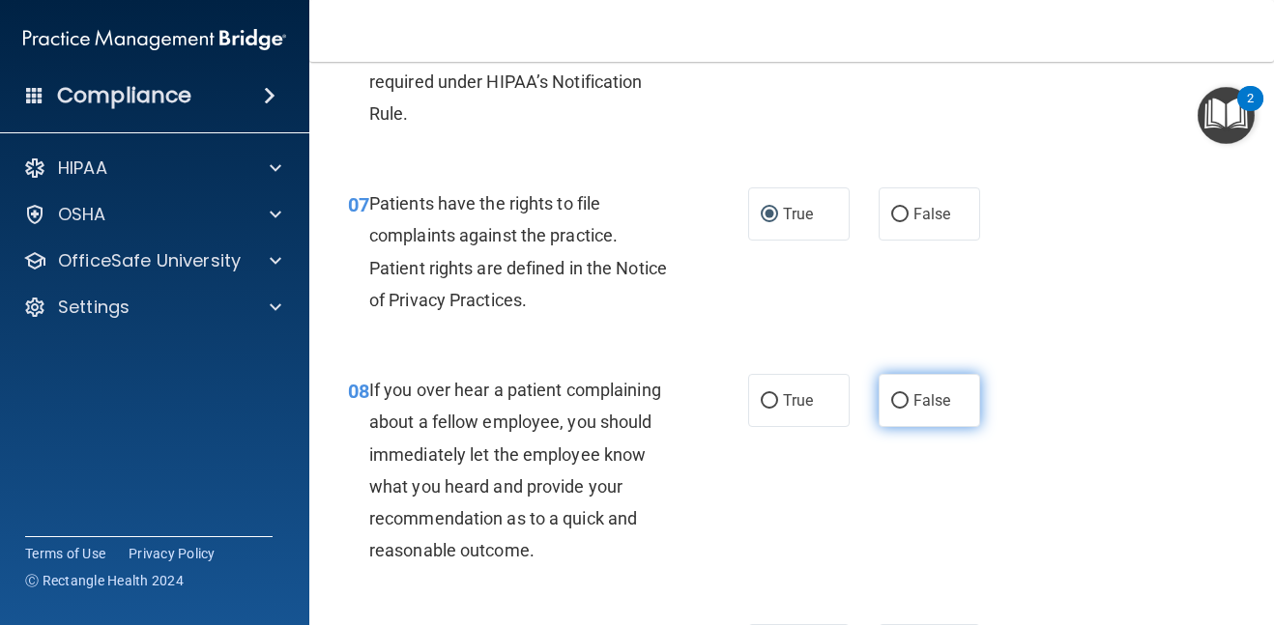
click at [939, 397] on span "False" at bounding box center [933, 401] width 38 height 18
click at [909, 397] on input "False" at bounding box center [899, 401] width 17 height 15
radio input "true"
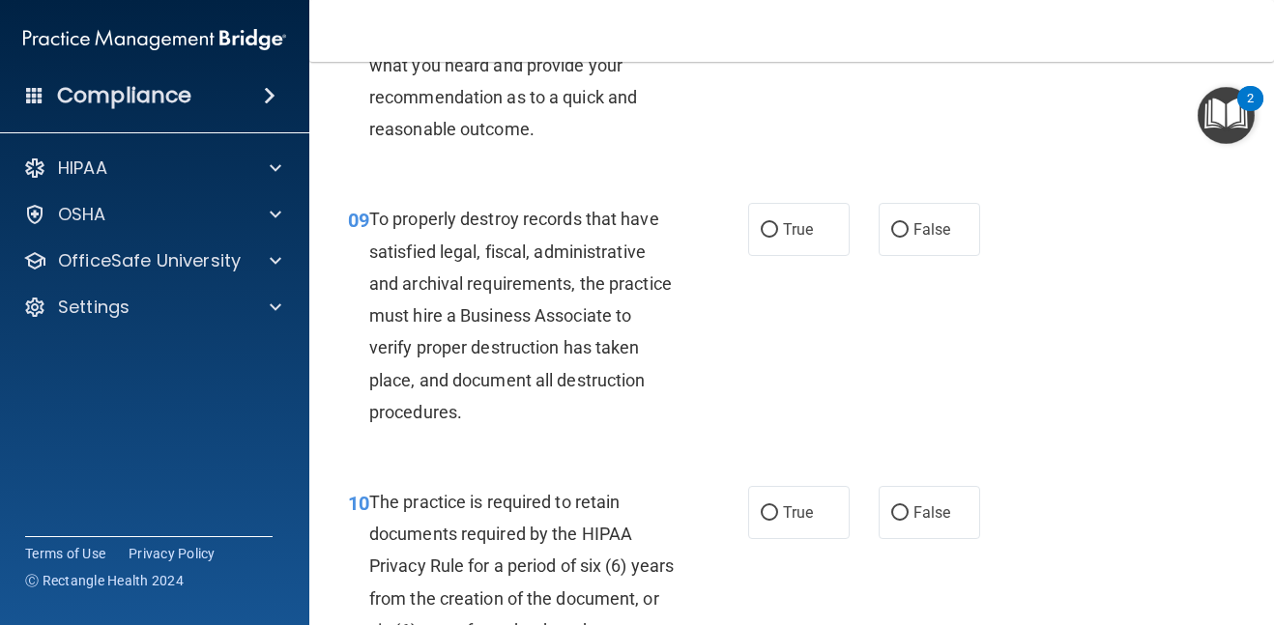
scroll to position [1895, 0]
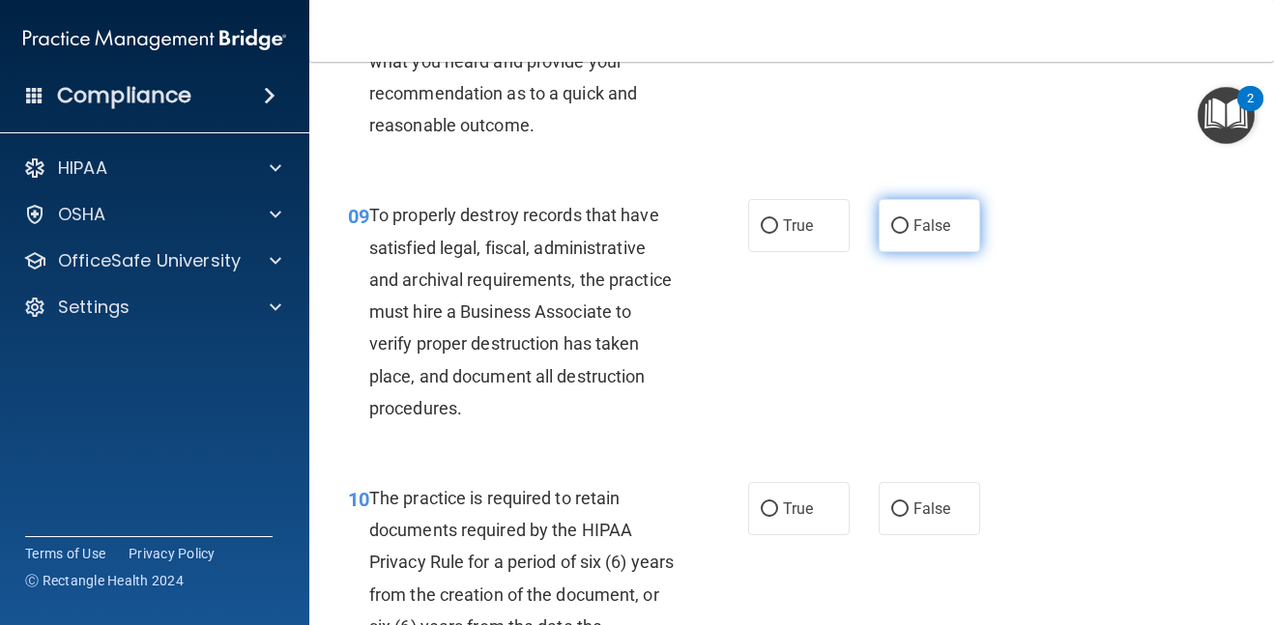
click at [923, 230] on span "False" at bounding box center [933, 226] width 38 height 18
click at [909, 230] on input "False" at bounding box center [899, 226] width 17 height 15
radio input "true"
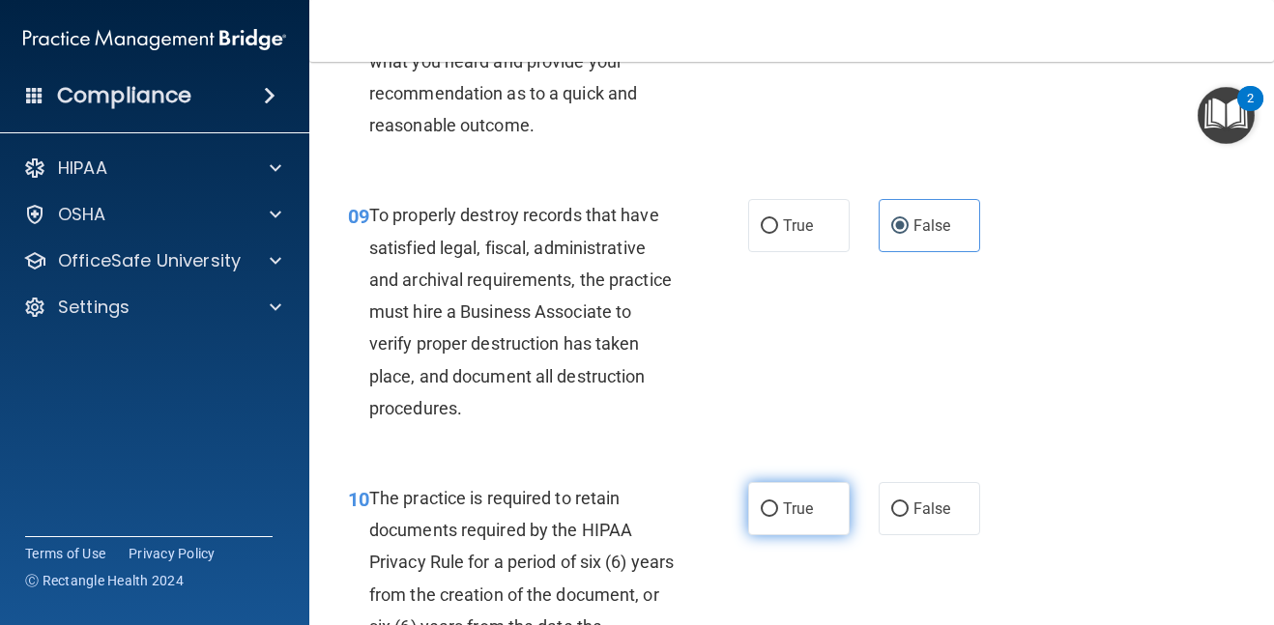
click at [783, 508] on span "True" at bounding box center [798, 509] width 30 height 18
click at [778, 508] on input "True" at bounding box center [769, 510] width 17 height 15
radio input "true"
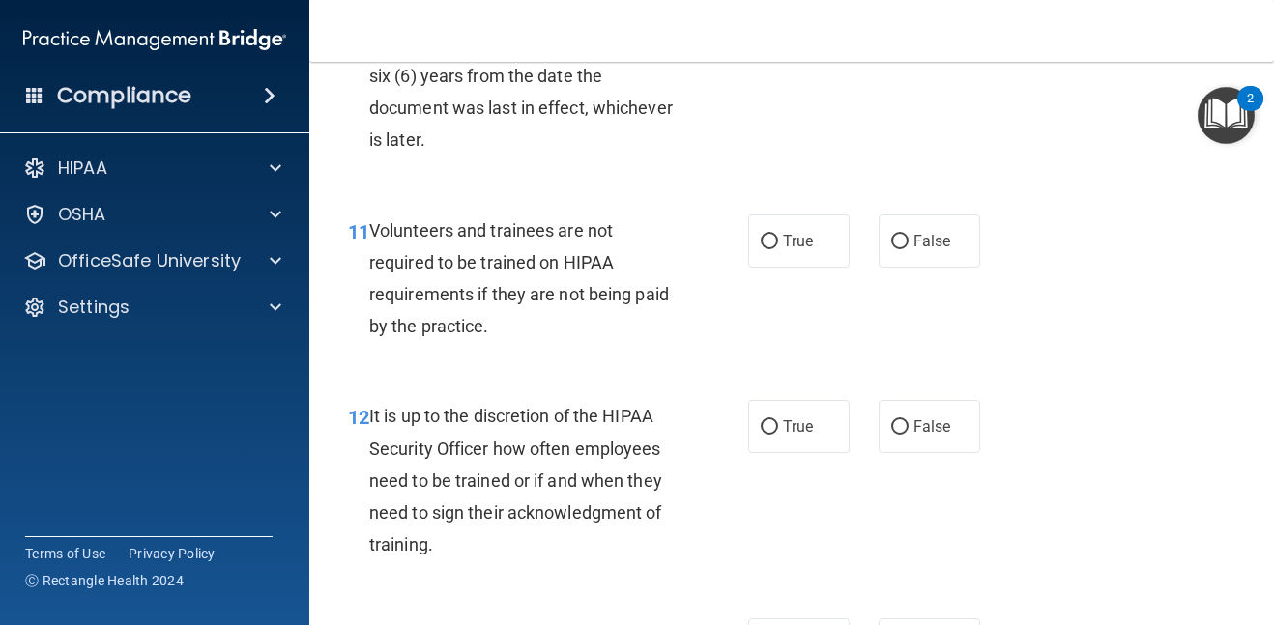
scroll to position [2475, 0]
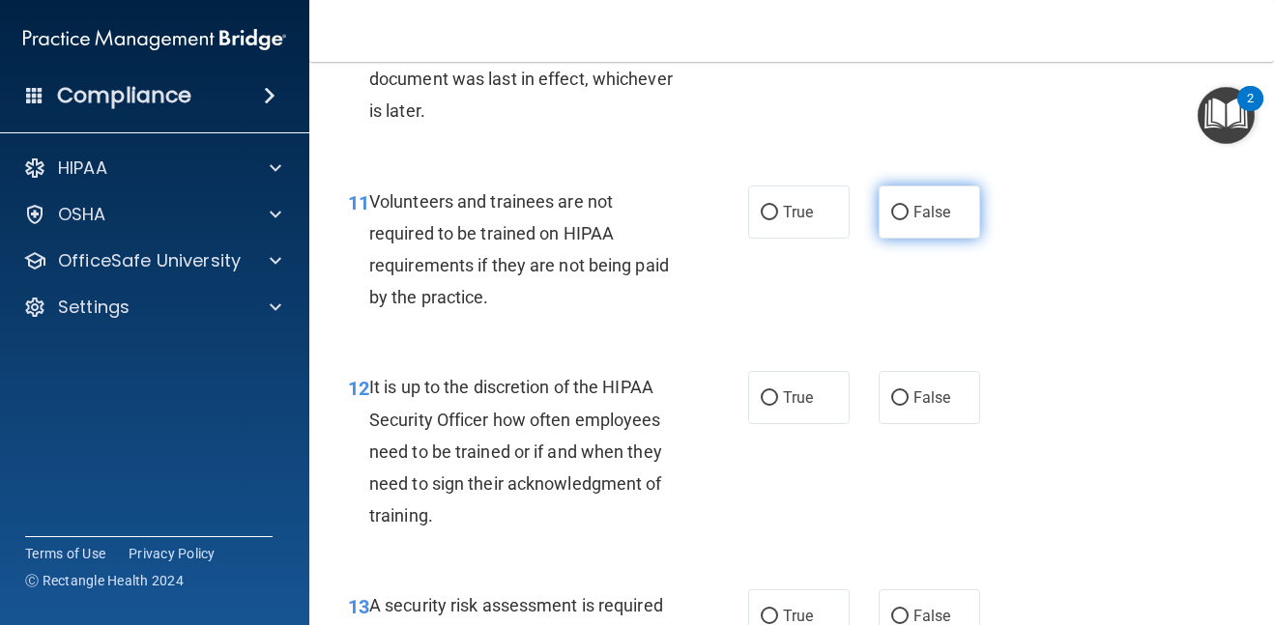
click at [905, 217] on input "False" at bounding box center [899, 213] width 17 height 15
radio input "true"
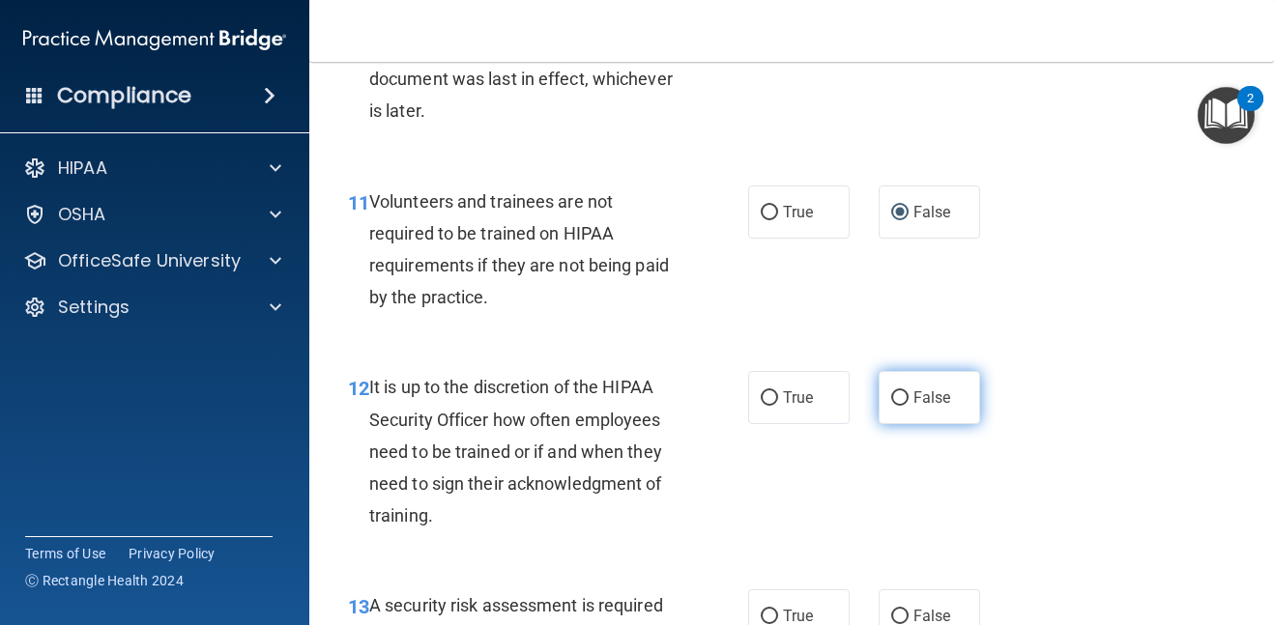
click at [914, 400] on span "False" at bounding box center [933, 398] width 38 height 18
click at [909, 400] on input "False" at bounding box center [899, 399] width 17 height 15
radio input "true"
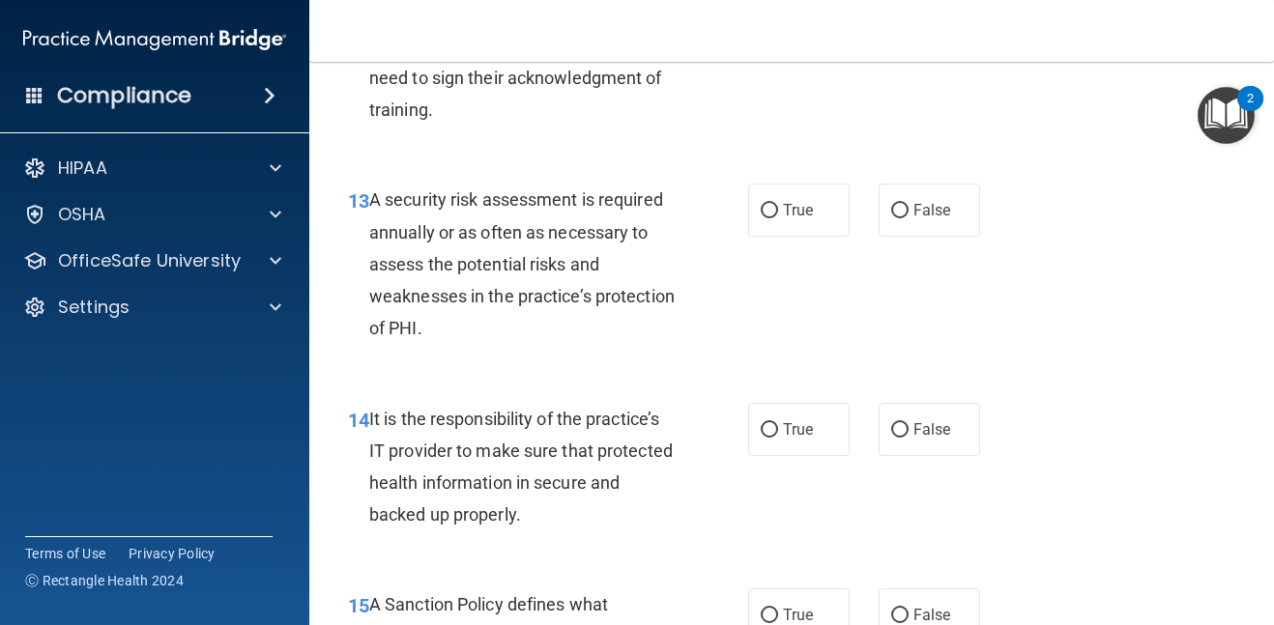
scroll to position [2900, 0]
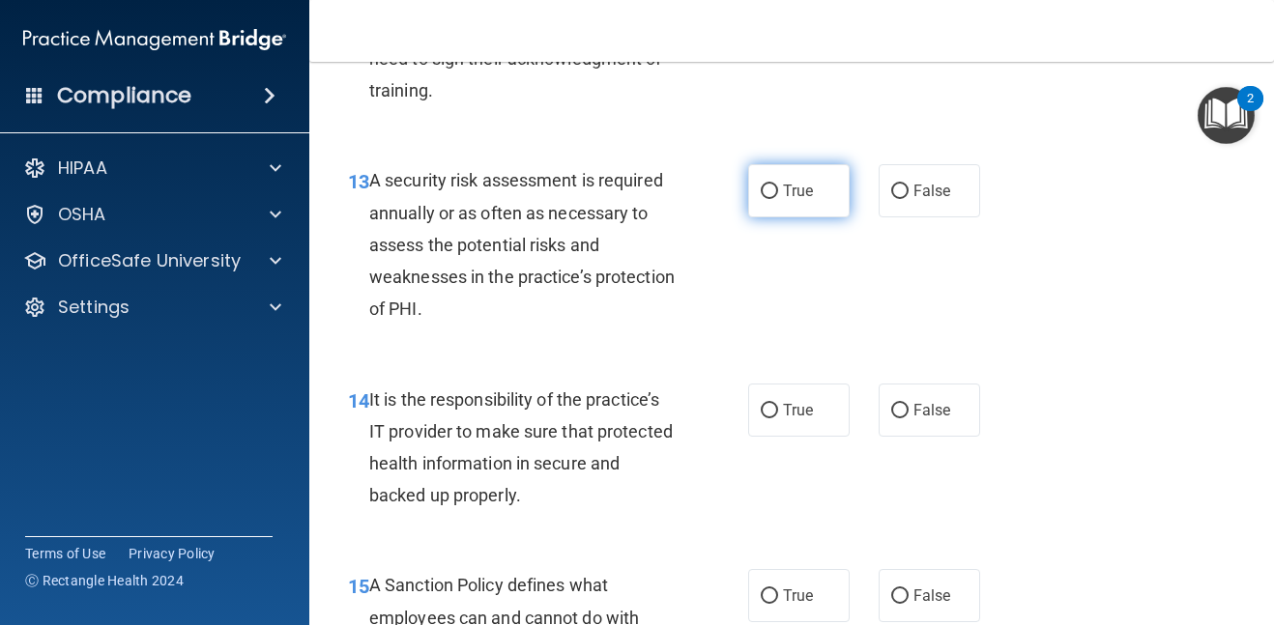
click at [784, 193] on span "True" at bounding box center [798, 191] width 30 height 18
click at [778, 193] on input "True" at bounding box center [769, 192] width 17 height 15
radio input "true"
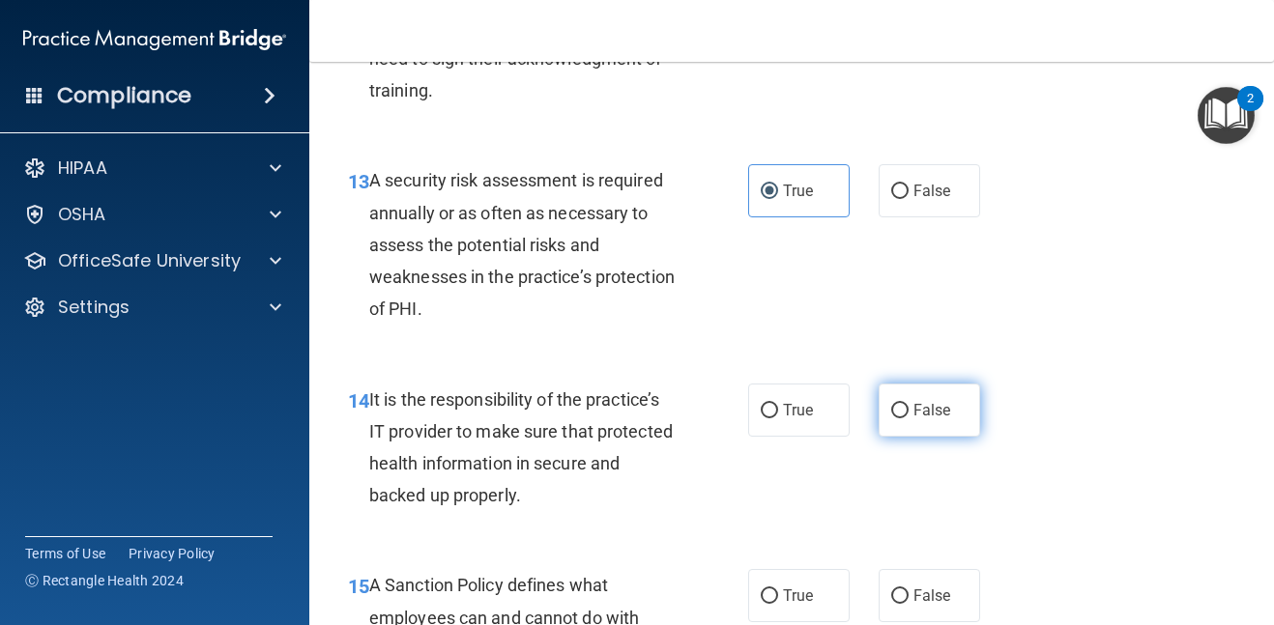
click at [957, 411] on label "False" at bounding box center [930, 410] width 102 height 53
click at [909, 411] on input "False" at bounding box center [899, 411] width 17 height 15
radio input "true"
click at [924, 595] on span "False" at bounding box center [933, 596] width 38 height 18
click at [909, 595] on input "False" at bounding box center [899, 597] width 17 height 15
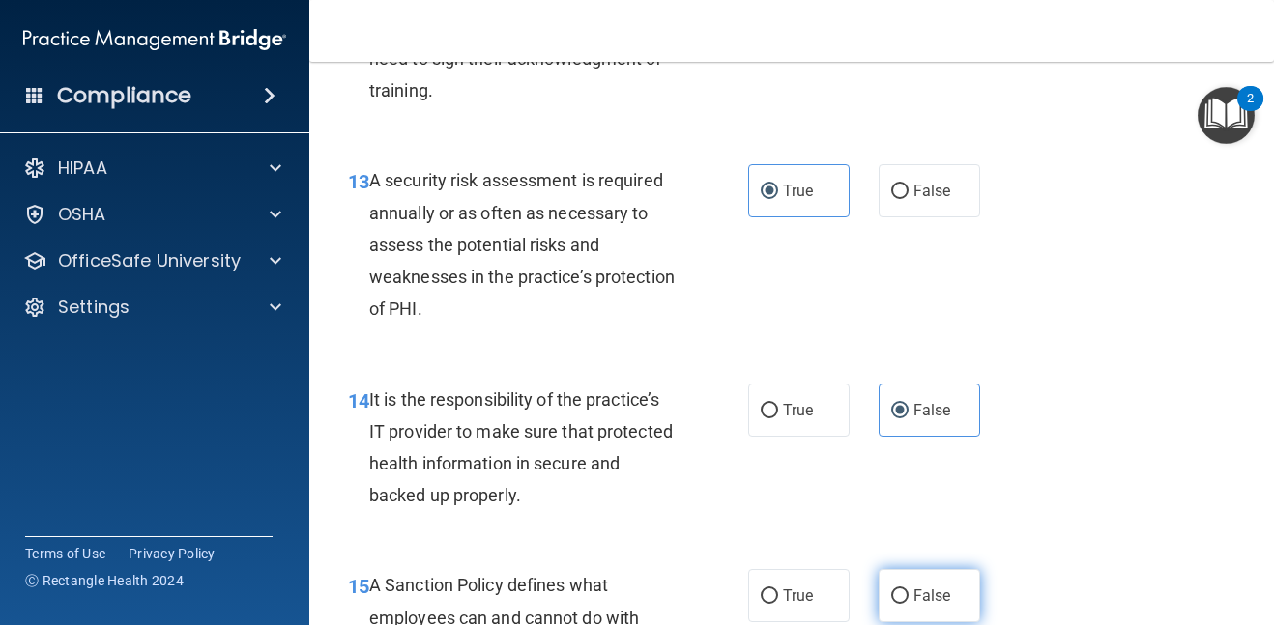
radio input "true"
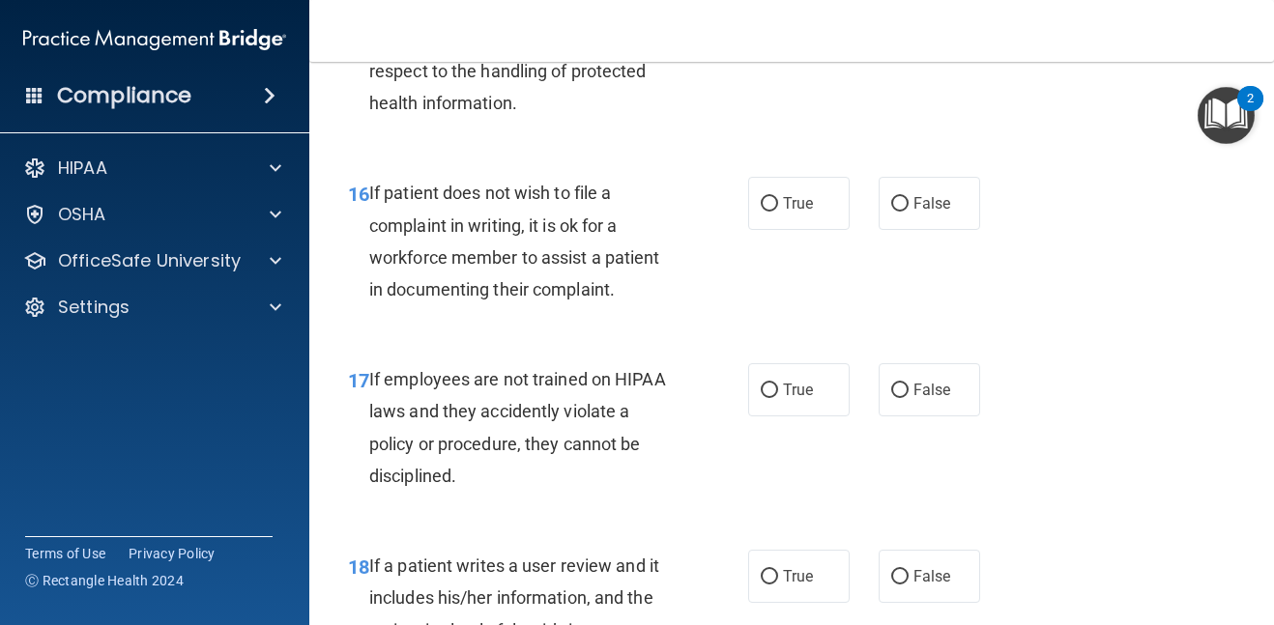
scroll to position [3519, 0]
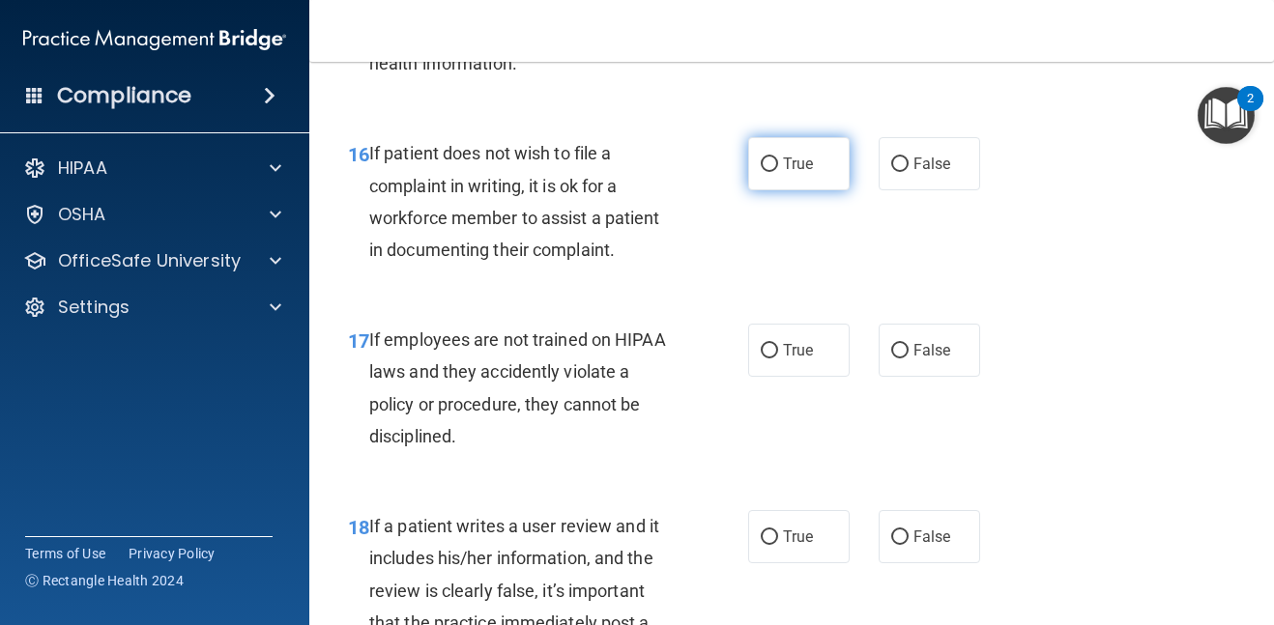
click at [801, 173] on label "True" at bounding box center [799, 163] width 102 height 53
click at [778, 172] on input "True" at bounding box center [769, 165] width 17 height 15
radio input "true"
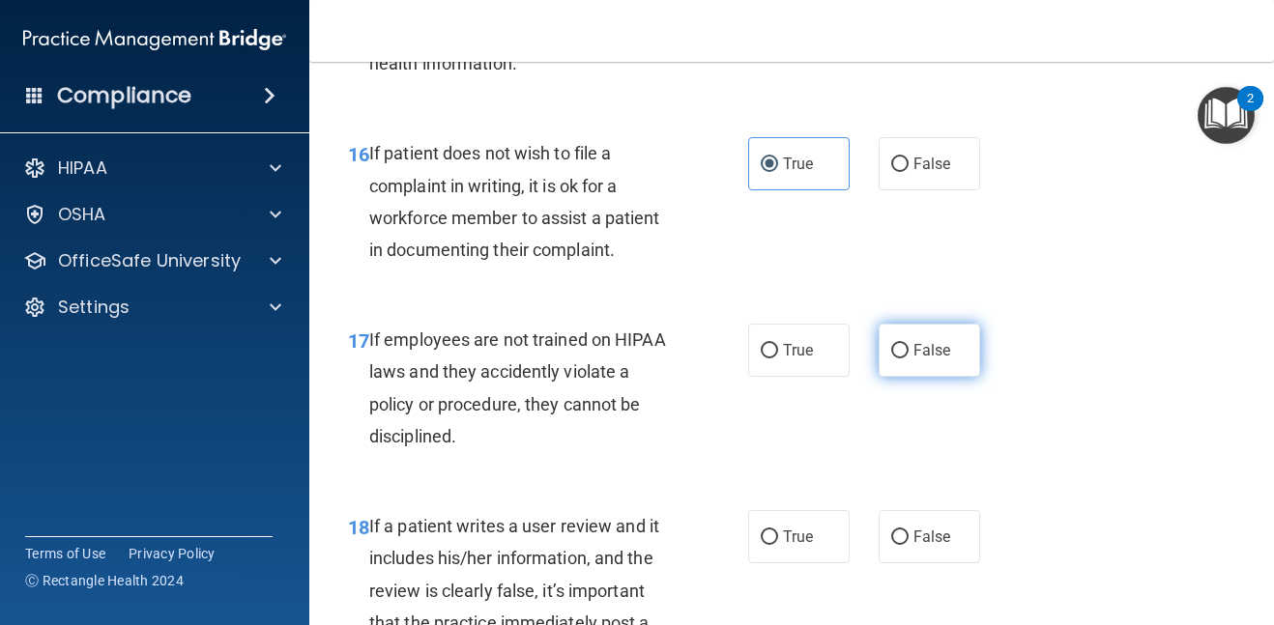
click at [940, 357] on span "False" at bounding box center [933, 350] width 38 height 18
click at [909, 357] on input "False" at bounding box center [899, 351] width 17 height 15
radio input "true"
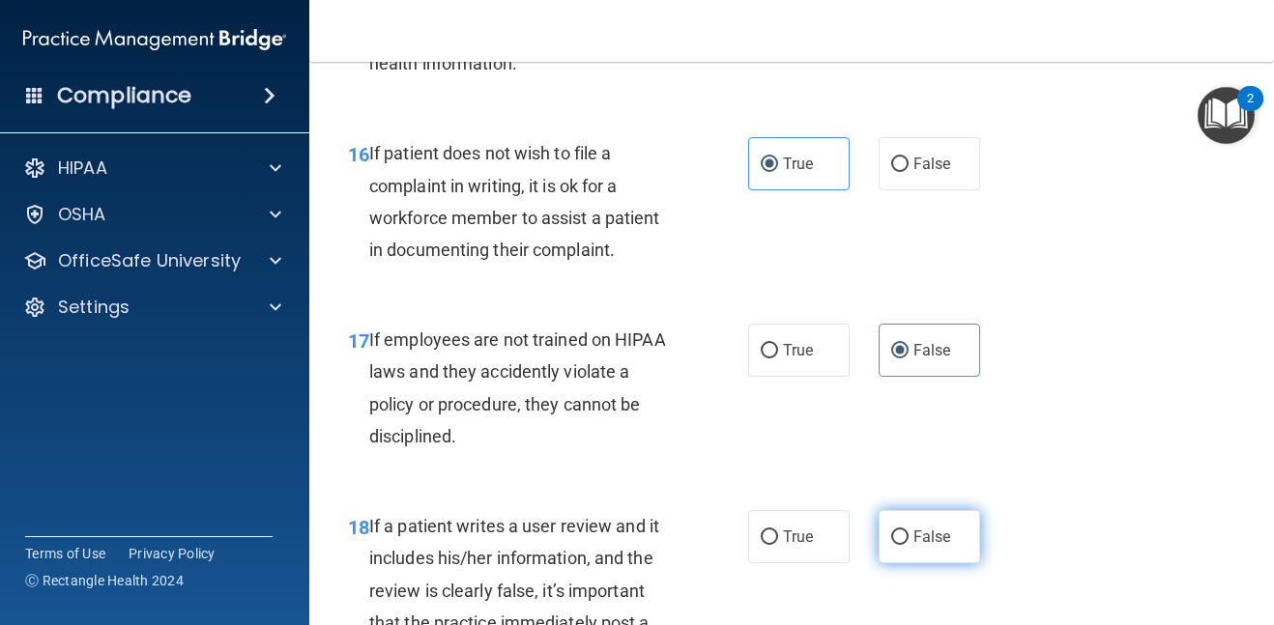
click at [929, 540] on span "False" at bounding box center [933, 537] width 38 height 18
click at [909, 540] on input "False" at bounding box center [899, 538] width 17 height 15
radio input "true"
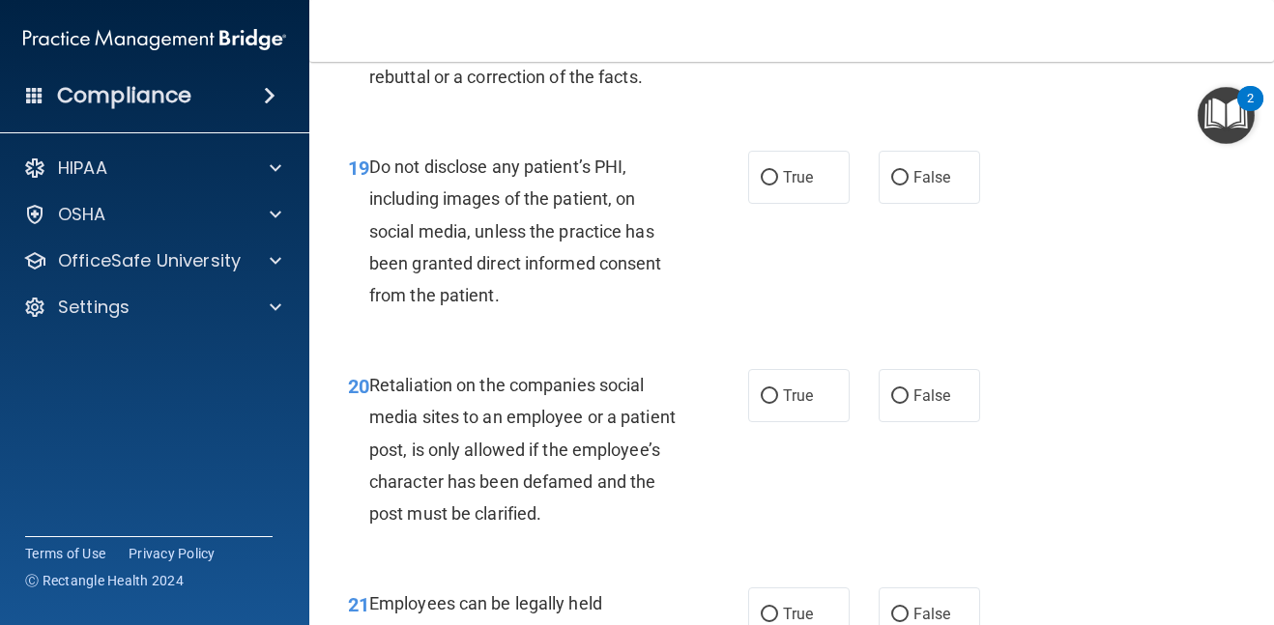
scroll to position [4099, 0]
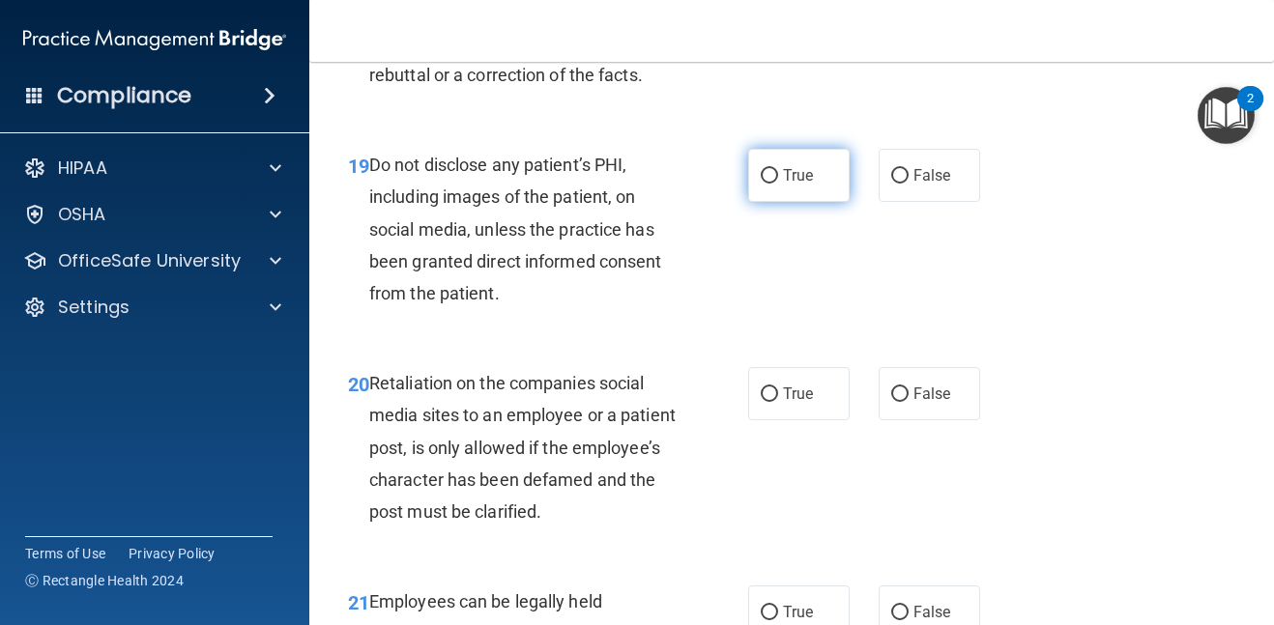
click at [792, 169] on span "True" at bounding box center [798, 175] width 30 height 18
click at [778, 169] on input "True" at bounding box center [769, 176] width 17 height 15
radio input "true"
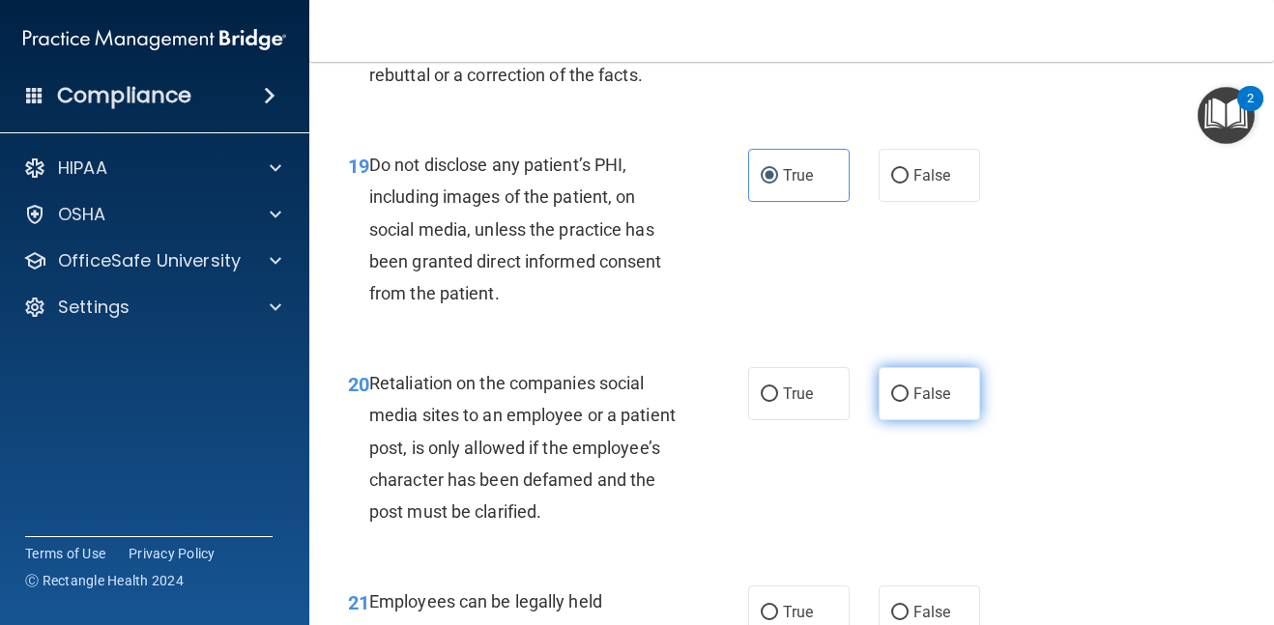
click at [932, 394] on span "False" at bounding box center [933, 394] width 38 height 18
click at [909, 394] on input "False" at bounding box center [899, 395] width 17 height 15
radio input "true"
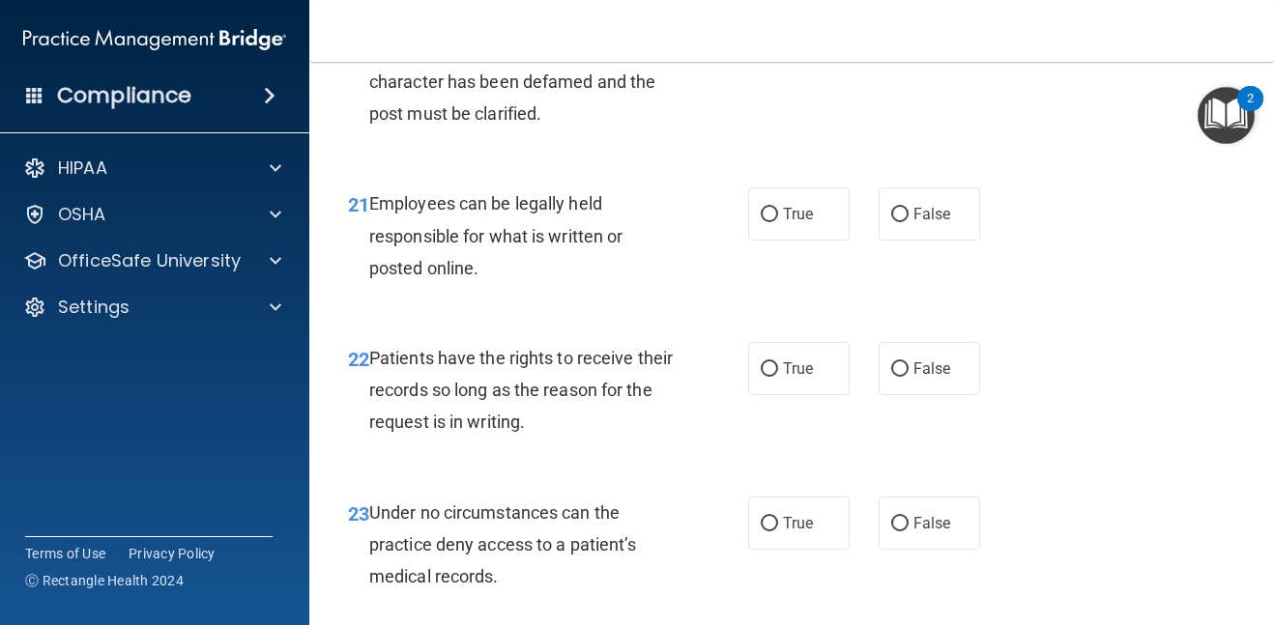
scroll to position [4524, 0]
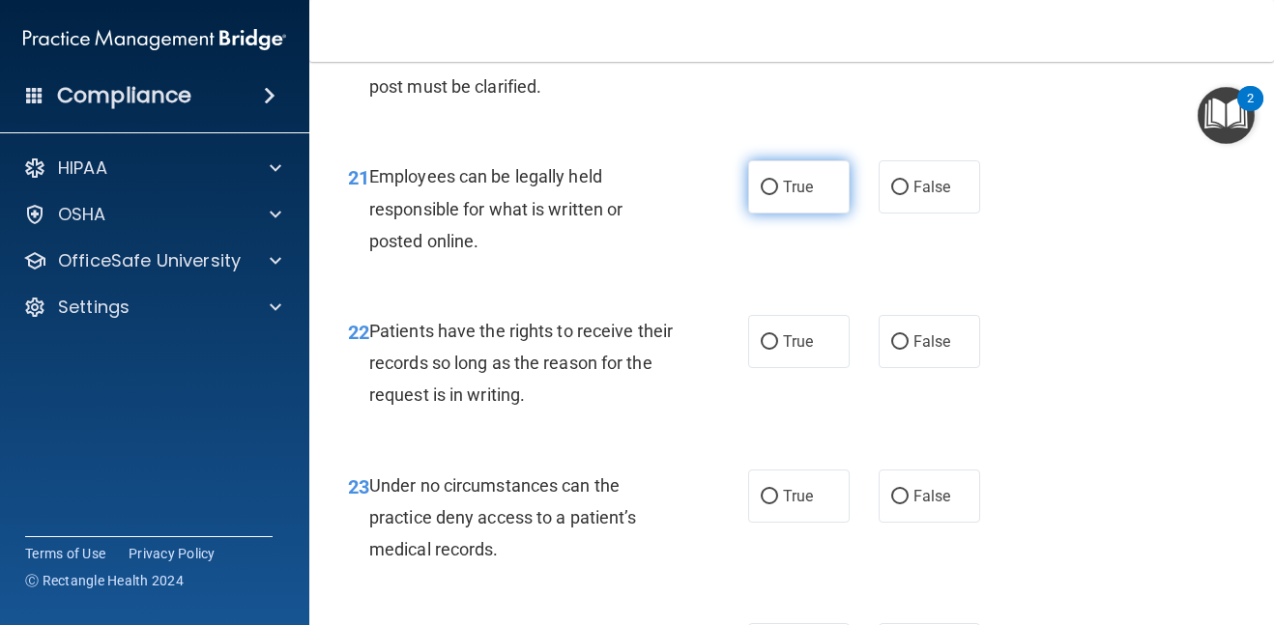
click at [795, 196] on span "True" at bounding box center [798, 187] width 30 height 18
click at [778, 195] on input "True" at bounding box center [769, 188] width 17 height 15
radio input "true"
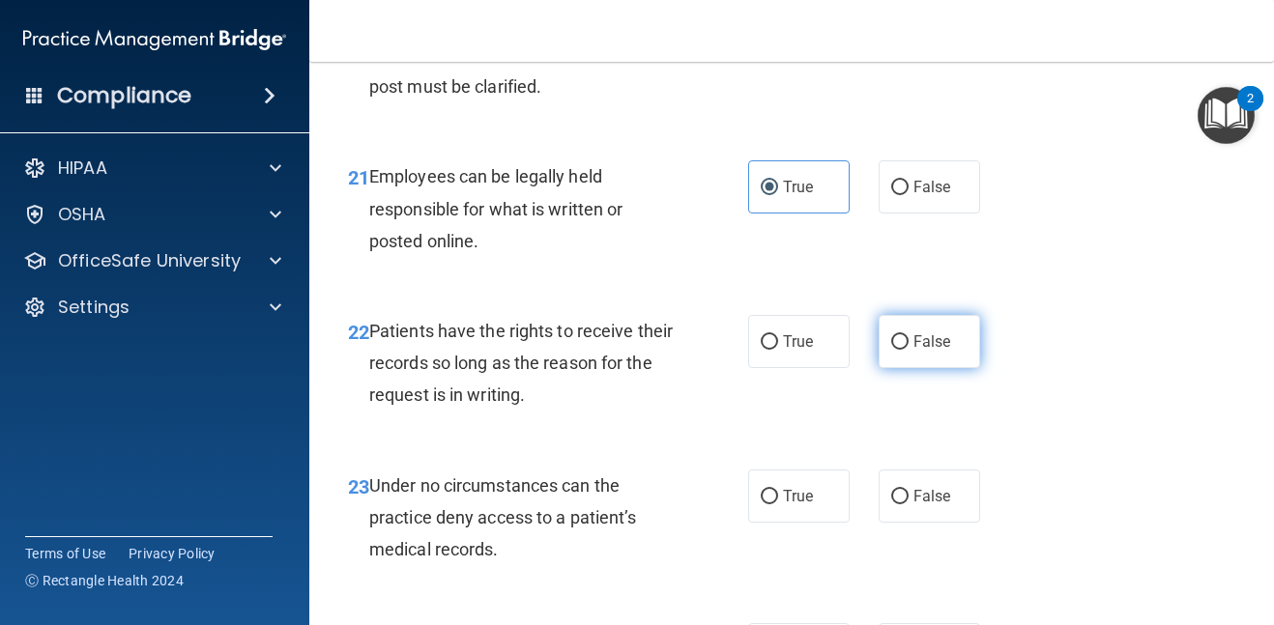
click at [923, 351] on span "False" at bounding box center [933, 342] width 38 height 18
click at [909, 350] on input "False" at bounding box center [899, 342] width 17 height 15
radio input "true"
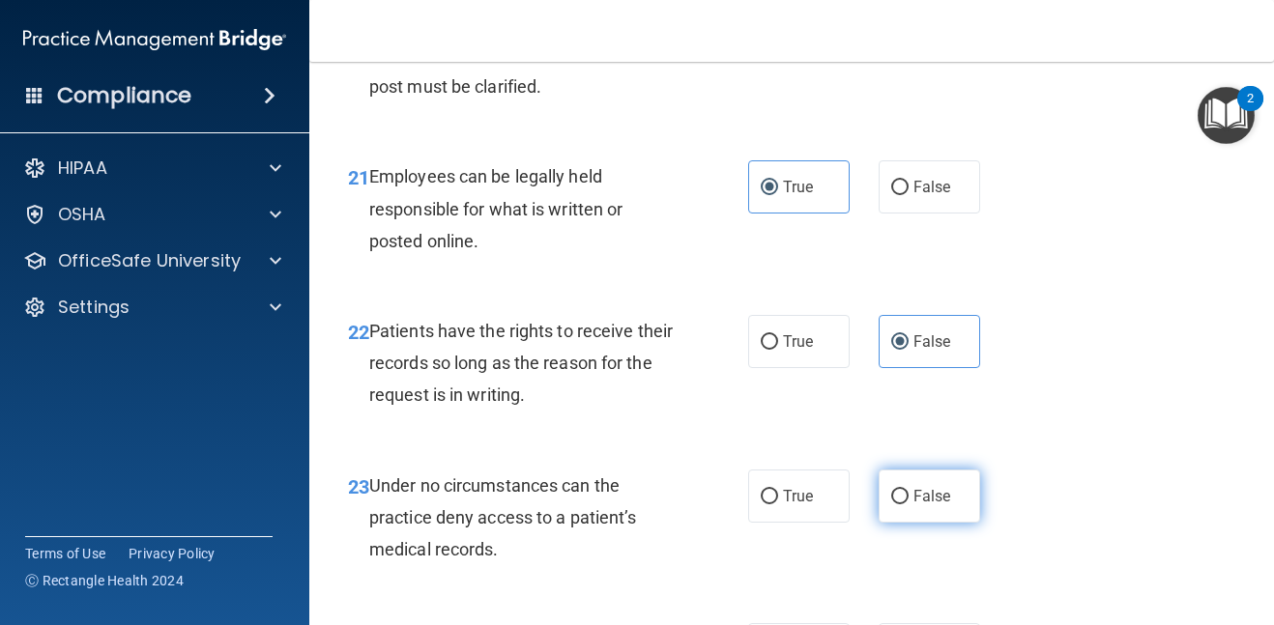
click at [918, 506] on span "False" at bounding box center [933, 496] width 38 height 18
click at [909, 505] on input "False" at bounding box center [899, 497] width 17 height 15
radio input "true"
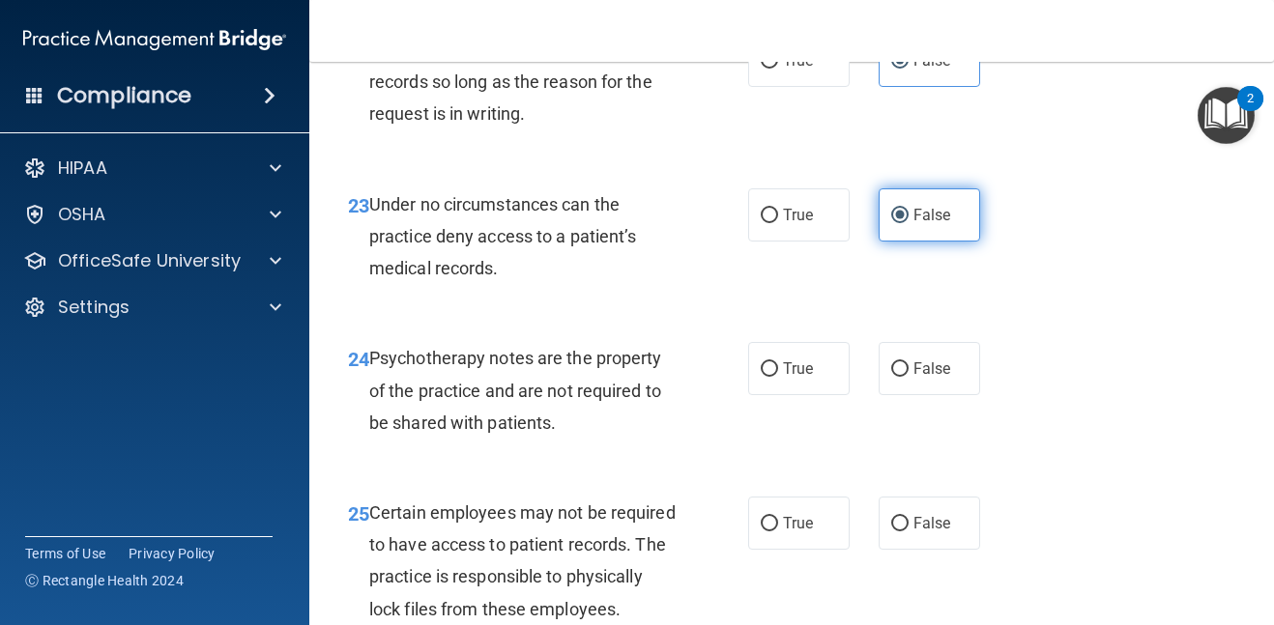
scroll to position [4949, 0]
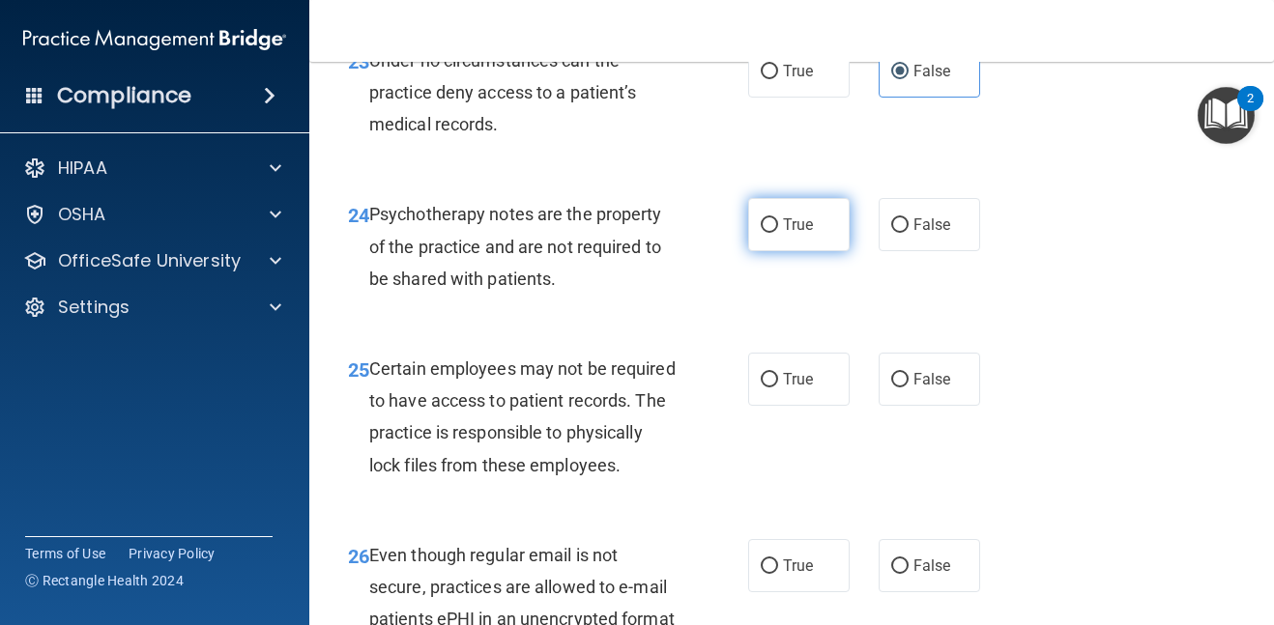
click at [786, 234] on span "True" at bounding box center [798, 225] width 30 height 18
click at [778, 233] on input "True" at bounding box center [769, 225] width 17 height 15
radio input "true"
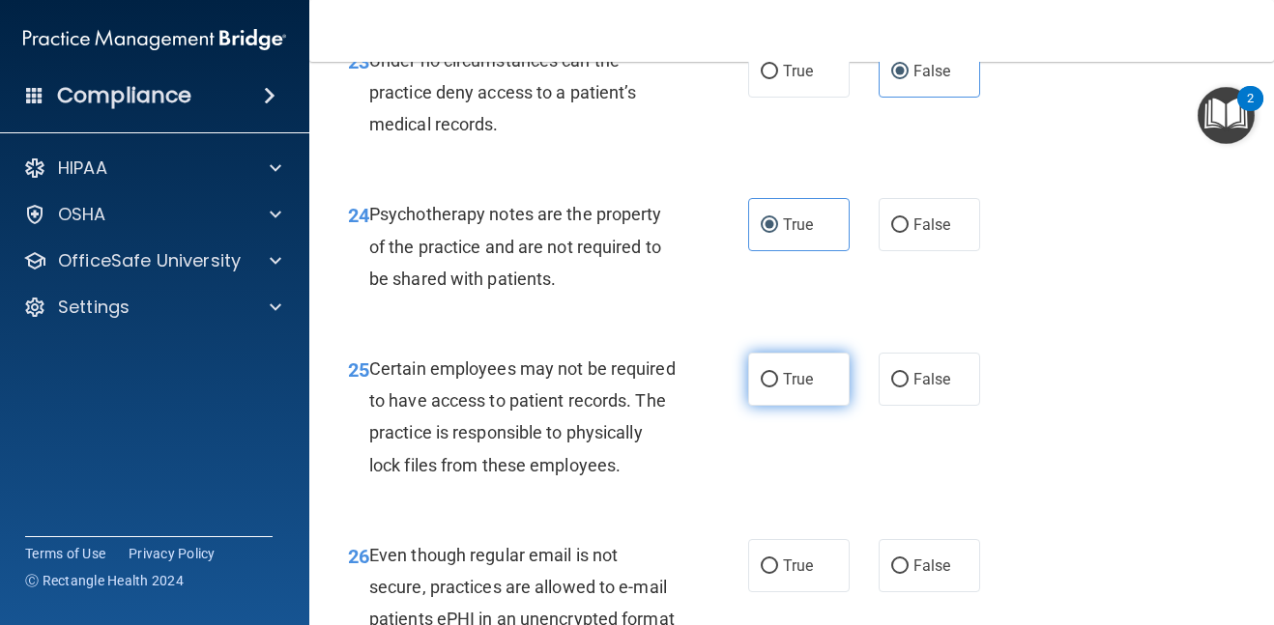
click at [793, 389] on span "True" at bounding box center [798, 379] width 30 height 18
click at [778, 388] on input "True" at bounding box center [769, 380] width 17 height 15
radio input "true"
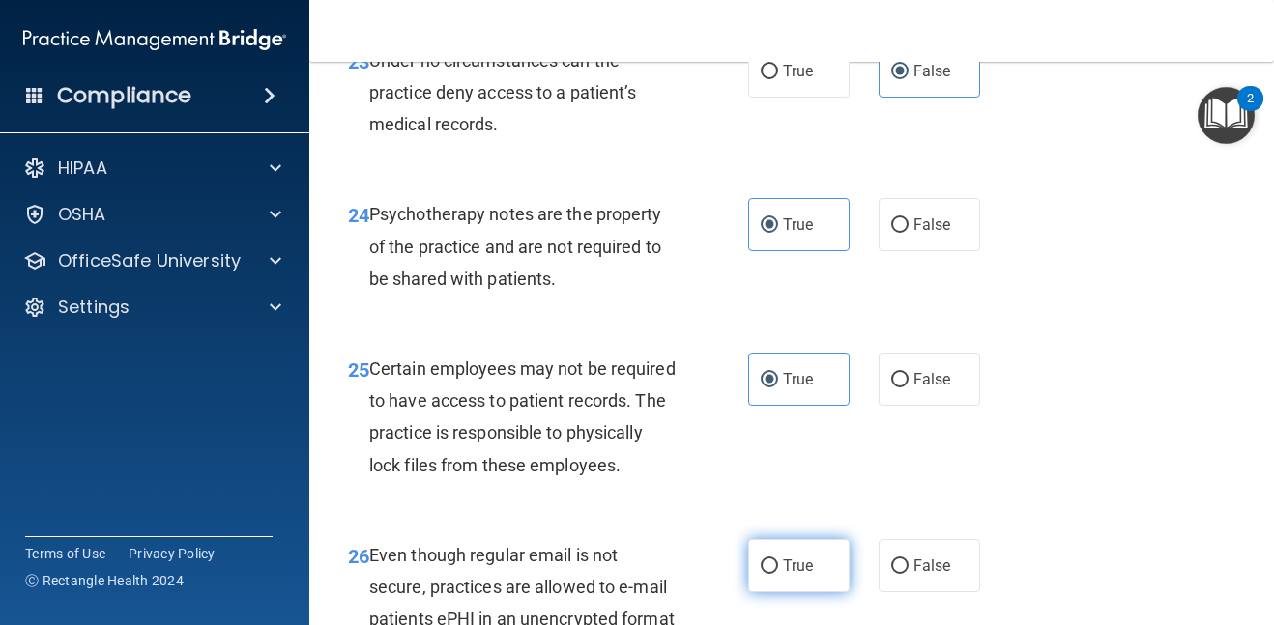
click at [792, 587] on label "True" at bounding box center [799, 565] width 102 height 53
click at [778, 574] on input "True" at bounding box center [769, 567] width 17 height 15
radio input "true"
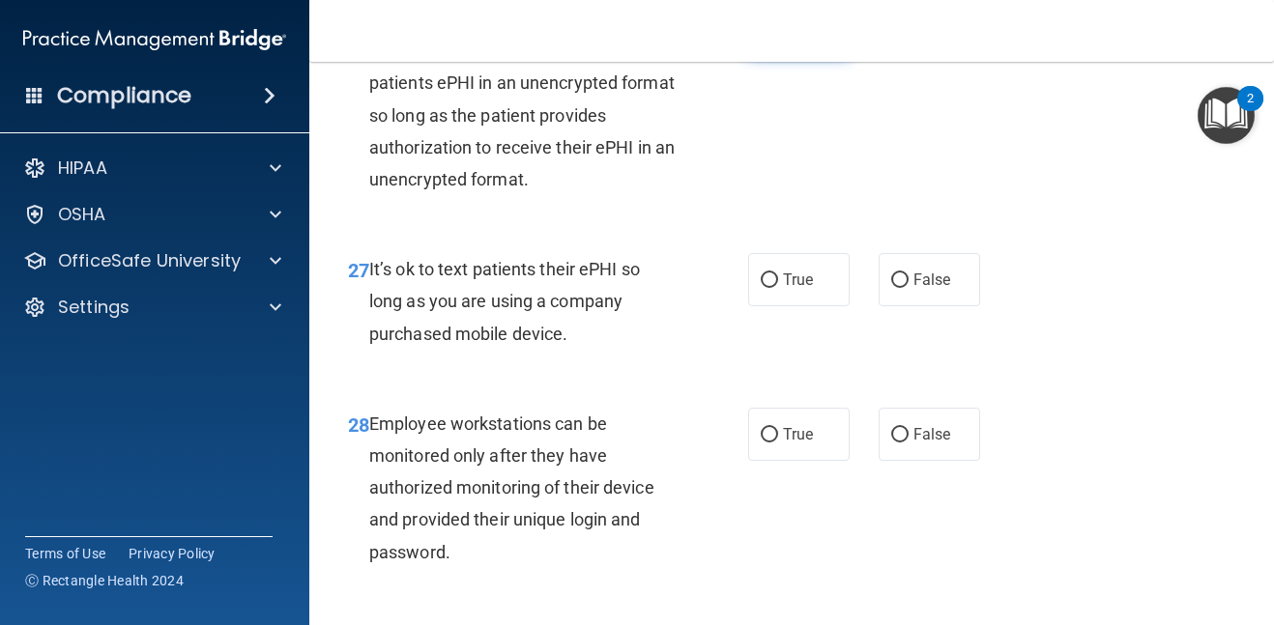
scroll to position [5491, 0]
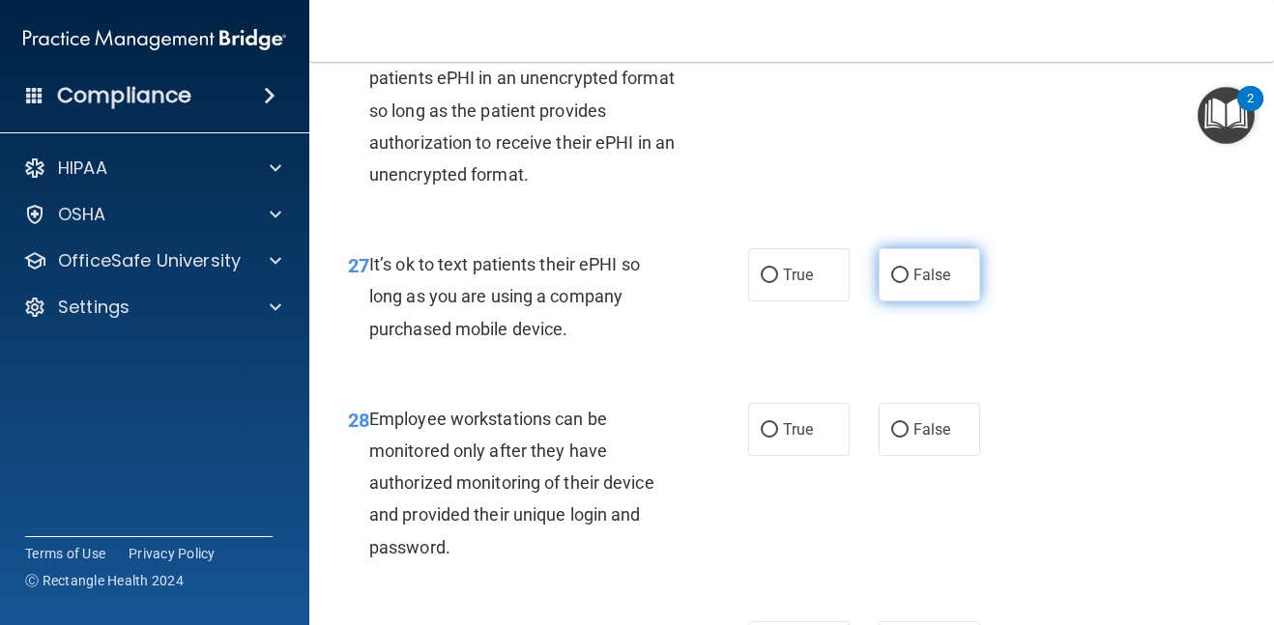
click at [912, 302] on label "False" at bounding box center [930, 274] width 102 height 53
click at [909, 283] on input "False" at bounding box center [899, 276] width 17 height 15
radio input "true"
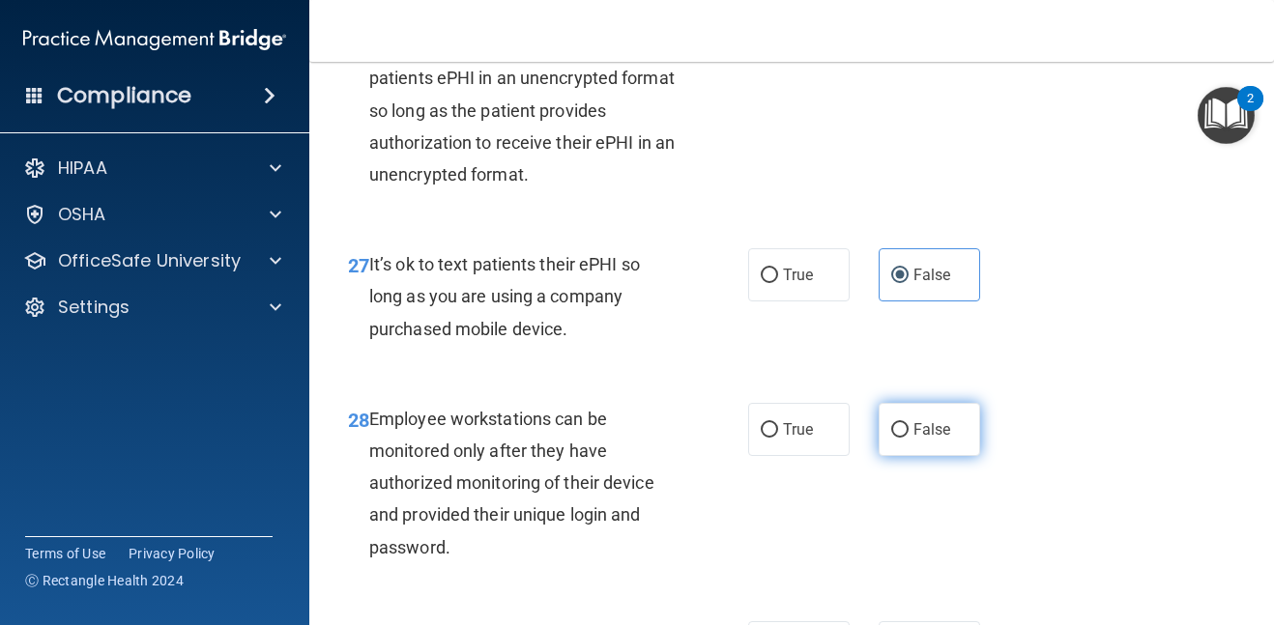
click at [944, 439] on span "False" at bounding box center [933, 430] width 38 height 18
click at [909, 438] on input "False" at bounding box center [899, 430] width 17 height 15
radio input "true"
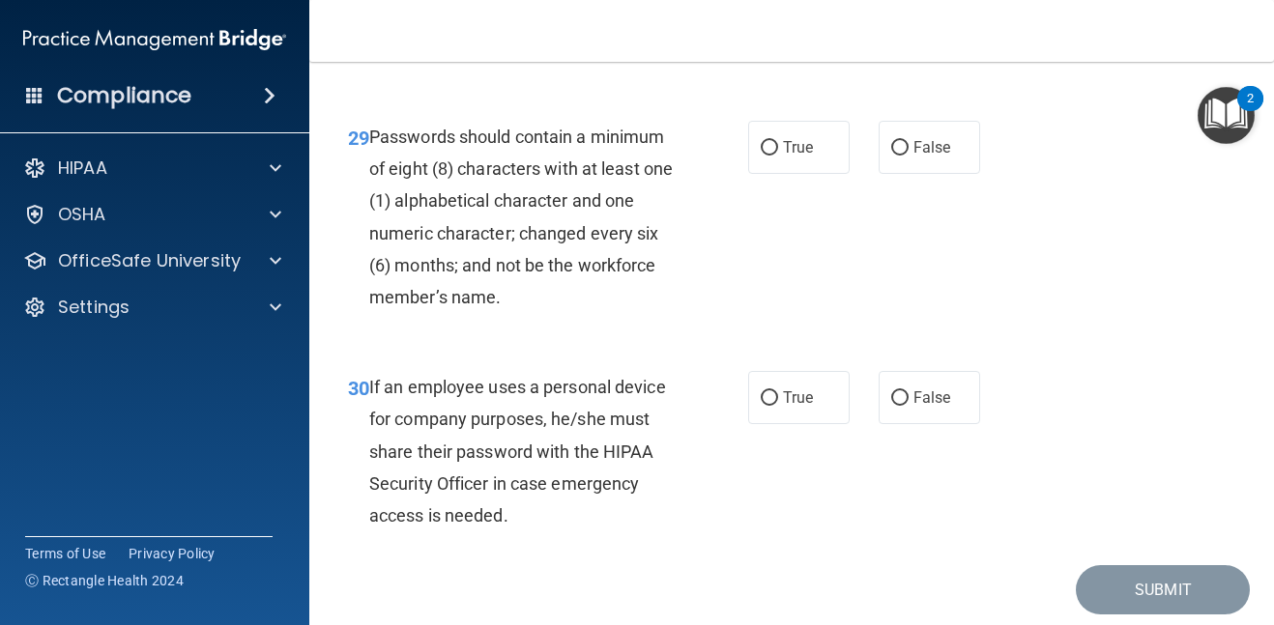
scroll to position [6032, 0]
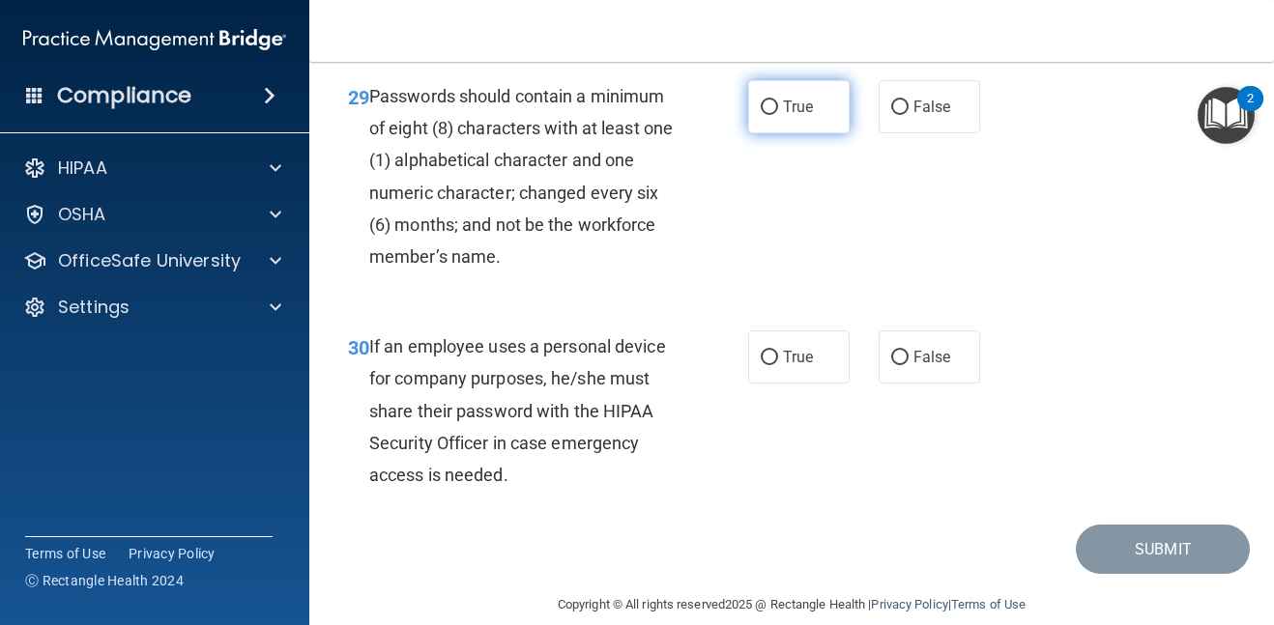
click at [817, 133] on label "True" at bounding box center [799, 106] width 102 height 53
click at [778, 115] on input "True" at bounding box center [769, 108] width 17 height 15
radio input "true"
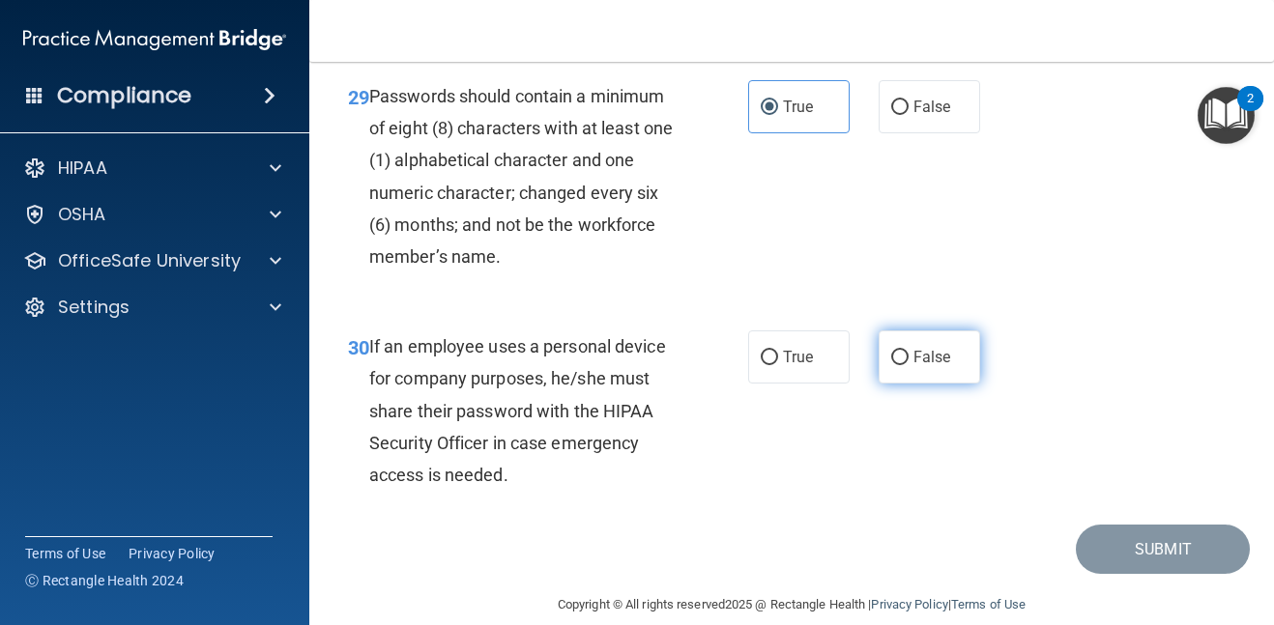
click at [925, 378] on label "False" at bounding box center [930, 357] width 102 height 53
click at [909, 365] on input "False" at bounding box center [899, 358] width 17 height 15
radio input "true"
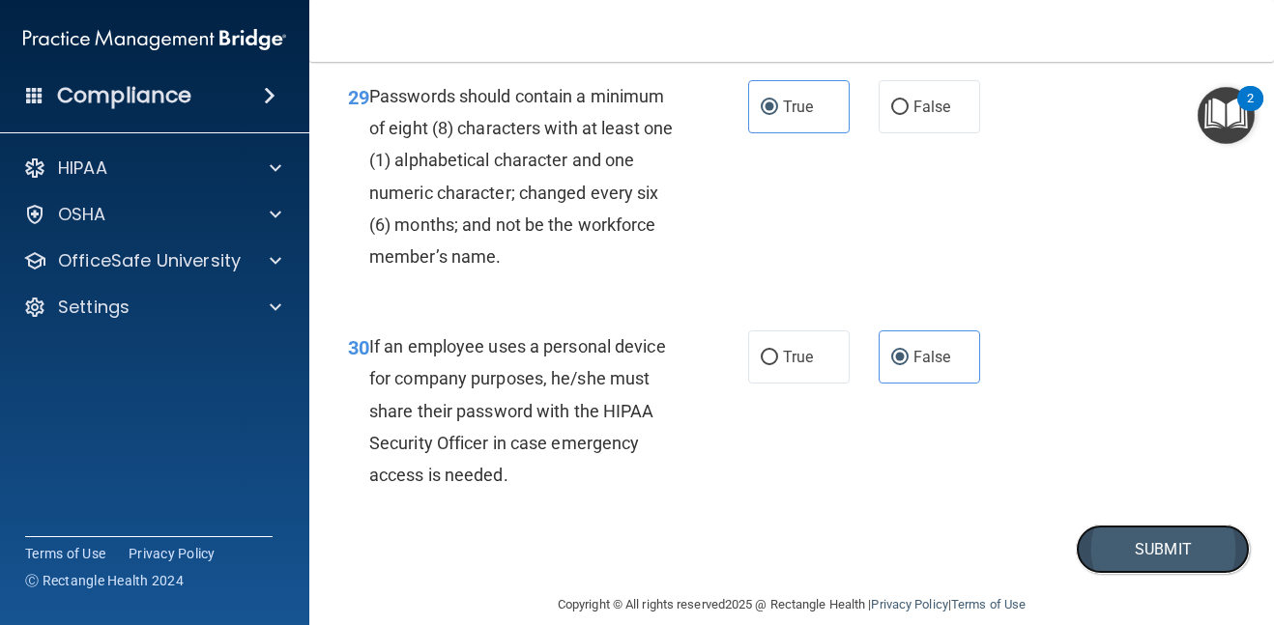
click at [1168, 574] on button "Submit" at bounding box center [1163, 549] width 174 height 49
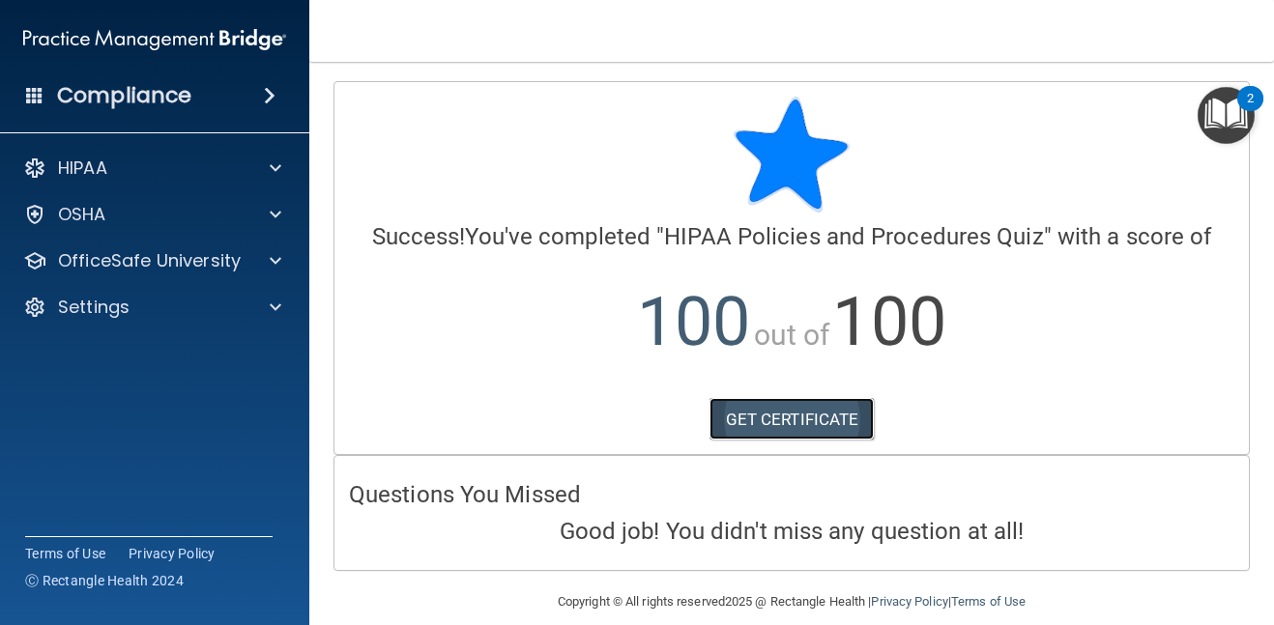
click at [800, 415] on link "GET CERTIFICATE" at bounding box center [792, 419] width 165 height 43
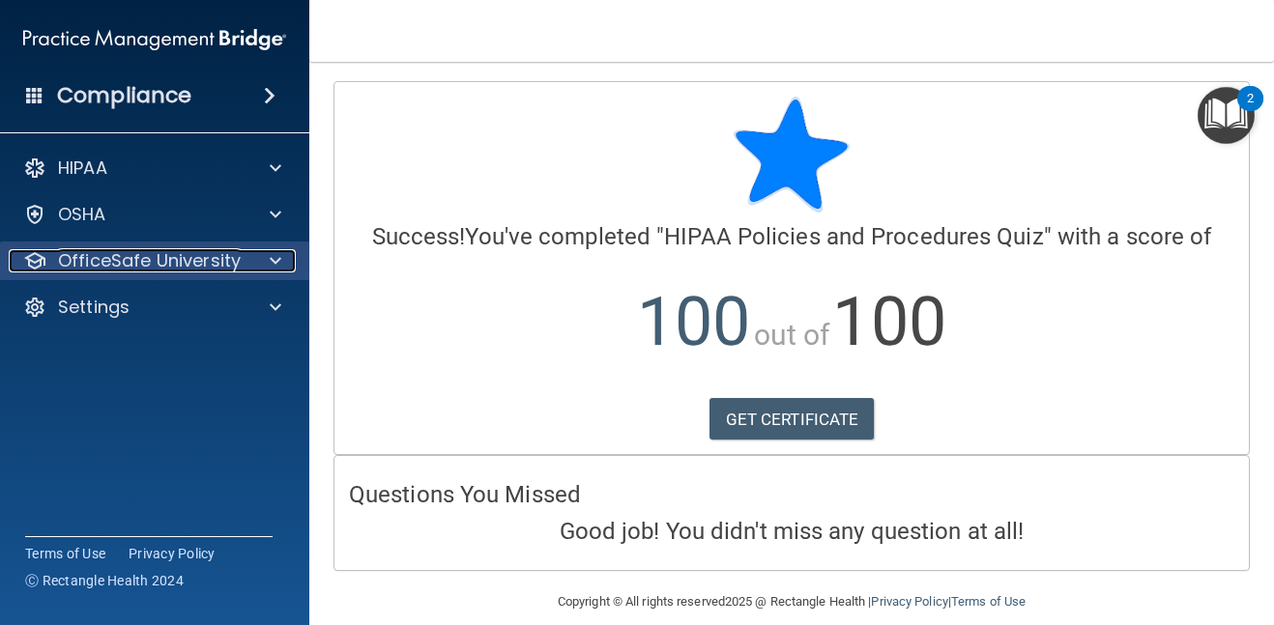
click at [208, 252] on p "OfficeSafe University" at bounding box center [149, 260] width 183 height 23
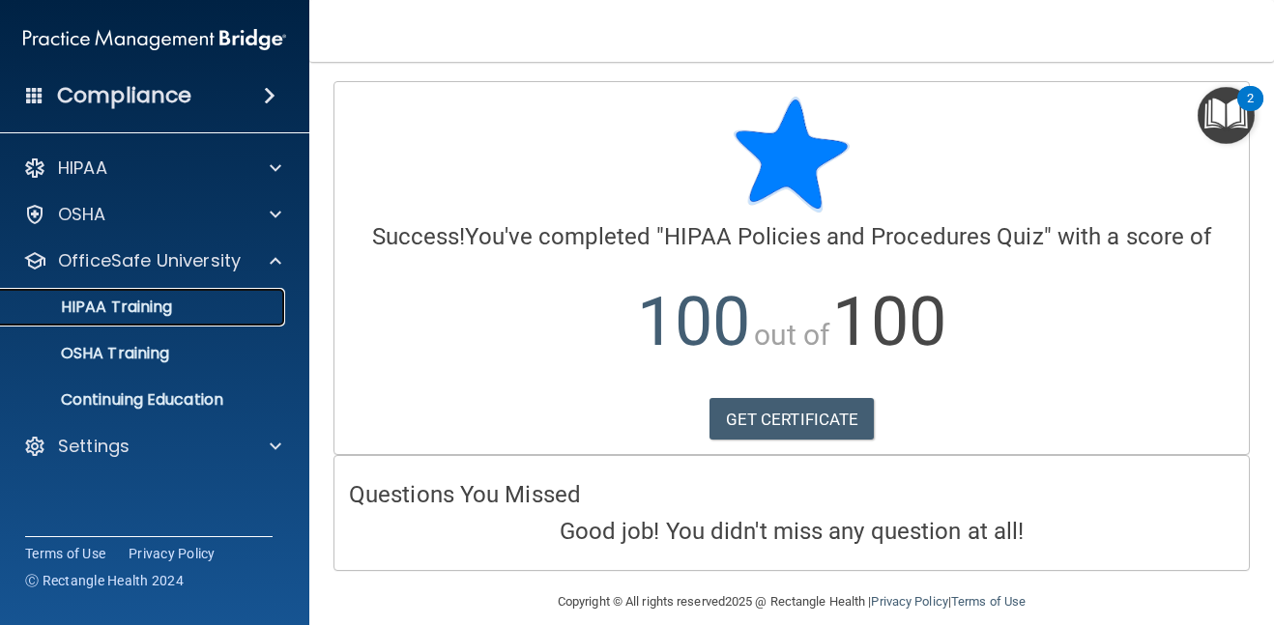
click at [196, 304] on div "HIPAA Training" at bounding box center [145, 307] width 264 height 19
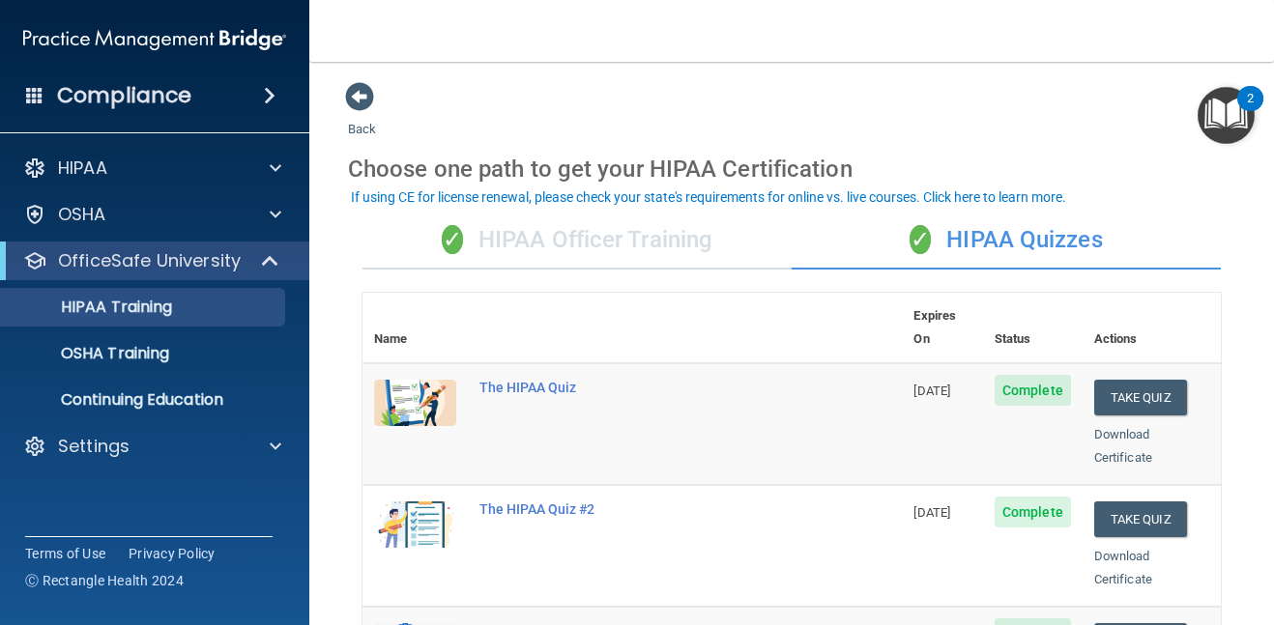
click at [1121, 545] on div "Download Certificate" at bounding box center [1151, 568] width 115 height 46
click at [1121, 553] on link "Download Certificate" at bounding box center [1123, 568] width 58 height 38
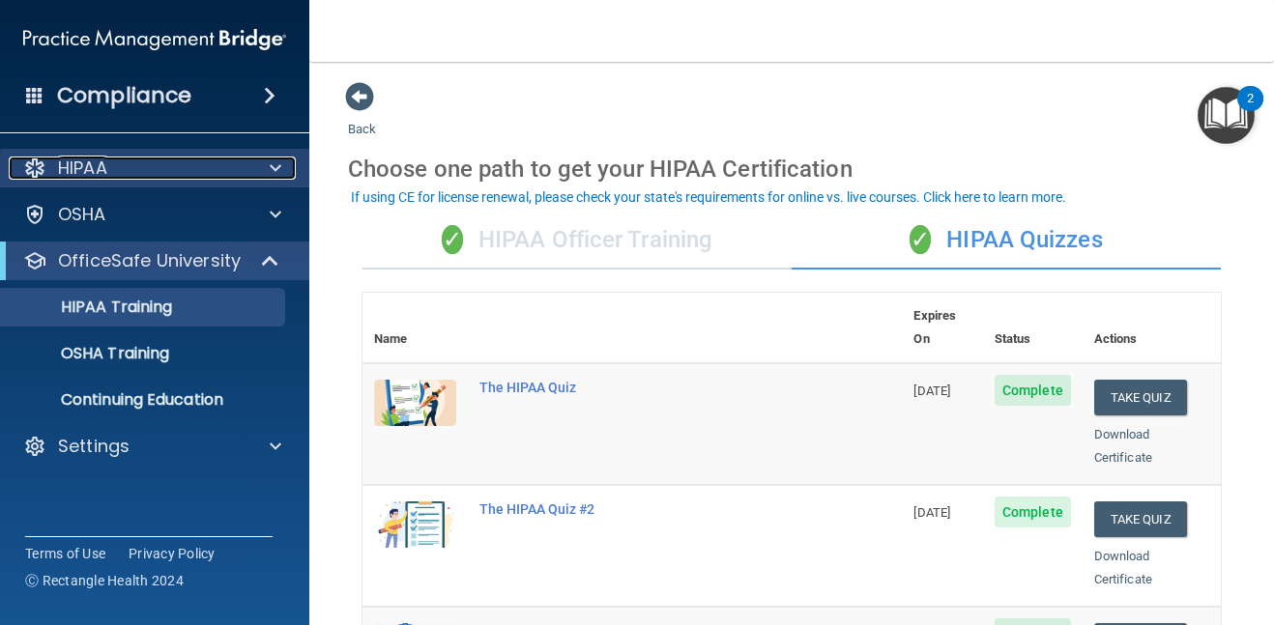
click at [163, 168] on div "HIPAA" at bounding box center [129, 168] width 240 height 23
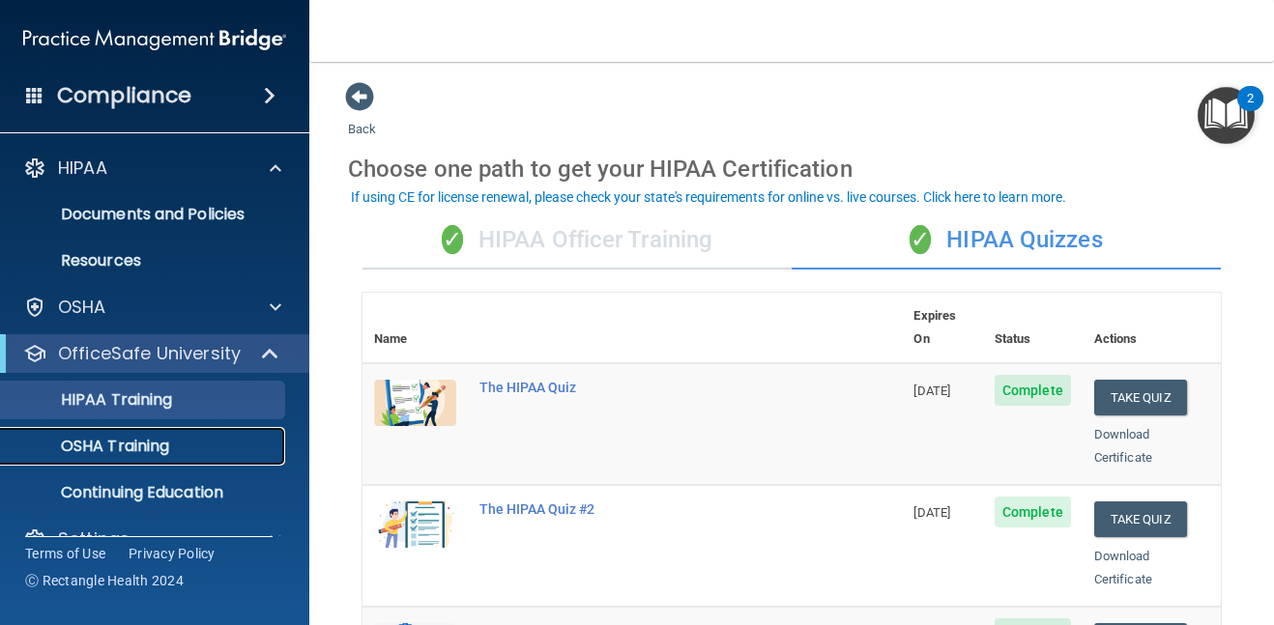
click at [135, 450] on p "OSHA Training" at bounding box center [91, 446] width 157 height 19
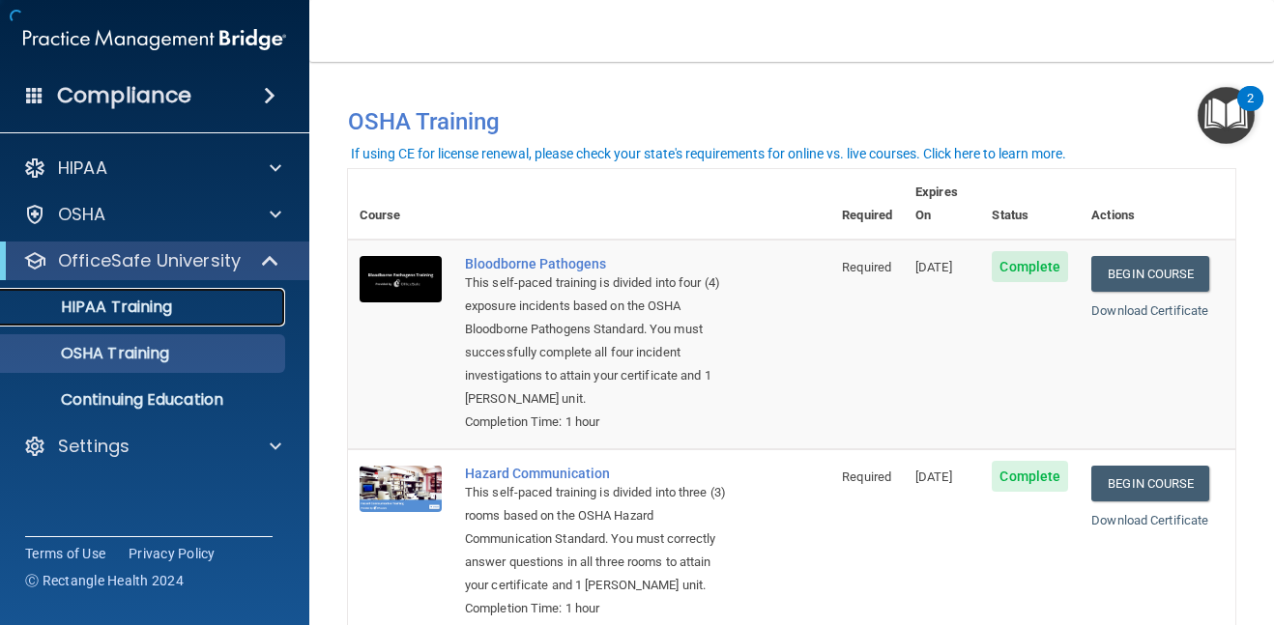
click at [162, 315] on p "HIPAA Training" at bounding box center [93, 307] width 160 height 19
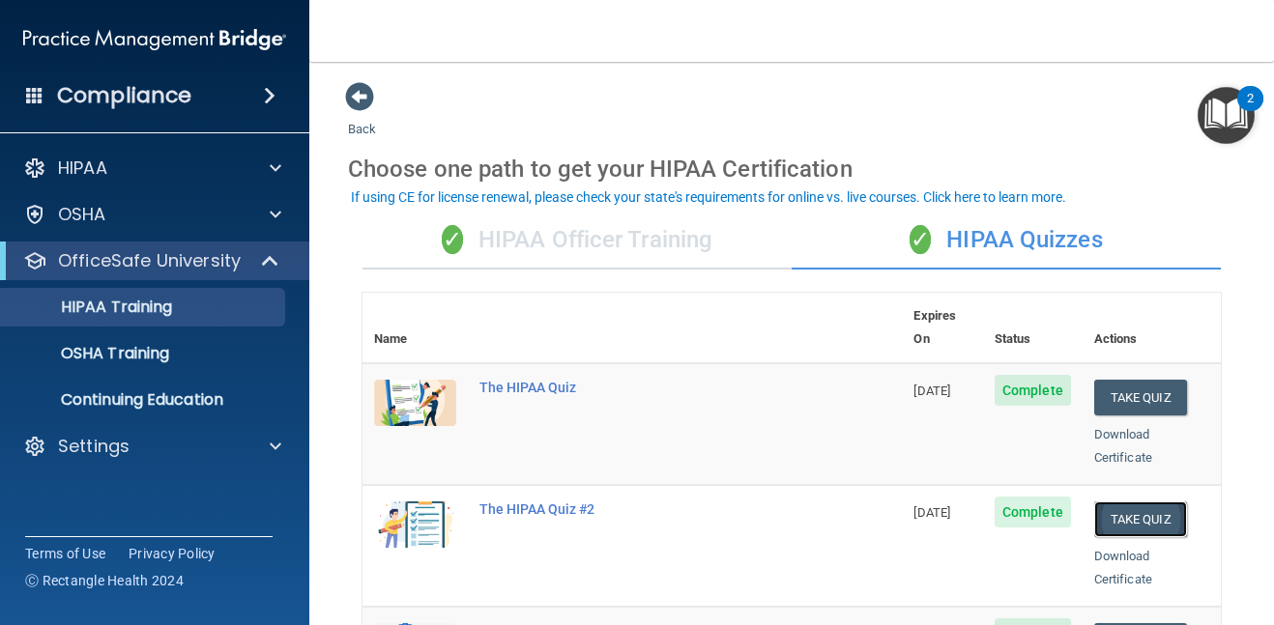
click at [1131, 502] on button "Take Quiz" at bounding box center [1140, 520] width 93 height 36
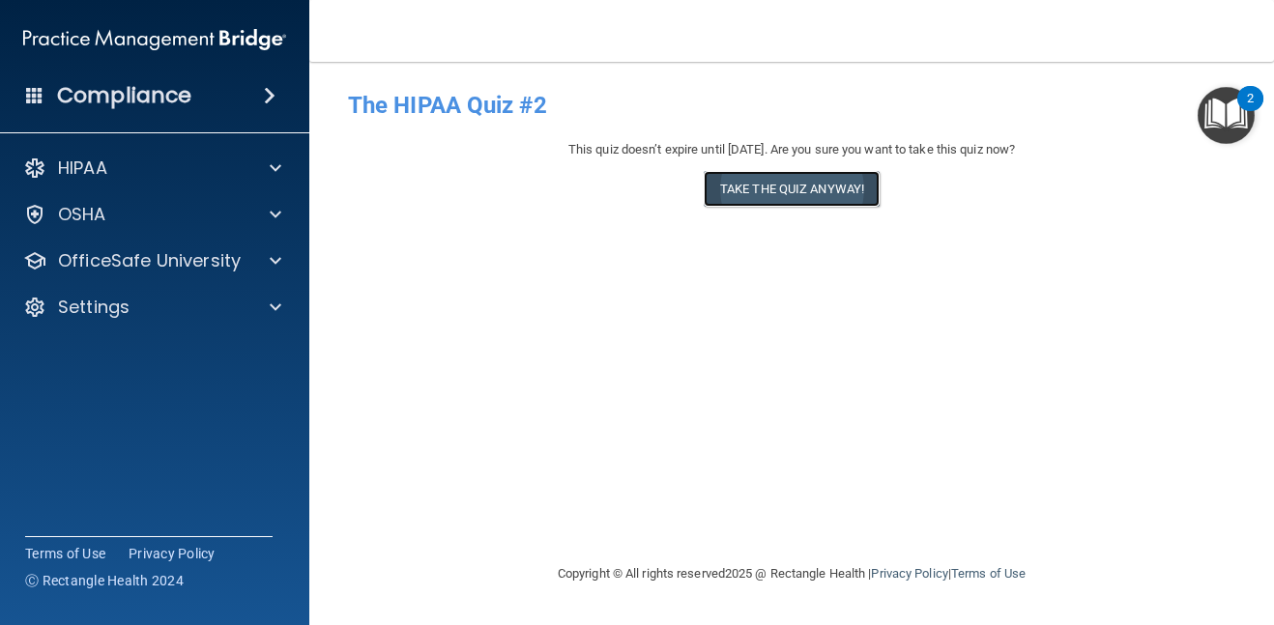
click at [805, 190] on button "Take the quiz anyway!" at bounding box center [792, 189] width 176 height 36
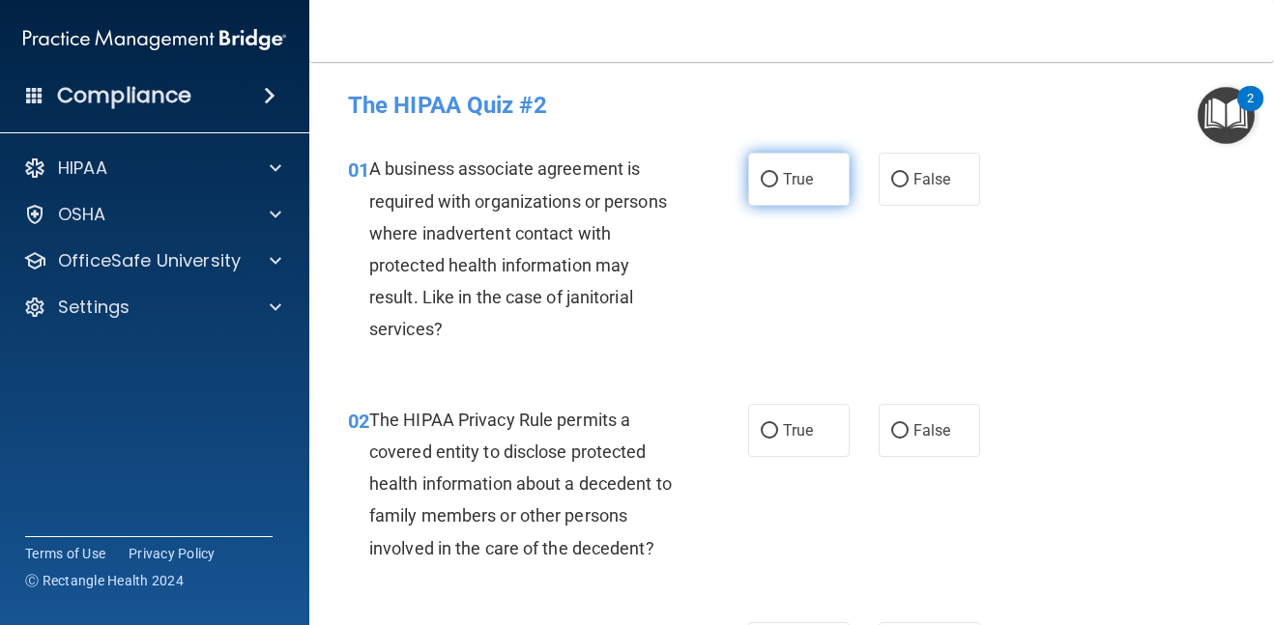
click at [807, 173] on span "True" at bounding box center [798, 179] width 30 height 18
click at [778, 173] on input "True" at bounding box center [769, 180] width 17 height 15
radio input "true"
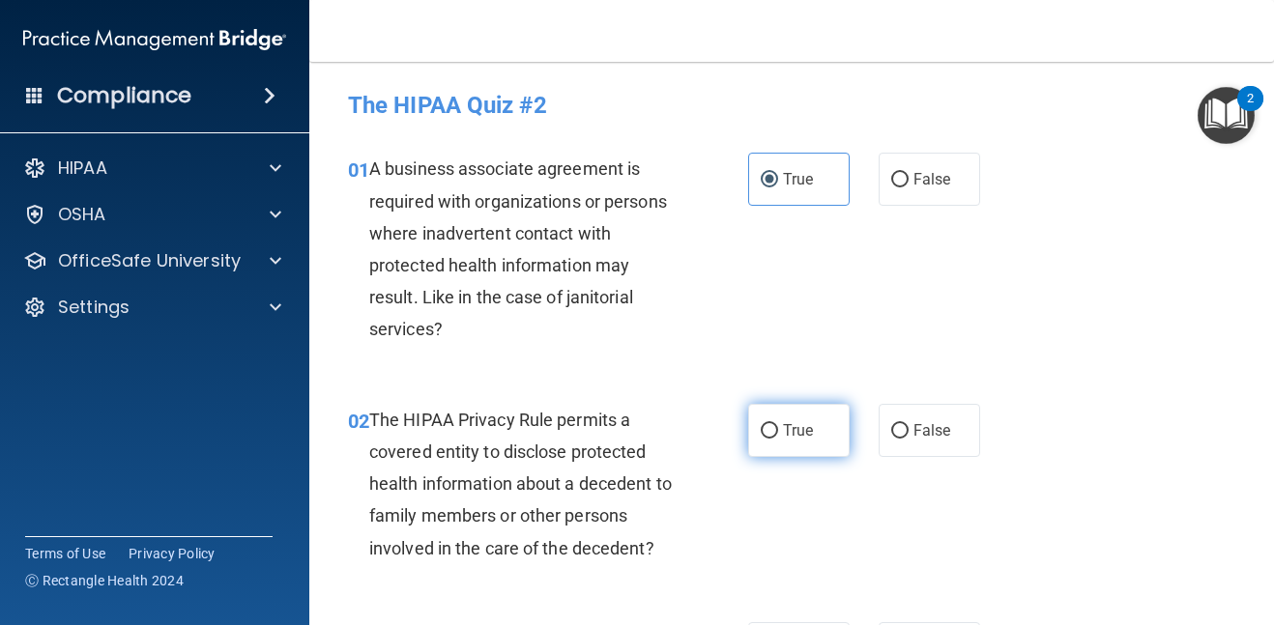
click at [771, 433] on input "True" at bounding box center [769, 431] width 17 height 15
radio input "true"
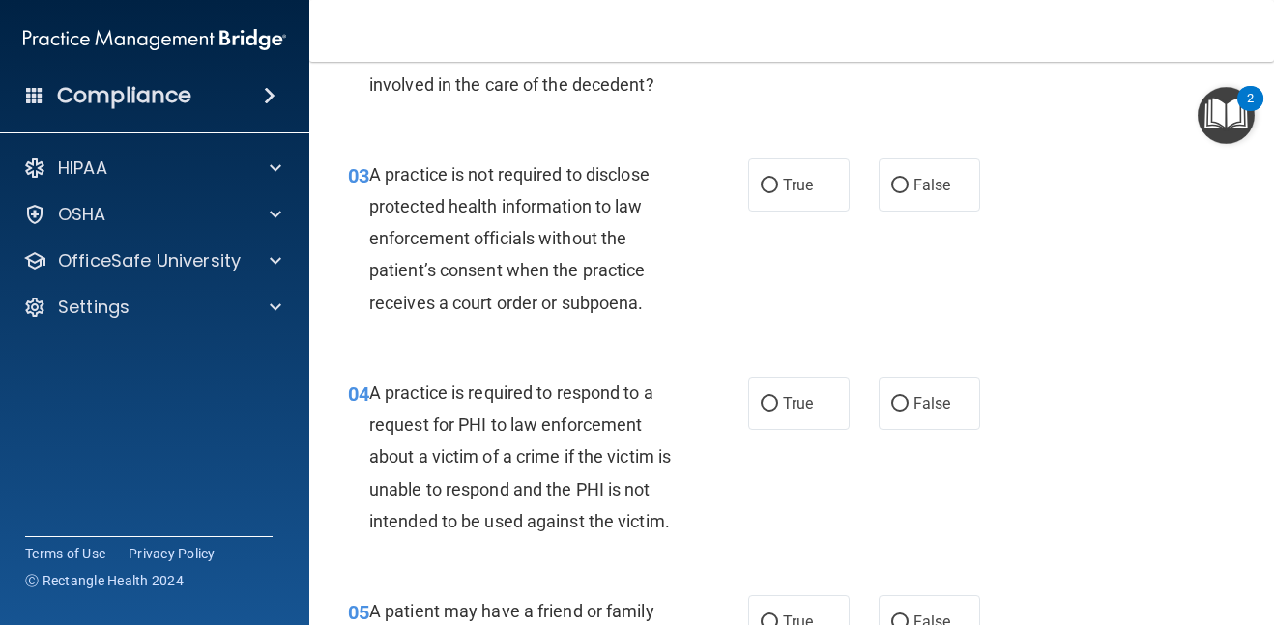
scroll to position [503, 0]
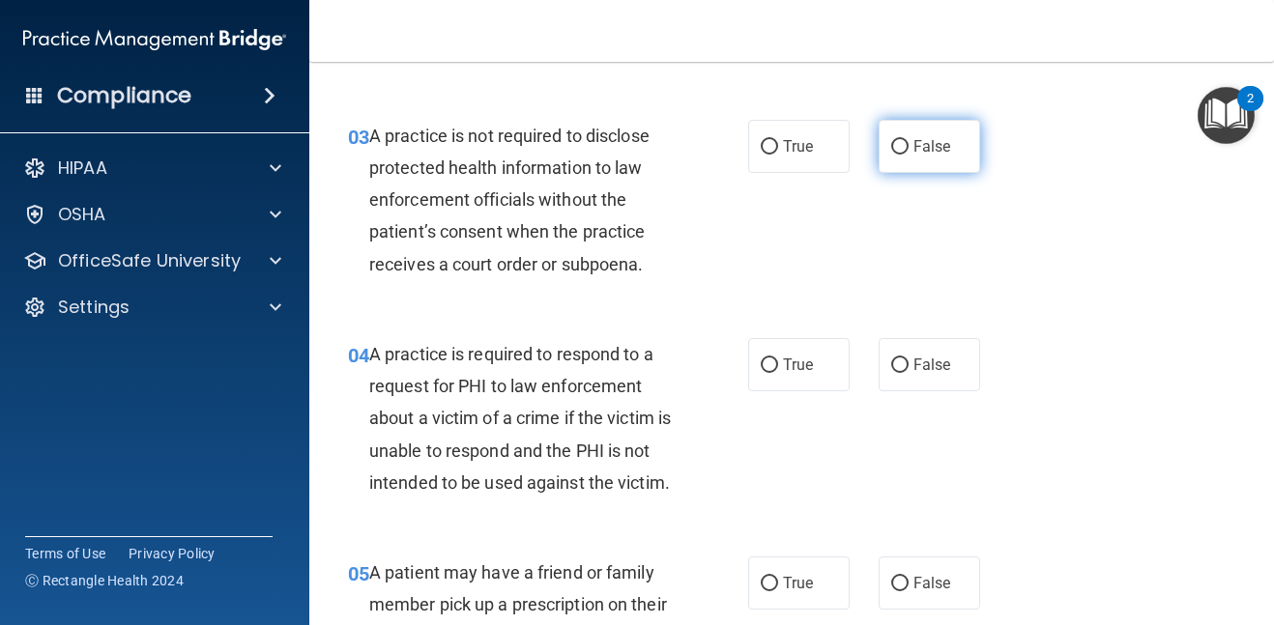
click at [915, 149] on span "False" at bounding box center [933, 146] width 38 height 18
click at [909, 149] on input "False" at bounding box center [899, 147] width 17 height 15
radio input "true"
click at [915, 149] on span "False" at bounding box center [933, 146] width 38 height 18
click at [909, 149] on input "False" at bounding box center [899, 147] width 17 height 15
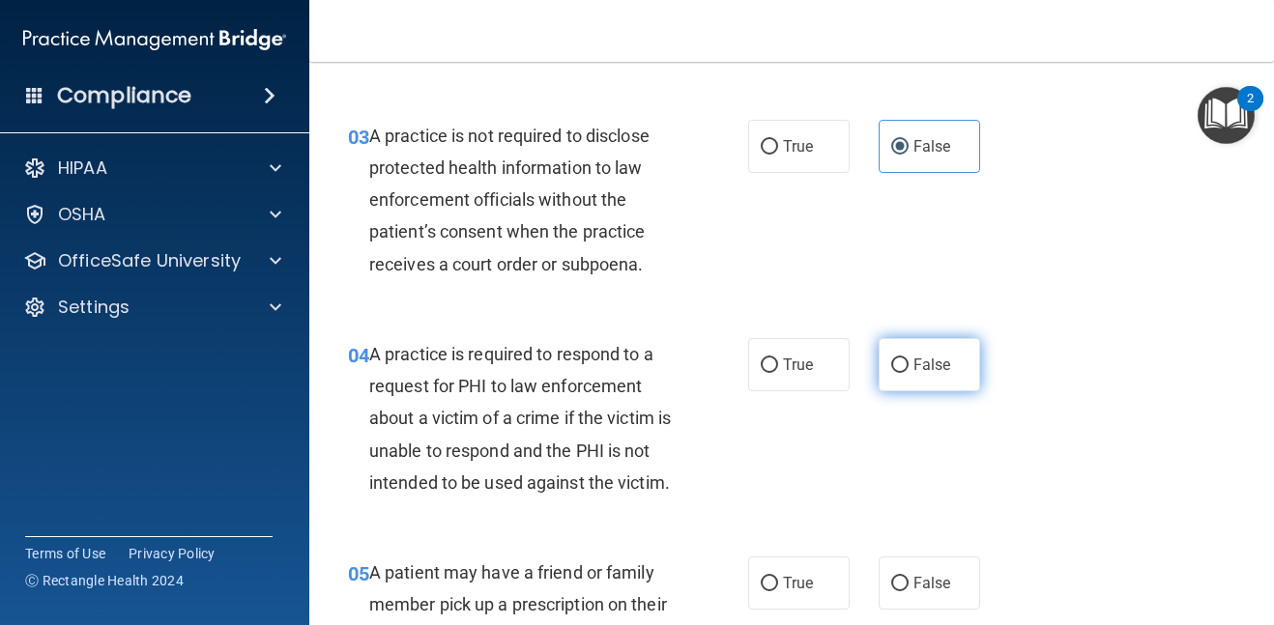
click at [904, 371] on input "False" at bounding box center [899, 366] width 17 height 15
radio input "true"
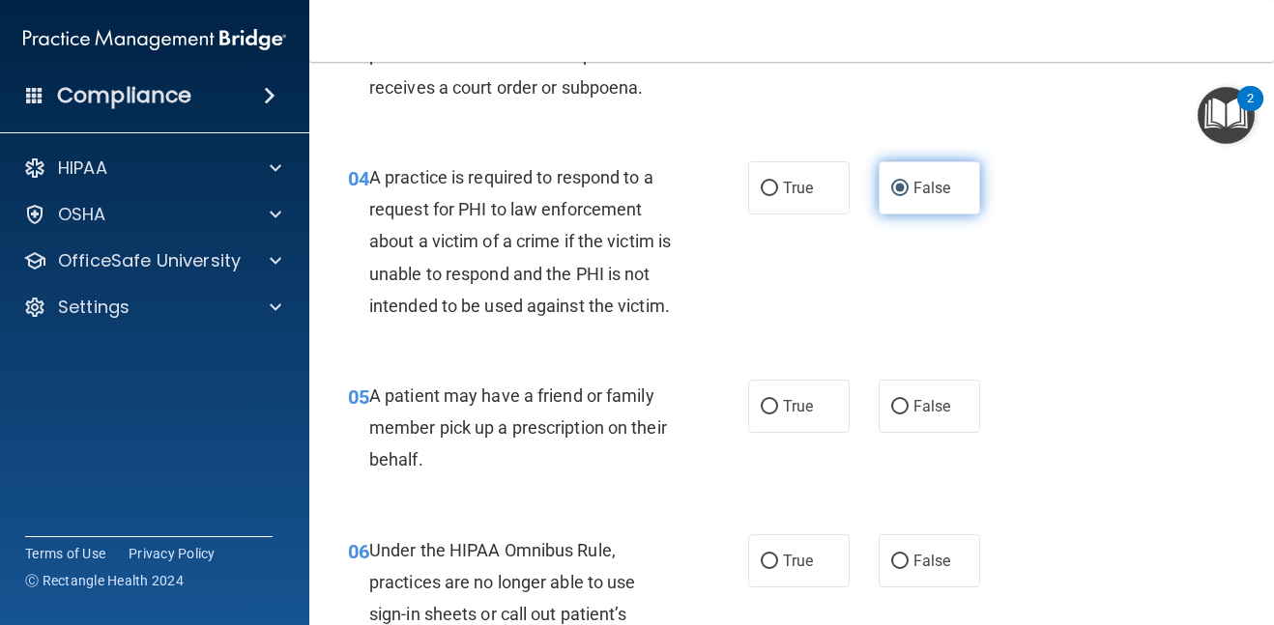
scroll to position [696, 0]
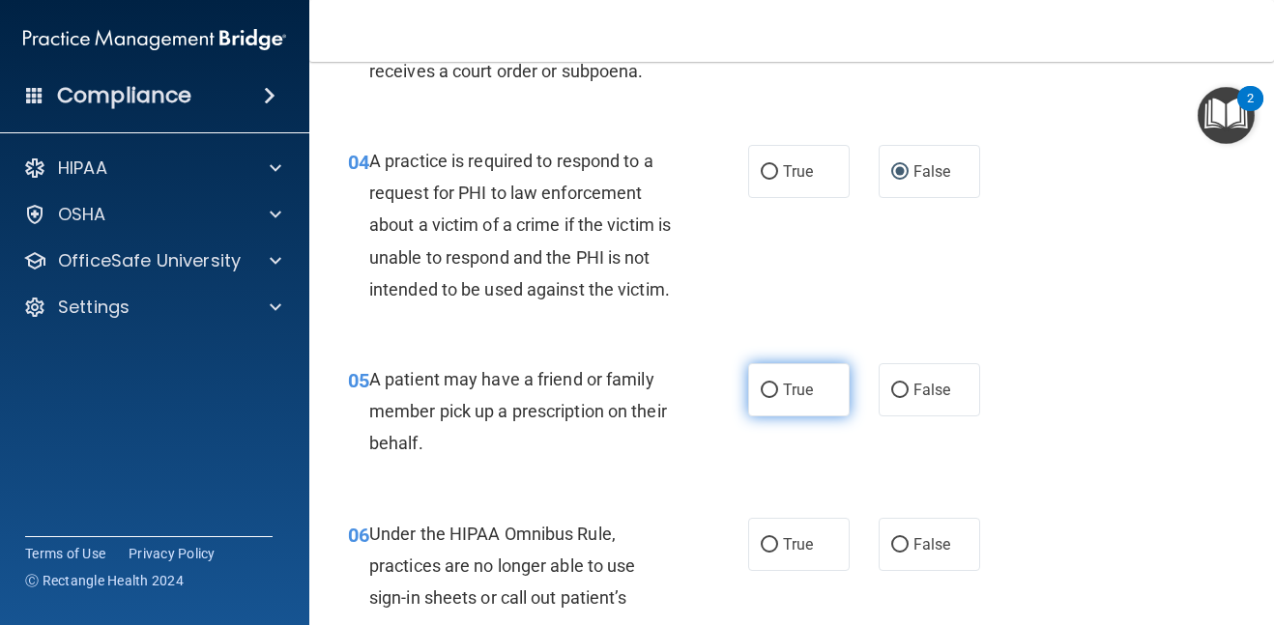
click at [796, 394] on span "True" at bounding box center [798, 390] width 30 height 18
click at [778, 394] on input "True" at bounding box center [769, 391] width 17 height 15
radio input "true"
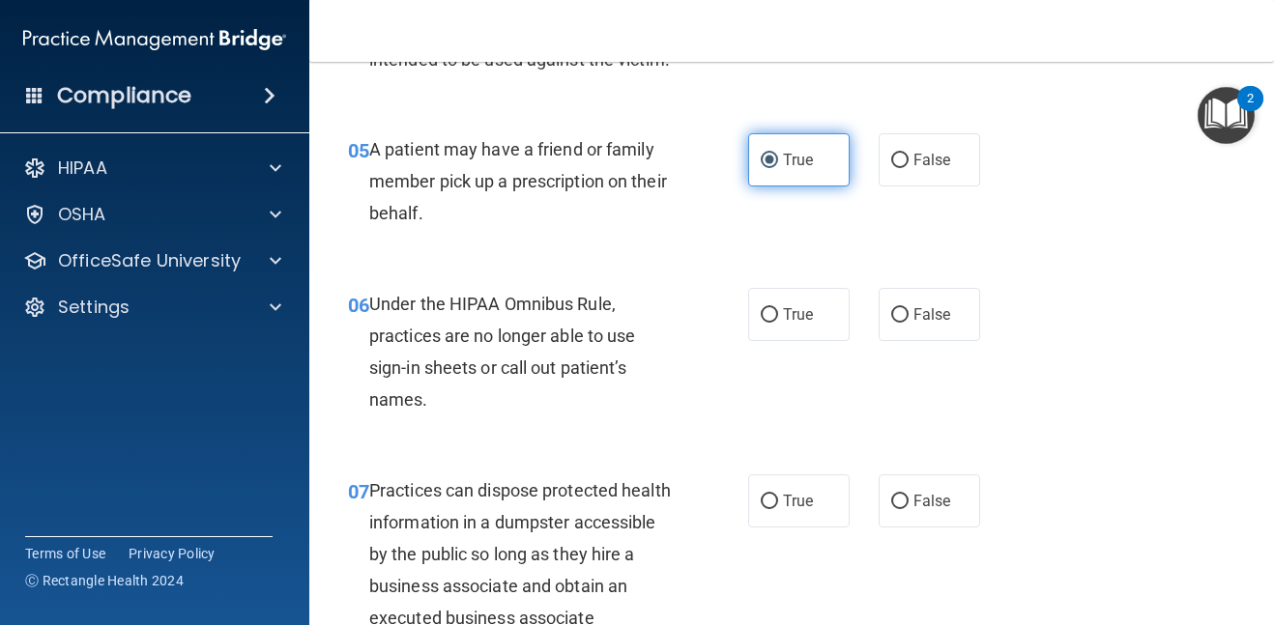
scroll to position [928, 0]
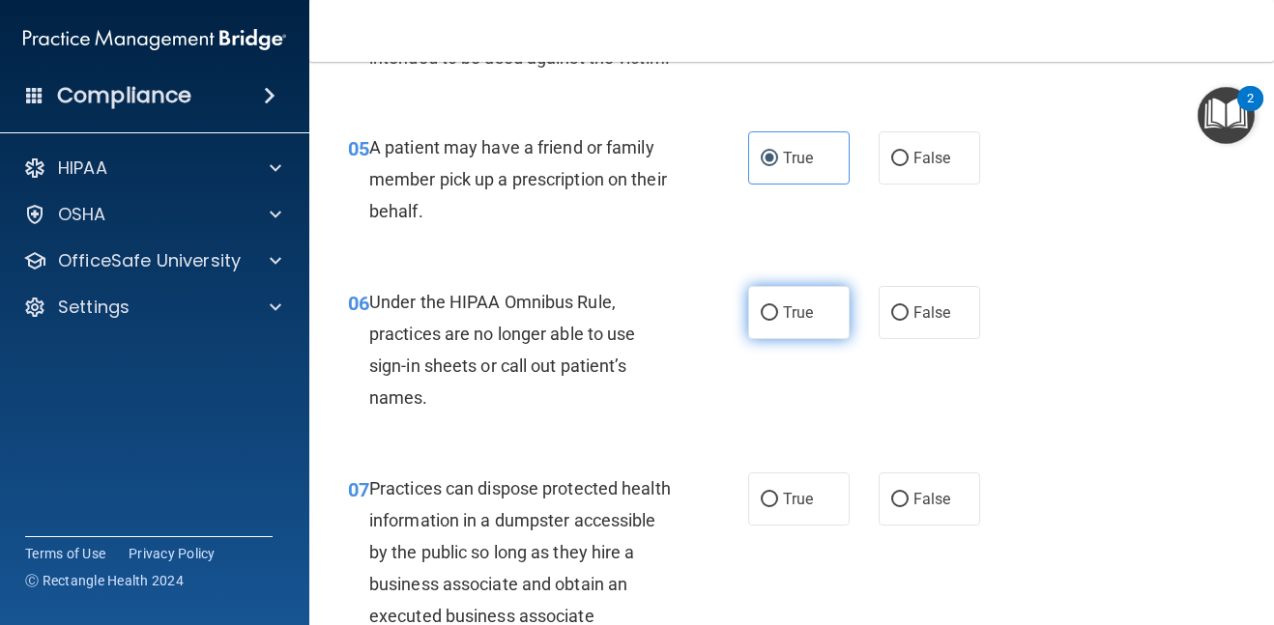
click at [800, 308] on span "True" at bounding box center [798, 313] width 30 height 18
click at [778, 308] on input "True" at bounding box center [769, 313] width 17 height 15
radio input "true"
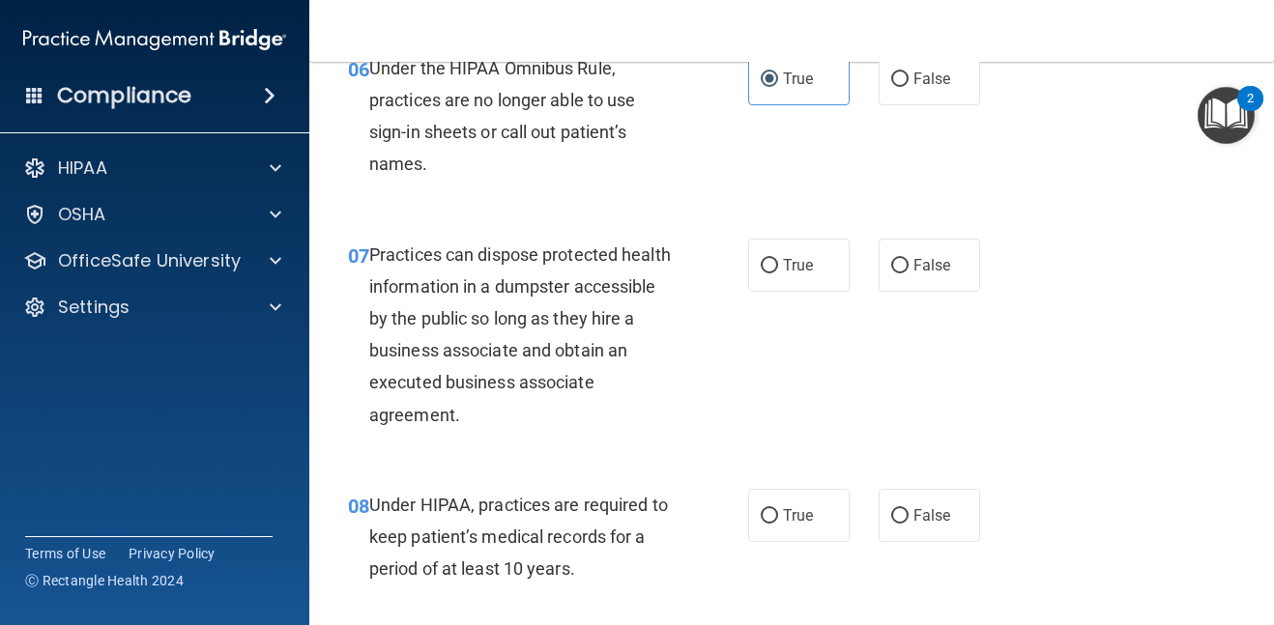
scroll to position [1160, 0]
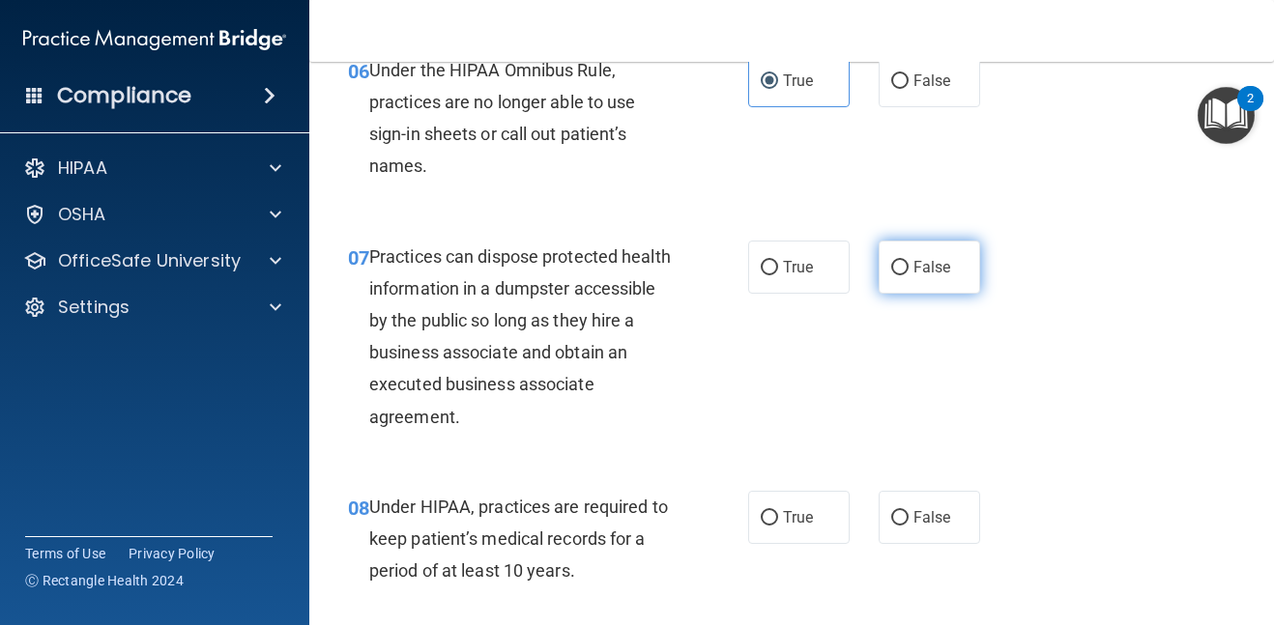
click at [938, 260] on span "False" at bounding box center [933, 267] width 38 height 18
click at [909, 261] on input "False" at bounding box center [899, 268] width 17 height 15
radio input "true"
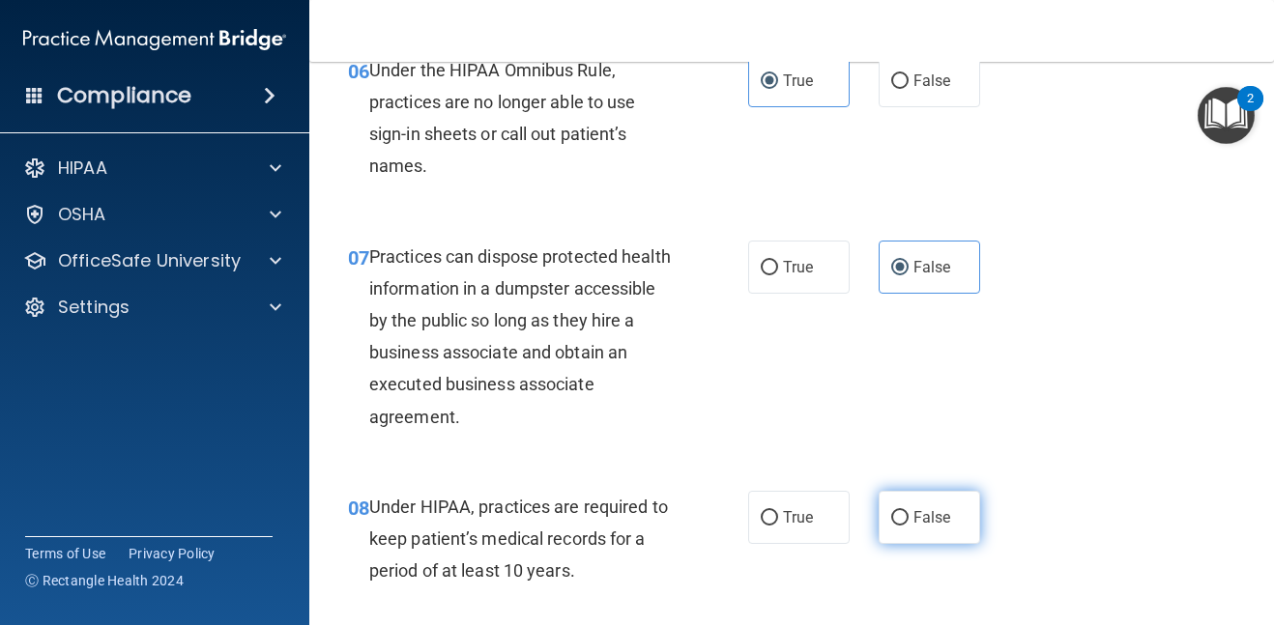
click at [912, 514] on label "False" at bounding box center [930, 517] width 102 height 53
click at [909, 514] on input "False" at bounding box center [899, 518] width 17 height 15
radio input "true"
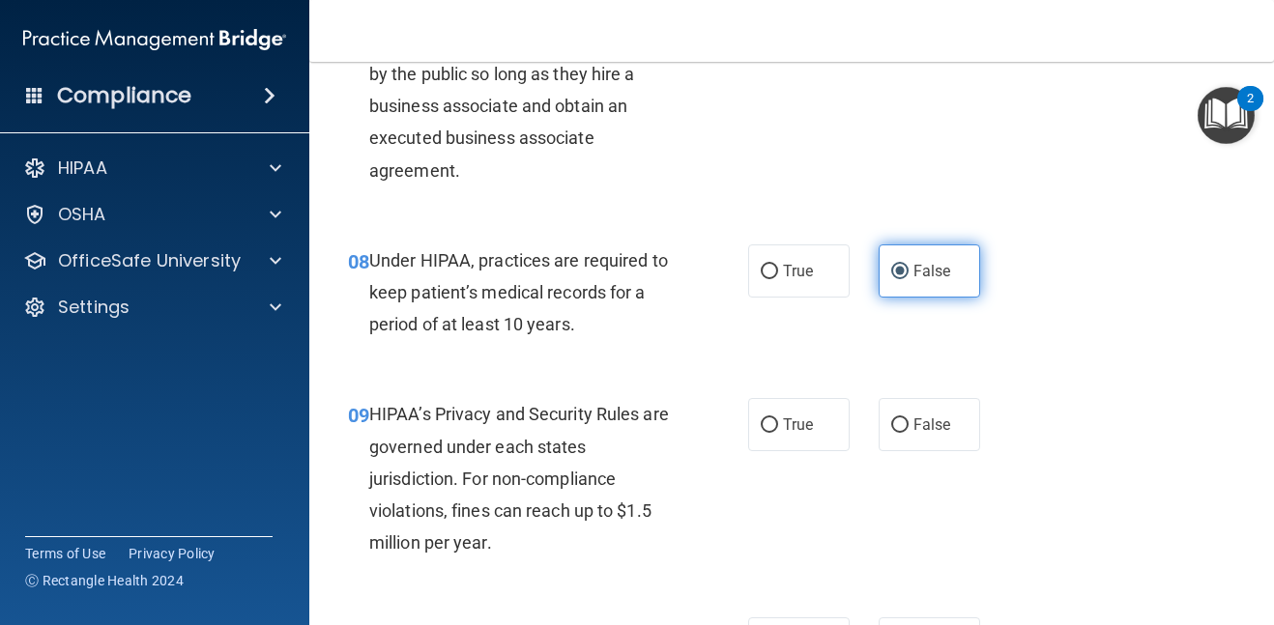
scroll to position [1431, 0]
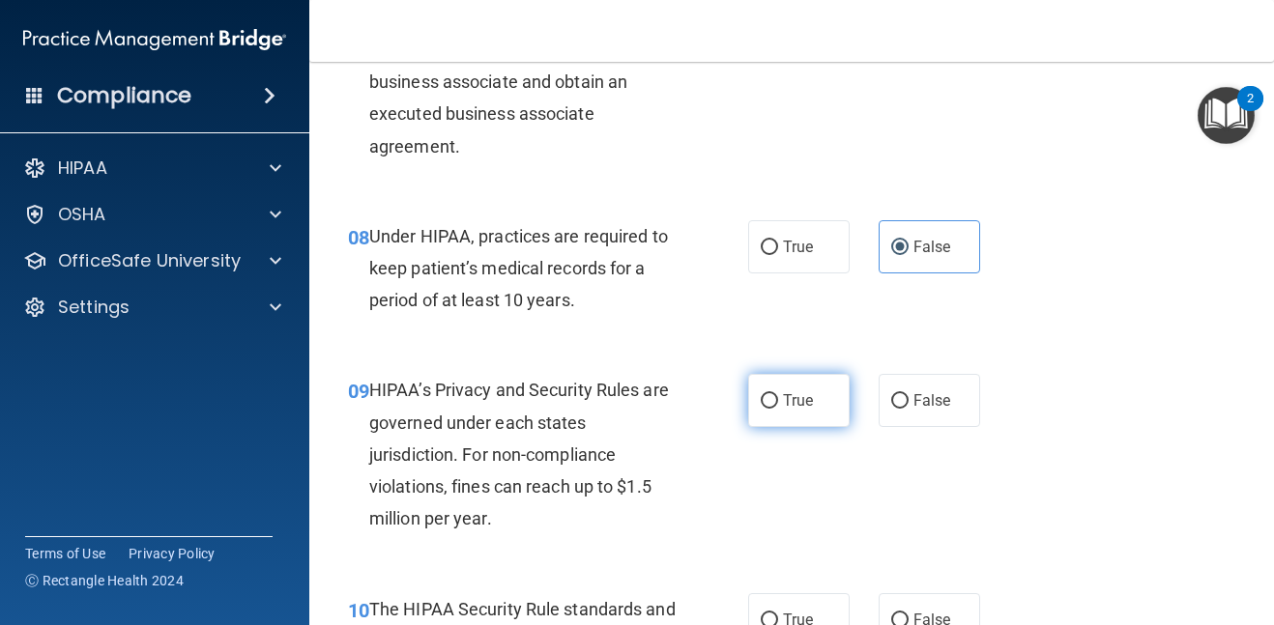
click at [827, 390] on label "True" at bounding box center [799, 400] width 102 height 53
click at [778, 394] on input "True" at bounding box center [769, 401] width 17 height 15
radio input "true"
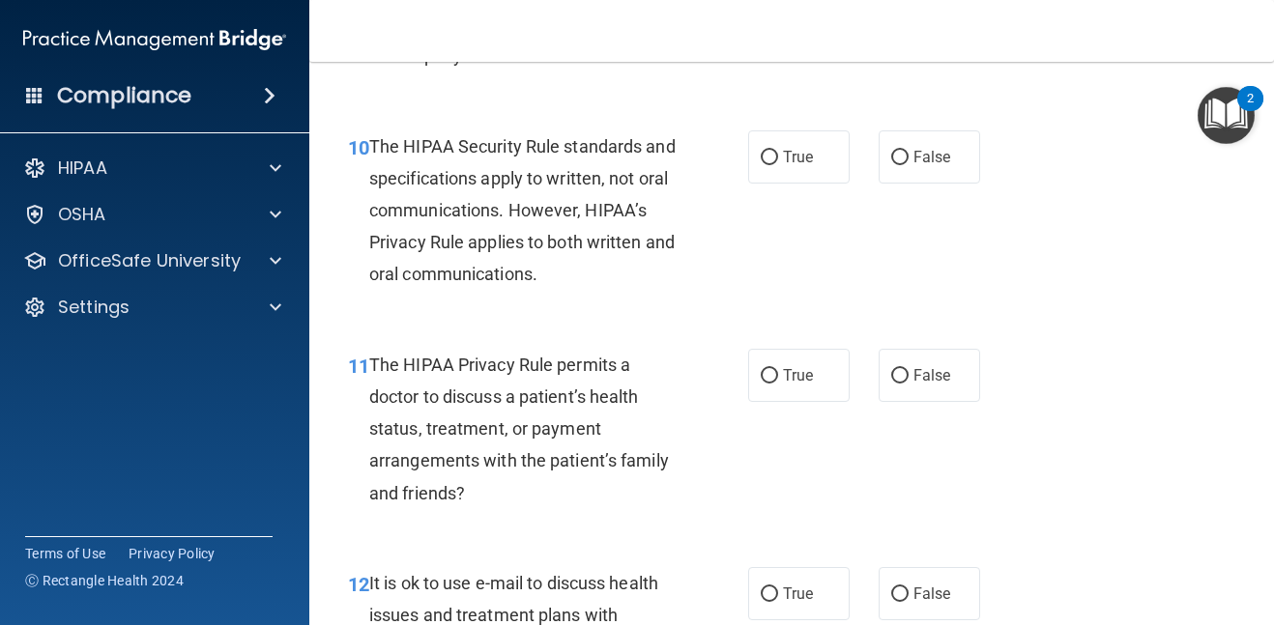
scroll to position [1895, 0]
click at [905, 162] on input "False" at bounding box center [899, 157] width 17 height 15
radio input "true"
click at [894, 376] on input "False" at bounding box center [899, 375] width 17 height 15
radio input "true"
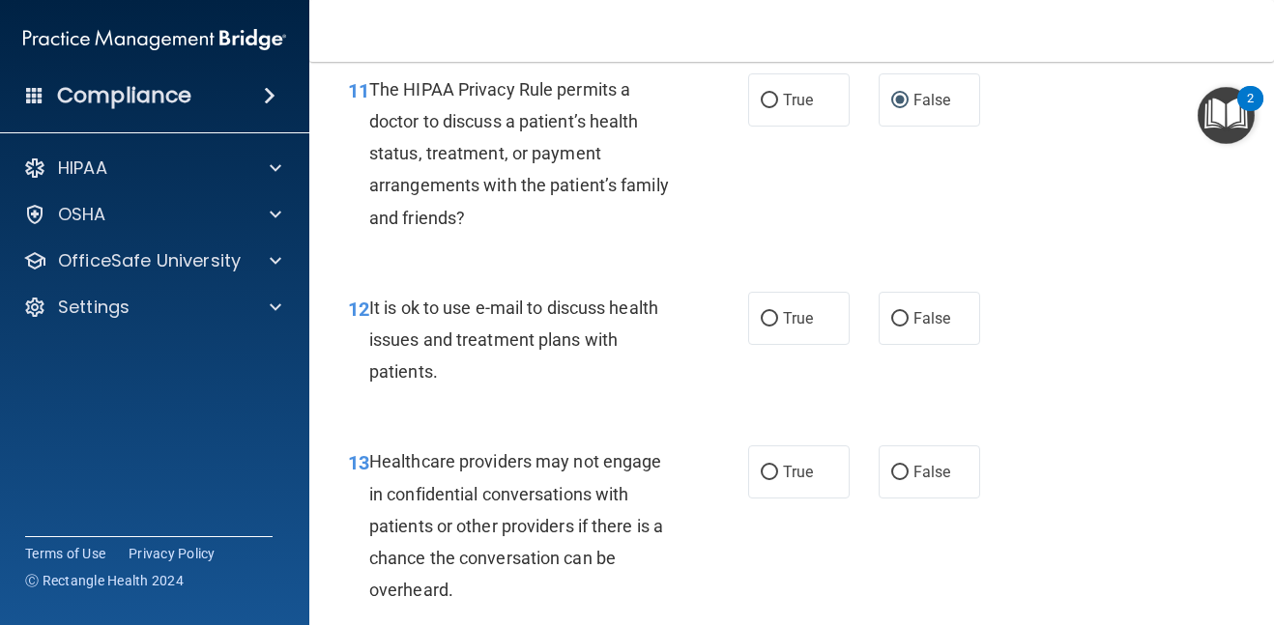
scroll to position [2243, 0]
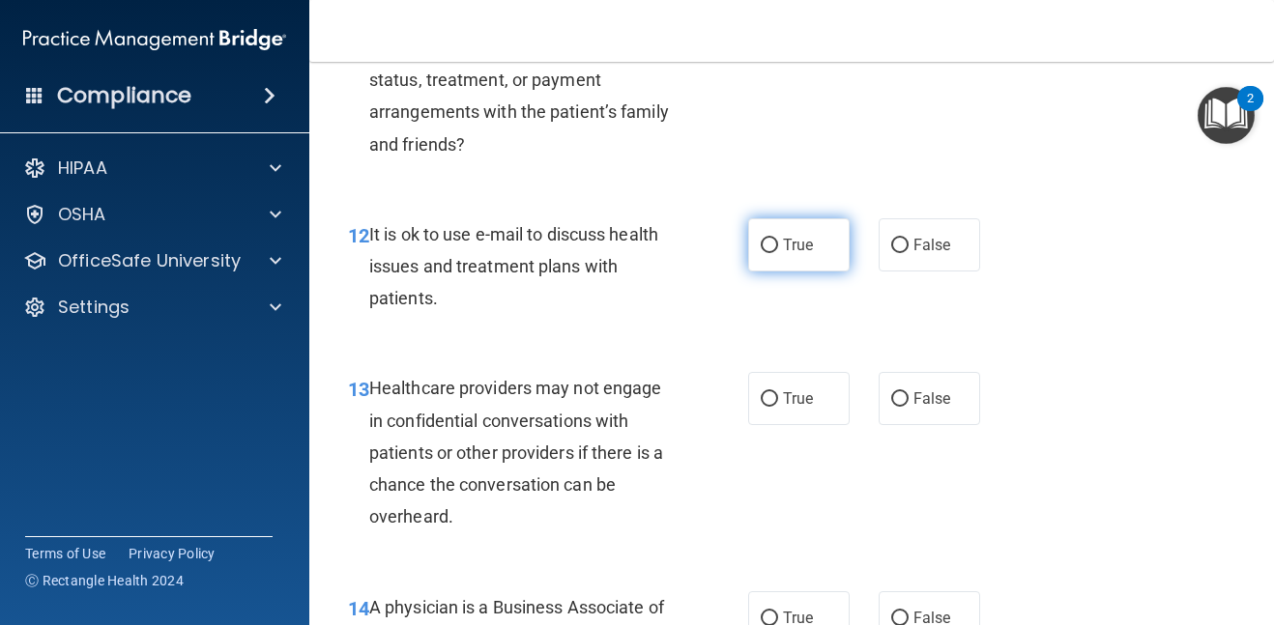
click at [813, 247] on span "True" at bounding box center [798, 245] width 30 height 18
click at [778, 247] on input "True" at bounding box center [769, 246] width 17 height 15
radio input "true"
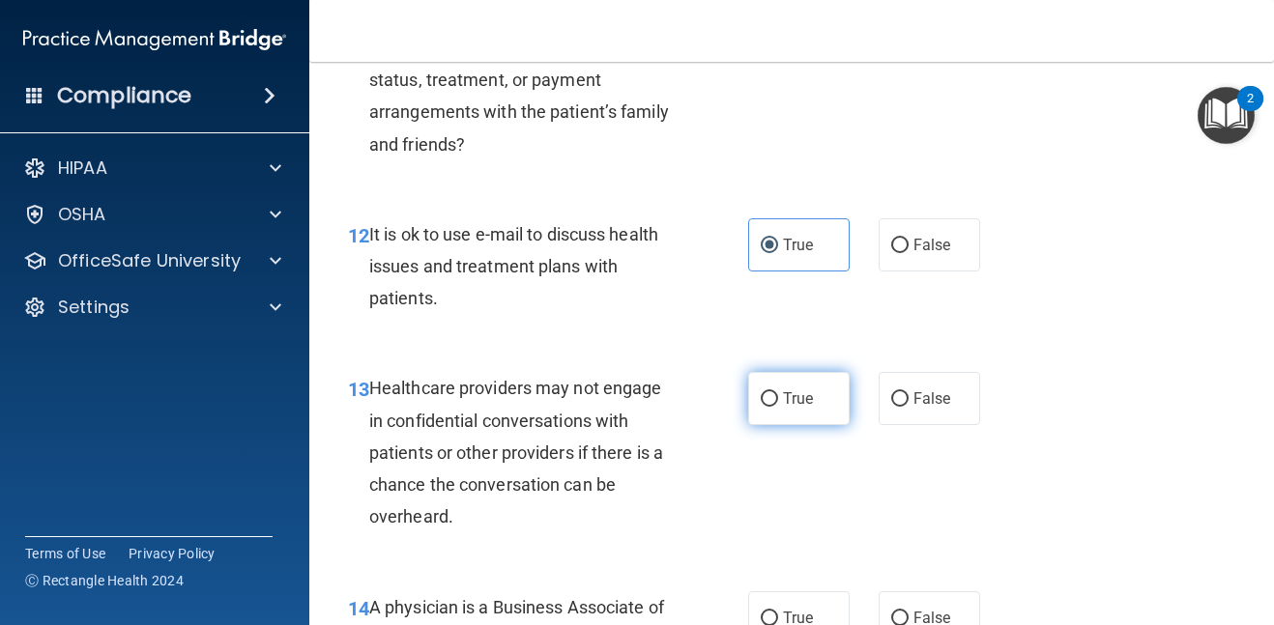
click at [792, 396] on span "True" at bounding box center [798, 399] width 30 height 18
click at [778, 396] on input "True" at bounding box center [769, 399] width 17 height 15
radio input "true"
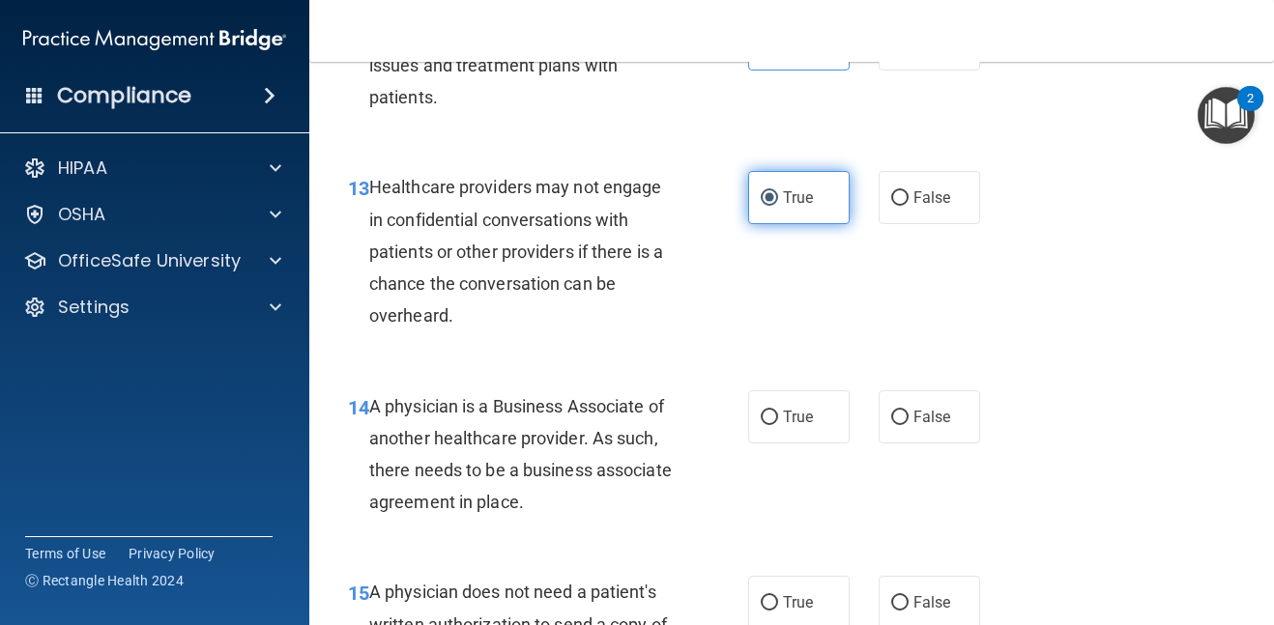
scroll to position [2591, 0]
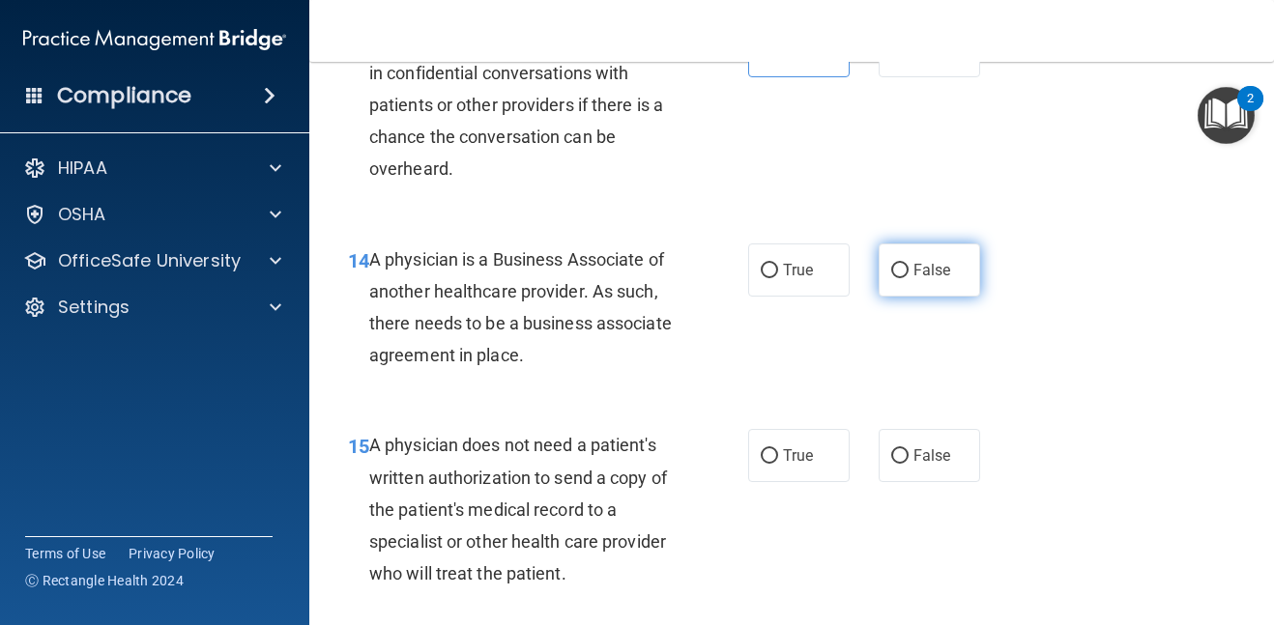
click at [925, 276] on span "False" at bounding box center [933, 270] width 38 height 18
click at [909, 276] on input "False" at bounding box center [899, 271] width 17 height 15
radio input "true"
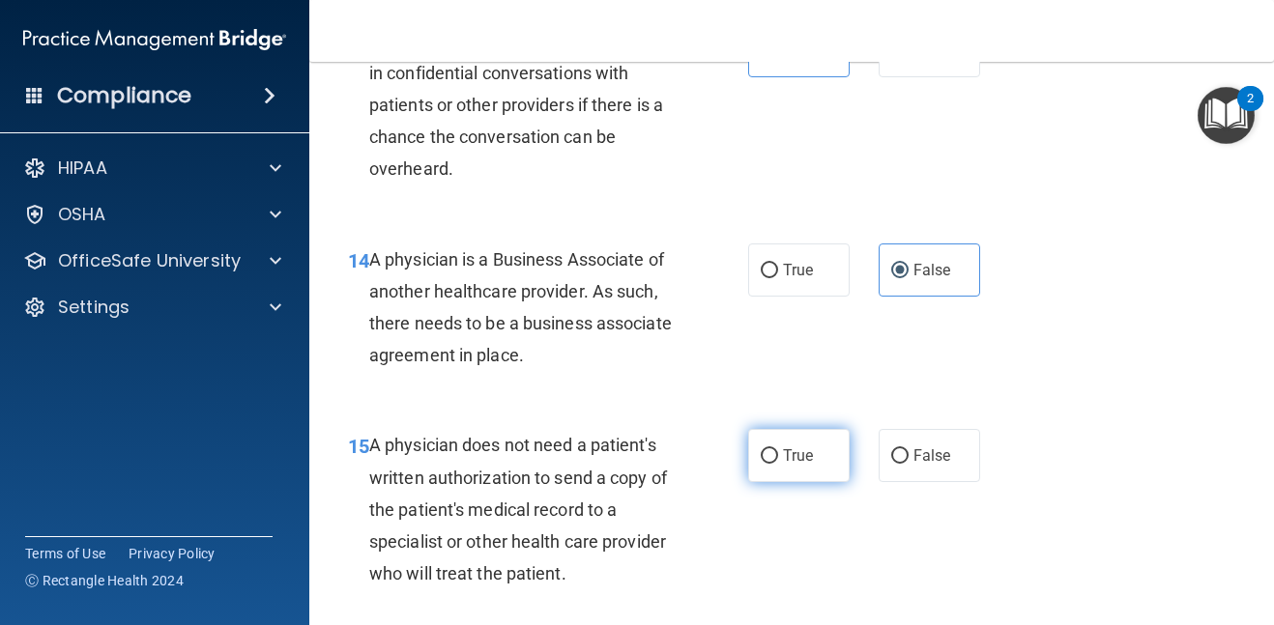
click at [822, 450] on label "True" at bounding box center [799, 455] width 102 height 53
click at [778, 450] on input "True" at bounding box center [769, 457] width 17 height 15
radio input "true"
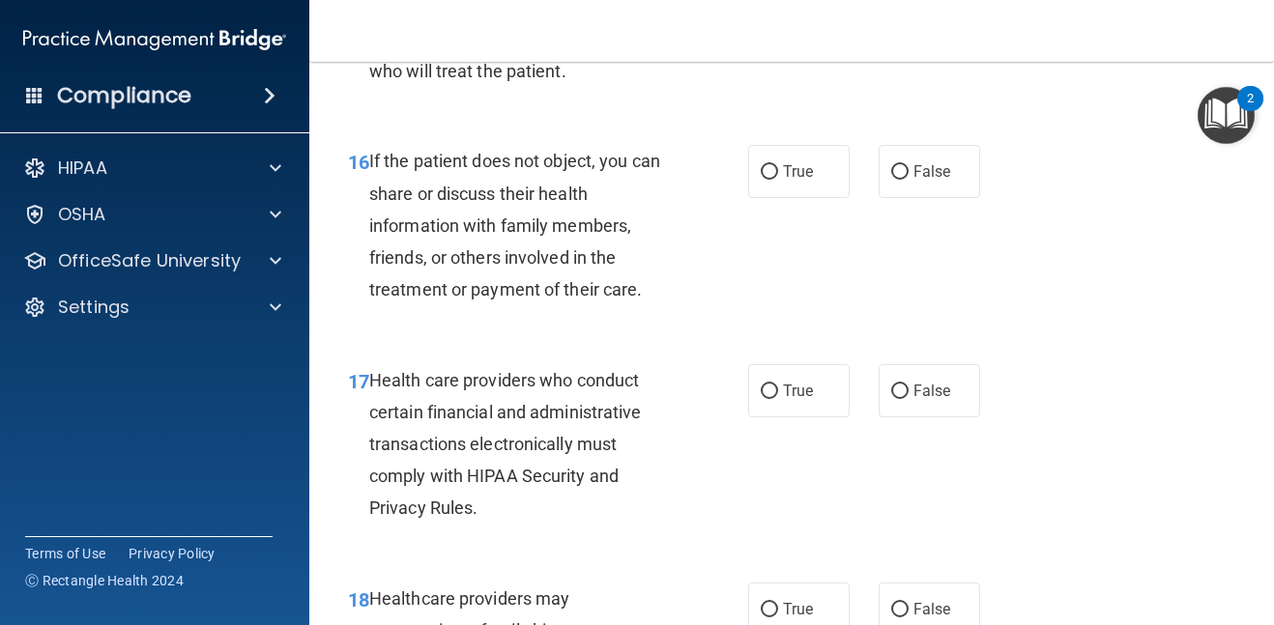
scroll to position [3132, 0]
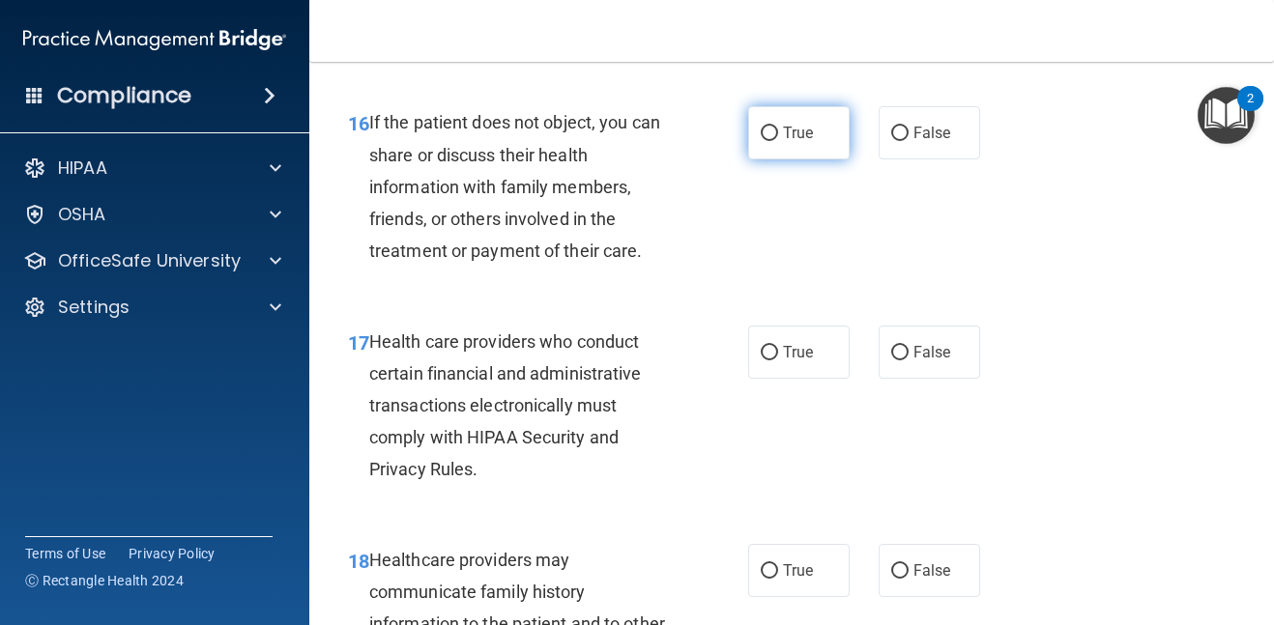
click at [774, 138] on input "True" at bounding box center [769, 134] width 17 height 15
radio input "true"
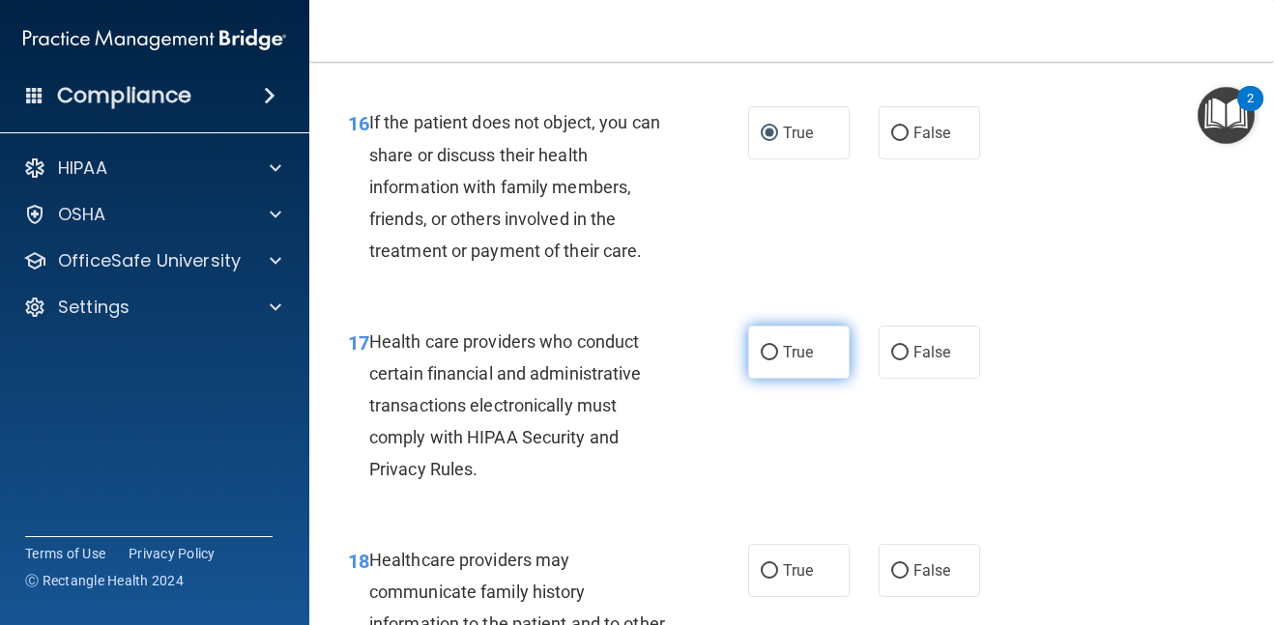
click at [792, 358] on span "True" at bounding box center [798, 352] width 30 height 18
click at [778, 358] on input "True" at bounding box center [769, 353] width 17 height 15
radio input "true"
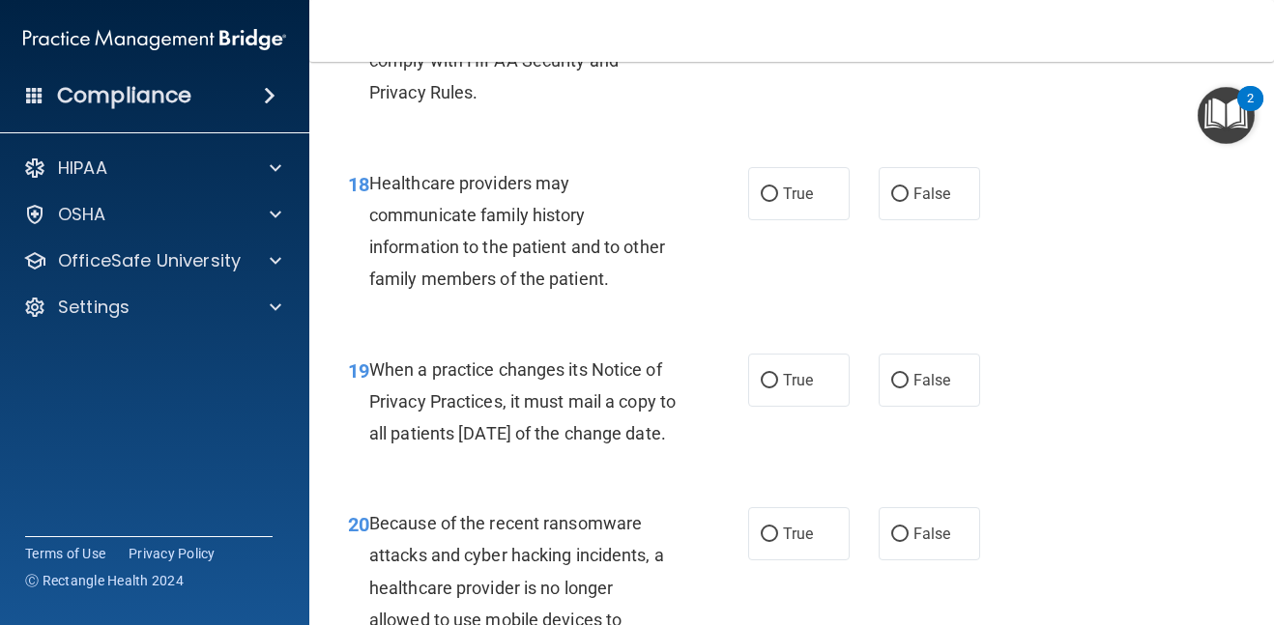
scroll to position [3519, 0]
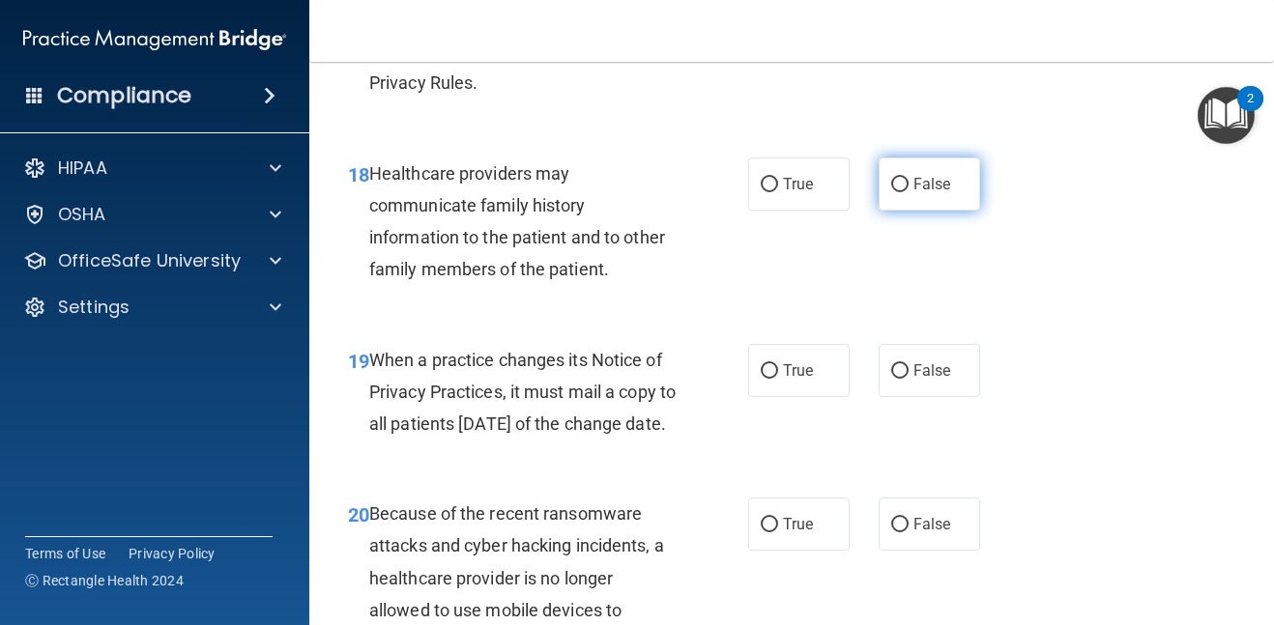
click at [937, 195] on label "False" at bounding box center [930, 184] width 102 height 53
click at [909, 192] on input "False" at bounding box center [899, 185] width 17 height 15
radio input "true"
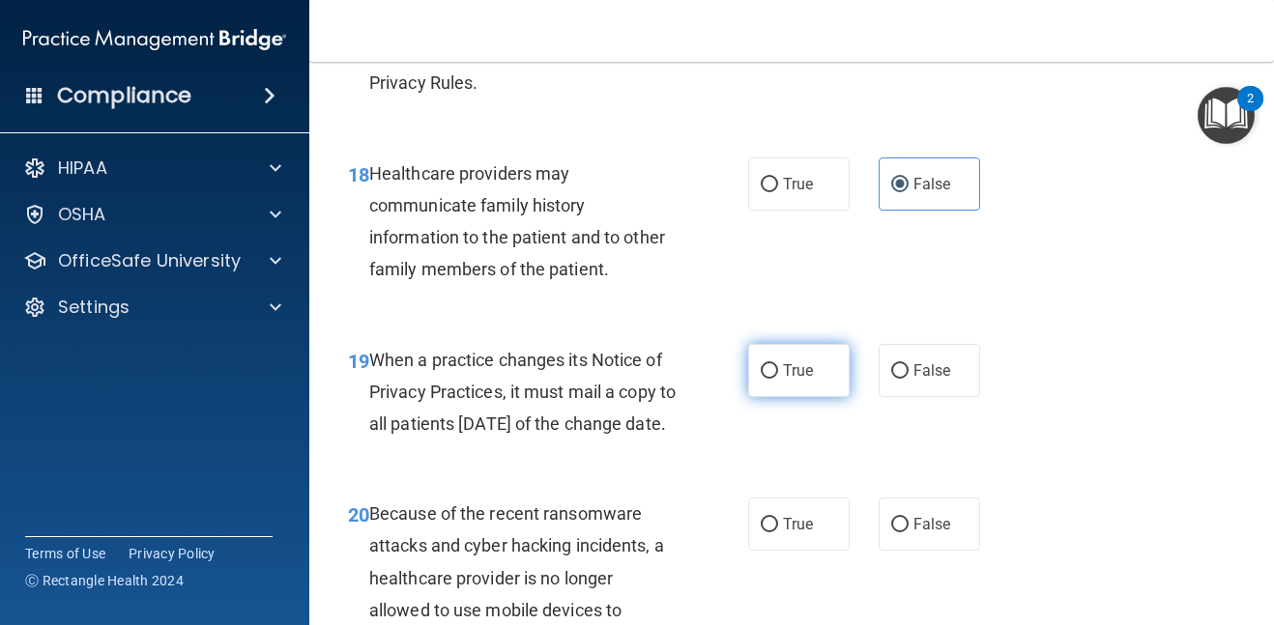
click at [822, 369] on label "True" at bounding box center [799, 370] width 102 height 53
click at [778, 369] on input "True" at bounding box center [769, 371] width 17 height 15
radio input "true"
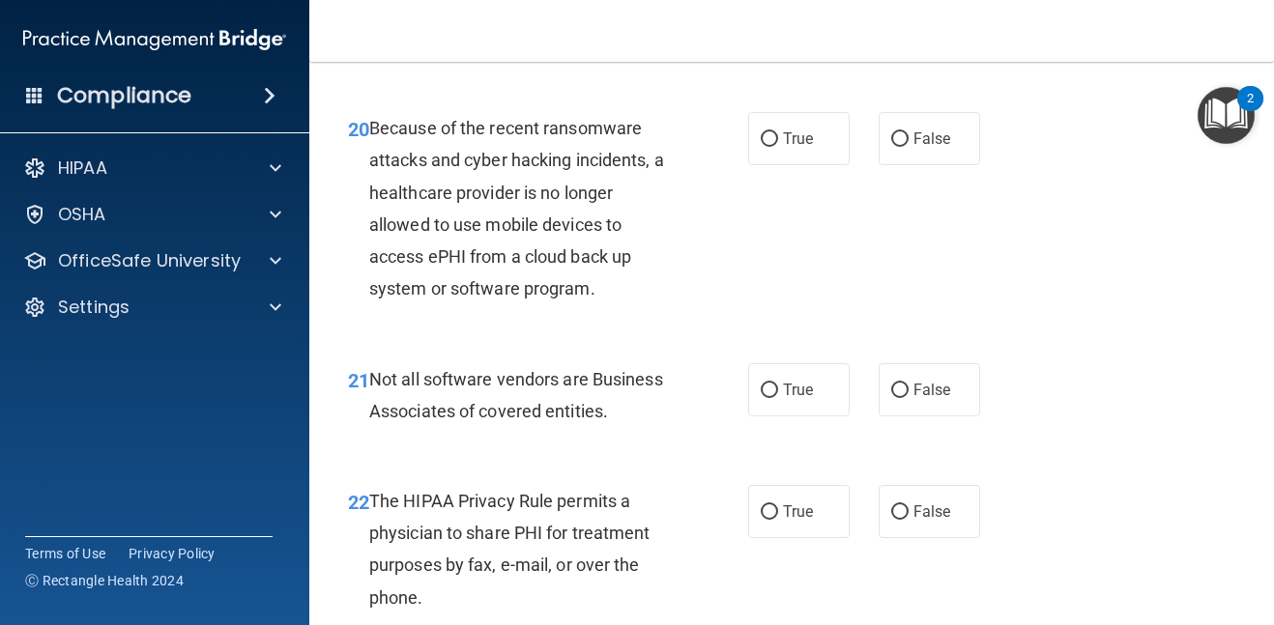
scroll to position [3905, 0]
click at [817, 164] on label "True" at bounding box center [799, 137] width 102 height 53
click at [778, 146] on input "True" at bounding box center [769, 138] width 17 height 15
radio input "true"
click at [914, 398] on span "False" at bounding box center [933, 389] width 38 height 18
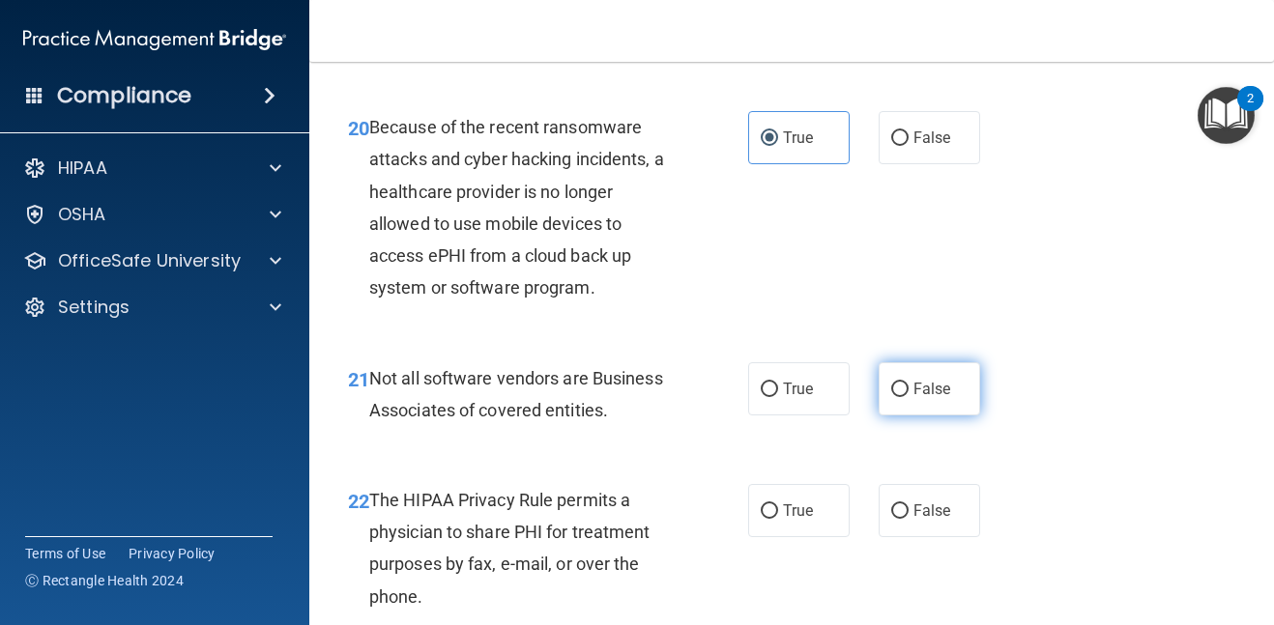
click at [909, 397] on input "False" at bounding box center [899, 390] width 17 height 15
radio input "true"
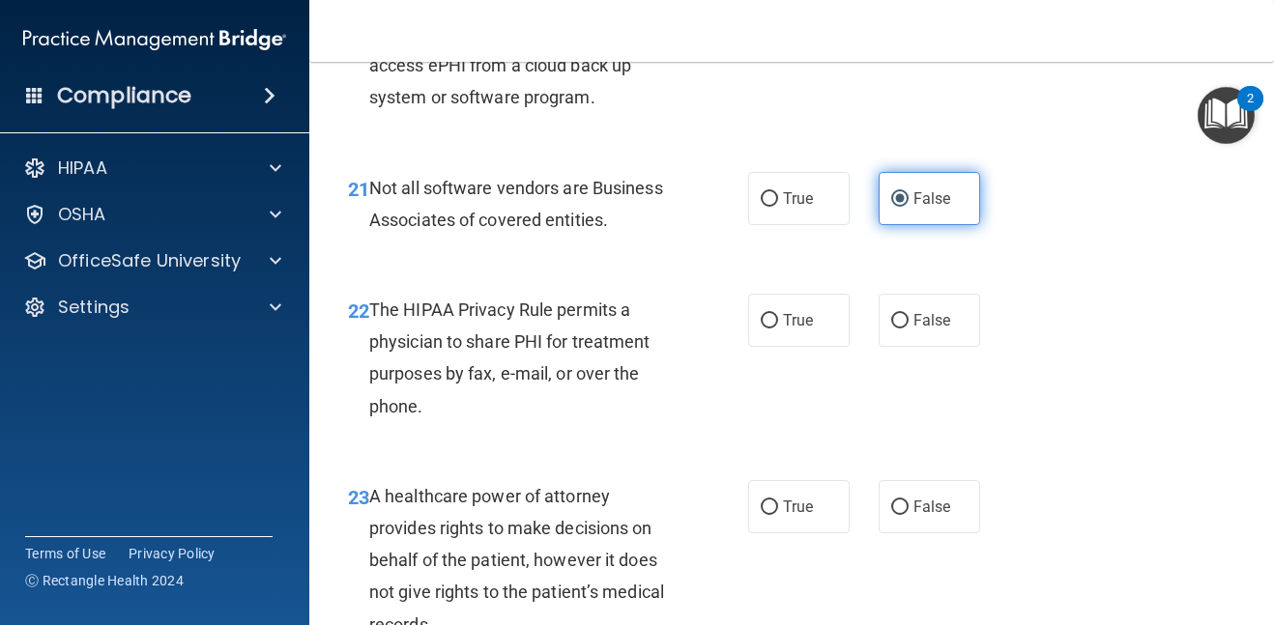
scroll to position [4099, 0]
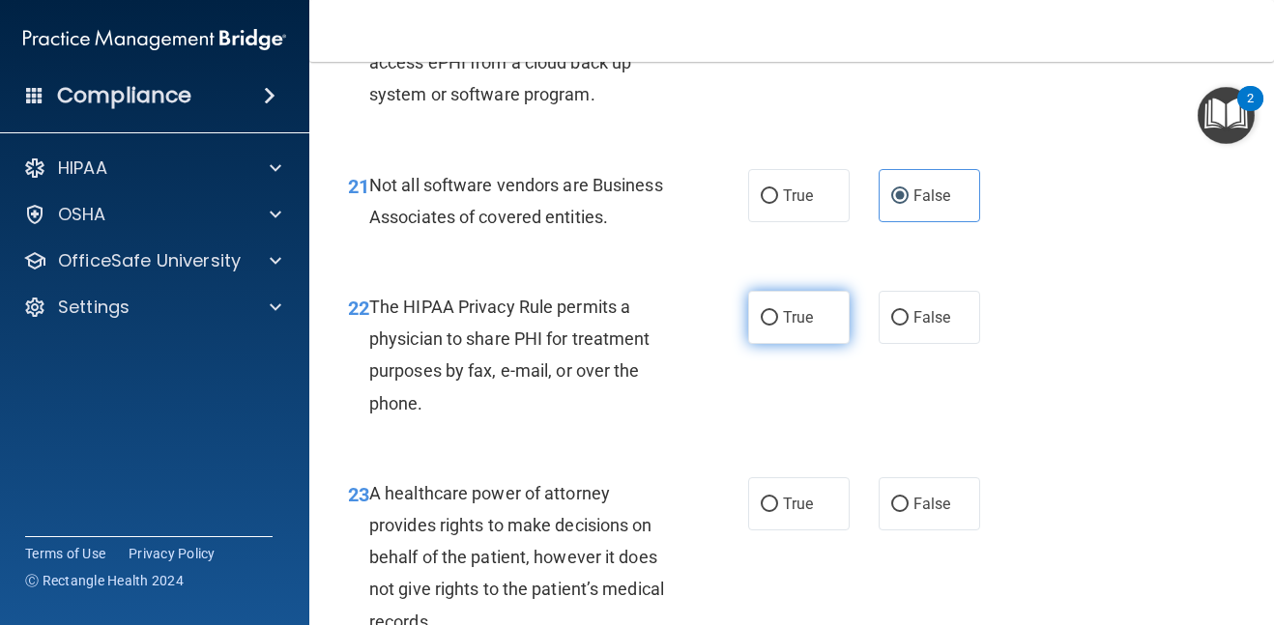
click at [797, 327] on span "True" at bounding box center [798, 317] width 30 height 18
click at [778, 326] on input "True" at bounding box center [769, 318] width 17 height 15
radio input "true"
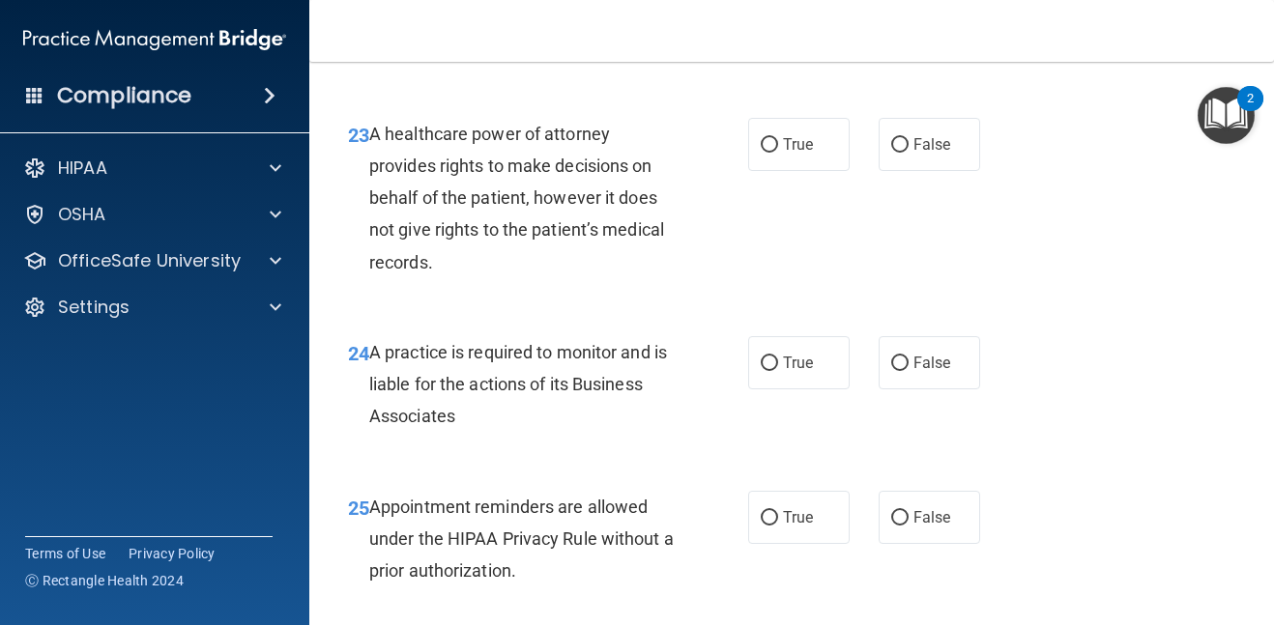
scroll to position [4485, 0]
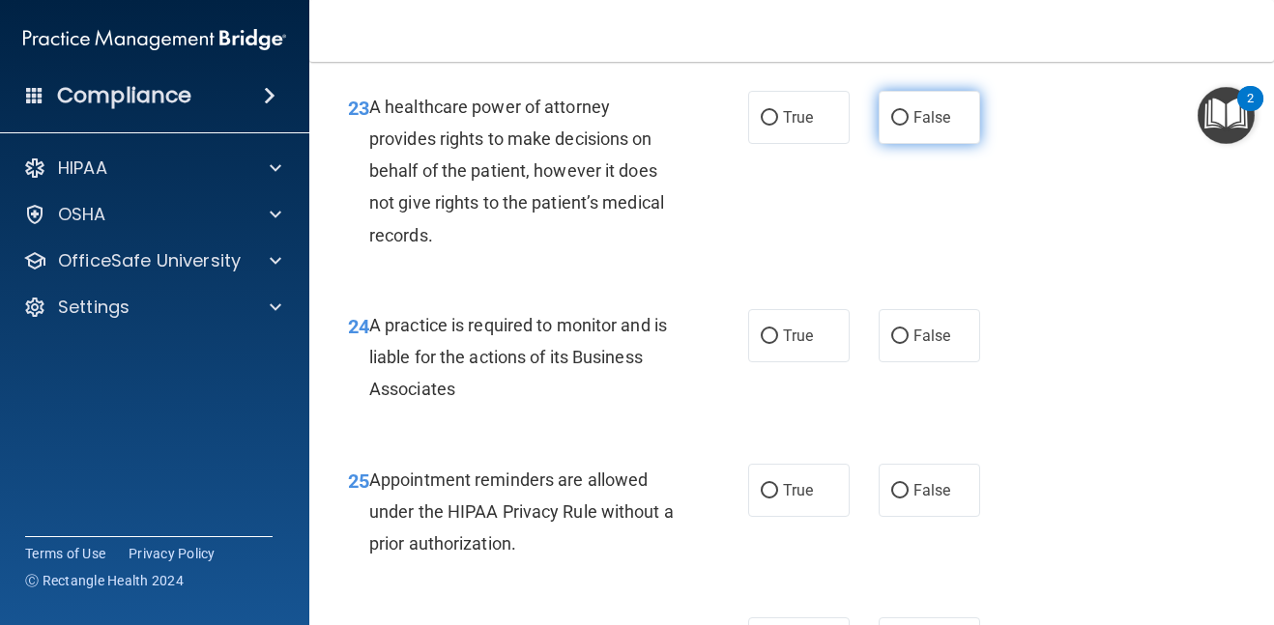
click at [933, 127] on span "False" at bounding box center [933, 117] width 38 height 18
click at [909, 126] on input "False" at bounding box center [899, 118] width 17 height 15
radio input "true"
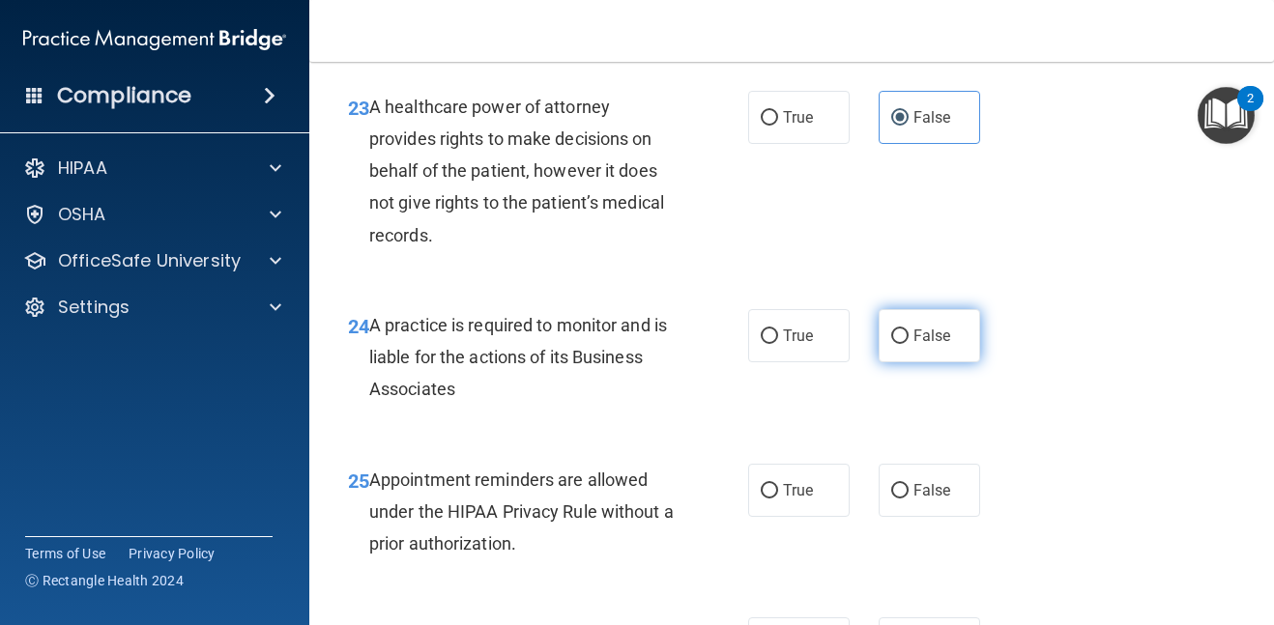
click at [931, 357] on label "False" at bounding box center [930, 335] width 102 height 53
click at [909, 344] on input "False" at bounding box center [899, 337] width 17 height 15
radio input "true"
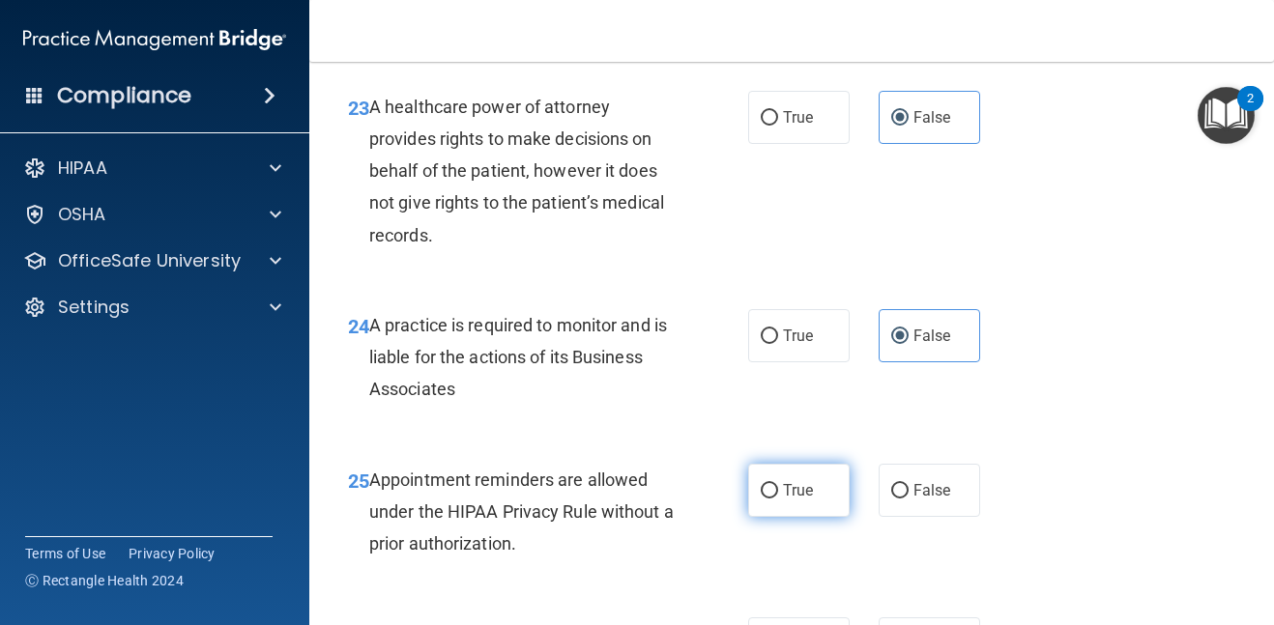
click at [822, 517] on label "True" at bounding box center [799, 490] width 102 height 53
click at [778, 499] on input "True" at bounding box center [769, 491] width 17 height 15
radio input "true"
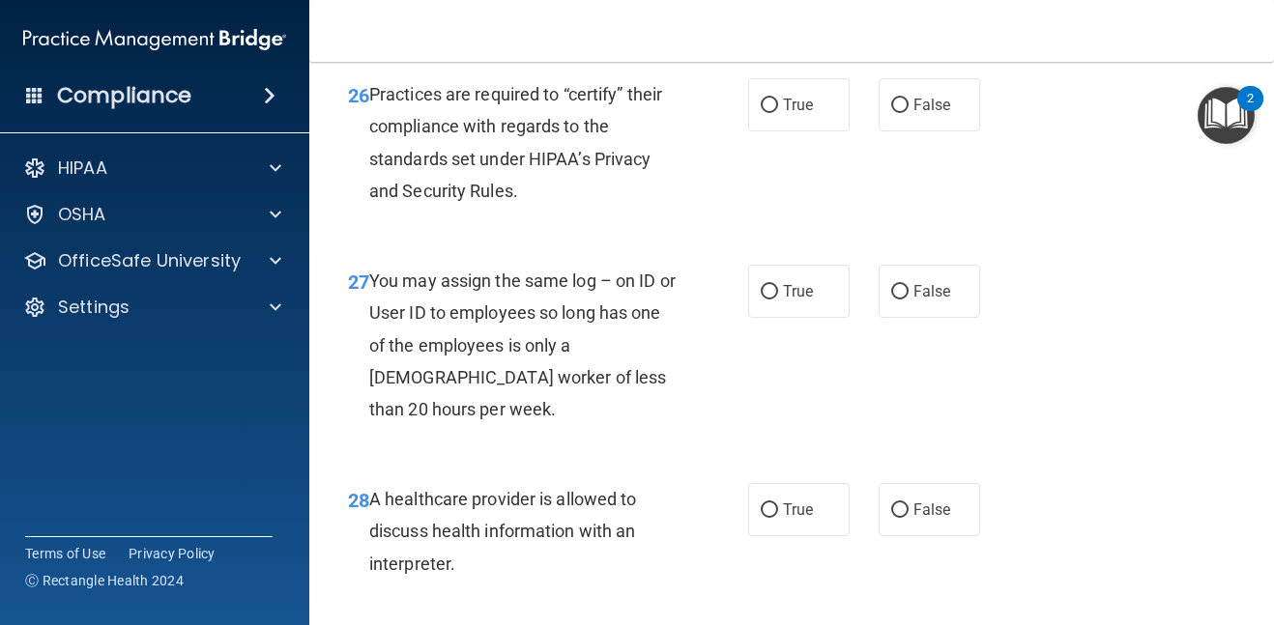
scroll to position [5027, 0]
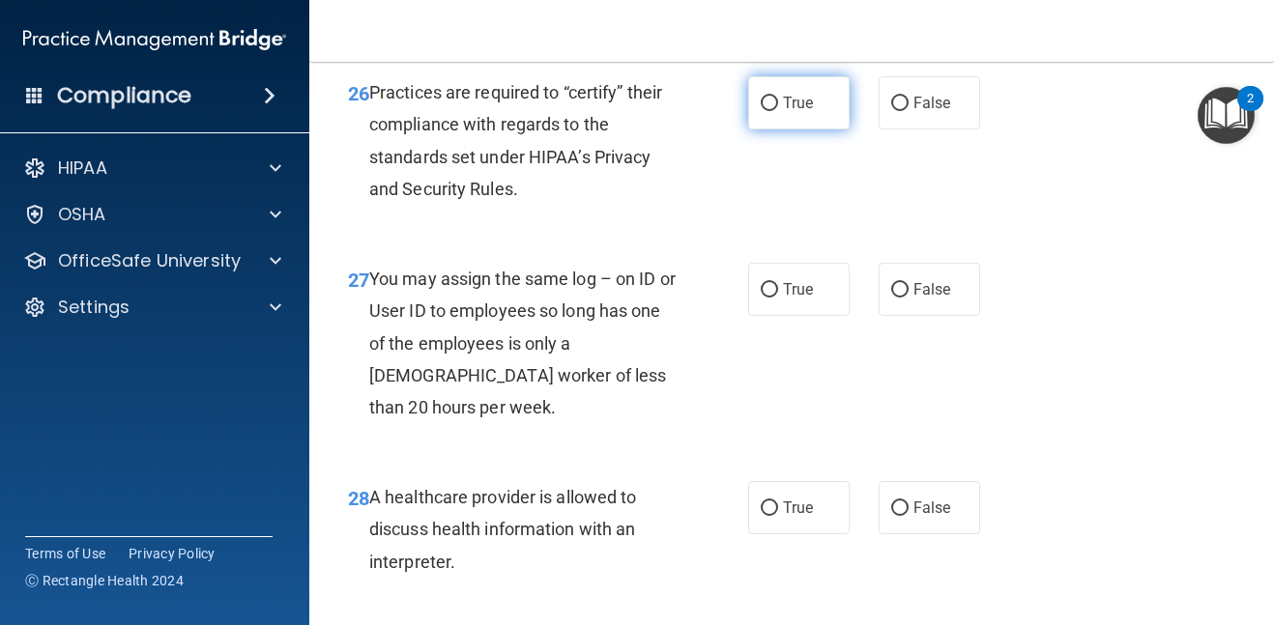
click at [803, 112] on span "True" at bounding box center [798, 103] width 30 height 18
click at [778, 111] on input "True" at bounding box center [769, 104] width 17 height 15
radio input "true"
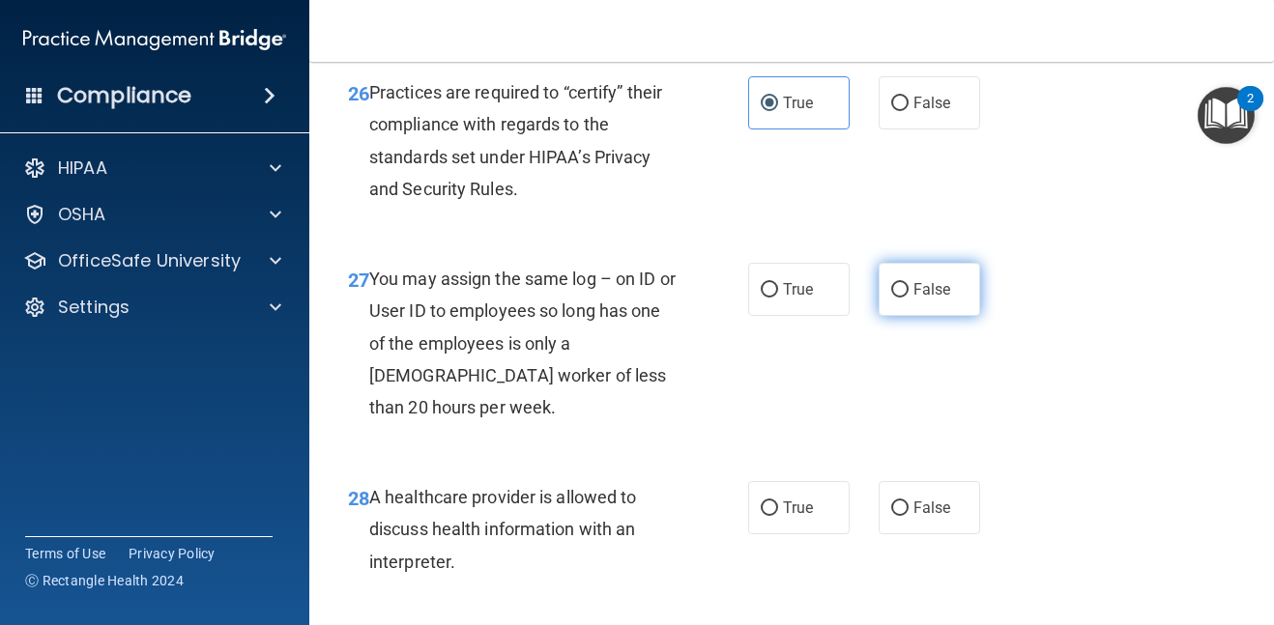
click at [950, 316] on label "False" at bounding box center [930, 289] width 102 height 53
click at [909, 298] on input "False" at bounding box center [899, 290] width 17 height 15
radio input "true"
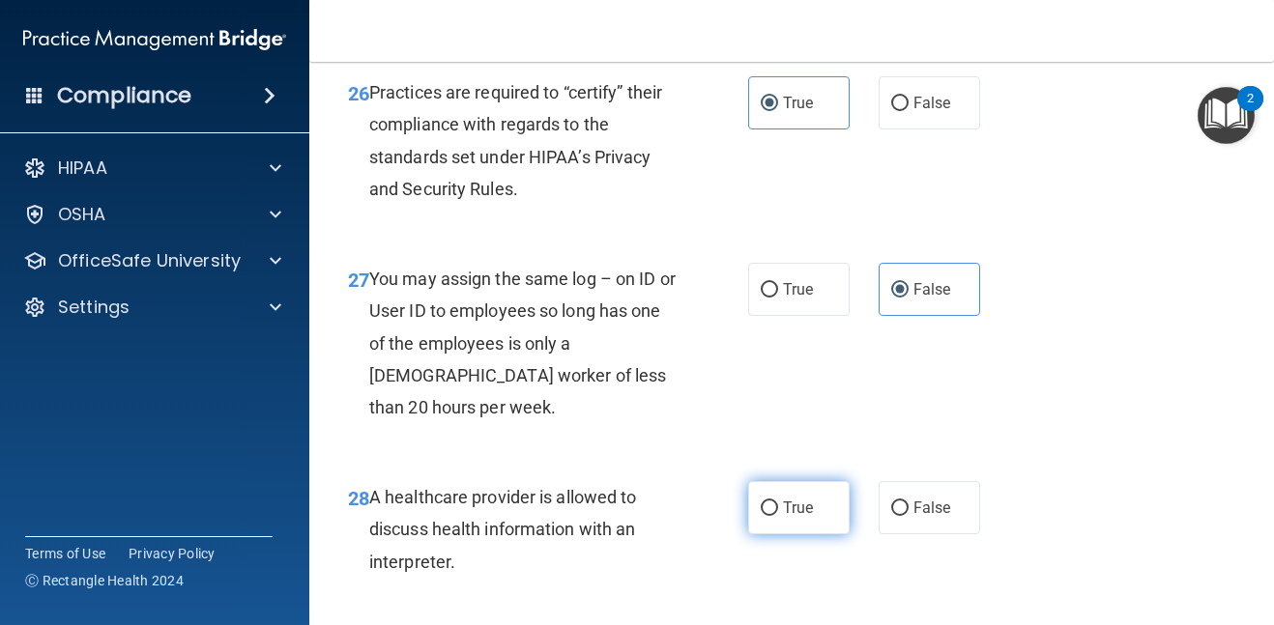
click at [798, 517] on span "True" at bounding box center [798, 508] width 30 height 18
click at [778, 516] on input "True" at bounding box center [769, 509] width 17 height 15
radio input "true"
click at [798, 517] on span "True" at bounding box center [798, 508] width 30 height 18
click at [778, 516] on input "True" at bounding box center [769, 509] width 17 height 15
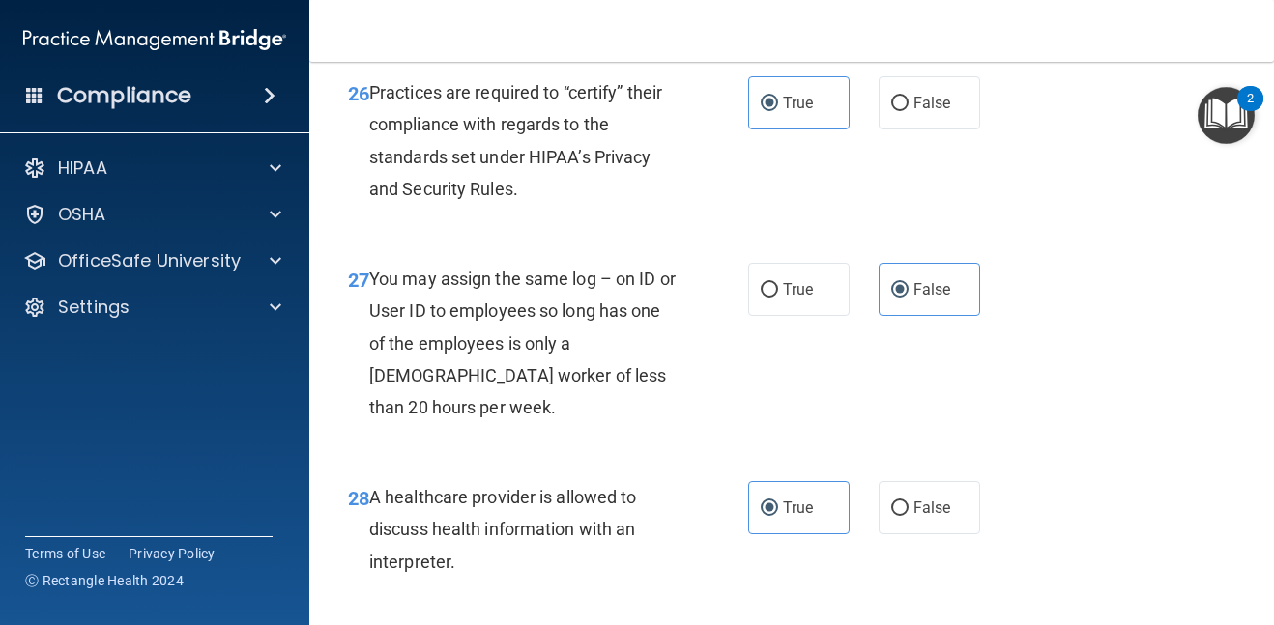
click at [1089, 457] on div "27 You may assign the same log – on ID or User ID to employees so long has one …" at bounding box center [792, 348] width 916 height 218
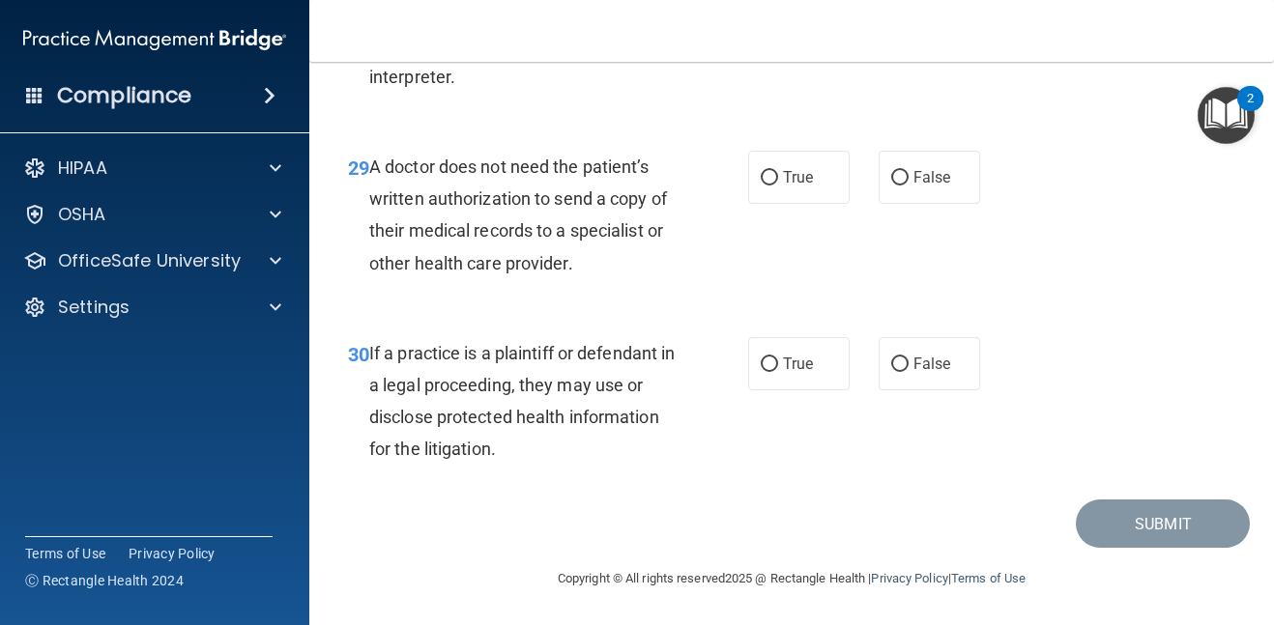
scroll to position [5544, 0]
click at [762, 181] on input "True" at bounding box center [769, 178] width 17 height 15
radio input "true"
click at [762, 181] on input "True" at bounding box center [769, 178] width 17 height 15
click at [897, 368] on input "False" at bounding box center [899, 365] width 17 height 15
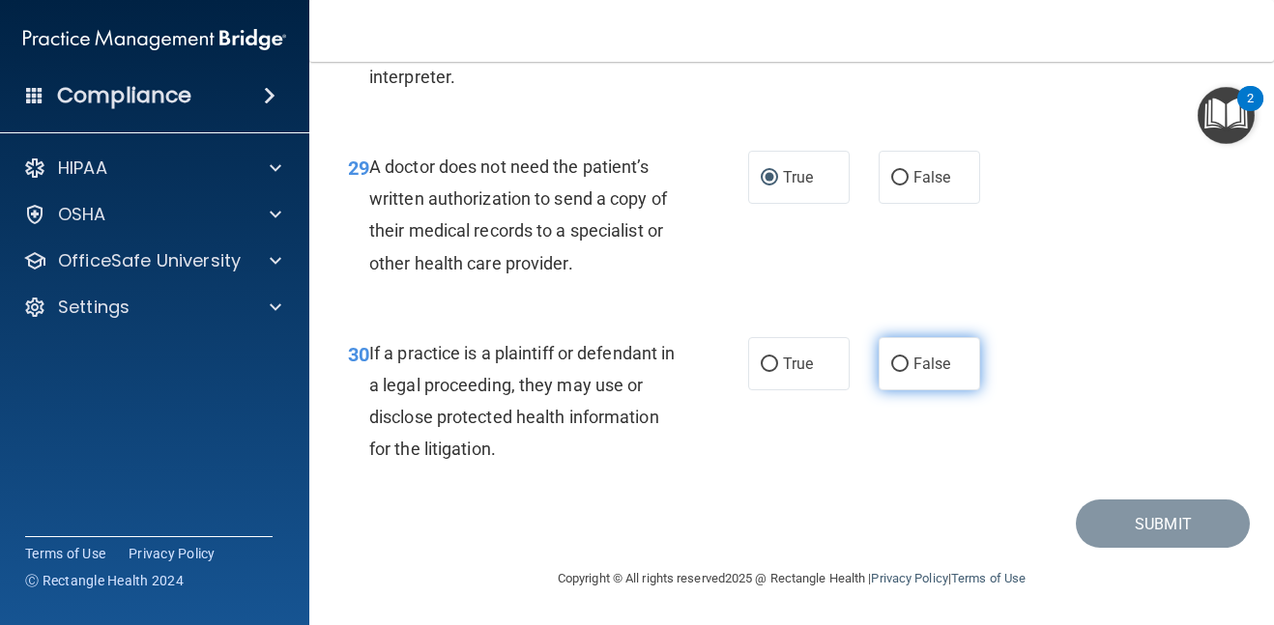
radio input "true"
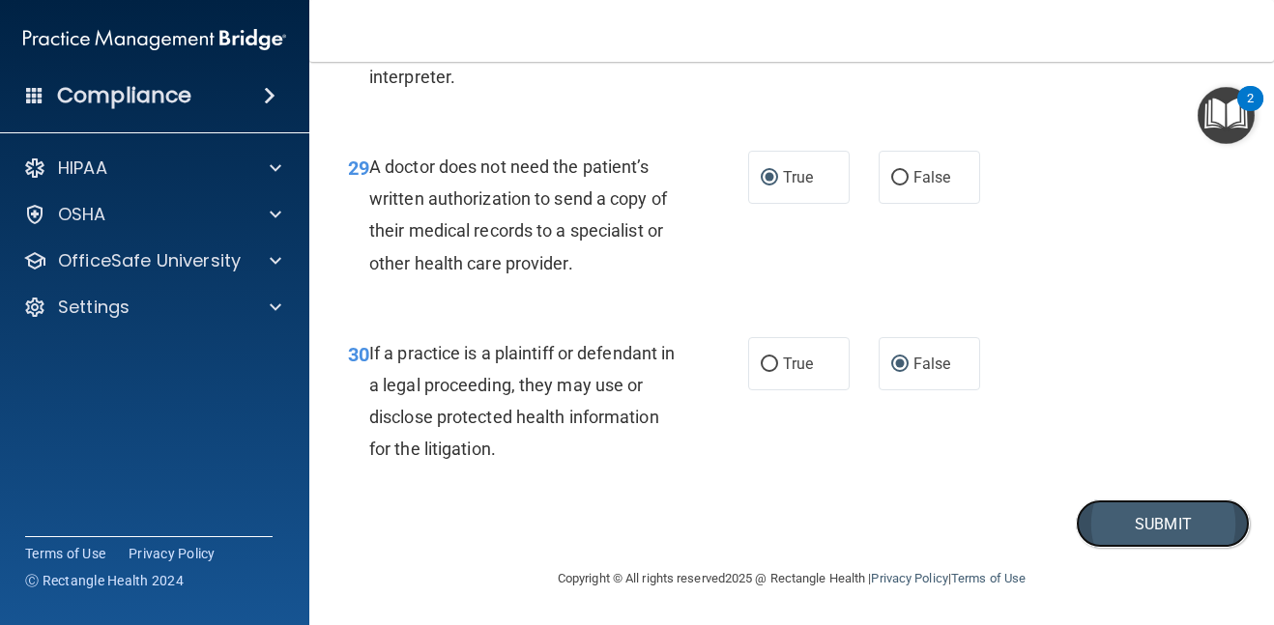
click at [1166, 521] on button "Submit" at bounding box center [1163, 524] width 174 height 49
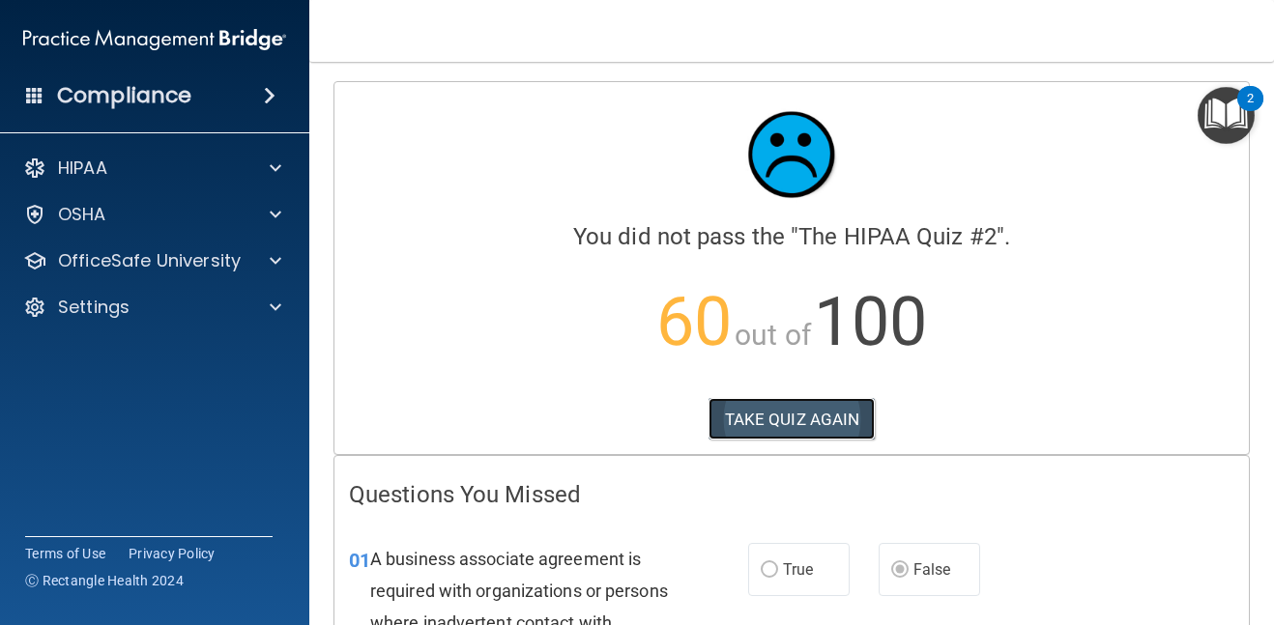
click at [798, 436] on button "TAKE QUIZ AGAIN" at bounding box center [792, 419] width 167 height 43
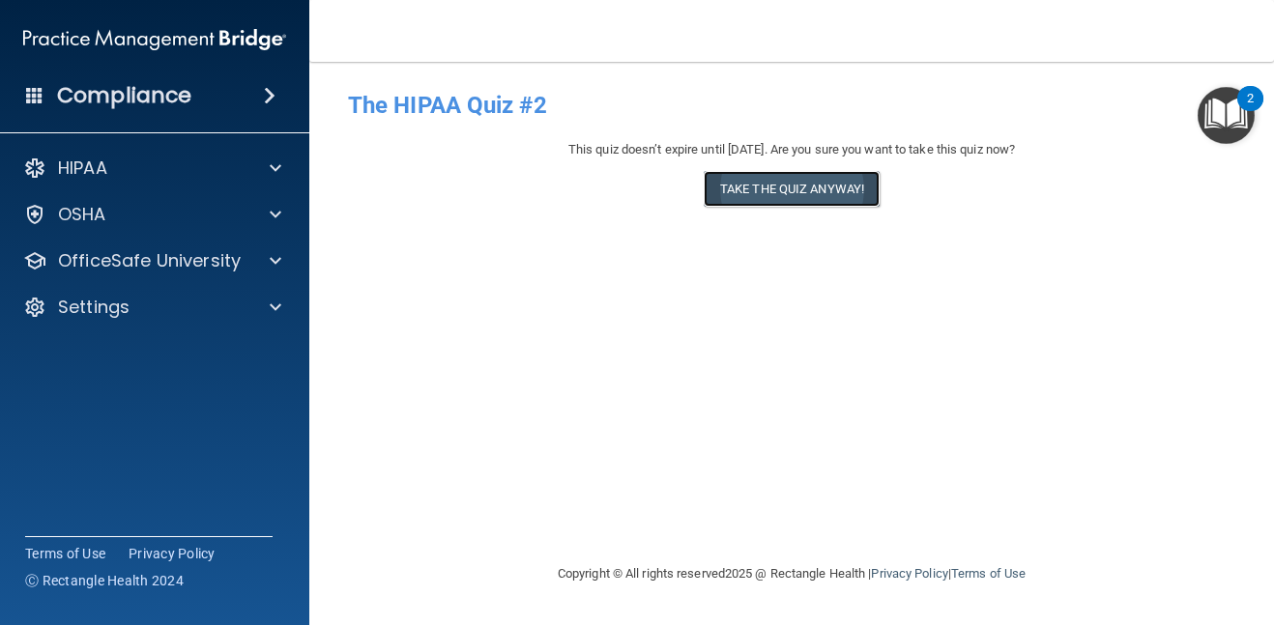
click at [809, 189] on button "Take the quiz anyway!" at bounding box center [792, 189] width 176 height 36
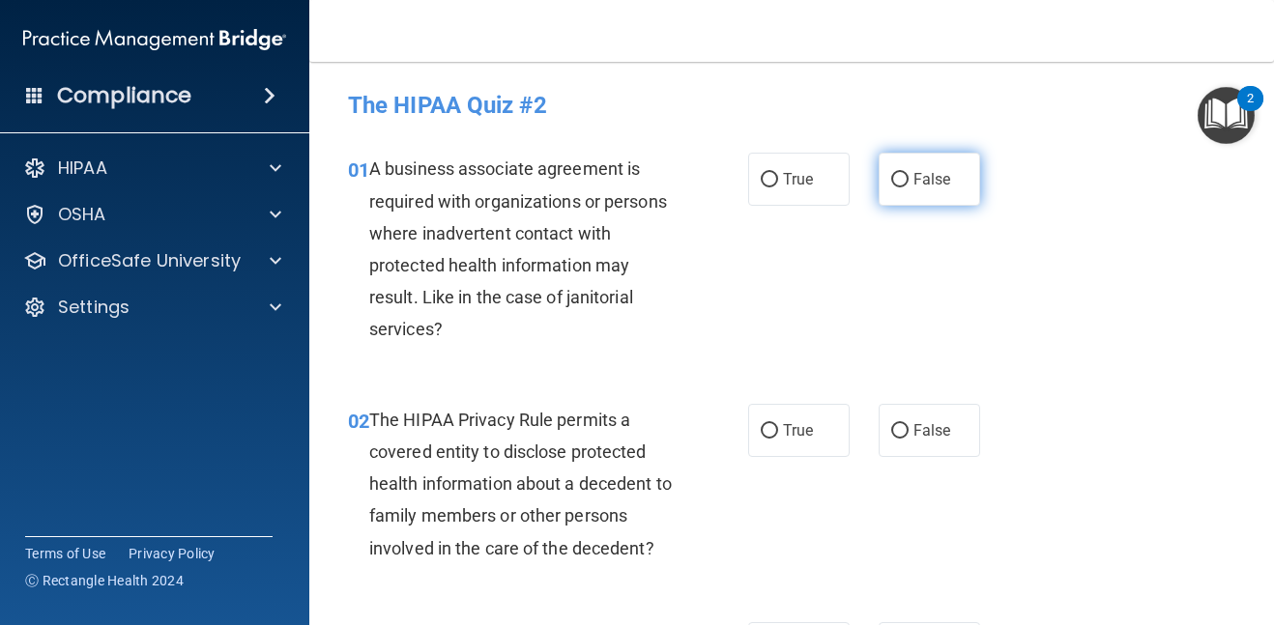
click at [914, 184] on span "False" at bounding box center [933, 179] width 38 height 18
click at [909, 184] on input "False" at bounding box center [899, 180] width 17 height 15
radio input "true"
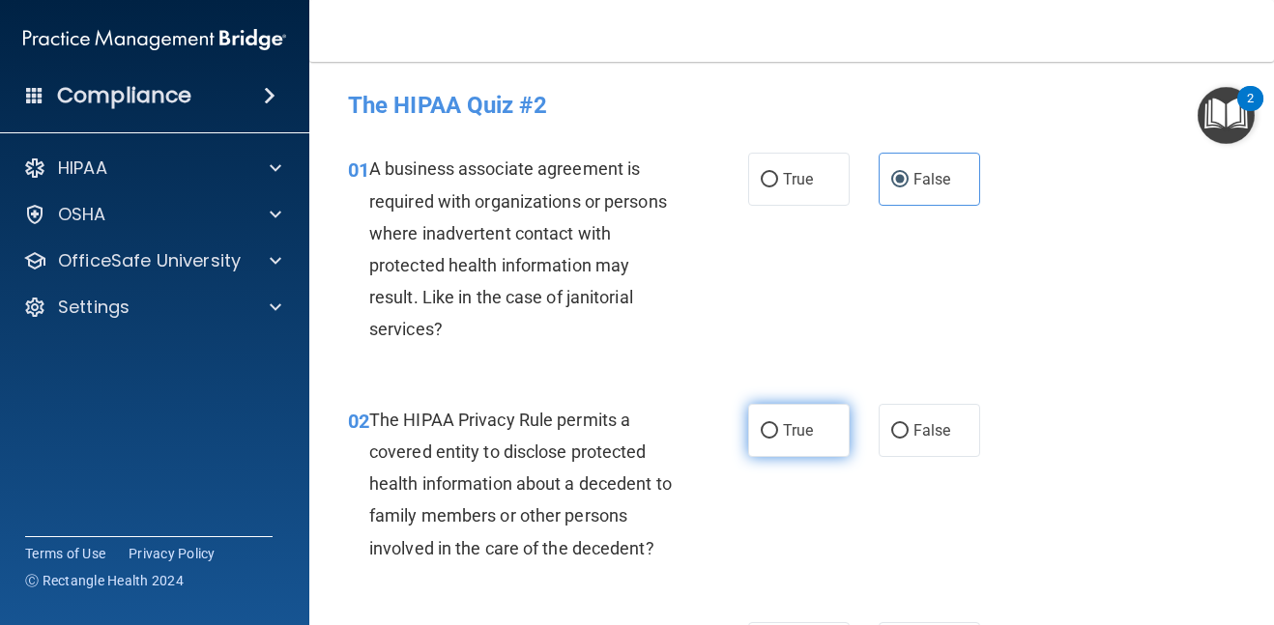
click at [783, 432] on span "True" at bounding box center [798, 430] width 30 height 18
click at [778, 432] on input "True" at bounding box center [769, 431] width 17 height 15
radio input "true"
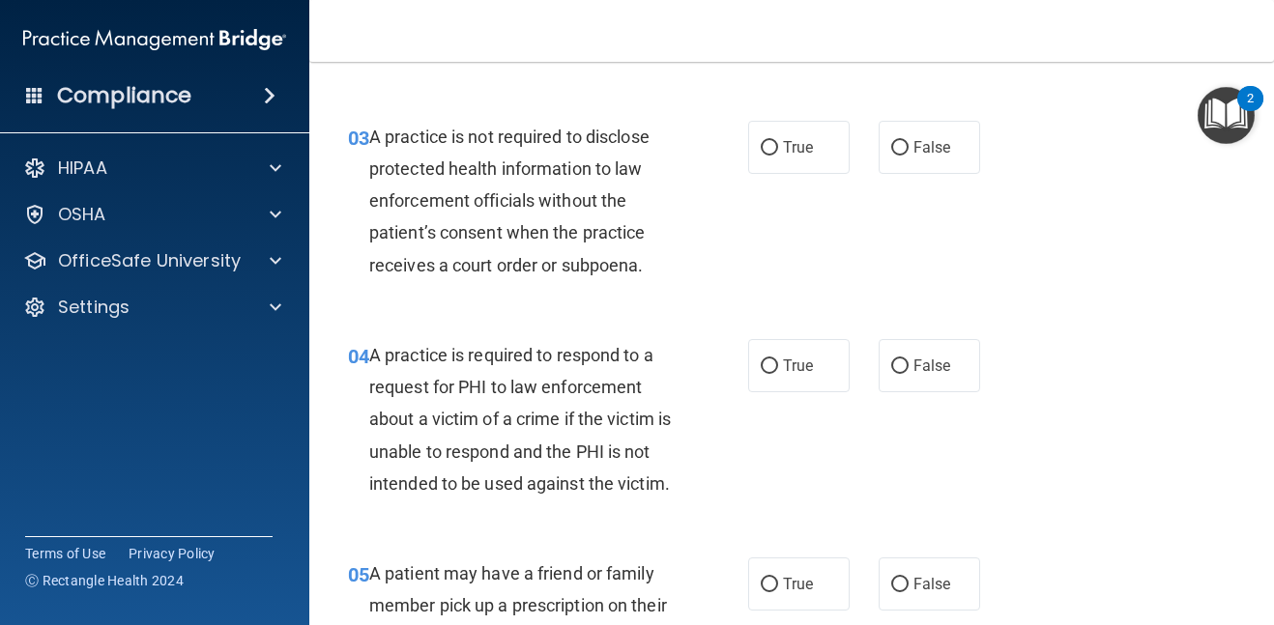
scroll to position [503, 0]
click at [893, 154] on input "False" at bounding box center [899, 147] width 17 height 15
radio input "true"
click at [792, 363] on span "True" at bounding box center [798, 365] width 30 height 18
click at [778, 363] on input "True" at bounding box center [769, 366] width 17 height 15
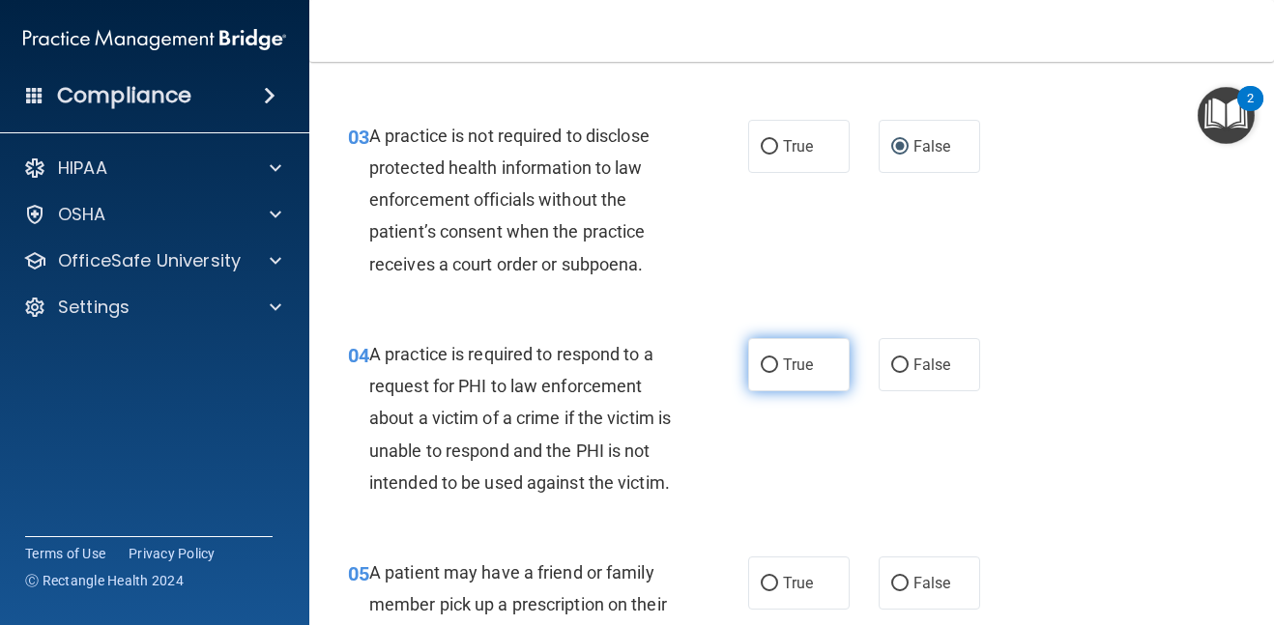
radio input "true"
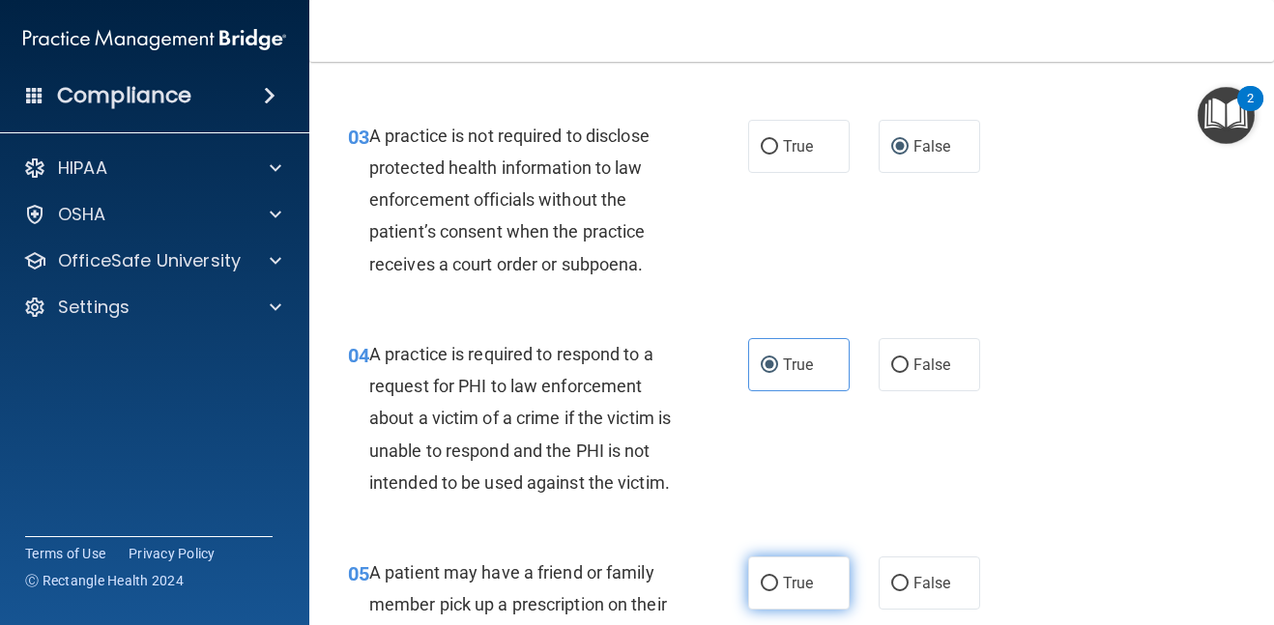
click at [791, 583] on span "True" at bounding box center [798, 583] width 30 height 18
click at [778, 583] on input "True" at bounding box center [769, 584] width 17 height 15
radio input "true"
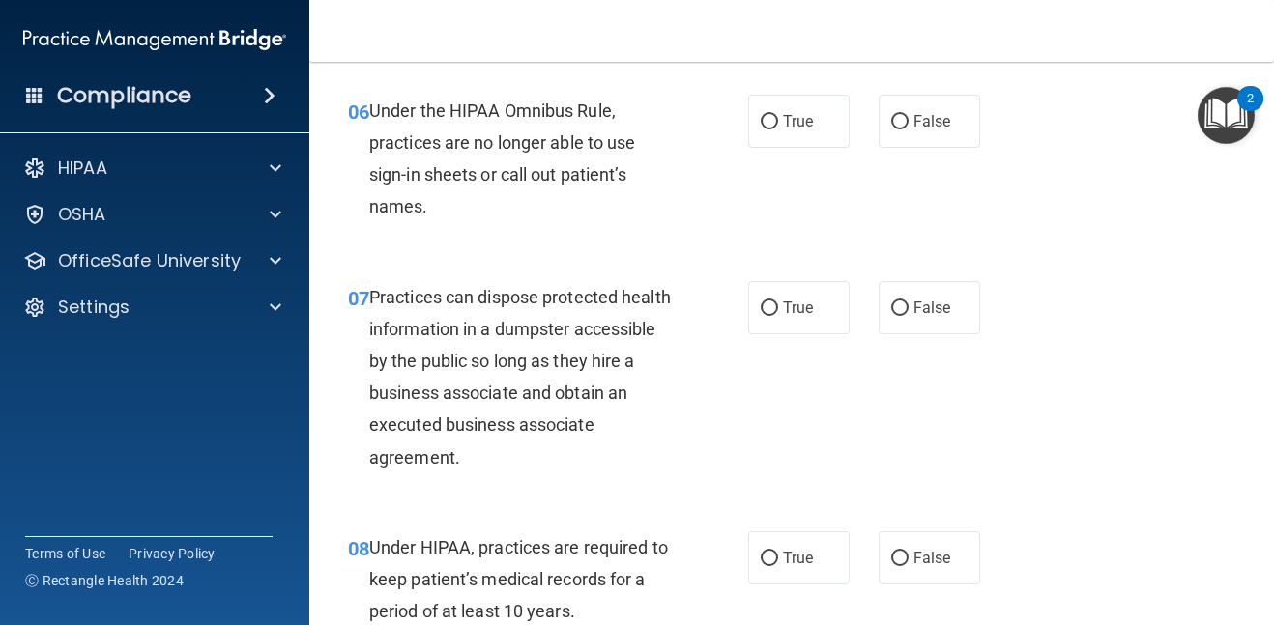
scroll to position [1121, 0]
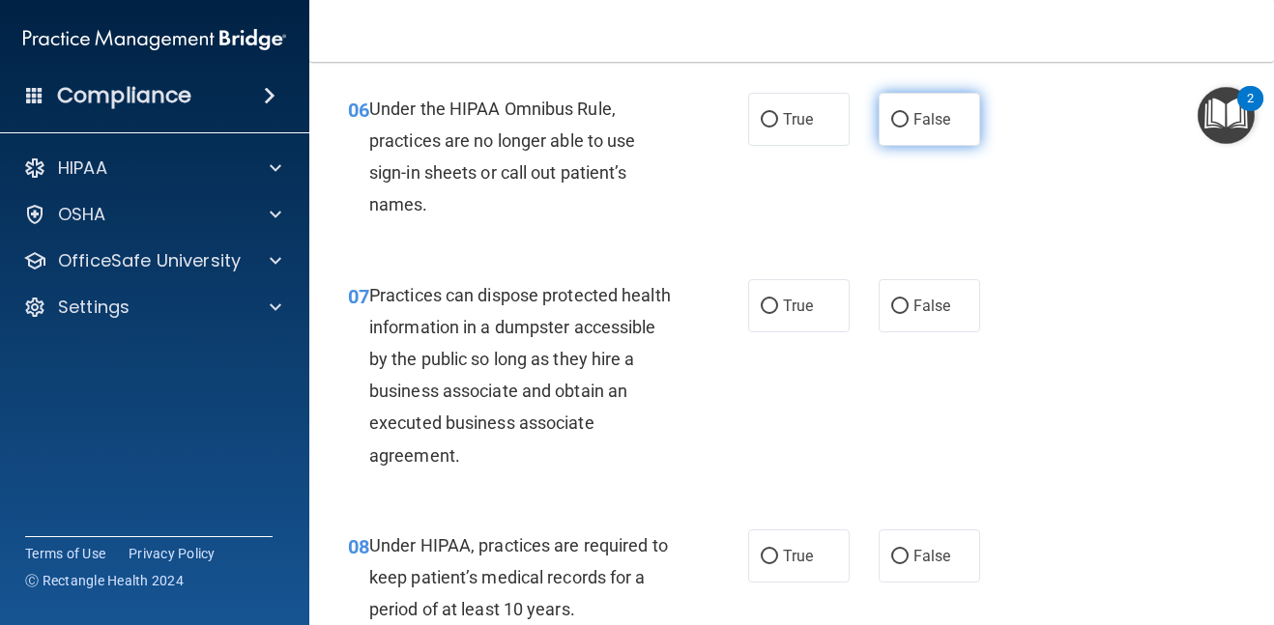
click at [942, 118] on span "False" at bounding box center [933, 119] width 38 height 18
click at [909, 118] on input "False" at bounding box center [899, 120] width 17 height 15
radio input "true"
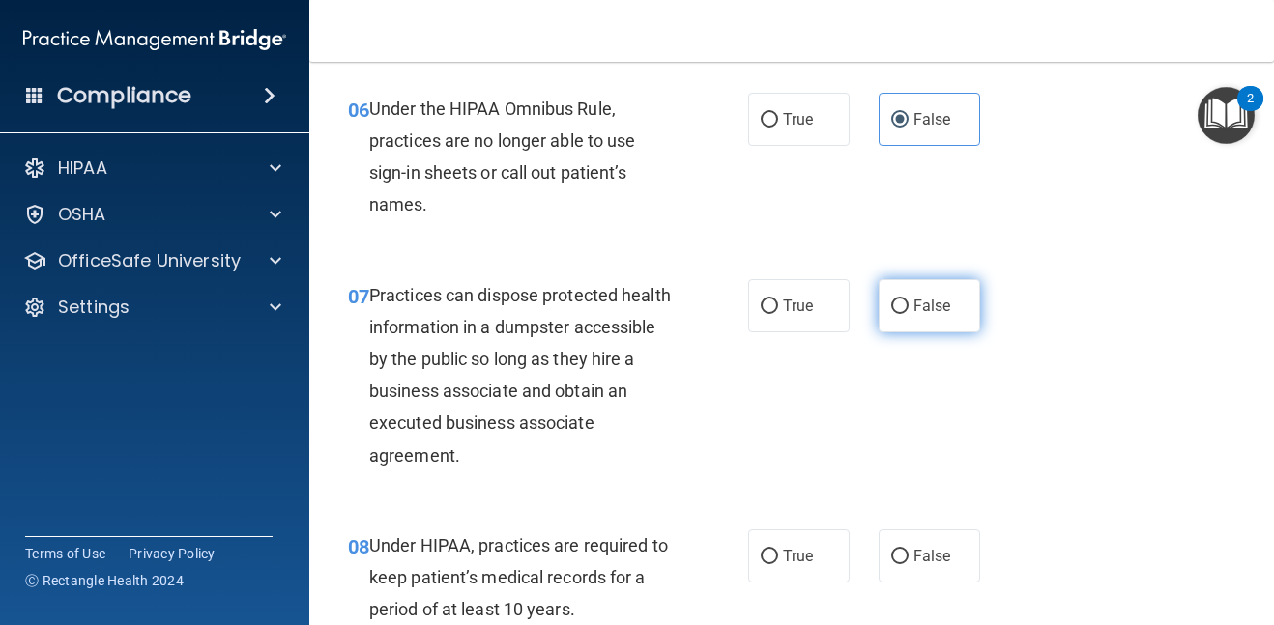
click at [928, 306] on span "False" at bounding box center [933, 306] width 38 height 18
click at [909, 306] on input "False" at bounding box center [899, 307] width 17 height 15
radio input "true"
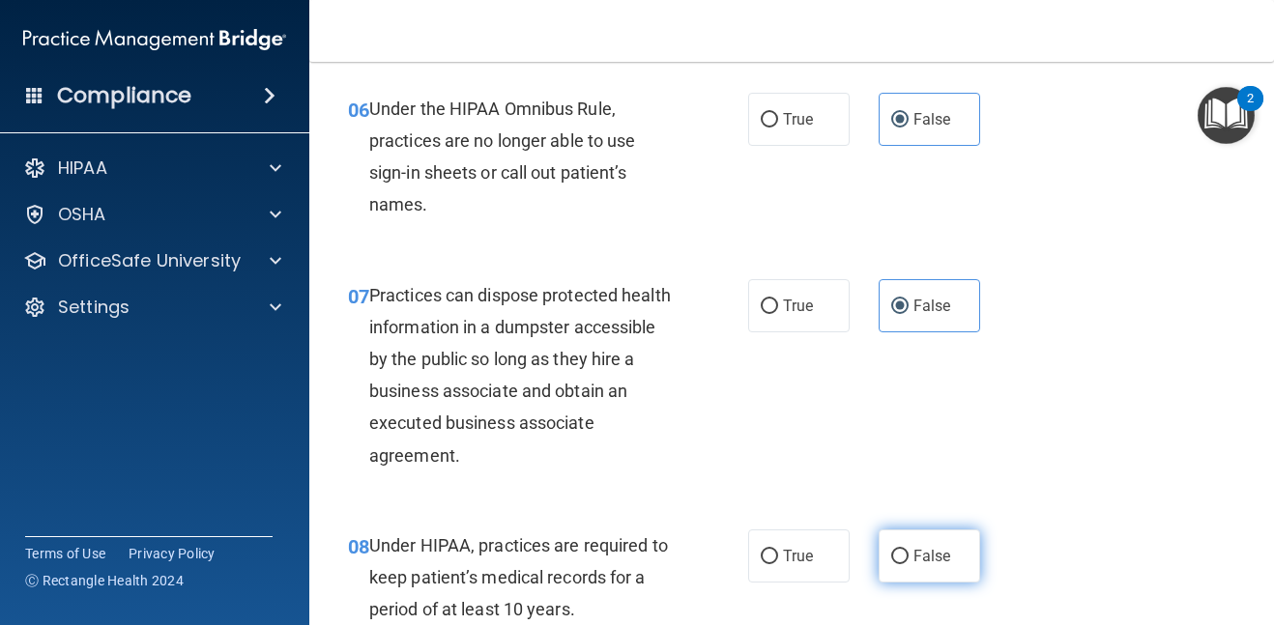
click at [947, 565] on span "False" at bounding box center [933, 556] width 38 height 18
click at [909, 565] on input "False" at bounding box center [899, 557] width 17 height 15
radio input "true"
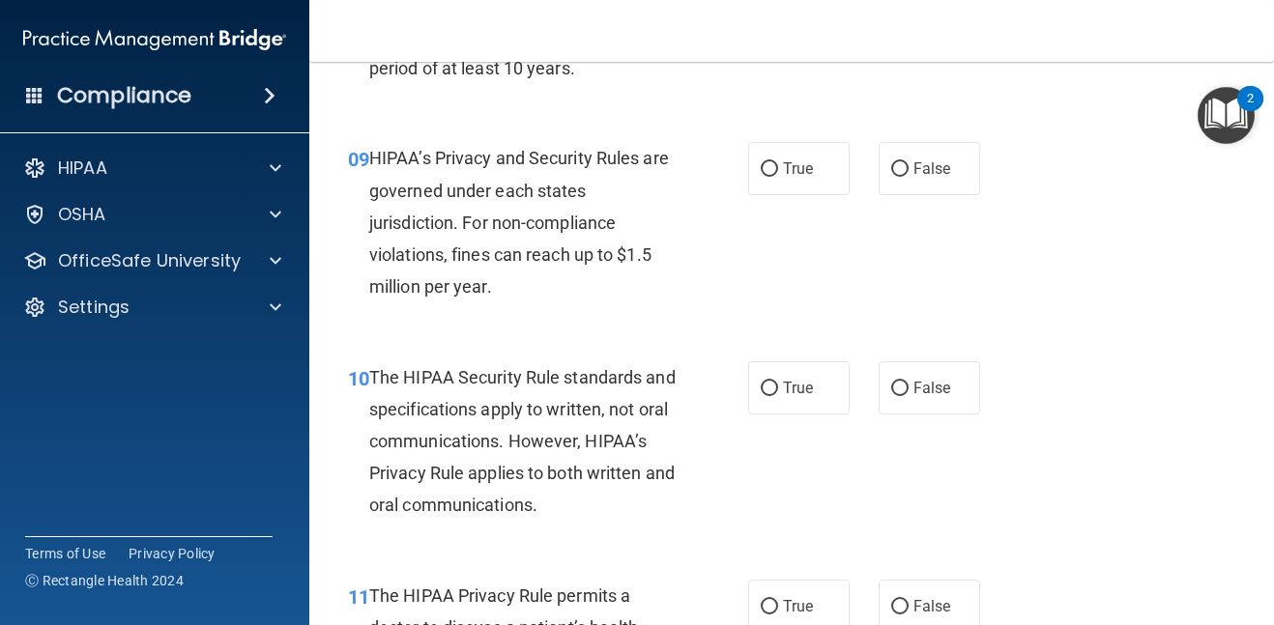
scroll to position [1701, 0]
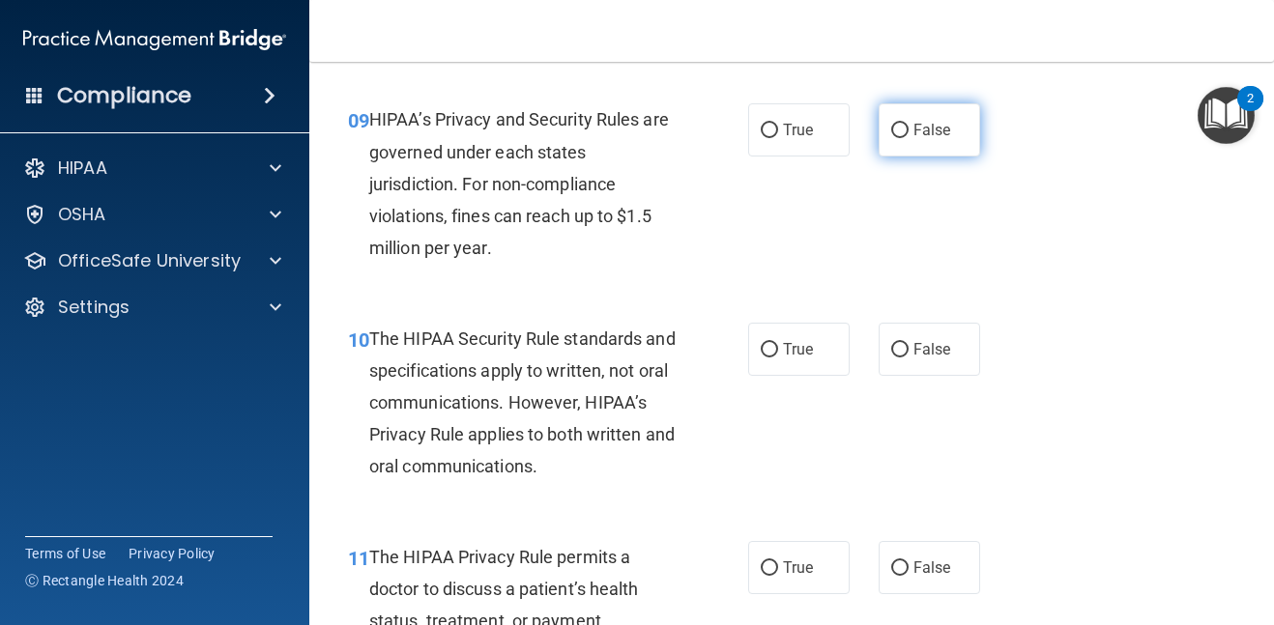
click at [925, 123] on span "False" at bounding box center [933, 130] width 38 height 18
click at [909, 124] on input "False" at bounding box center [899, 131] width 17 height 15
radio input "true"
click at [786, 355] on span "True" at bounding box center [798, 349] width 30 height 18
click at [778, 355] on input "True" at bounding box center [769, 350] width 17 height 15
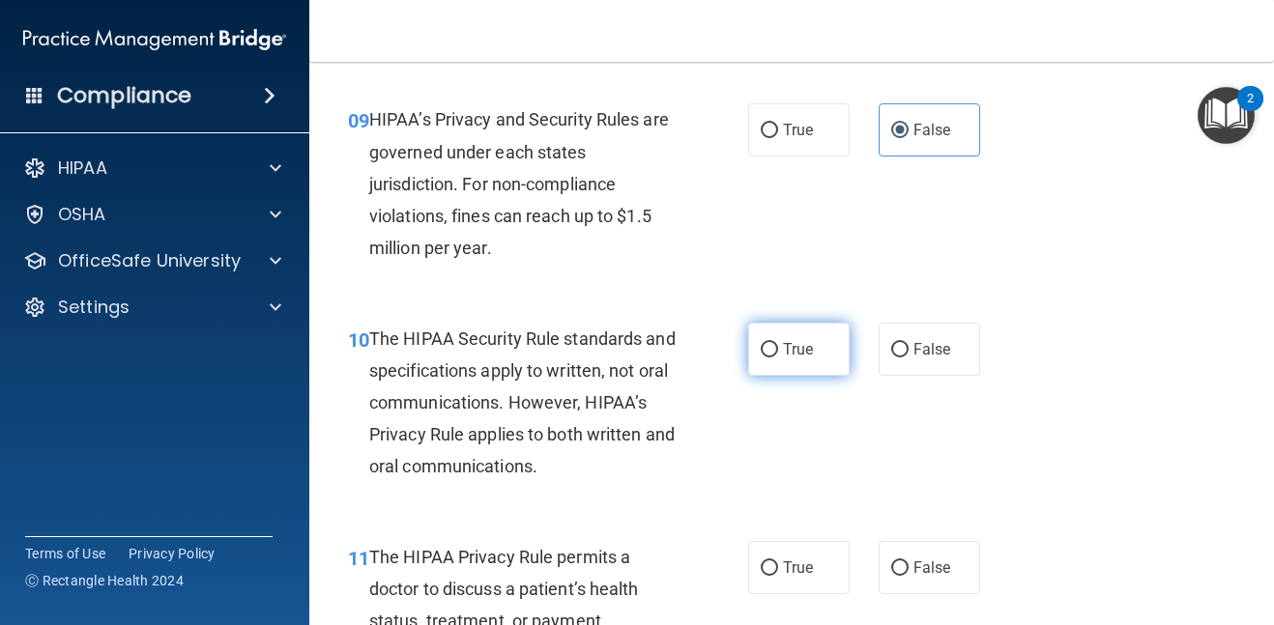
radio input "true"
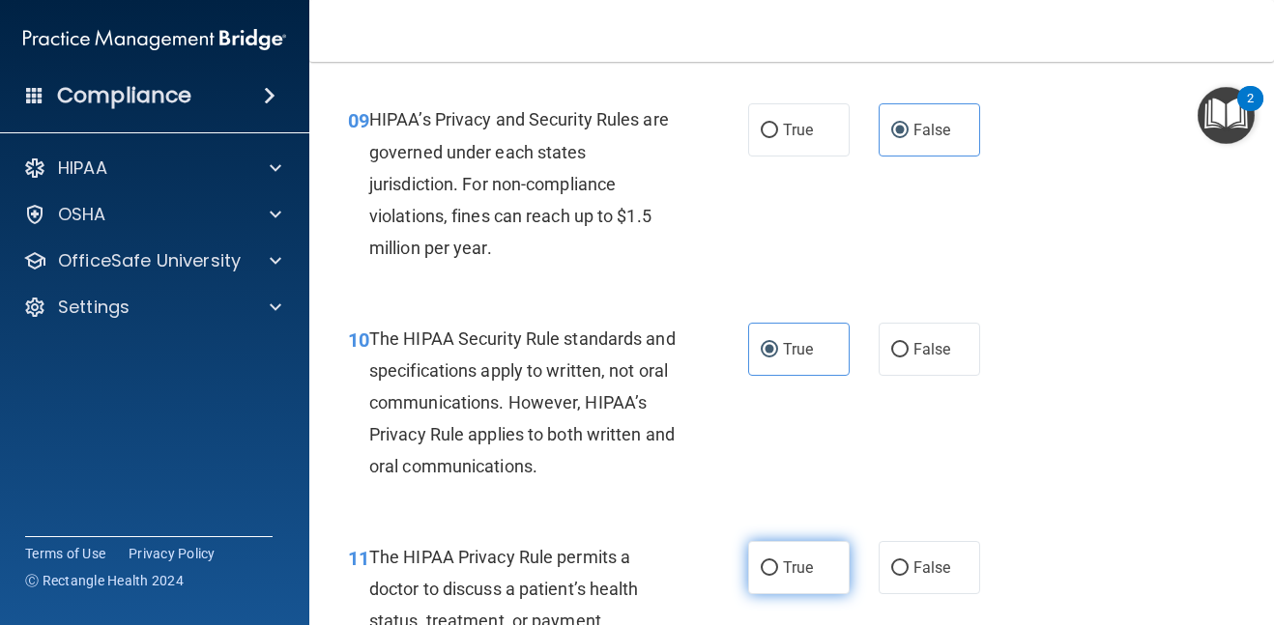
click at [809, 573] on span "True" at bounding box center [798, 568] width 30 height 18
click at [778, 573] on input "True" at bounding box center [769, 569] width 17 height 15
radio input "true"
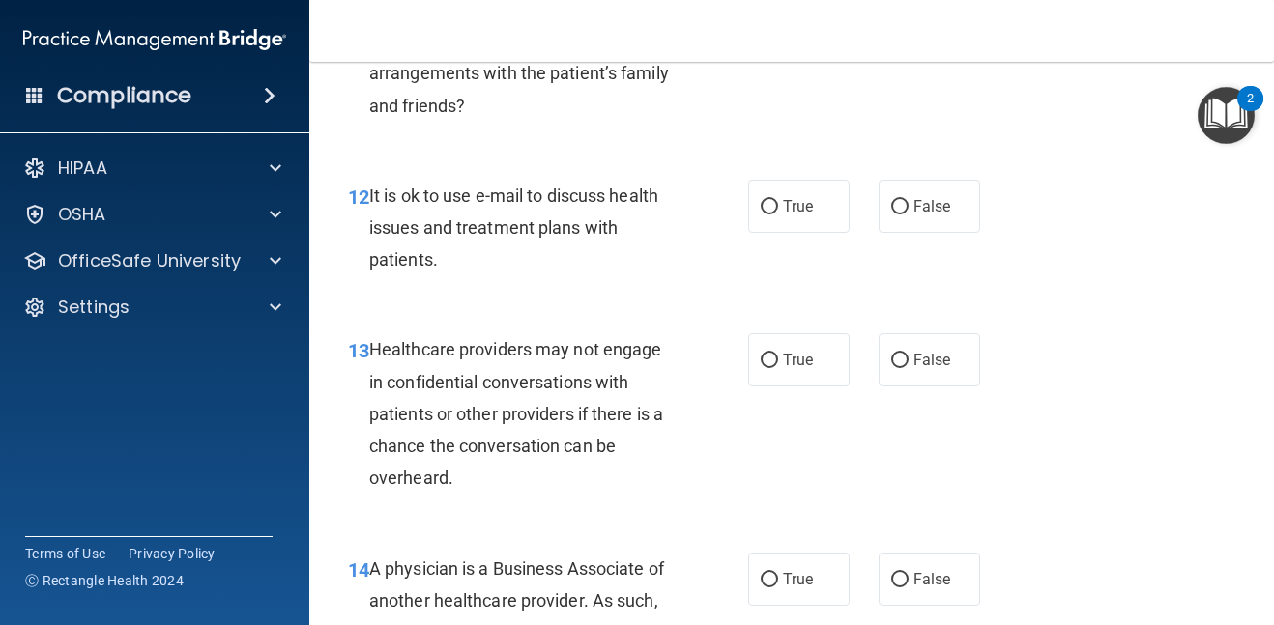
scroll to position [2320, 0]
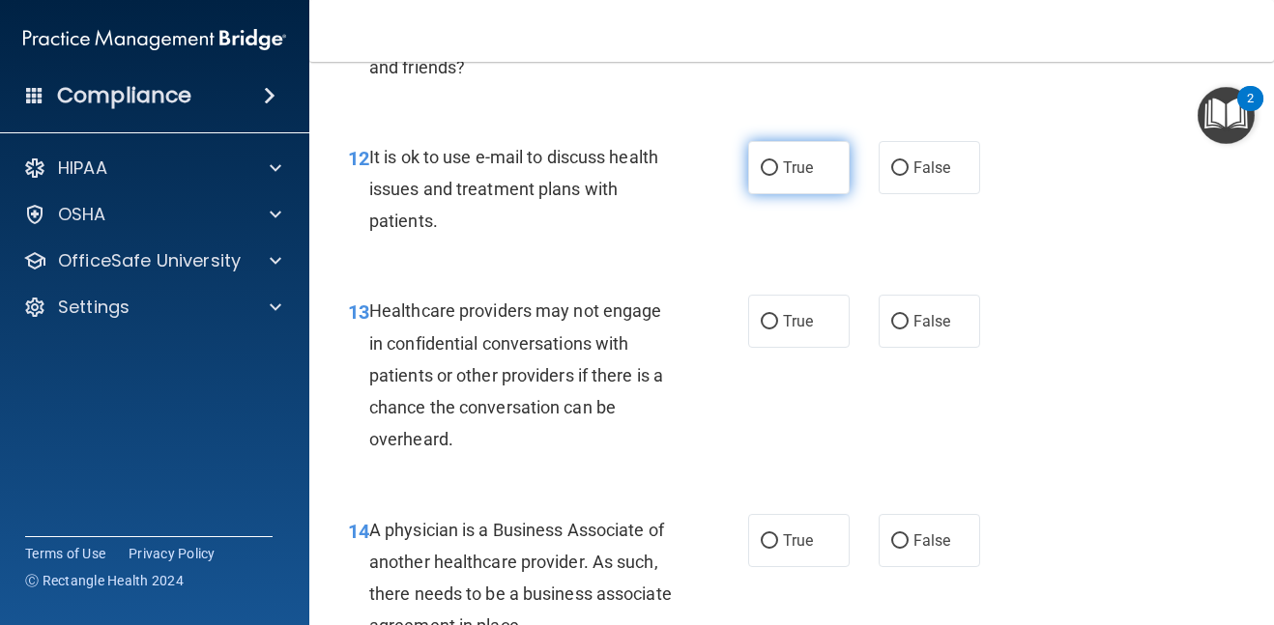
click at [797, 176] on span "True" at bounding box center [798, 168] width 30 height 18
click at [778, 176] on input "True" at bounding box center [769, 168] width 17 height 15
radio input "true"
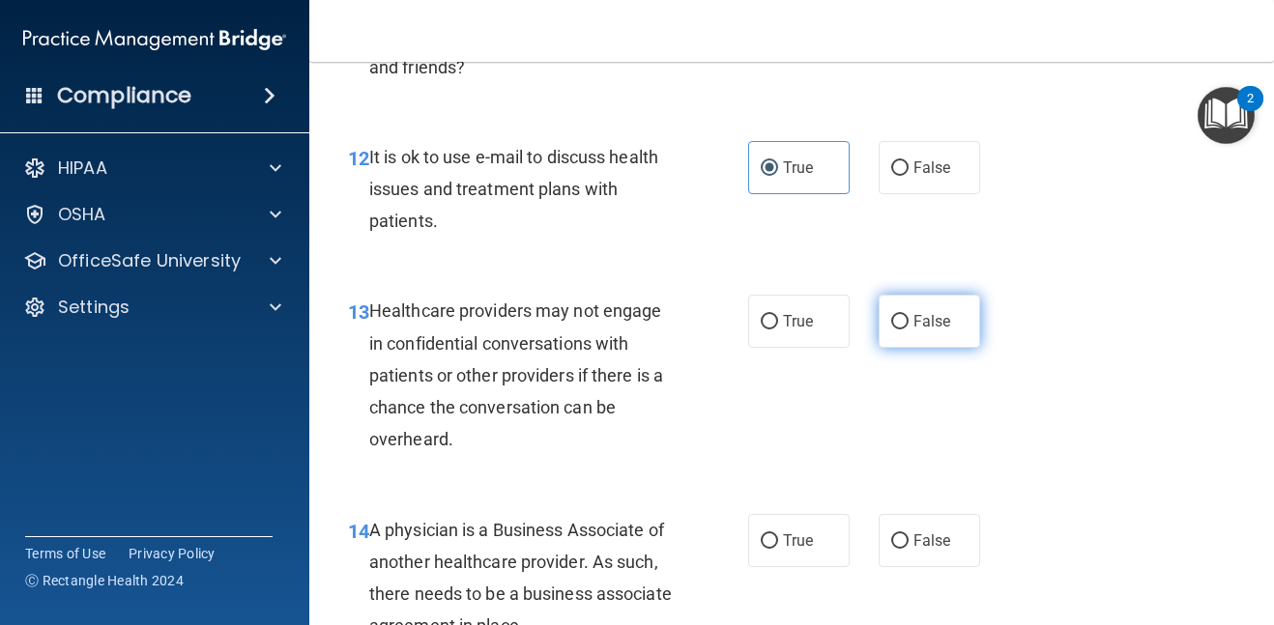
click at [922, 331] on label "False" at bounding box center [930, 321] width 102 height 53
click at [909, 330] on input "False" at bounding box center [899, 322] width 17 height 15
radio input "true"
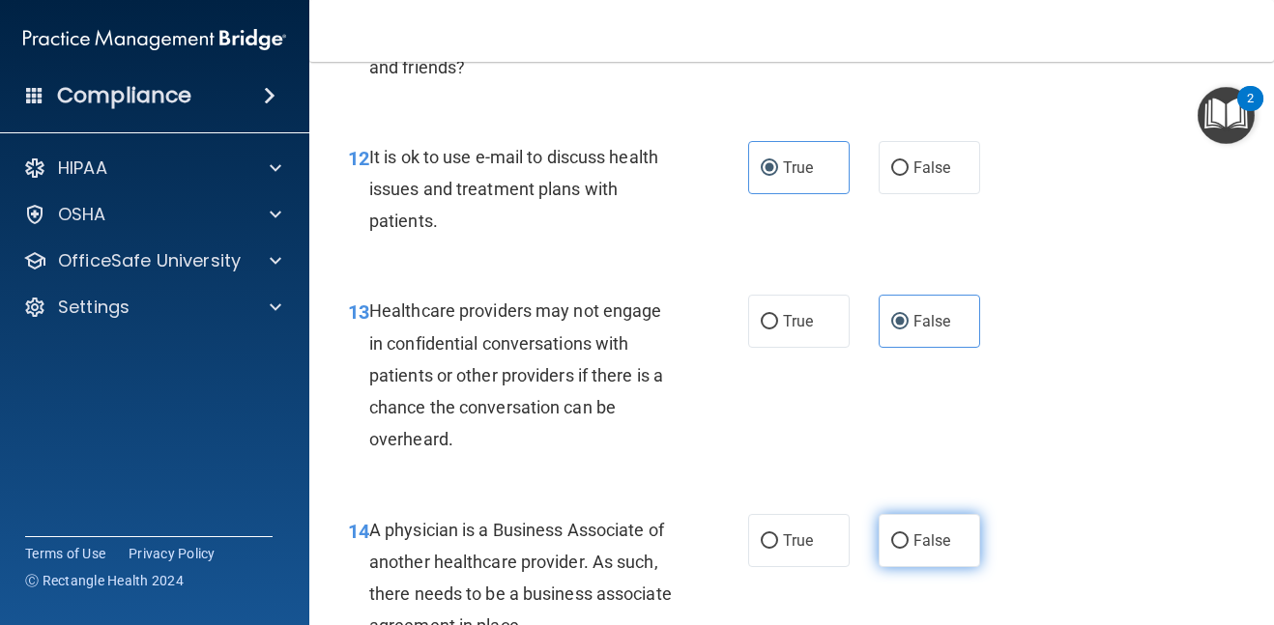
click at [919, 530] on label "False" at bounding box center [930, 540] width 102 height 53
click at [909, 535] on input "False" at bounding box center [899, 542] width 17 height 15
radio input "true"
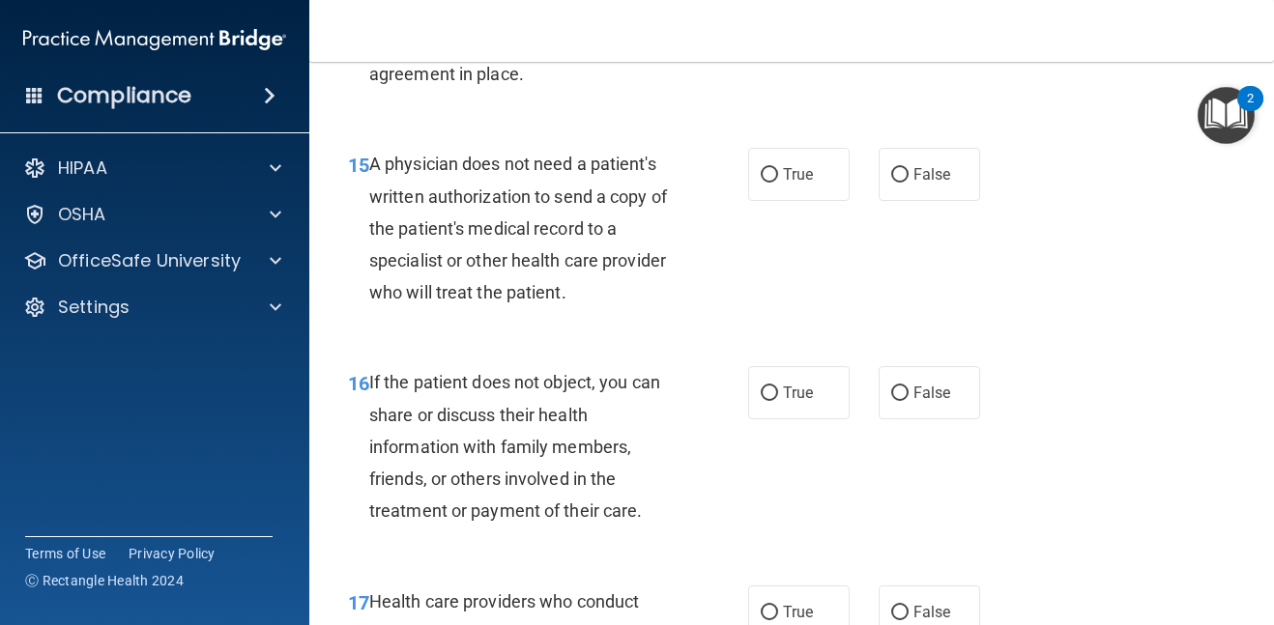
scroll to position [2939, 0]
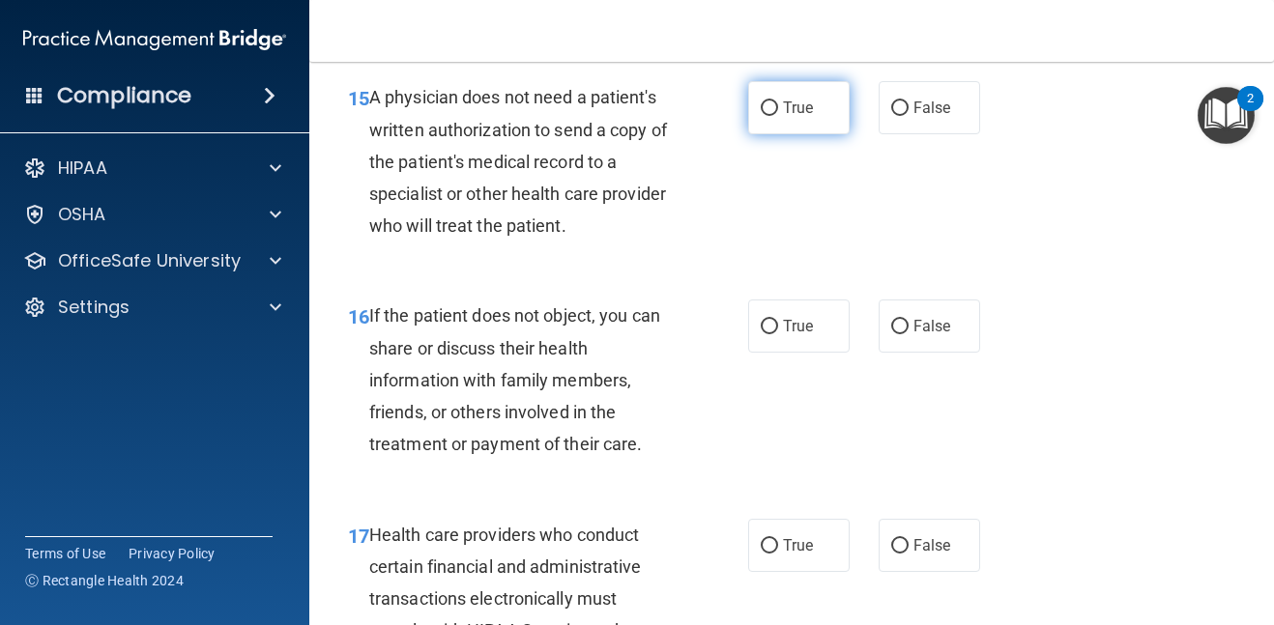
click at [798, 114] on span "True" at bounding box center [798, 108] width 30 height 18
click at [778, 114] on input "True" at bounding box center [769, 109] width 17 height 15
radio input "true"
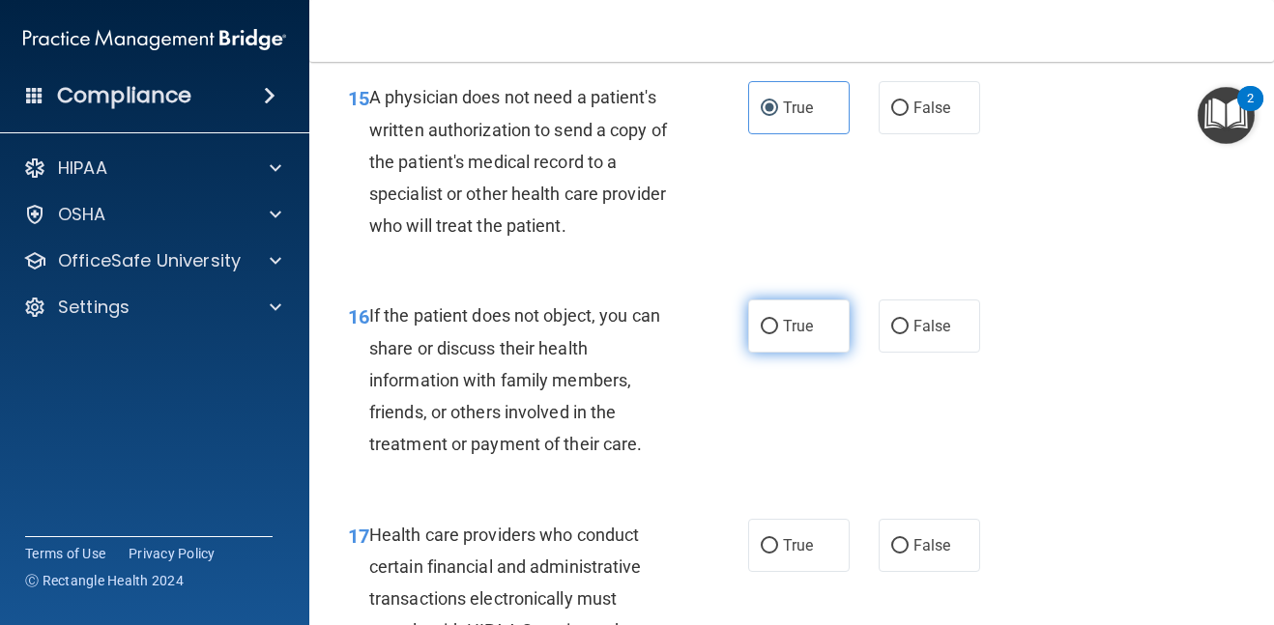
click at [786, 326] on span "True" at bounding box center [798, 326] width 30 height 18
click at [778, 326] on input "True" at bounding box center [769, 327] width 17 height 15
radio input "true"
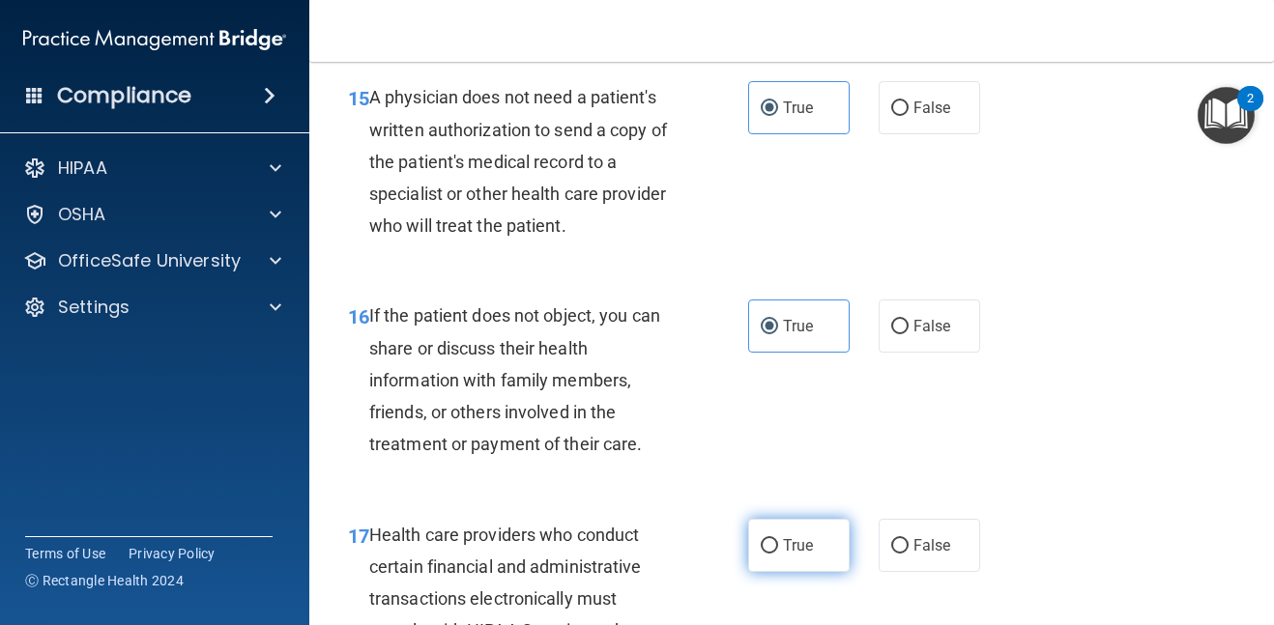
click at [777, 554] on label "True" at bounding box center [799, 545] width 102 height 53
click at [777, 554] on input "True" at bounding box center [769, 546] width 17 height 15
radio input "true"
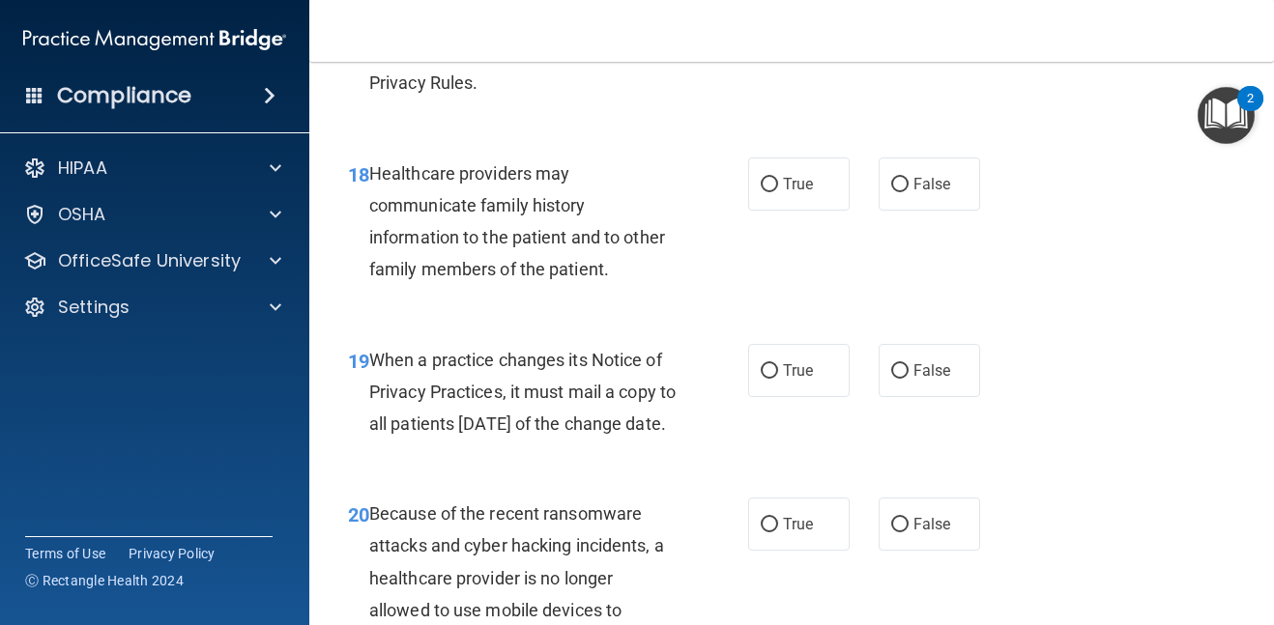
scroll to position [3557, 0]
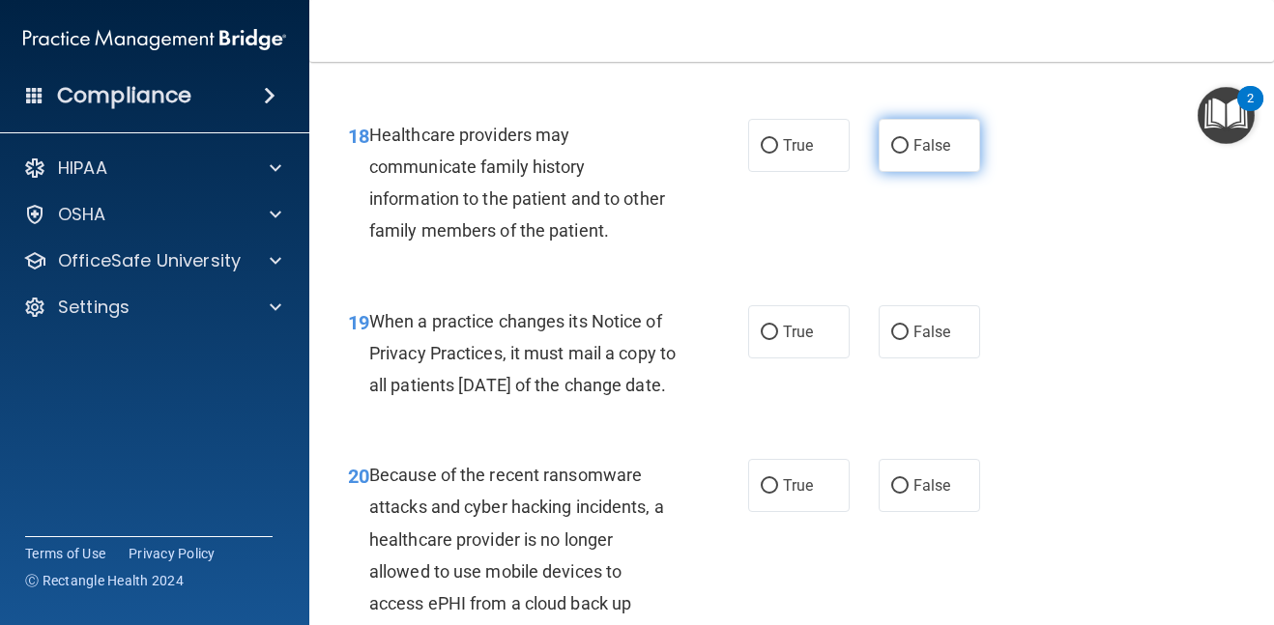
click at [906, 160] on label "False" at bounding box center [930, 145] width 102 height 53
click at [906, 154] on input "False" at bounding box center [899, 146] width 17 height 15
radio input "true"
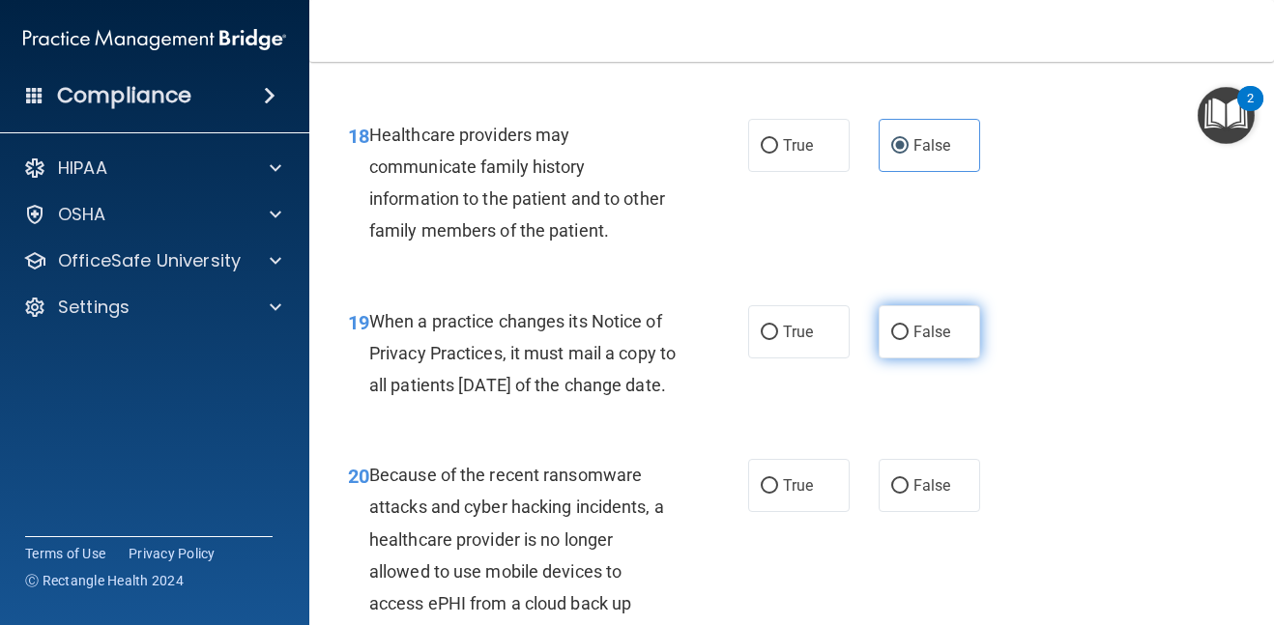
click at [936, 325] on span "False" at bounding box center [933, 332] width 38 height 18
click at [909, 326] on input "False" at bounding box center [899, 333] width 17 height 15
radio input "true"
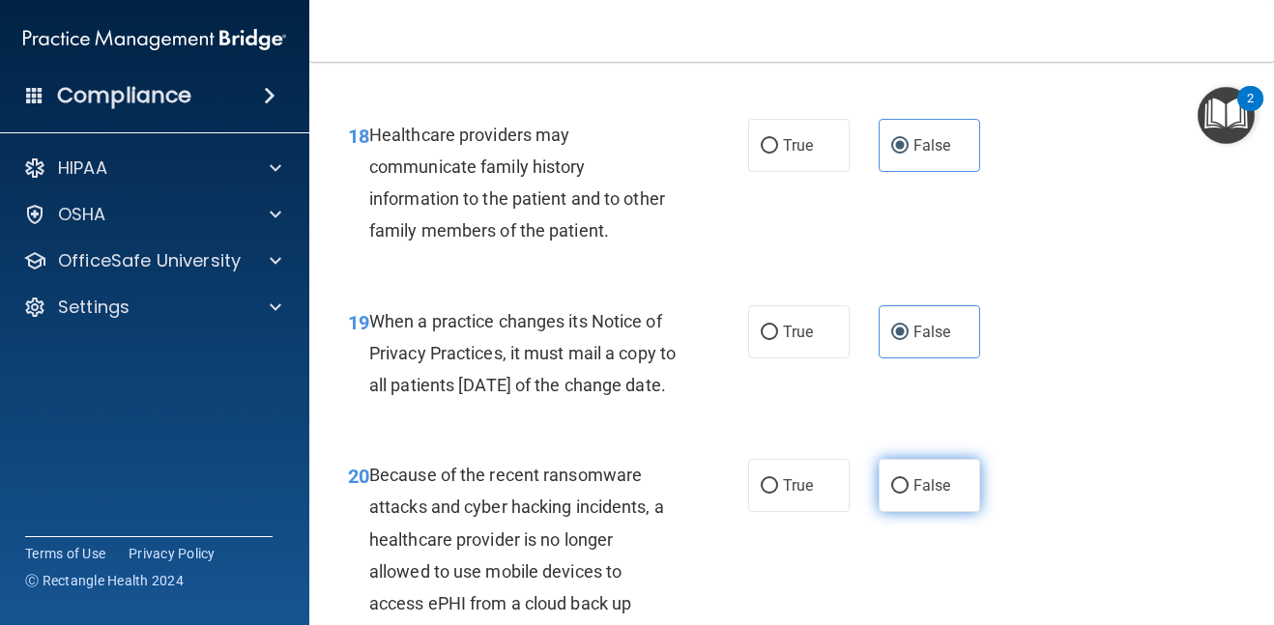
click at [947, 495] on span "False" at bounding box center [933, 486] width 38 height 18
click at [909, 494] on input "False" at bounding box center [899, 486] width 17 height 15
radio input "true"
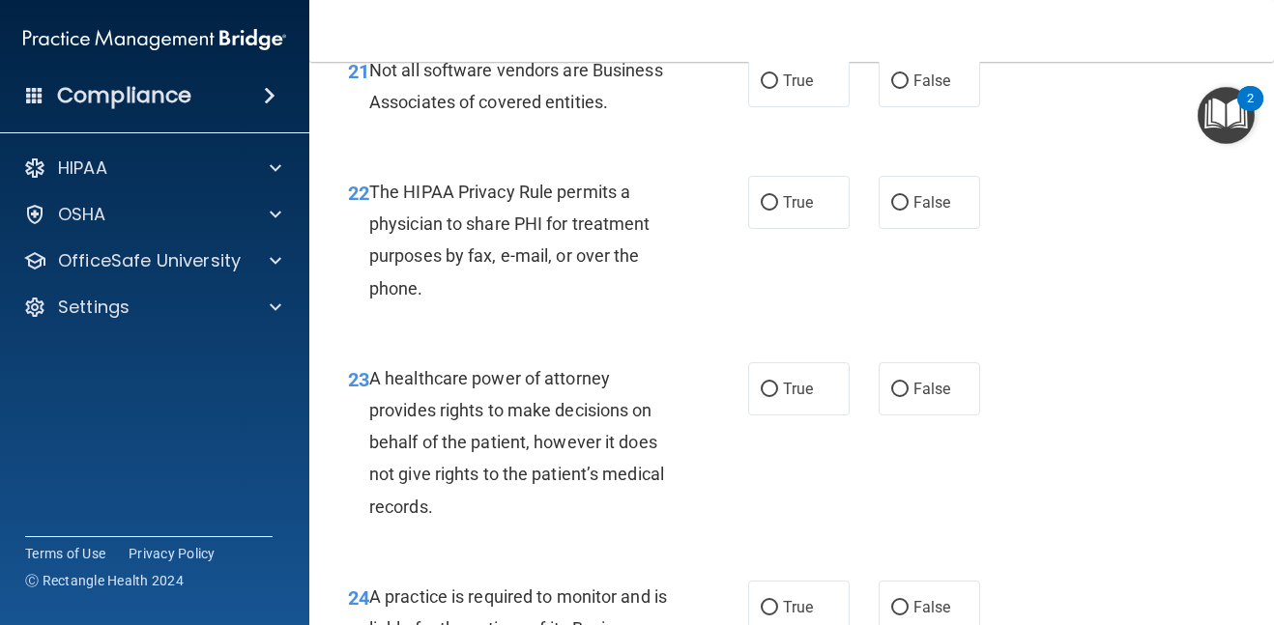
scroll to position [4215, 0]
click at [804, 89] on span "True" at bounding box center [798, 80] width 30 height 18
click at [778, 88] on input "True" at bounding box center [769, 80] width 17 height 15
radio input "true"
click at [794, 211] on span "True" at bounding box center [798, 201] width 30 height 18
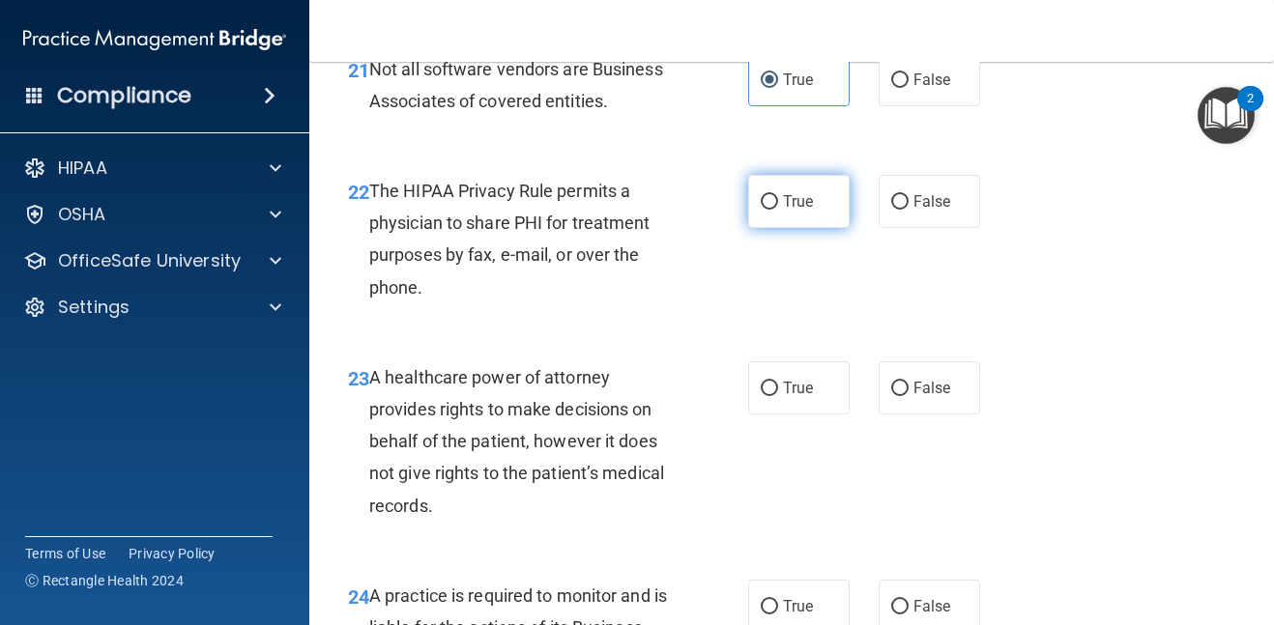
click at [778, 210] on input "True" at bounding box center [769, 202] width 17 height 15
radio input "true"
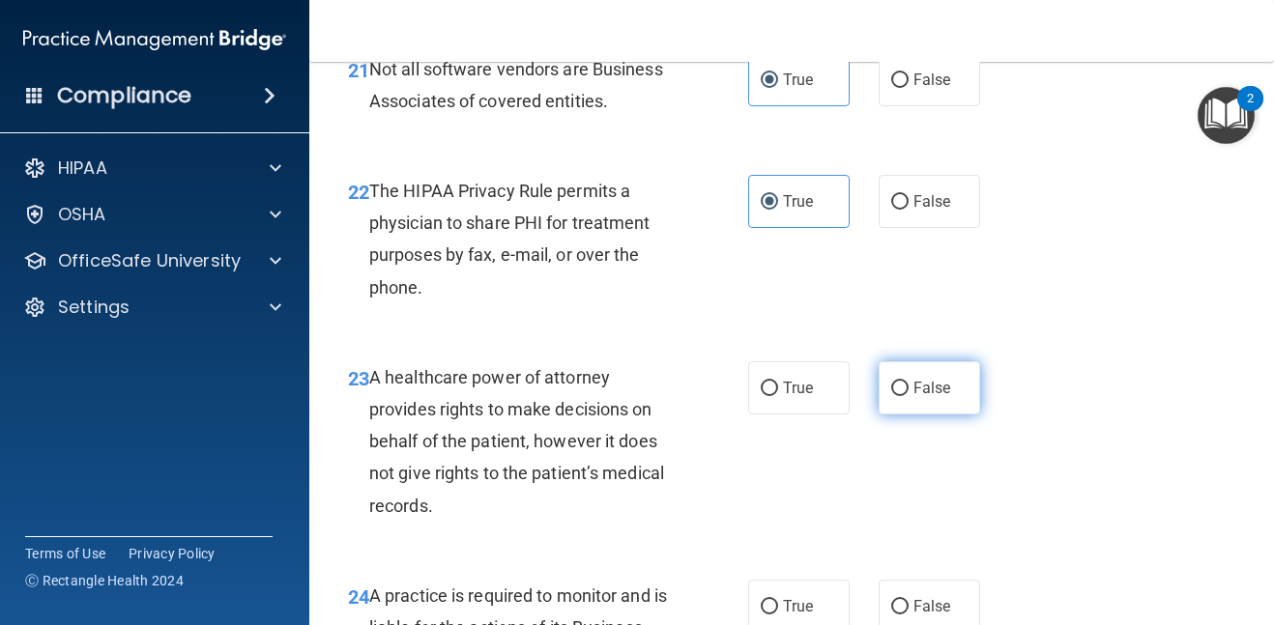
click at [971, 415] on label "False" at bounding box center [930, 388] width 102 height 53
click at [909, 396] on input "False" at bounding box center [899, 389] width 17 height 15
radio input "true"
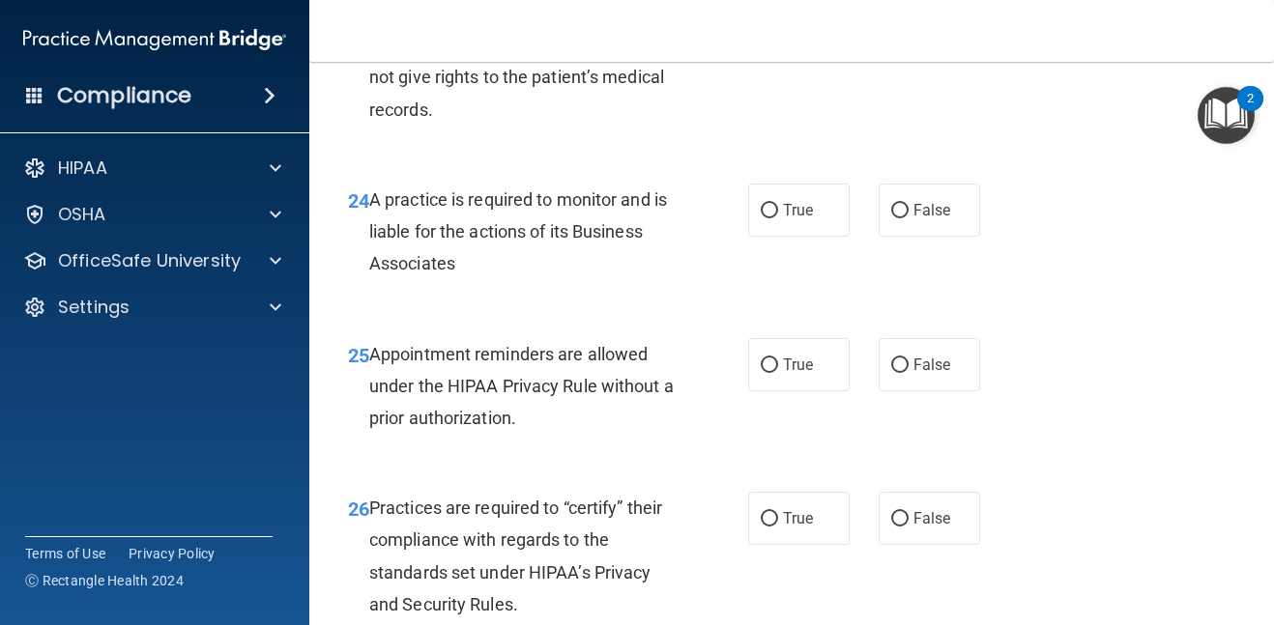
scroll to position [4717, 0]
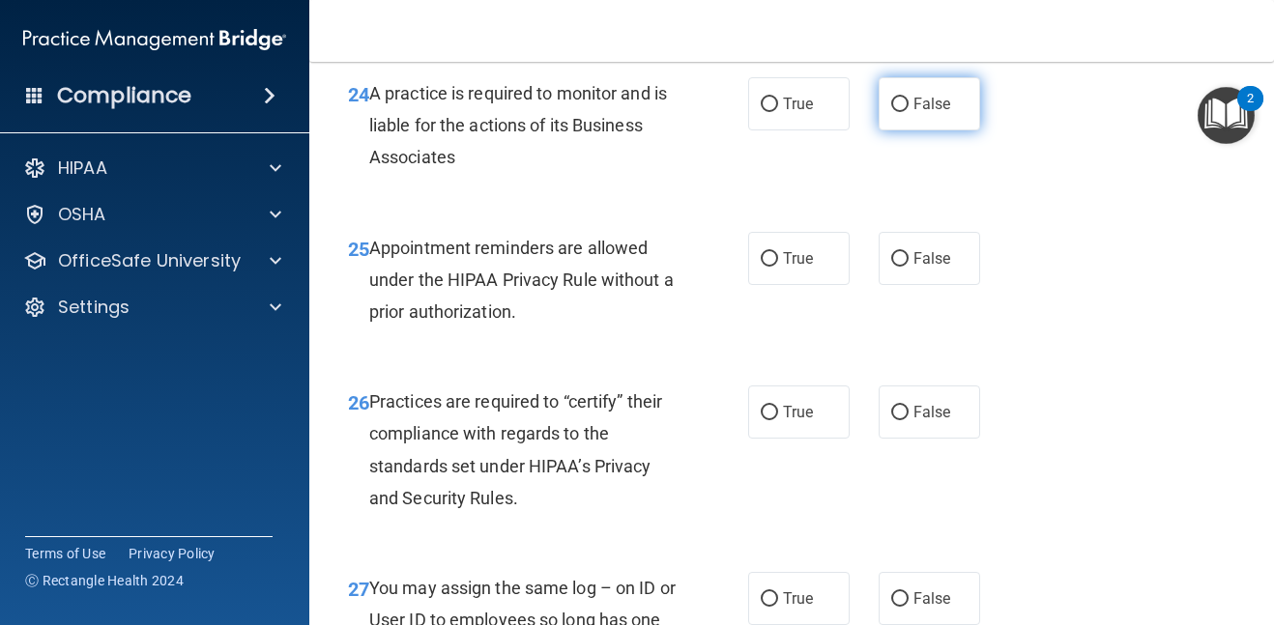
click at [909, 131] on label "False" at bounding box center [930, 103] width 102 height 53
click at [909, 112] on input "False" at bounding box center [899, 105] width 17 height 15
radio input "true"
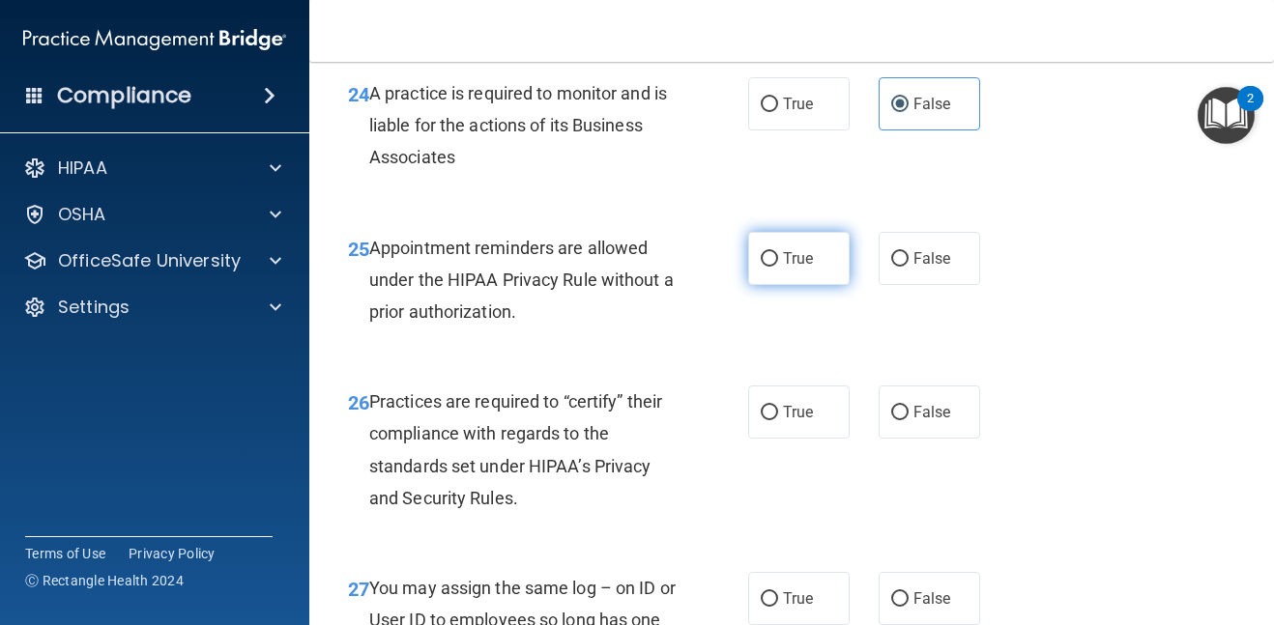
click at [798, 285] on label "True" at bounding box center [799, 258] width 102 height 53
click at [778, 267] on input "True" at bounding box center [769, 259] width 17 height 15
radio input "true"
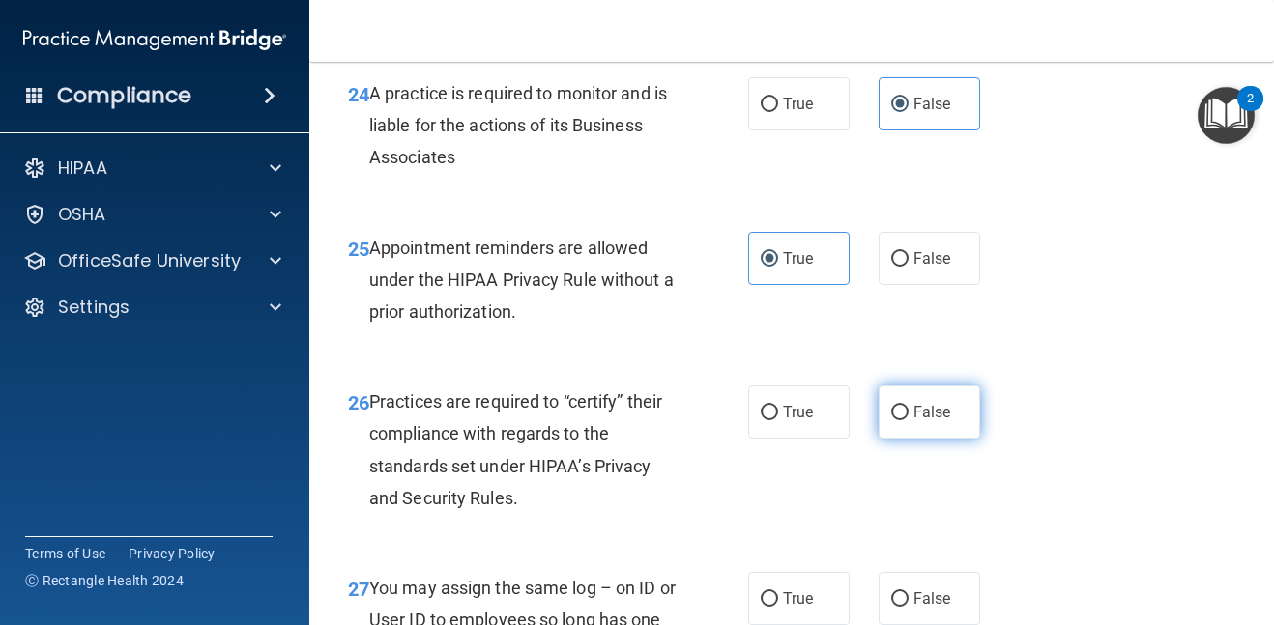
click at [938, 421] on span "False" at bounding box center [933, 412] width 38 height 18
click at [909, 421] on input "False" at bounding box center [899, 413] width 17 height 15
radio input "true"
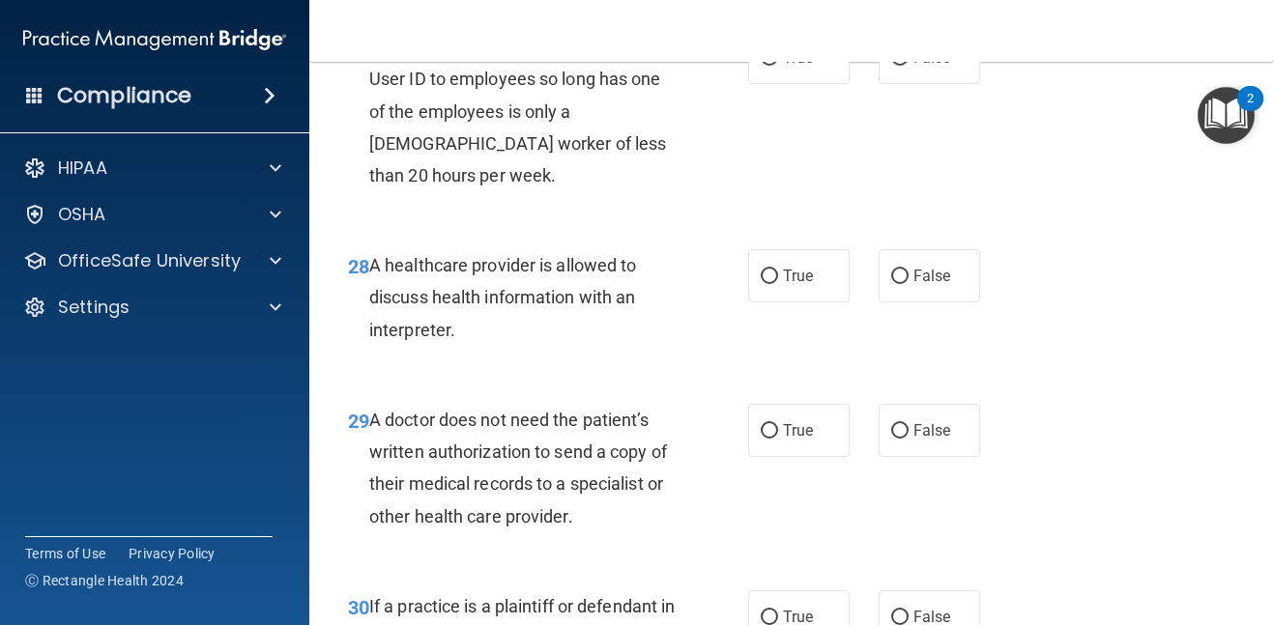
scroll to position [5220, 0]
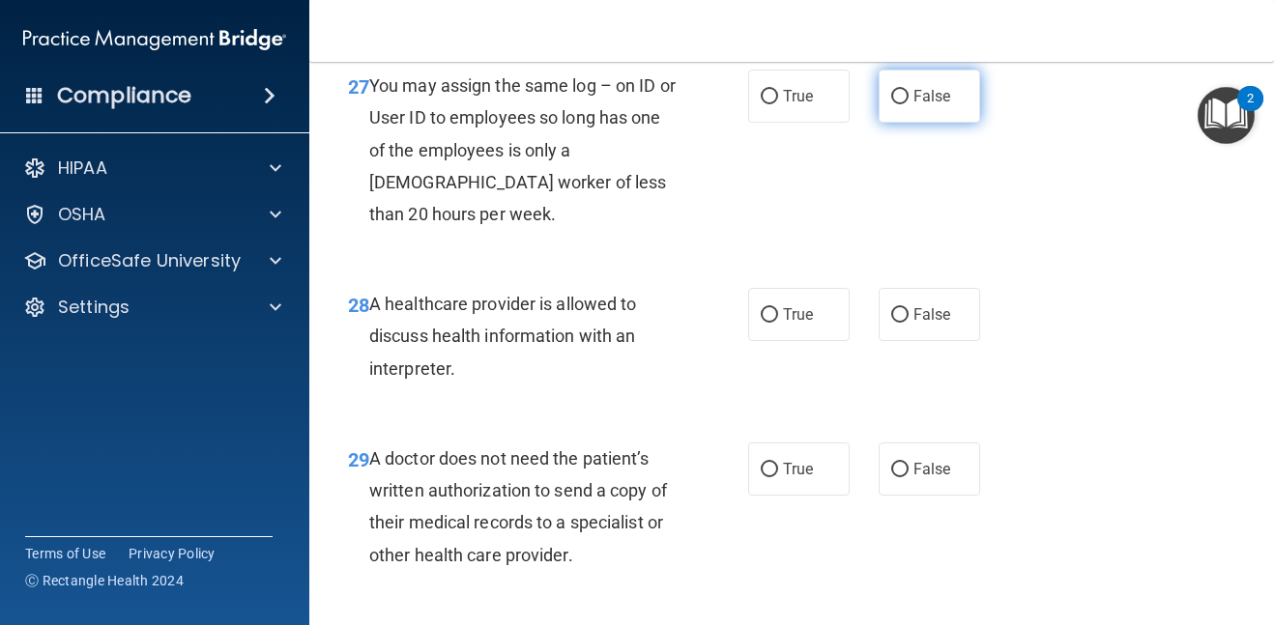
click at [952, 112] on label "False" at bounding box center [930, 96] width 102 height 53
click at [909, 104] on input "False" at bounding box center [899, 97] width 17 height 15
radio input "true"
click at [808, 324] on span "True" at bounding box center [798, 314] width 30 height 18
click at [778, 323] on input "True" at bounding box center [769, 315] width 17 height 15
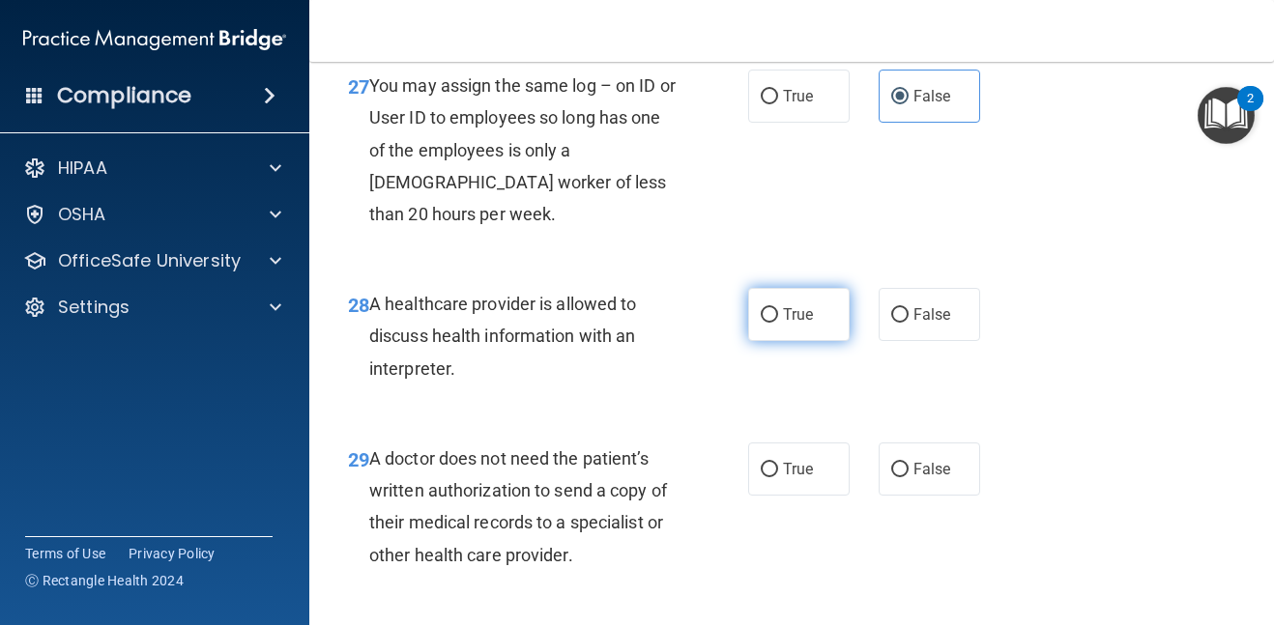
radio input "true"
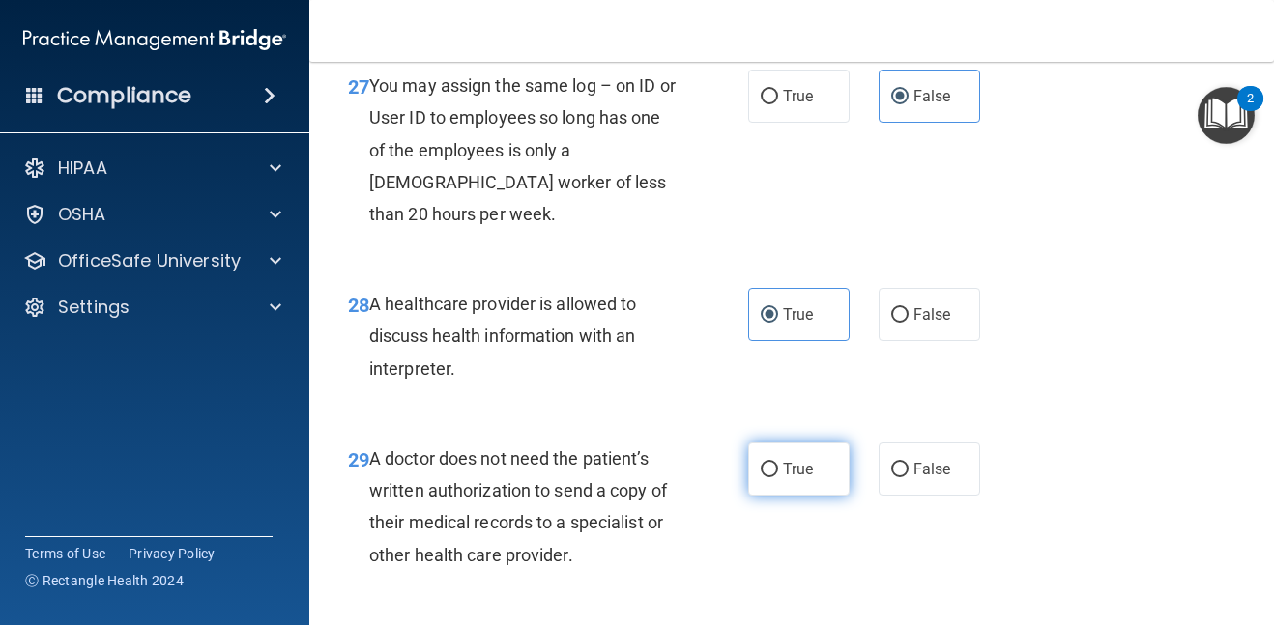
click at [804, 479] on span "True" at bounding box center [798, 469] width 30 height 18
click at [778, 478] on input "True" at bounding box center [769, 470] width 17 height 15
radio input "true"
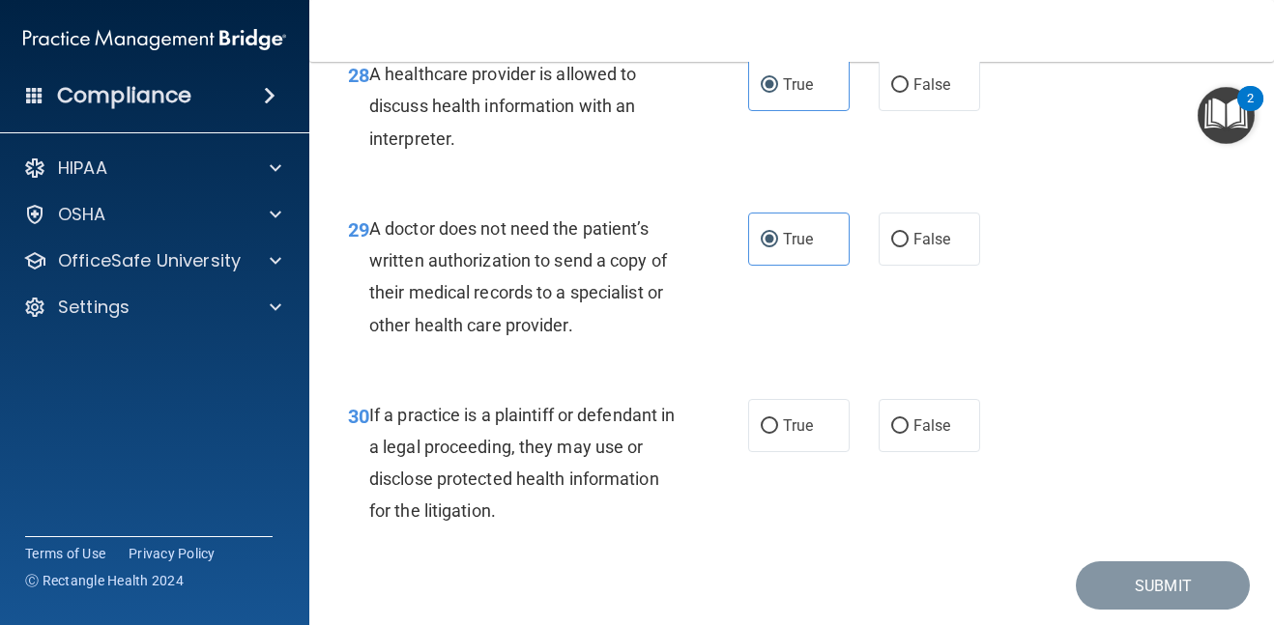
scroll to position [5452, 0]
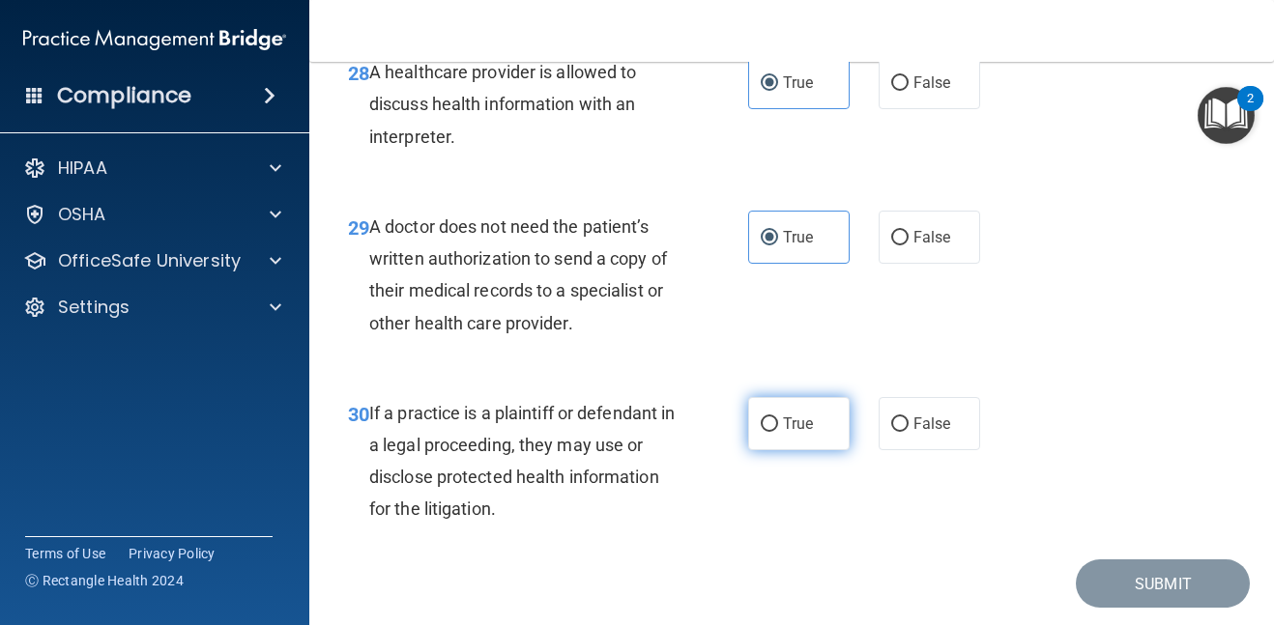
click at [782, 450] on label "True" at bounding box center [799, 423] width 102 height 53
click at [778, 432] on input "True" at bounding box center [769, 425] width 17 height 15
radio input "true"
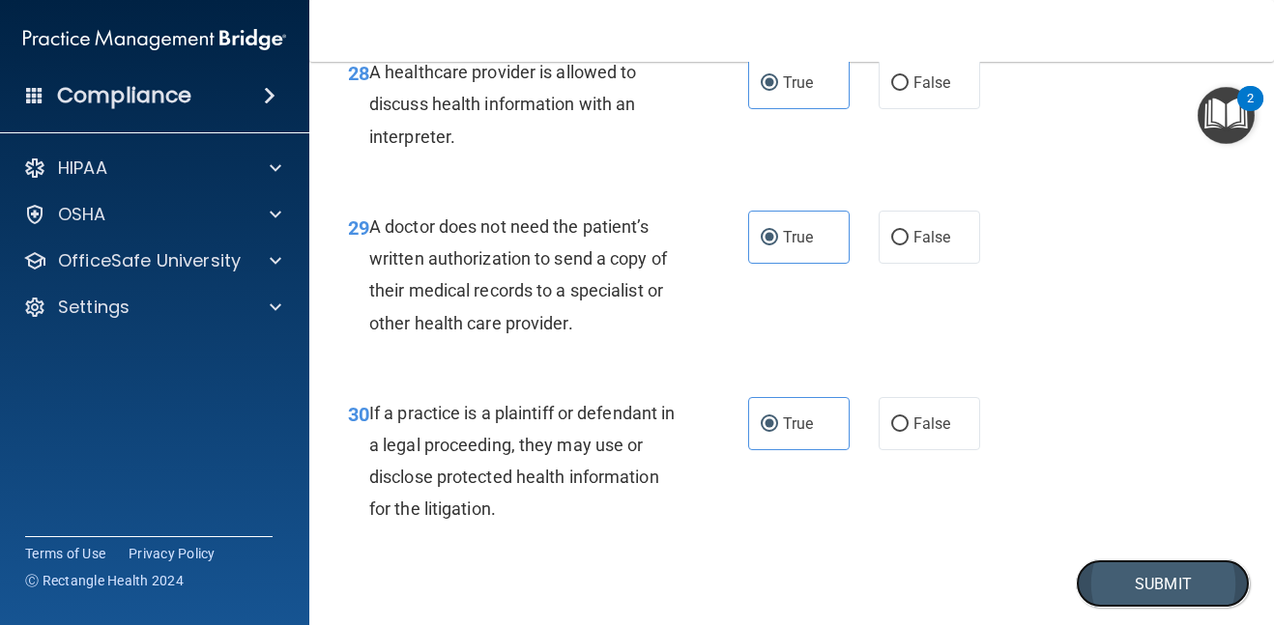
click at [1136, 600] on button "Submit" at bounding box center [1163, 584] width 174 height 49
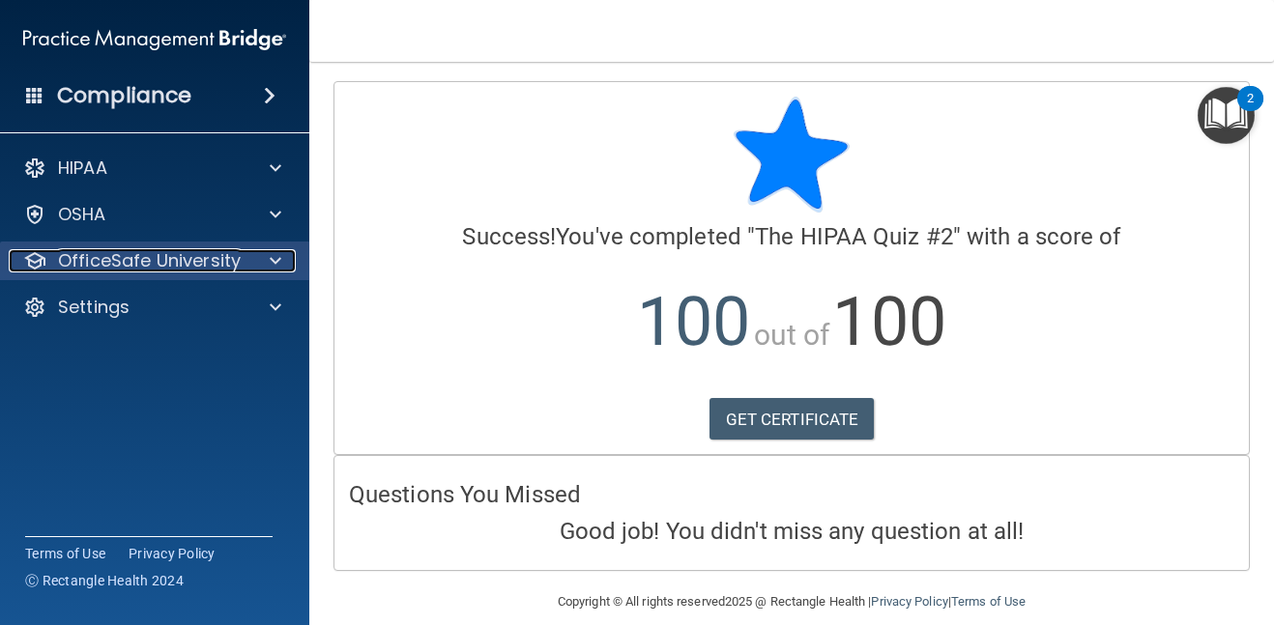
click at [238, 265] on p "OfficeSafe University" at bounding box center [149, 260] width 183 height 23
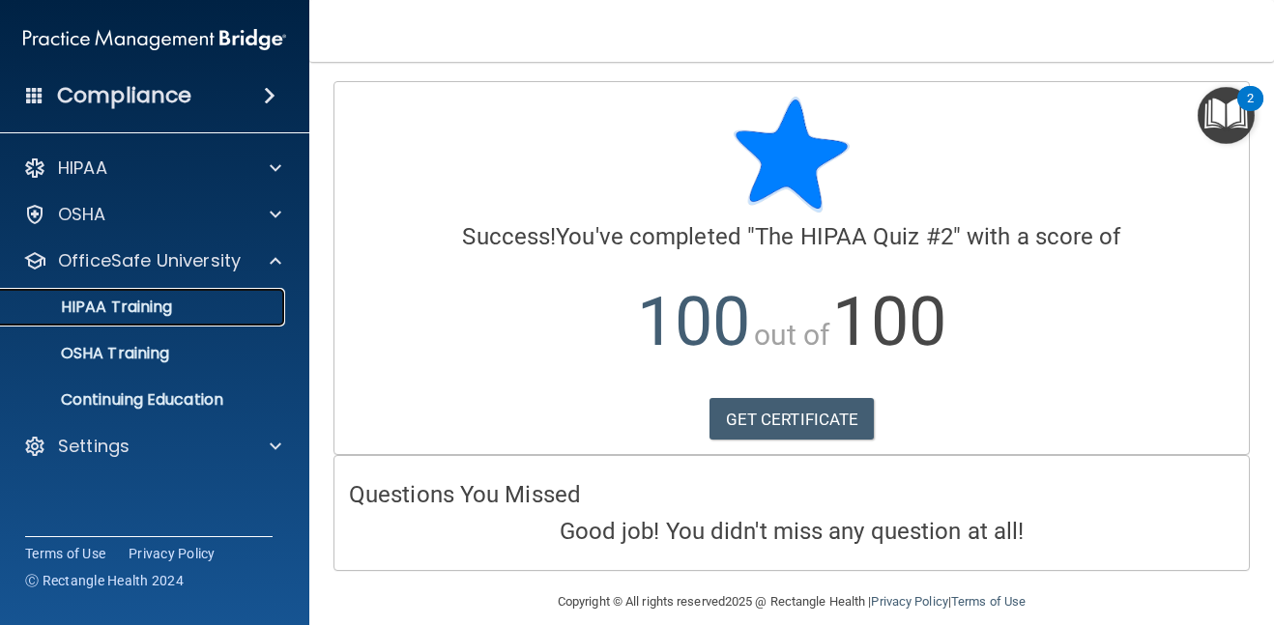
click at [225, 309] on div "HIPAA Training" at bounding box center [145, 307] width 264 height 19
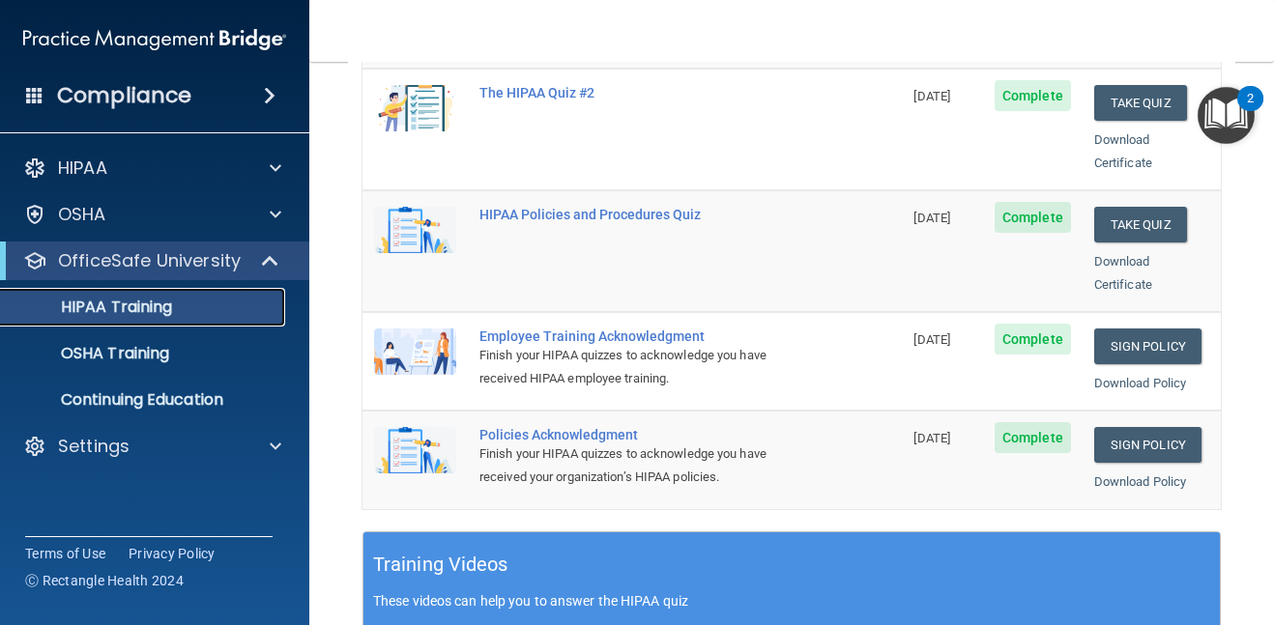
scroll to position [429, 0]
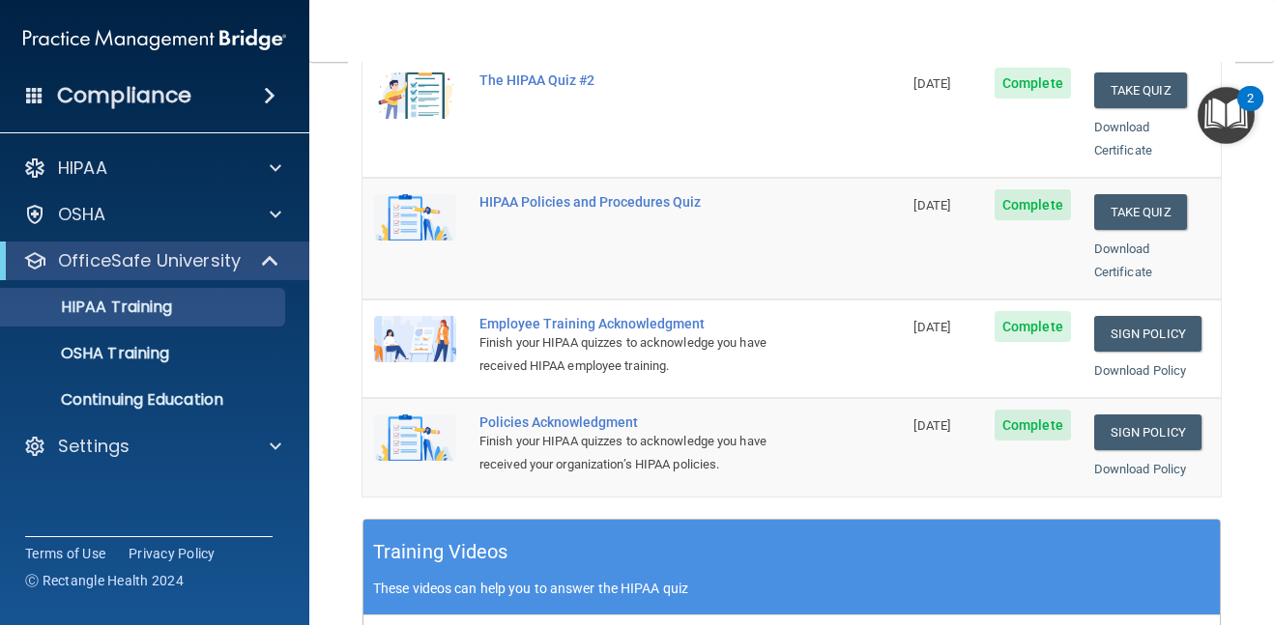
click at [991, 249] on td "Complete" at bounding box center [1033, 239] width 100 height 122
click at [1163, 316] on link "Sign Policy" at bounding box center [1147, 334] width 107 height 36
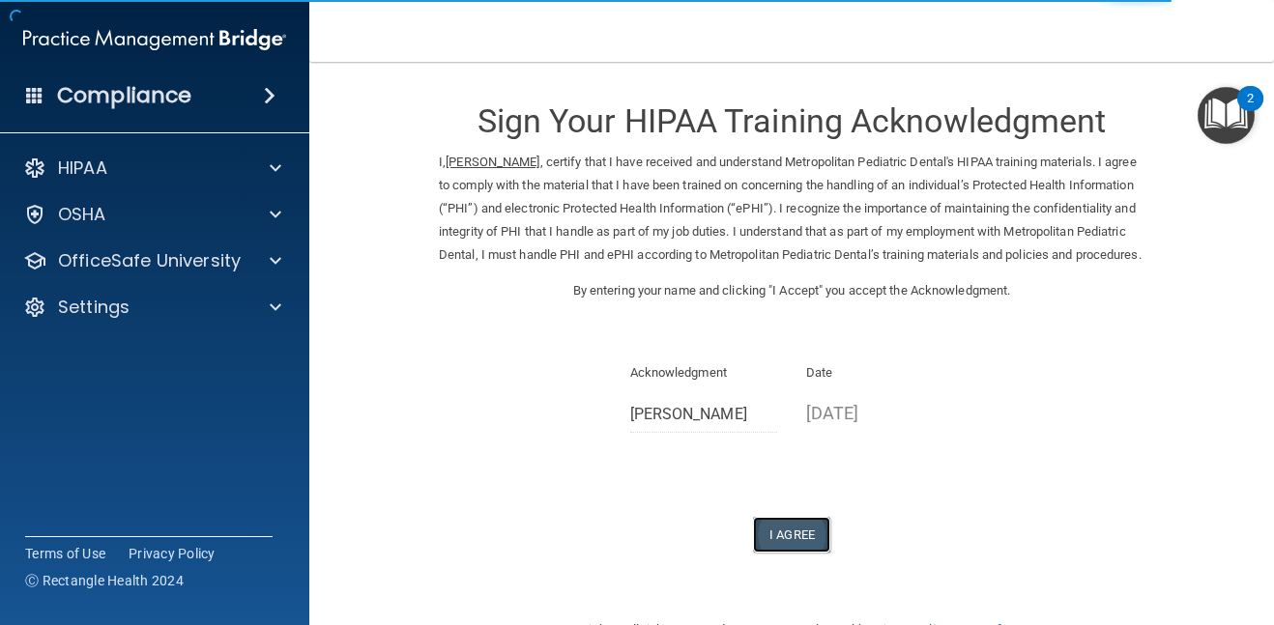
click at [785, 553] on button "I Agree" at bounding box center [791, 535] width 77 height 36
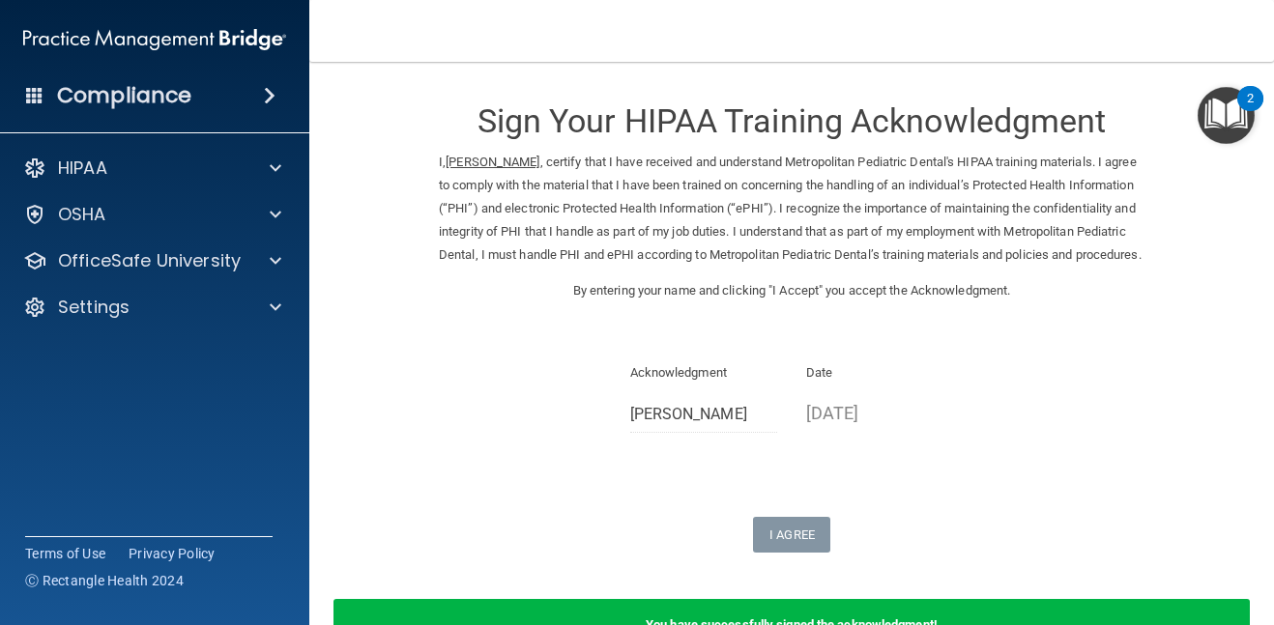
click at [848, 385] on p "Date" at bounding box center [880, 373] width 148 height 23
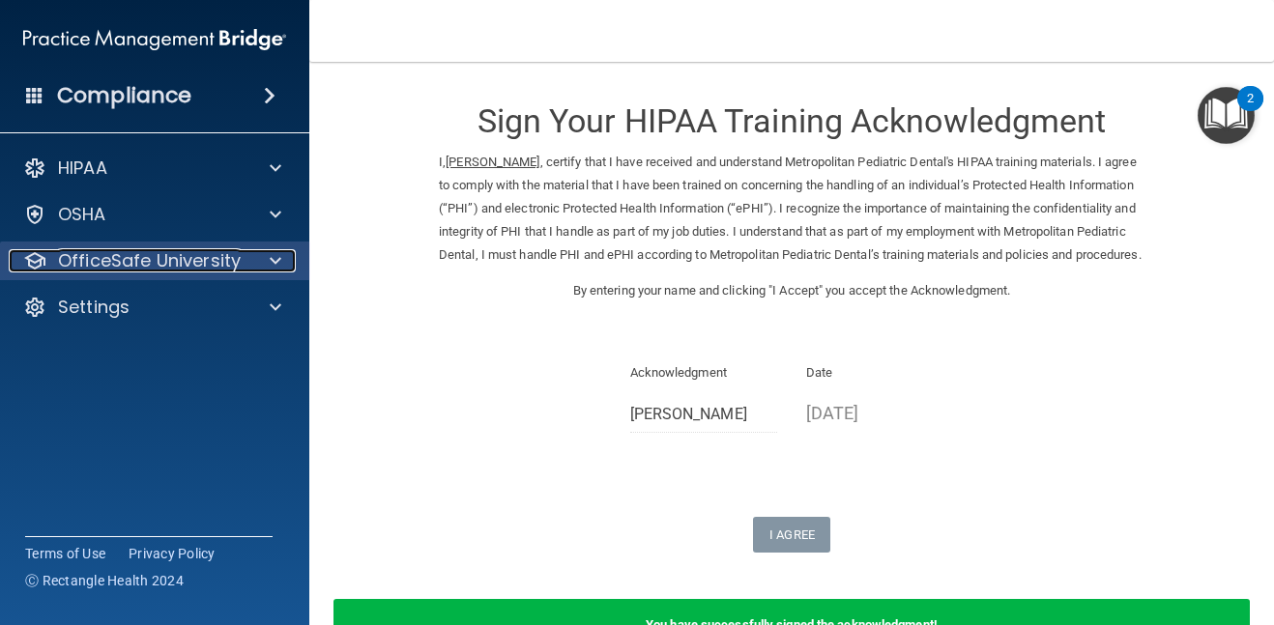
click at [244, 262] on div "OfficeSafe University" at bounding box center [129, 260] width 240 height 23
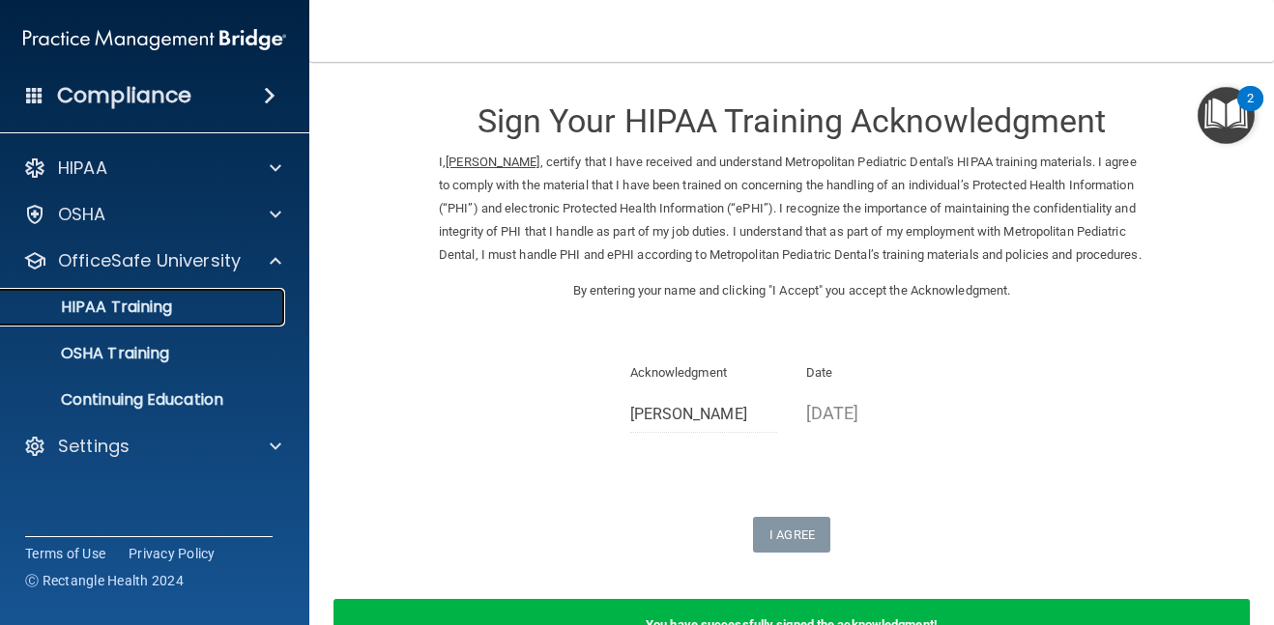
click at [154, 304] on p "HIPAA Training" at bounding box center [93, 307] width 160 height 19
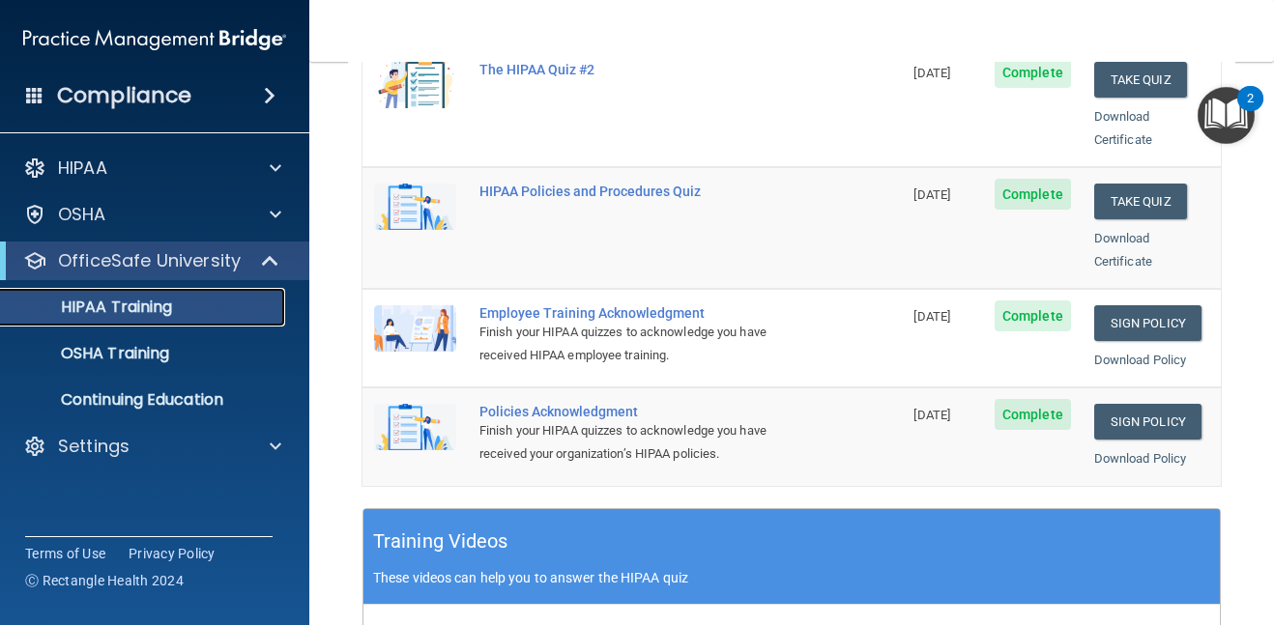
scroll to position [445, 0]
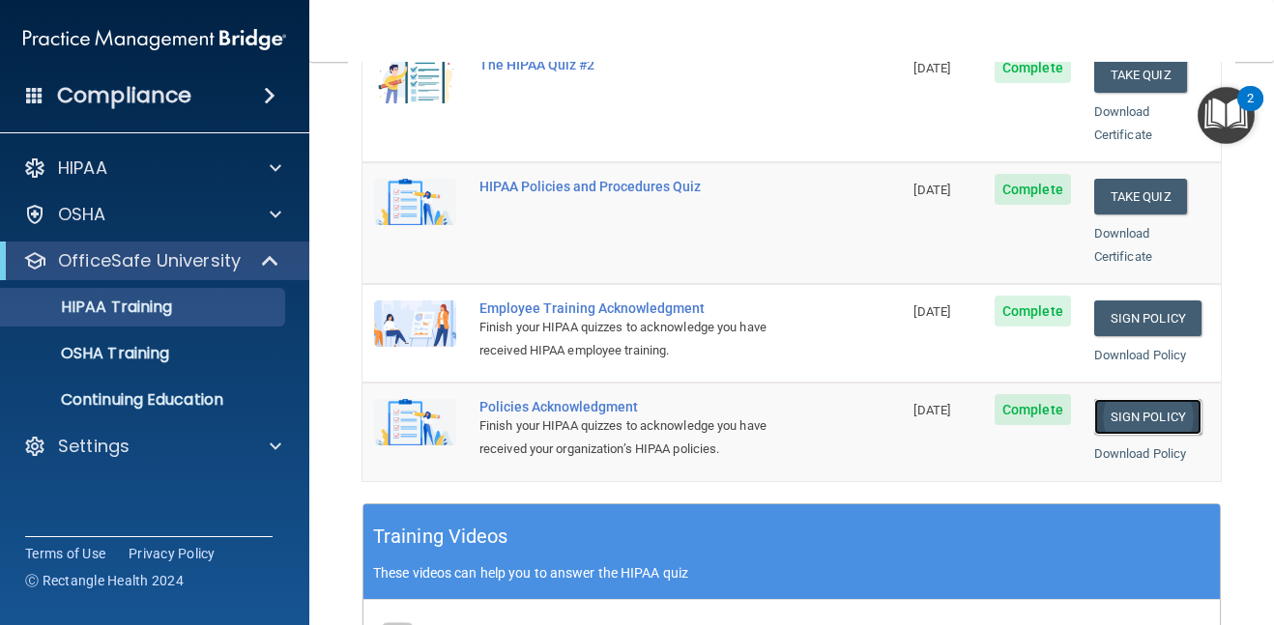
click at [1139, 399] on link "Sign Policy" at bounding box center [1147, 417] width 107 height 36
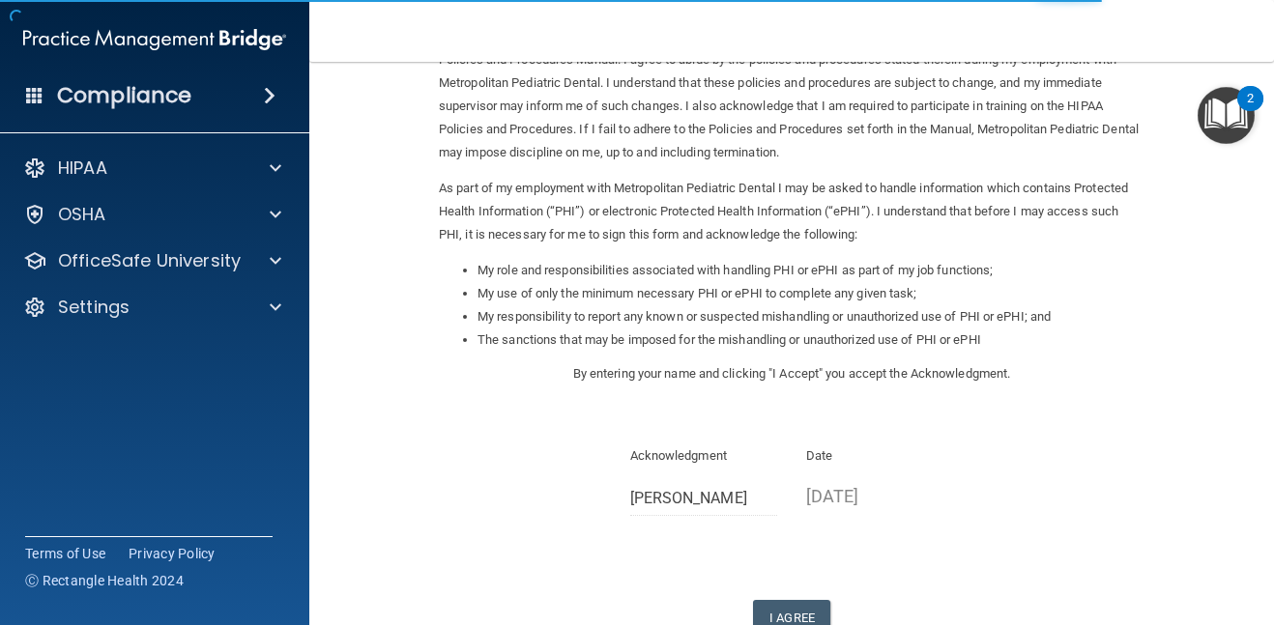
scroll to position [260, 0]
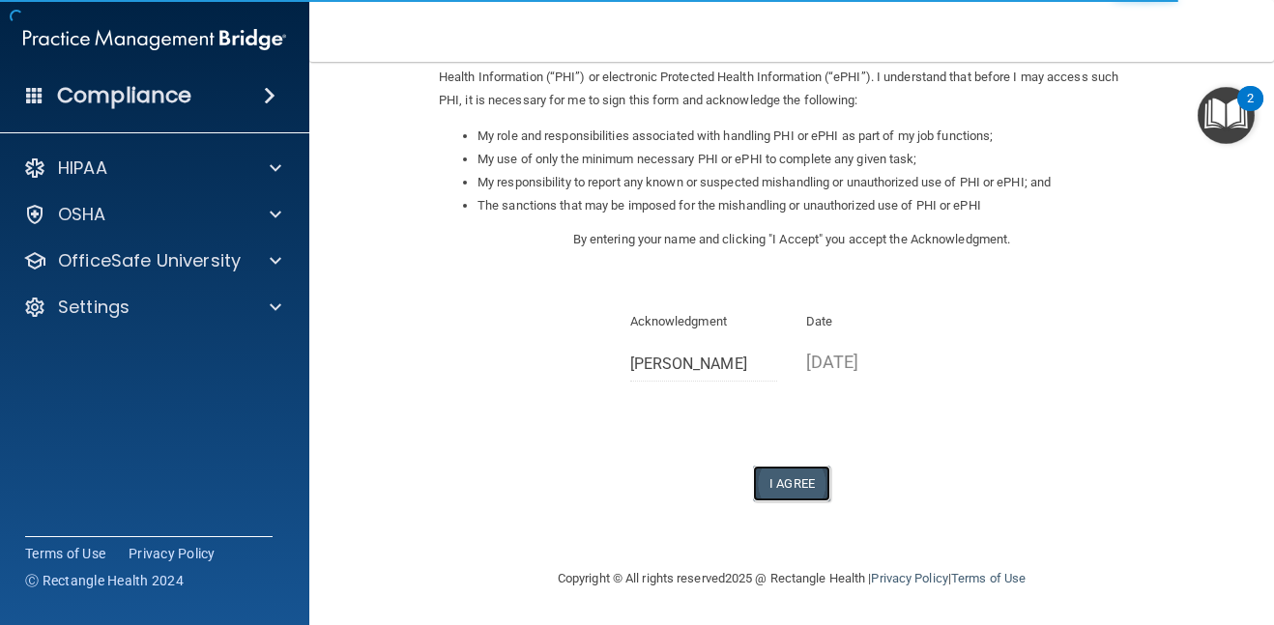
click at [792, 486] on button "I Agree" at bounding box center [791, 484] width 77 height 36
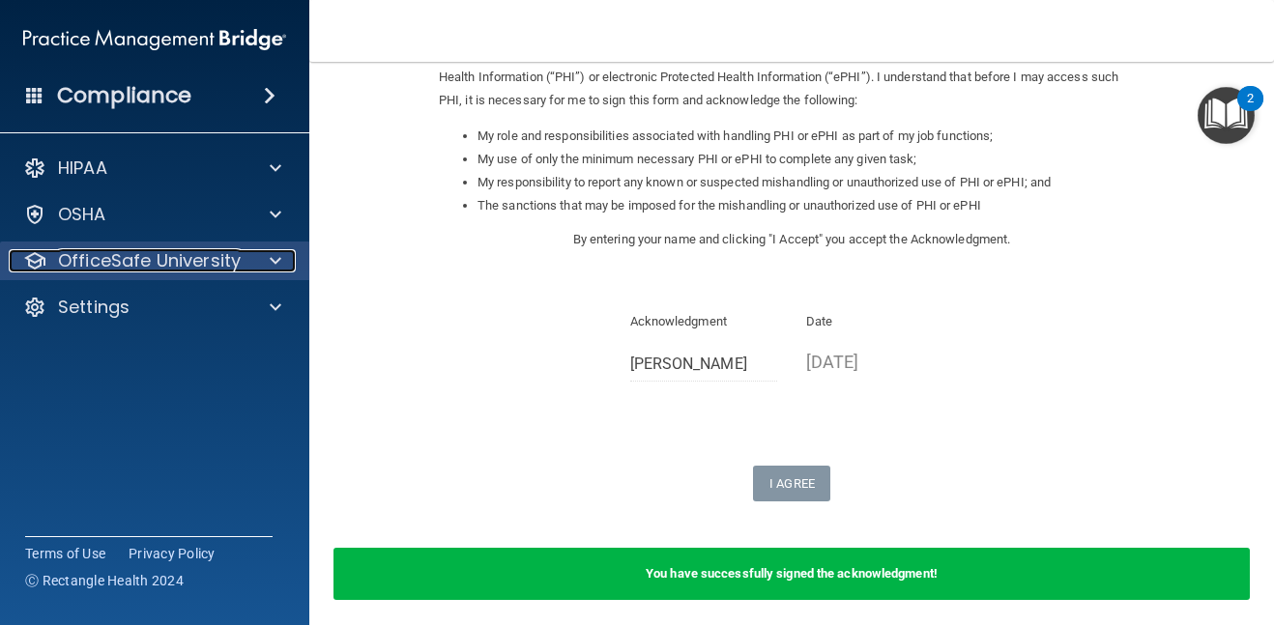
click at [172, 256] on p "OfficeSafe University" at bounding box center [149, 260] width 183 height 23
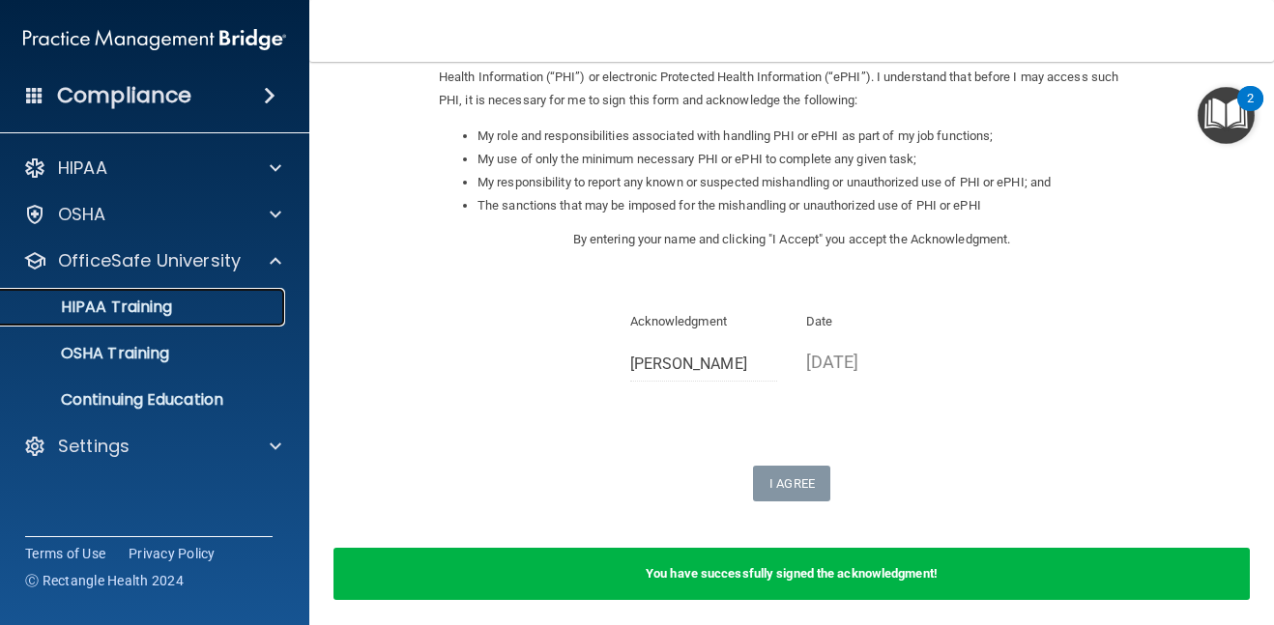
click at [171, 298] on p "HIPAA Training" at bounding box center [93, 307] width 160 height 19
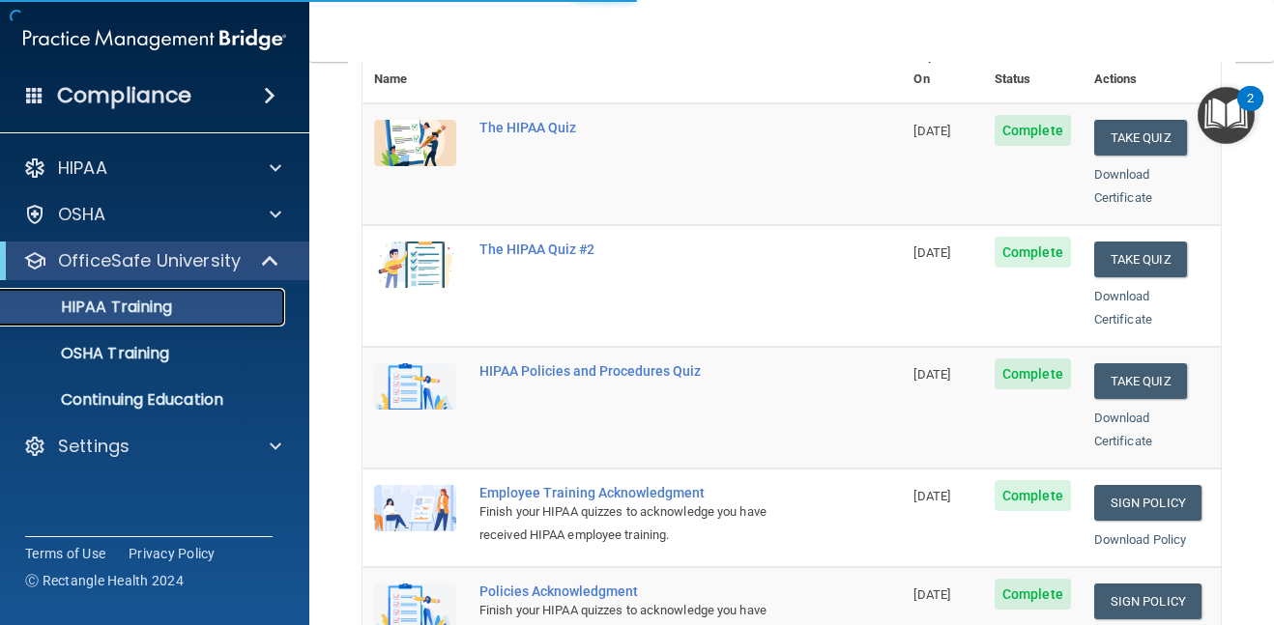
scroll to position [825, 0]
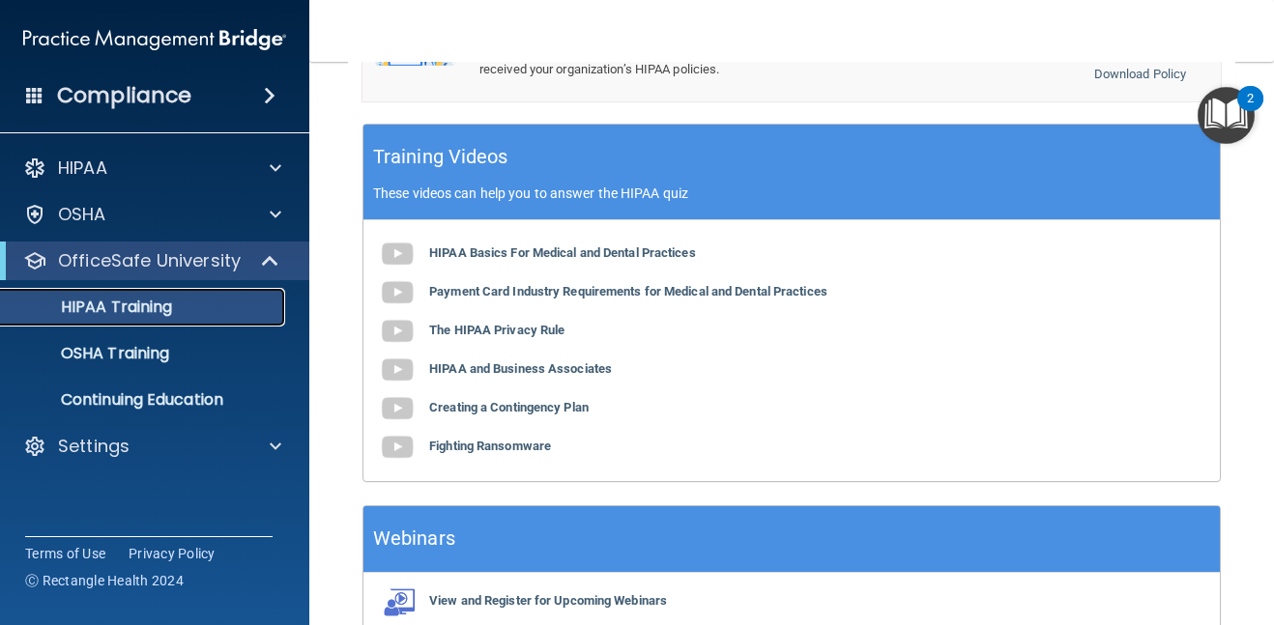
click at [207, 303] on div "HIPAA Training" at bounding box center [145, 307] width 264 height 19
click at [168, 359] on p "OSHA Training" at bounding box center [91, 353] width 157 height 19
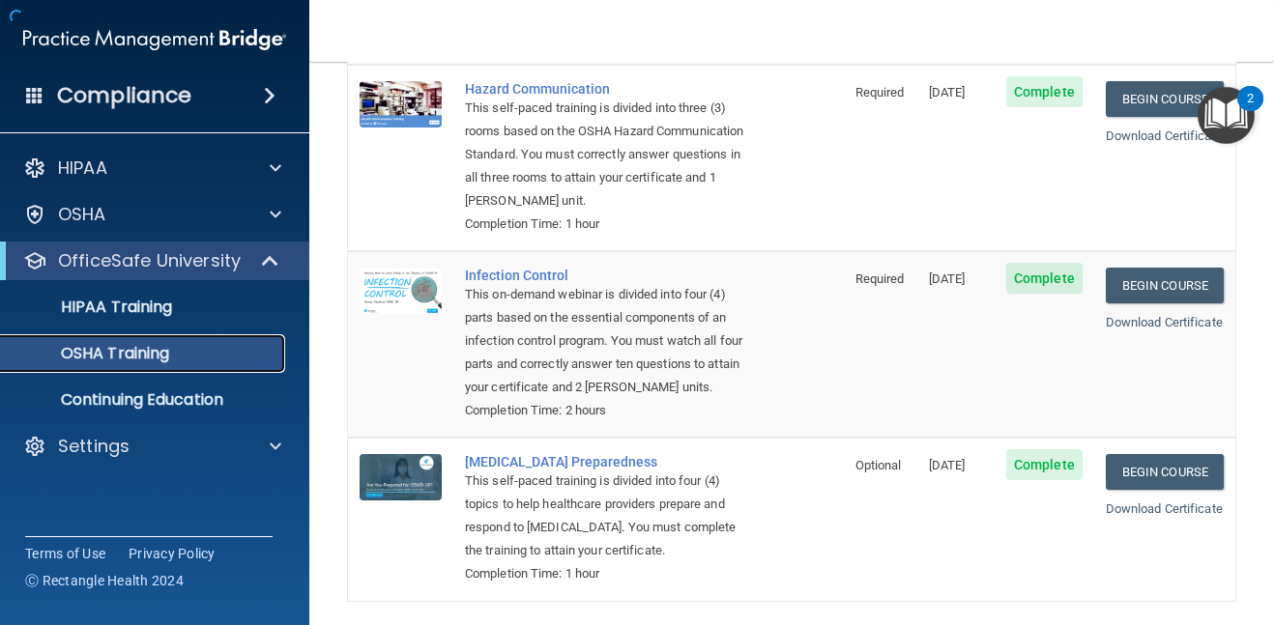
scroll to position [385, 0]
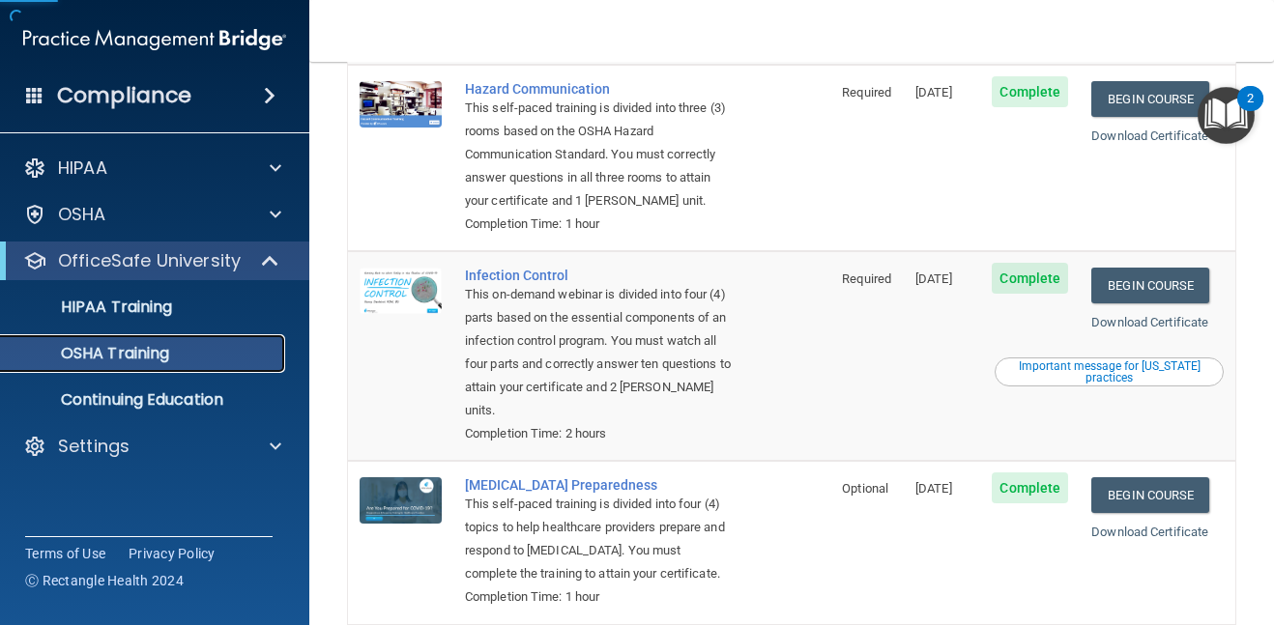
click at [168, 359] on p "OSHA Training" at bounding box center [91, 353] width 157 height 19
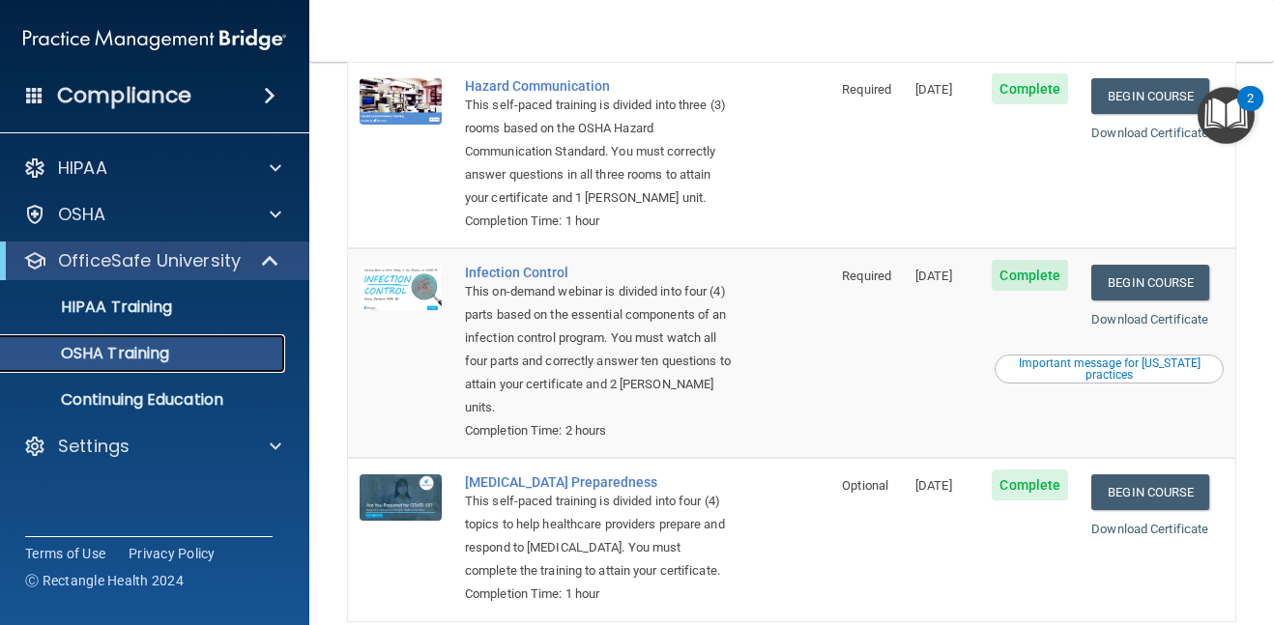
scroll to position [460, 0]
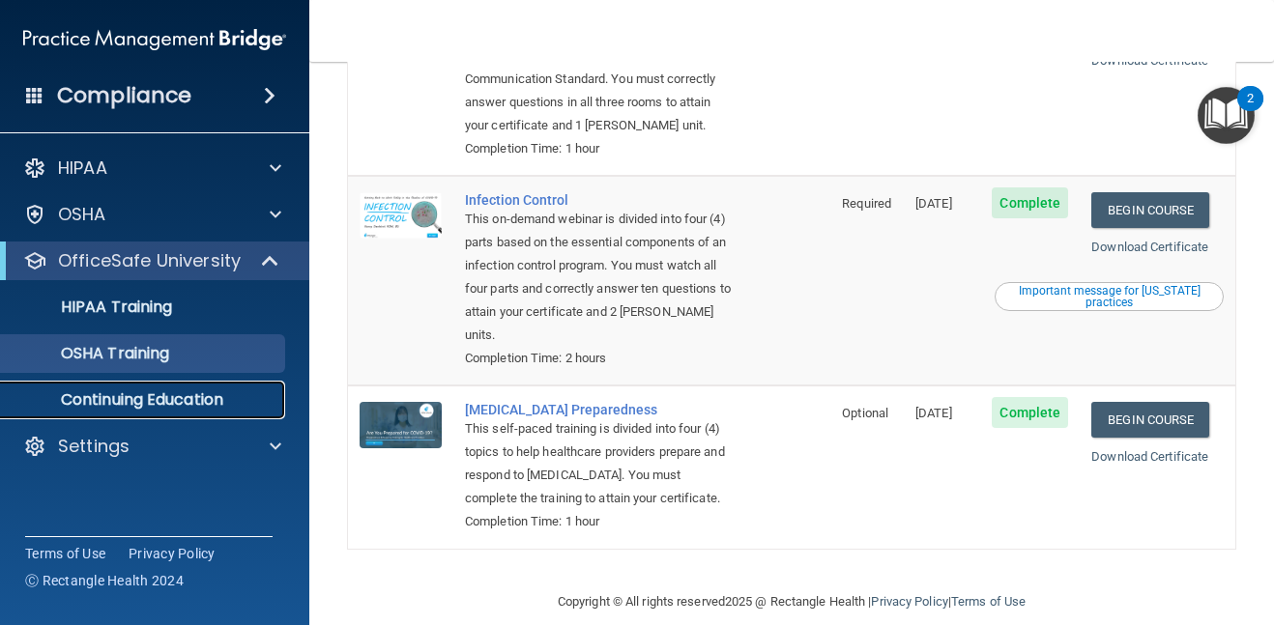
click at [161, 416] on link "Continuing Education" at bounding box center [133, 400] width 305 height 39
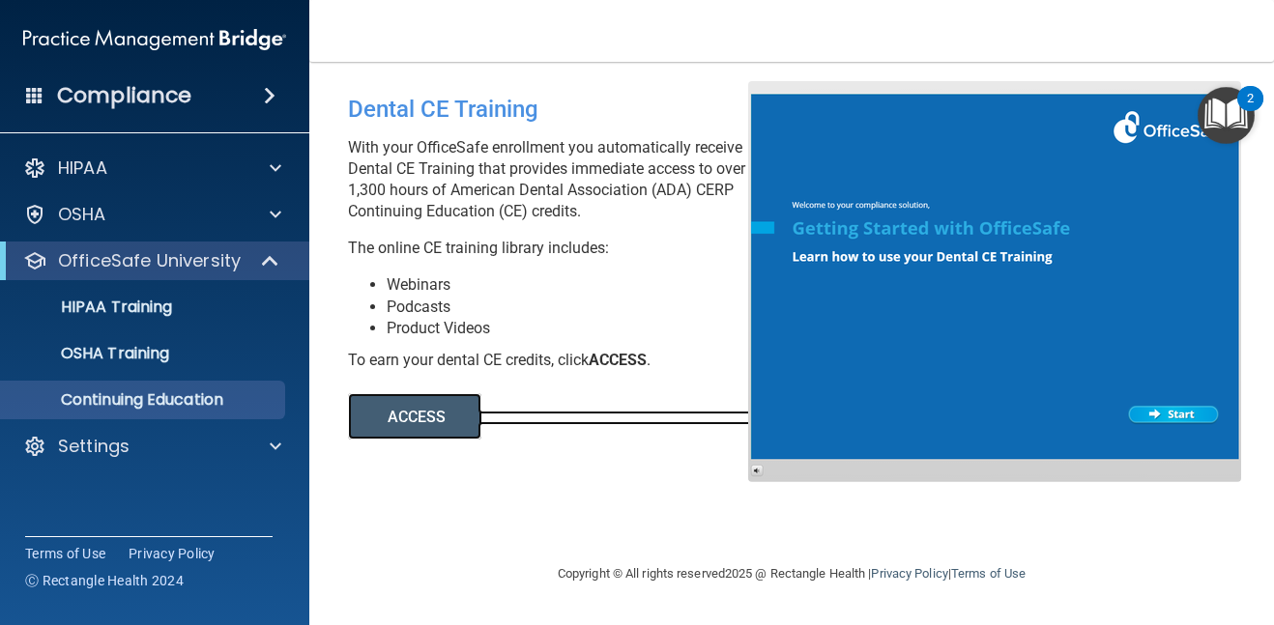
click at [607, 422] on link "ACCESS" at bounding box center [612, 418] width 529 height 15
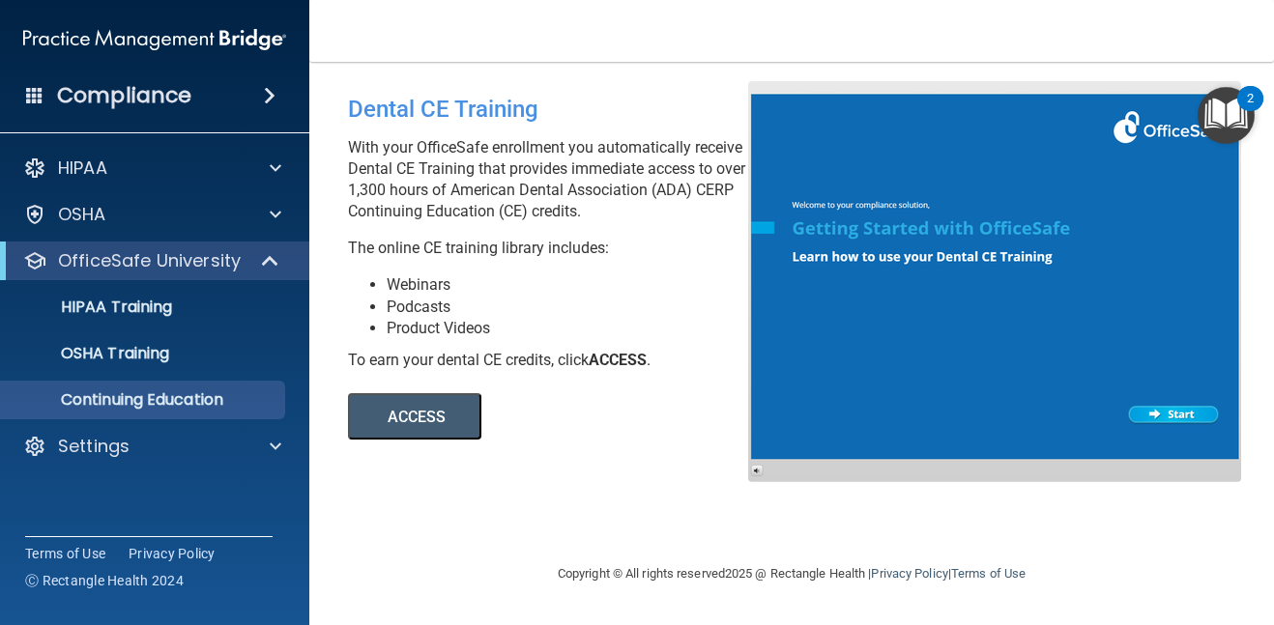
click at [203, 91] on div "Compliance" at bounding box center [154, 95] width 309 height 43
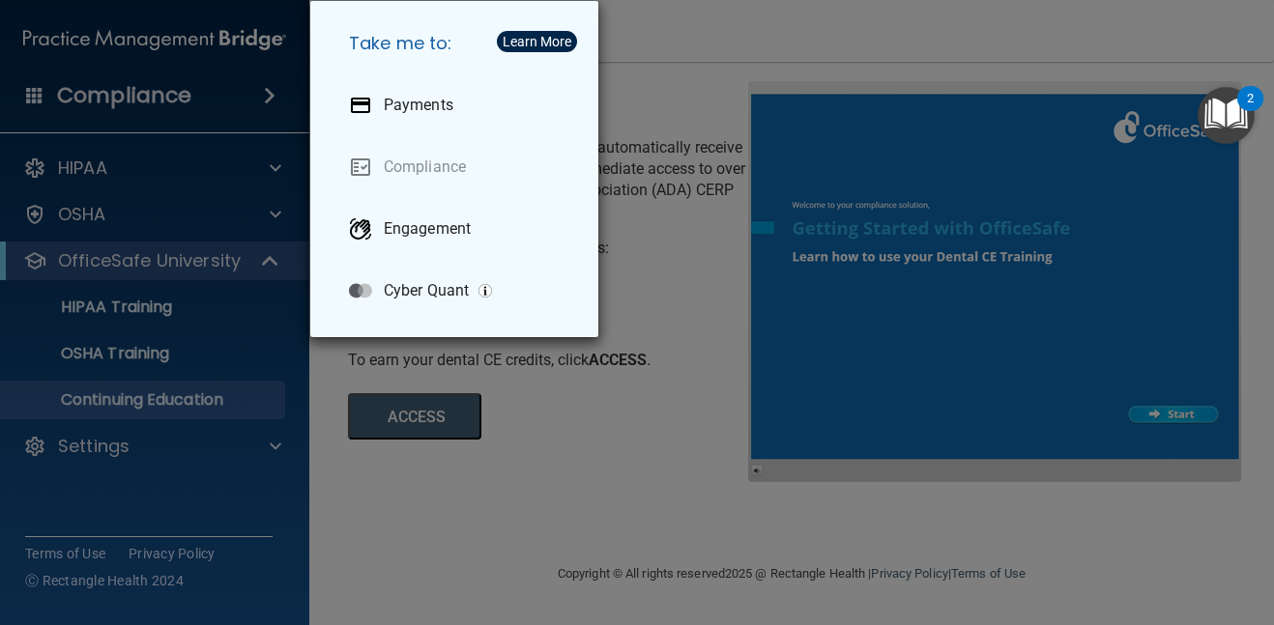
click at [232, 103] on div "Take me to: Payments Compliance Engagement Cyber Quant" at bounding box center [637, 312] width 1274 height 625
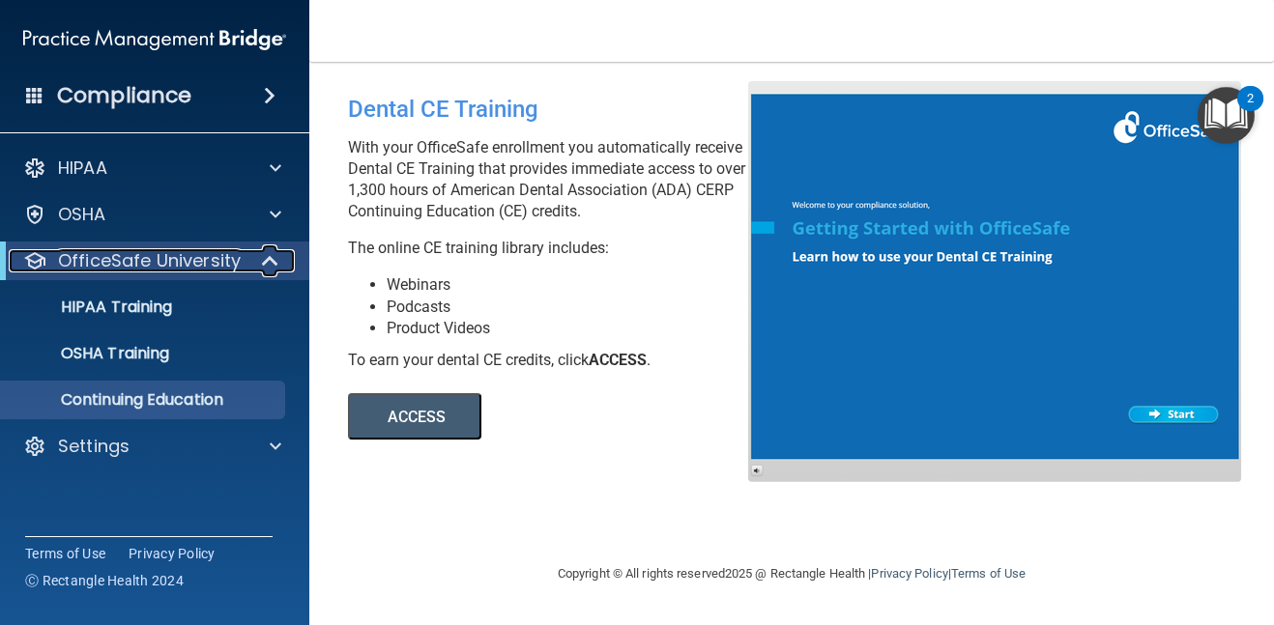
click at [193, 265] on p "OfficeSafe University" at bounding box center [149, 260] width 183 height 23
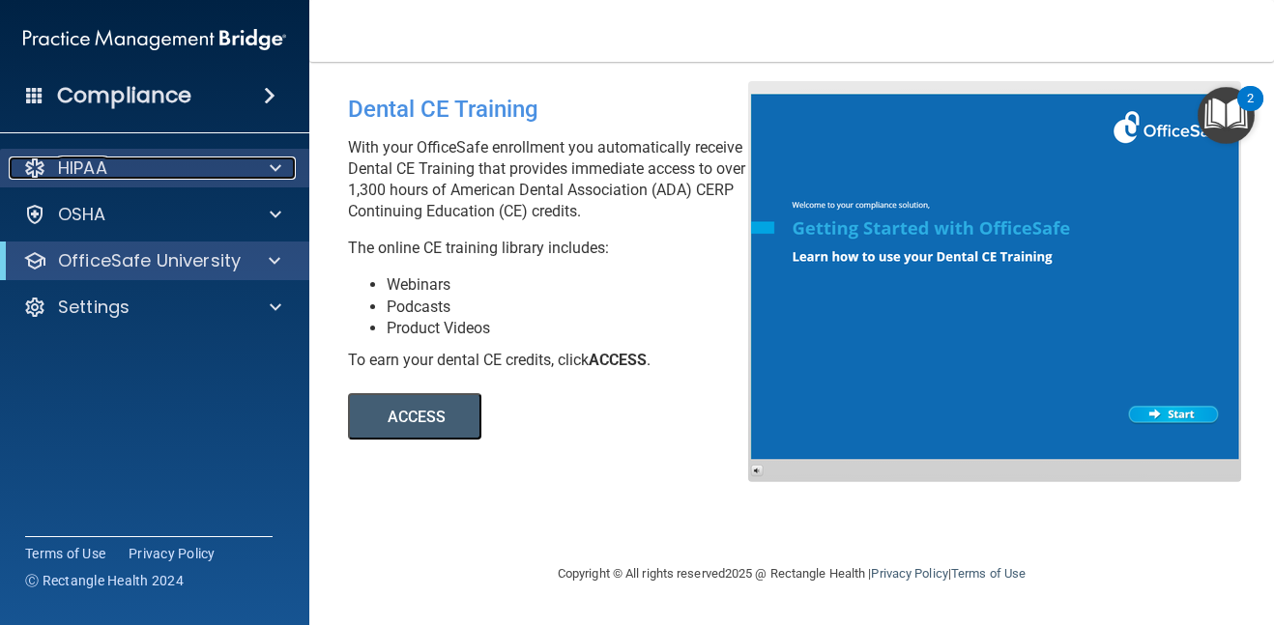
click at [271, 165] on span at bounding box center [276, 168] width 12 height 23
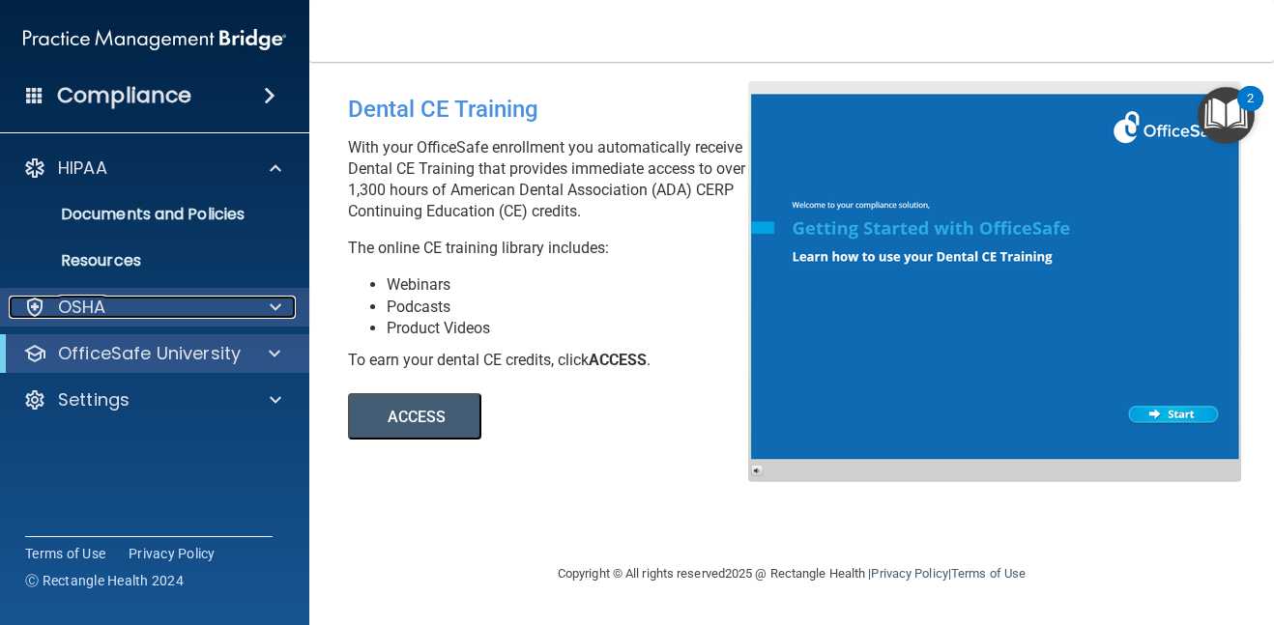
click at [272, 305] on span at bounding box center [276, 307] width 12 height 23
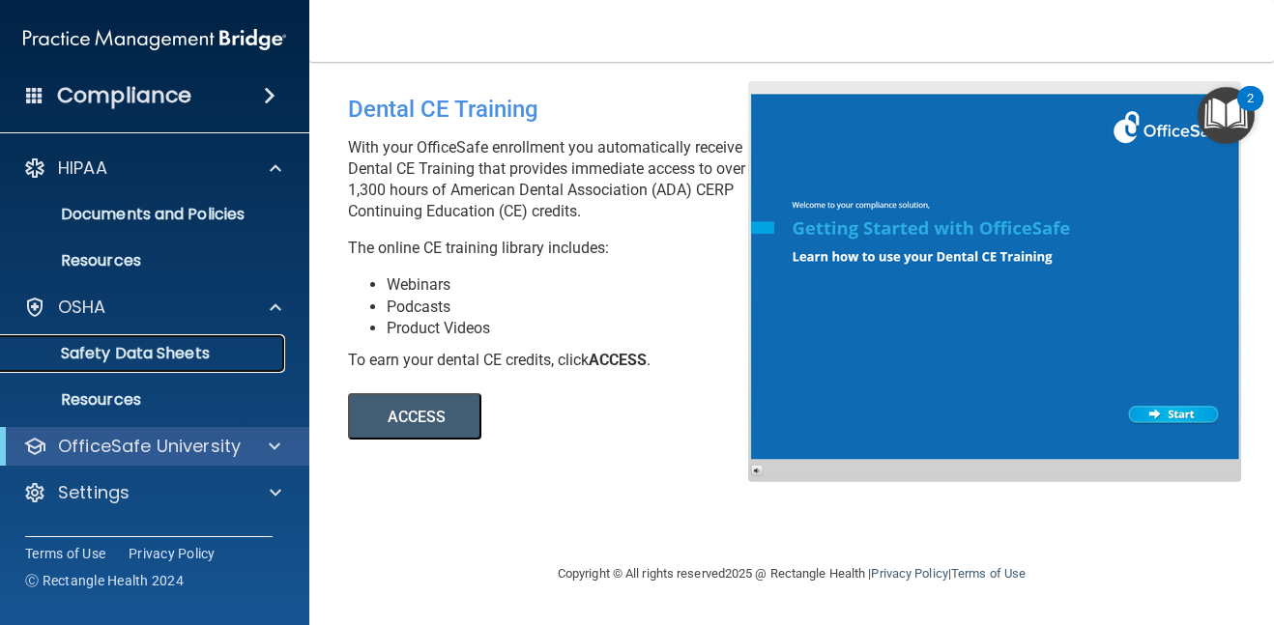
click at [258, 356] on p "Safety Data Sheets" at bounding box center [145, 353] width 264 height 19
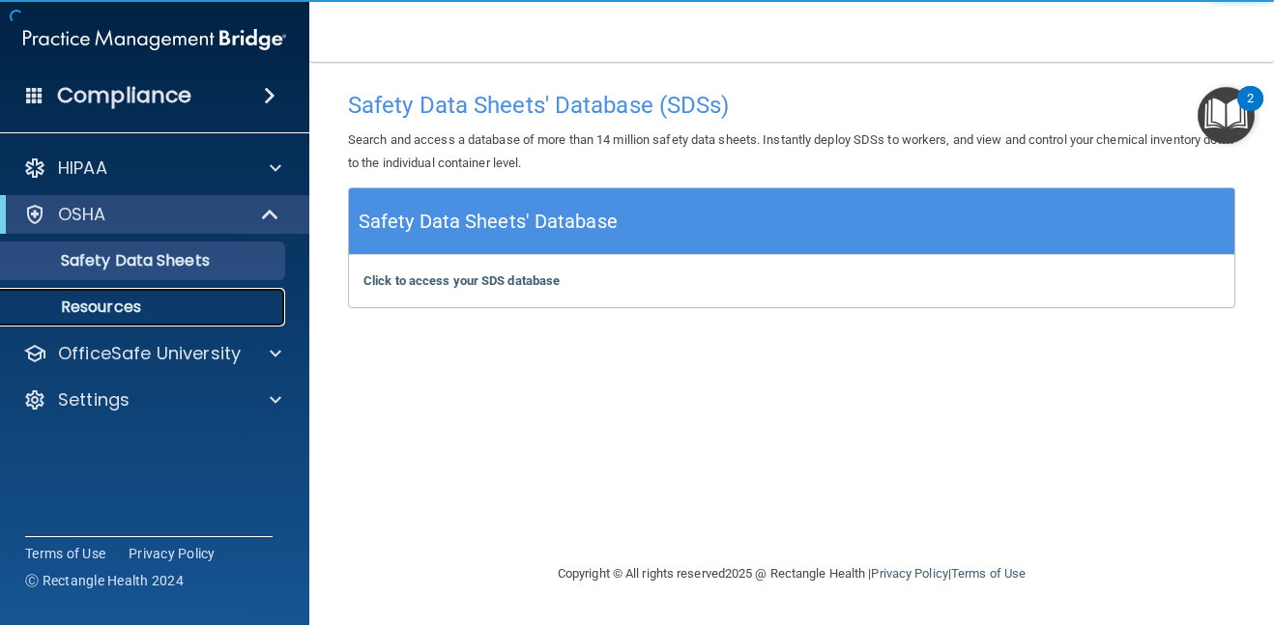
click at [142, 307] on p "Resources" at bounding box center [145, 307] width 264 height 19
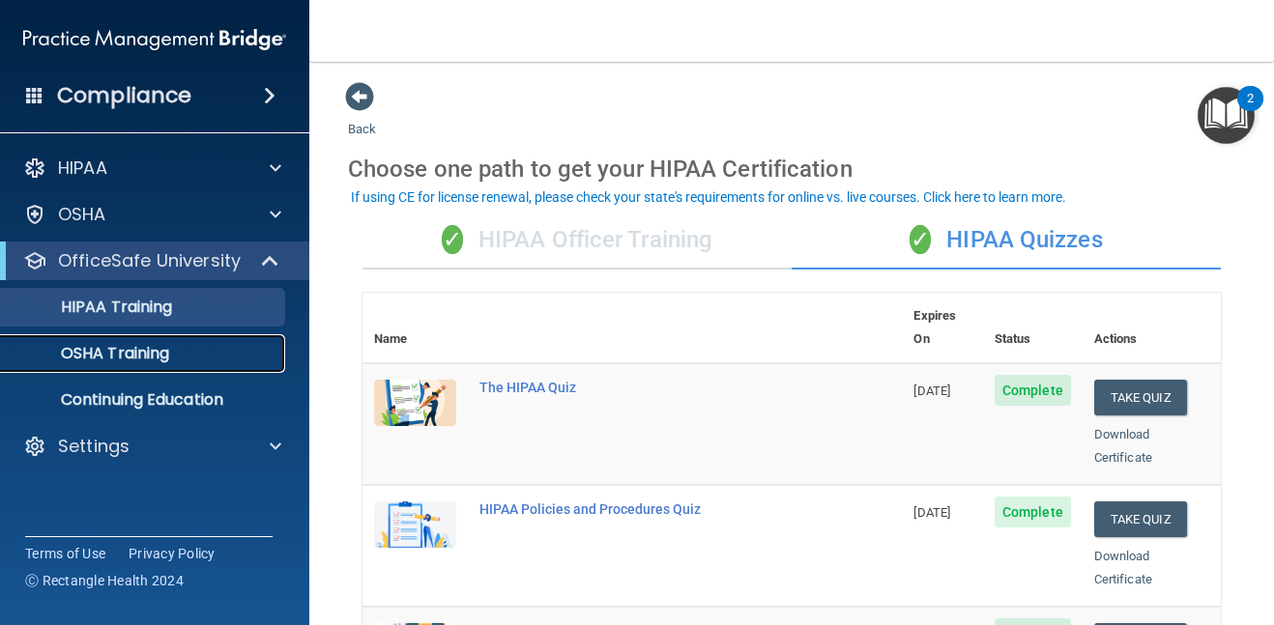
click at [210, 356] on div "OSHA Training" at bounding box center [145, 353] width 264 height 19
